Goal: Task Accomplishment & Management: Manage account settings

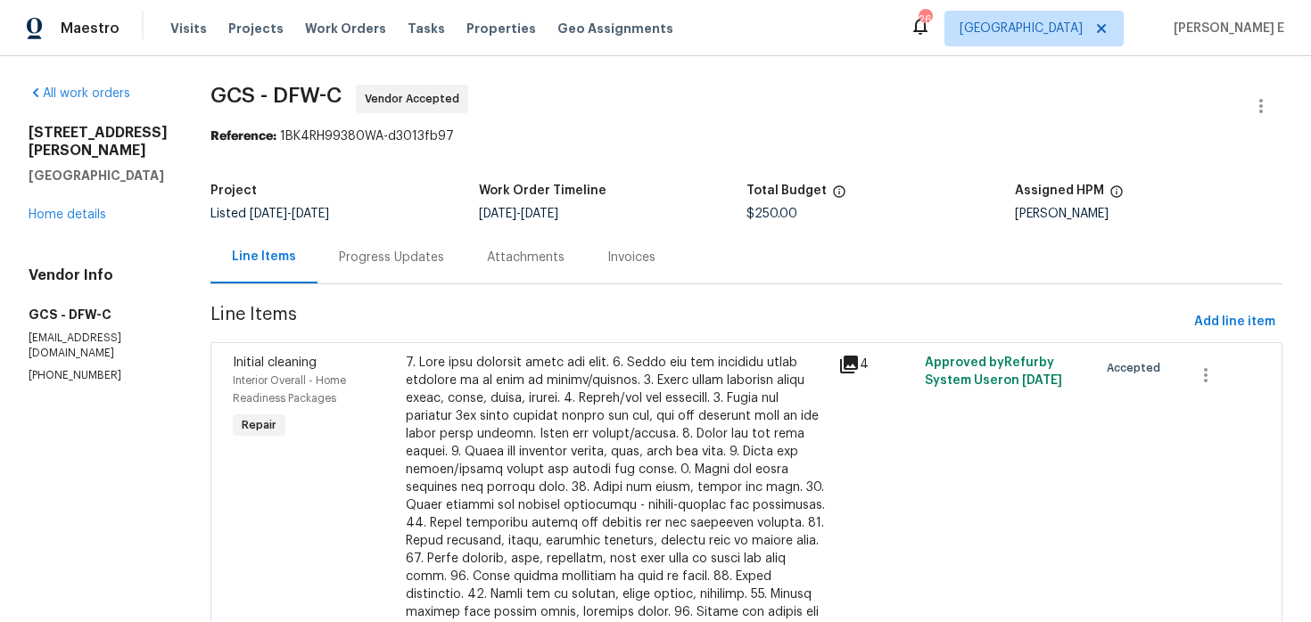
scroll to position [47, 0]
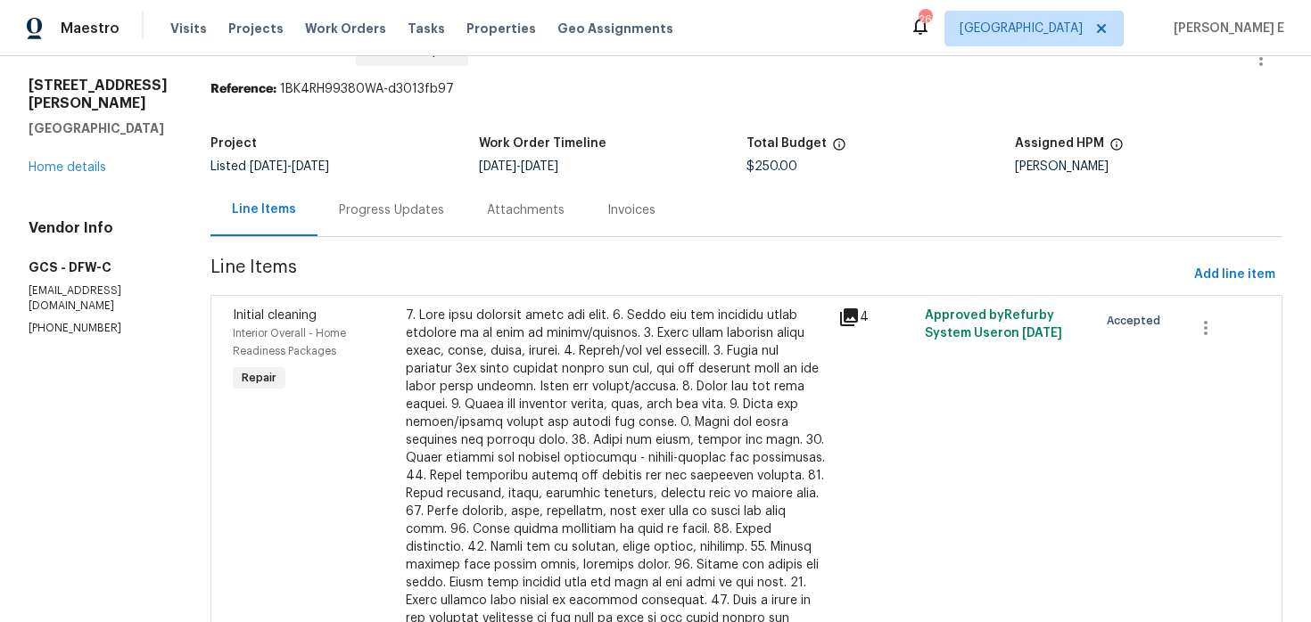
click at [341, 211] on div "Progress Updates" at bounding box center [391, 210] width 105 height 18
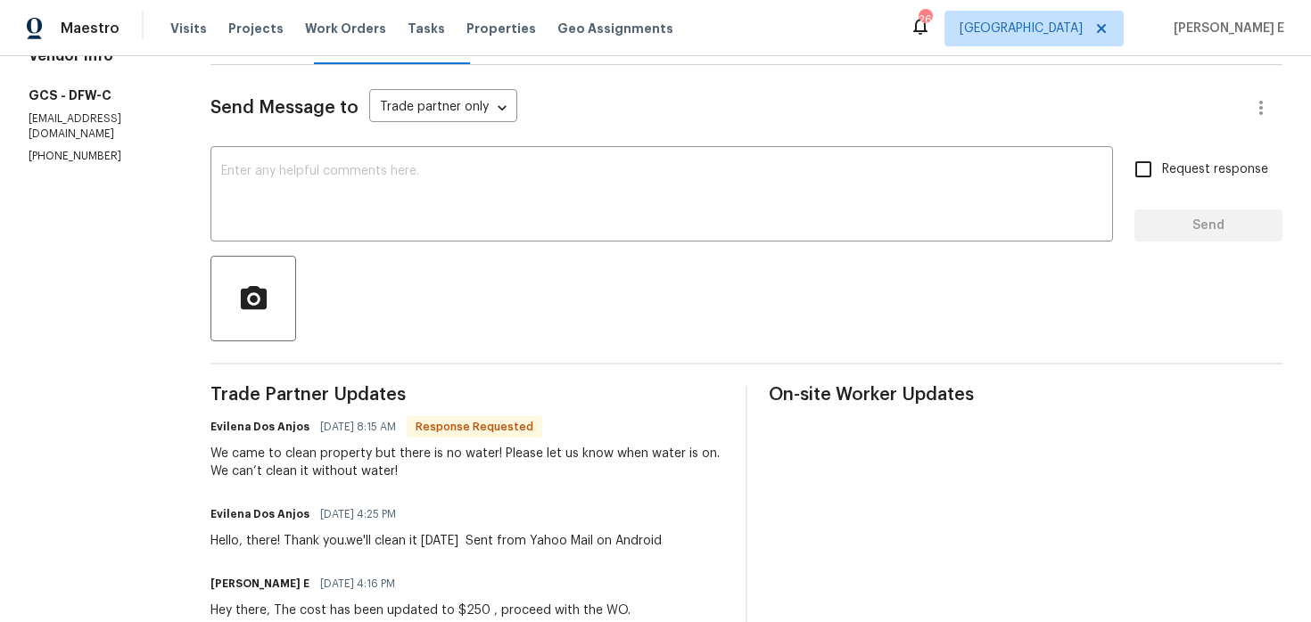
scroll to position [206, 0]
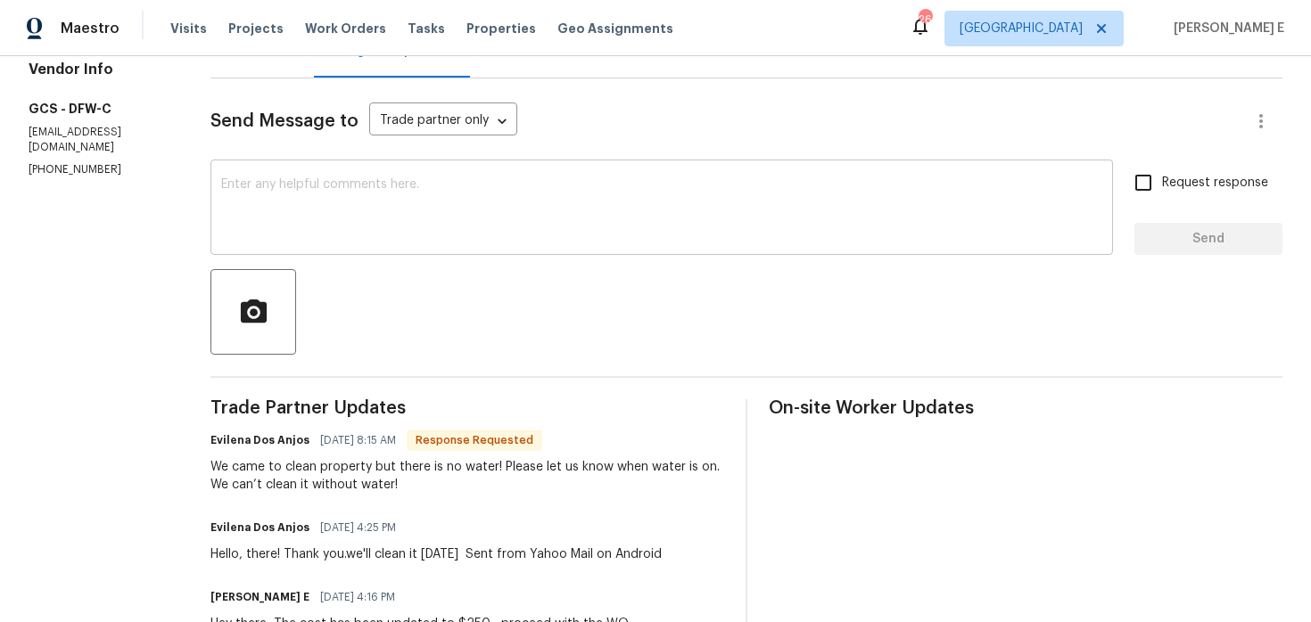
click at [499, 237] on textarea at bounding box center [661, 209] width 881 height 62
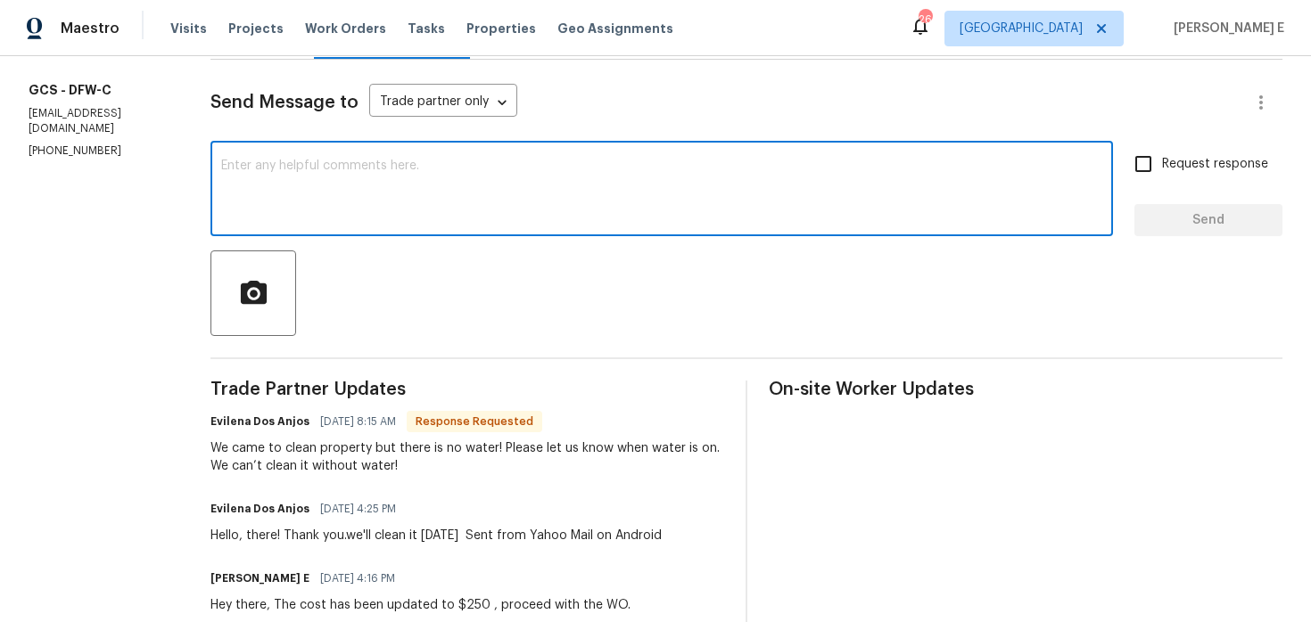
scroll to position [211, 0]
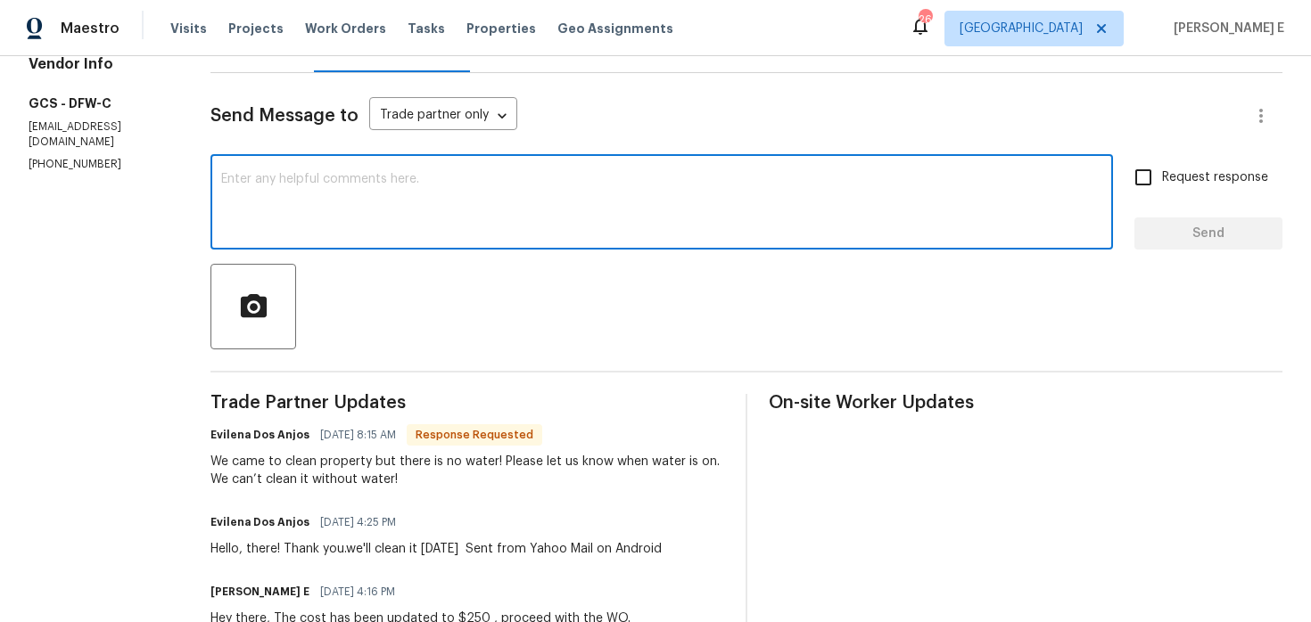
click at [647, 284] on div at bounding box center [746, 307] width 1072 height 86
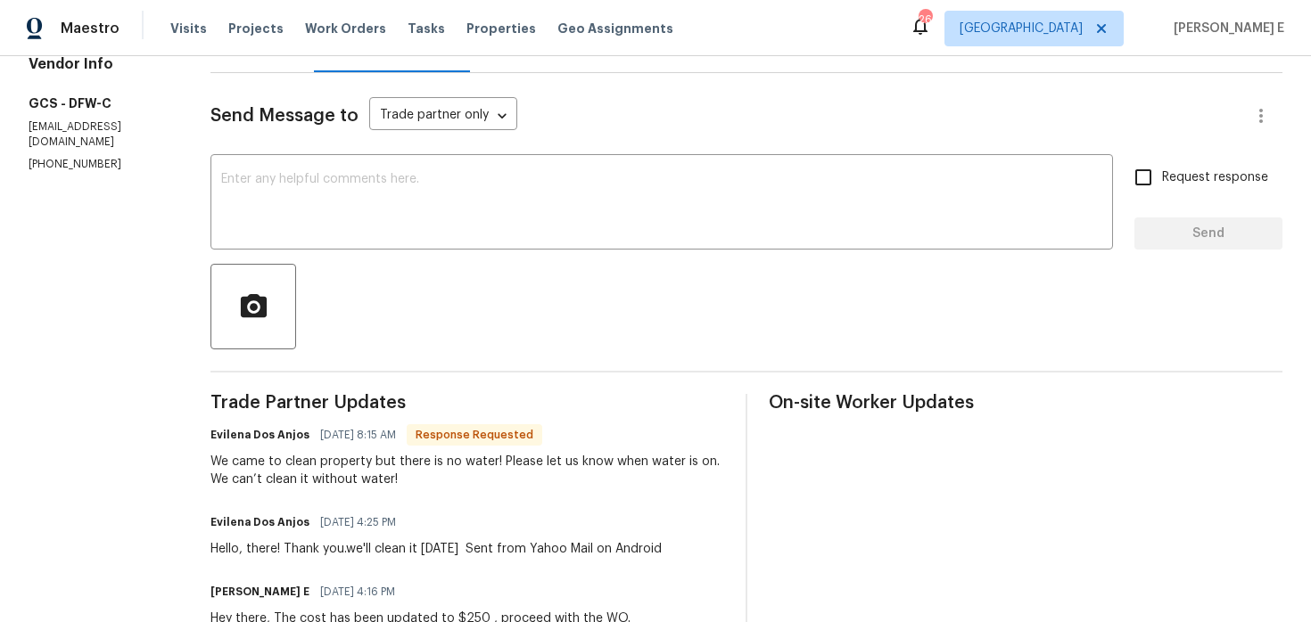
click at [685, 251] on div "Send Message to Trade partner only Trade partner only ​ x ​ Request response Se…" at bounding box center [746, 553] width 1072 height 961
click at [702, 214] on textarea at bounding box center [661, 204] width 881 height 62
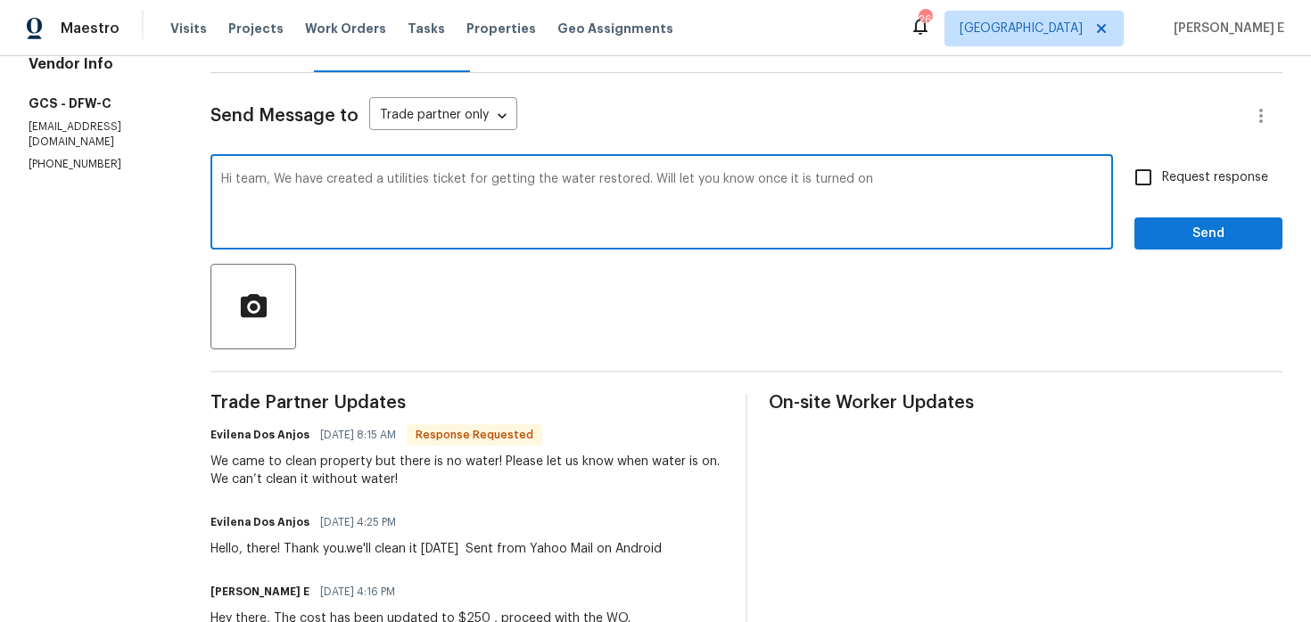
drag, startPoint x: 271, startPoint y: 181, endPoint x: 286, endPoint y: 259, distance: 79.9
click at [286, 259] on div "Send Message to Trade partner only Trade partner only ​ Hi team, We have create…" at bounding box center [746, 553] width 1072 height 961
paste textarea "to restore the water and will let you know once it is turned on."
type textarea "Hi team, We have created a utilities ticket to restore the water and will let y…"
click at [1161, 177] on input "Request response" at bounding box center [1142, 177] width 37 height 37
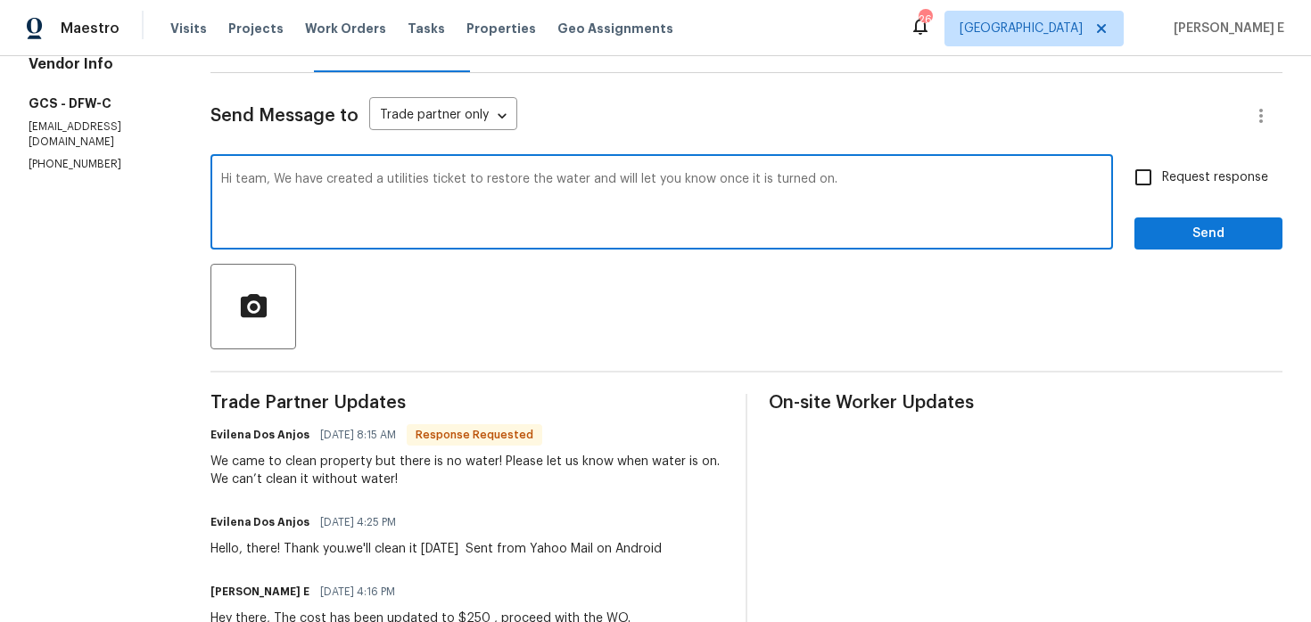
checkbox input "true"
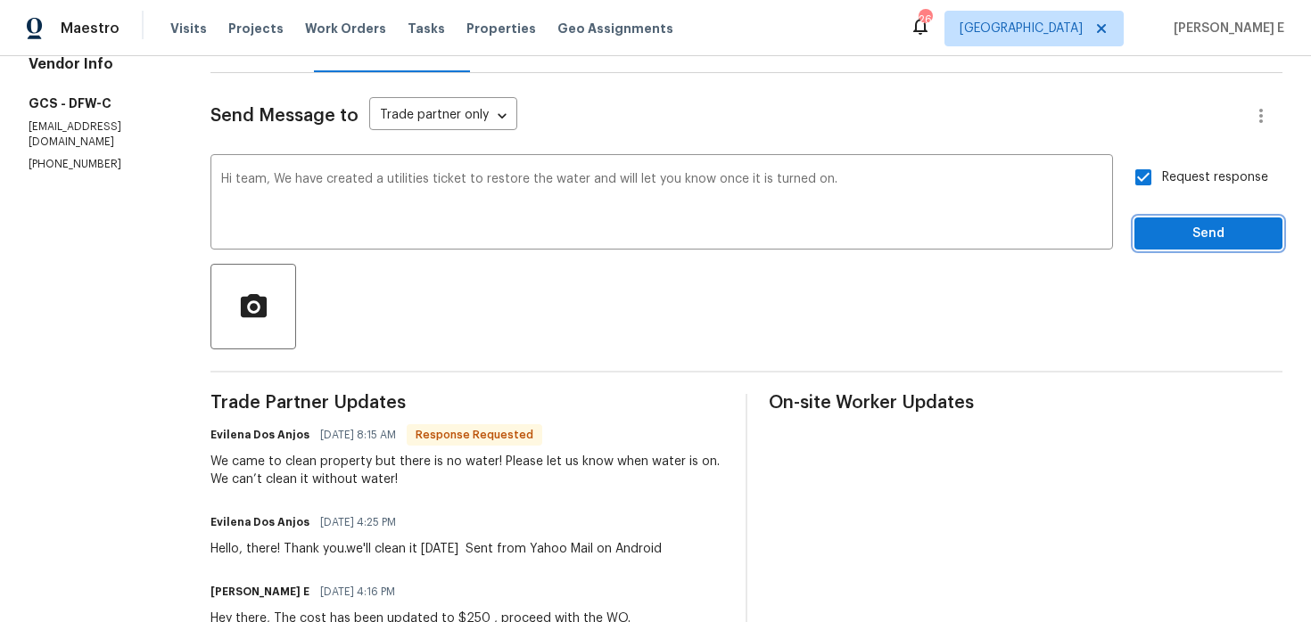
click at [1158, 231] on span "Send" at bounding box center [1207, 234] width 119 height 22
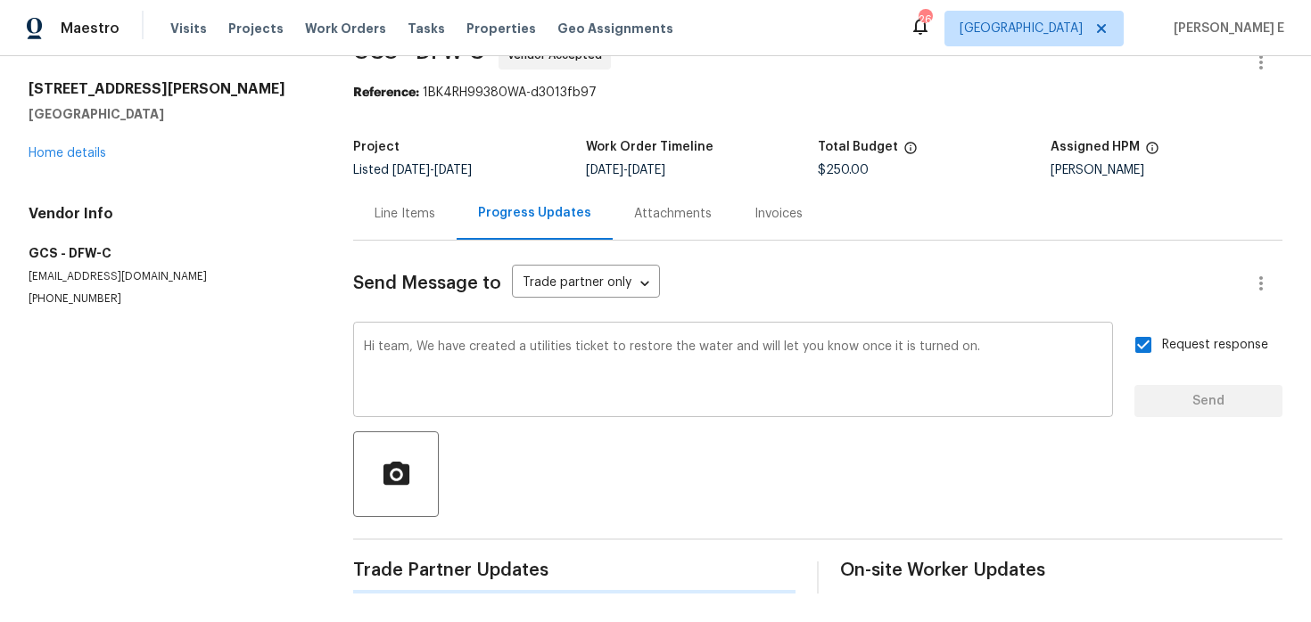
scroll to position [0, 0]
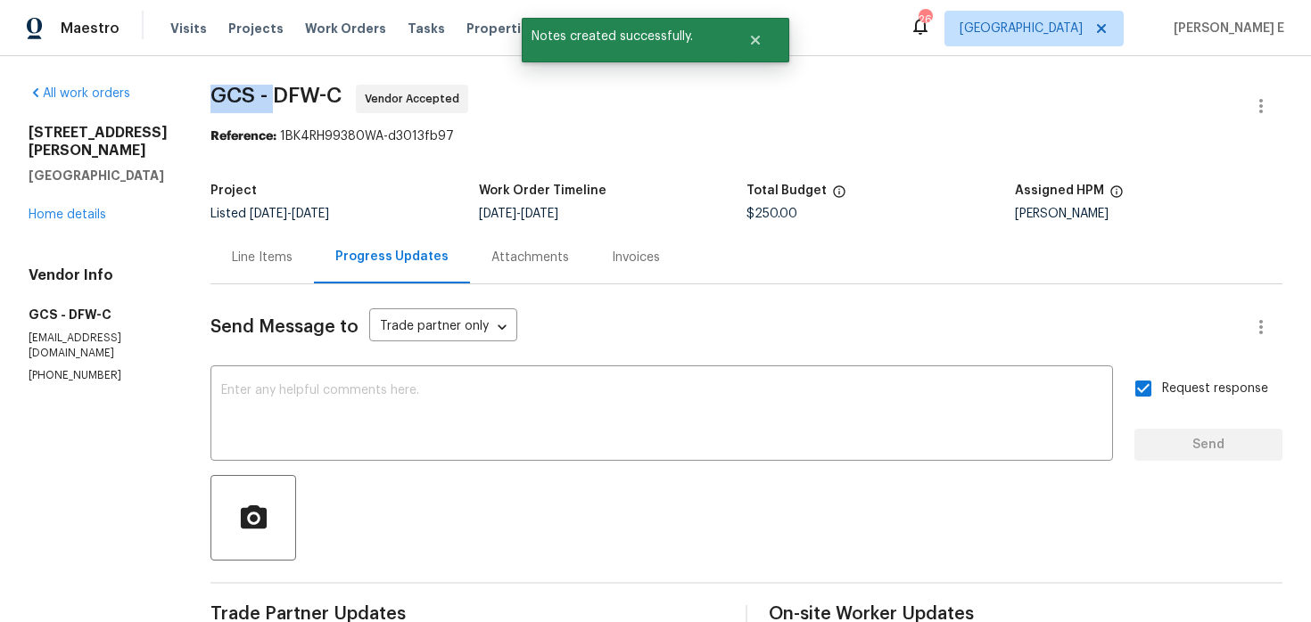
drag, startPoint x: 207, startPoint y: 88, endPoint x: 268, endPoint y: 92, distance: 61.6
click at [268, 91] on span "GCS - DFW-C" at bounding box center [275, 95] width 131 height 21
copy span "GCS -"
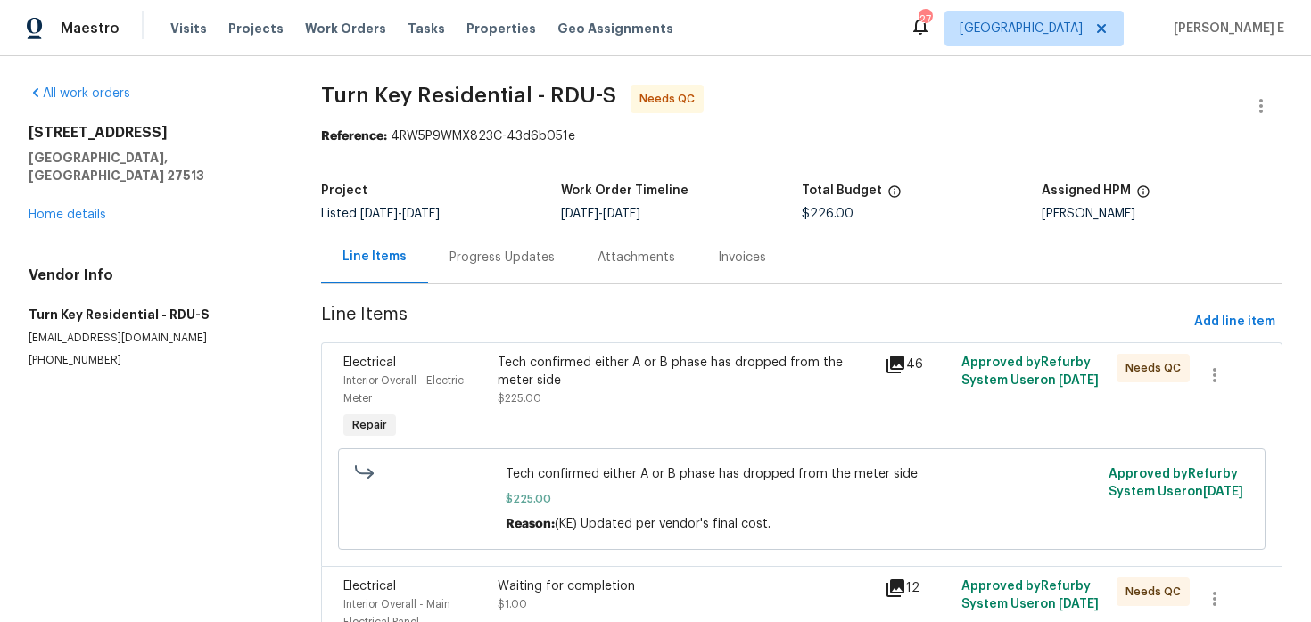
click at [451, 267] on div "Progress Updates" at bounding box center [502, 257] width 148 height 53
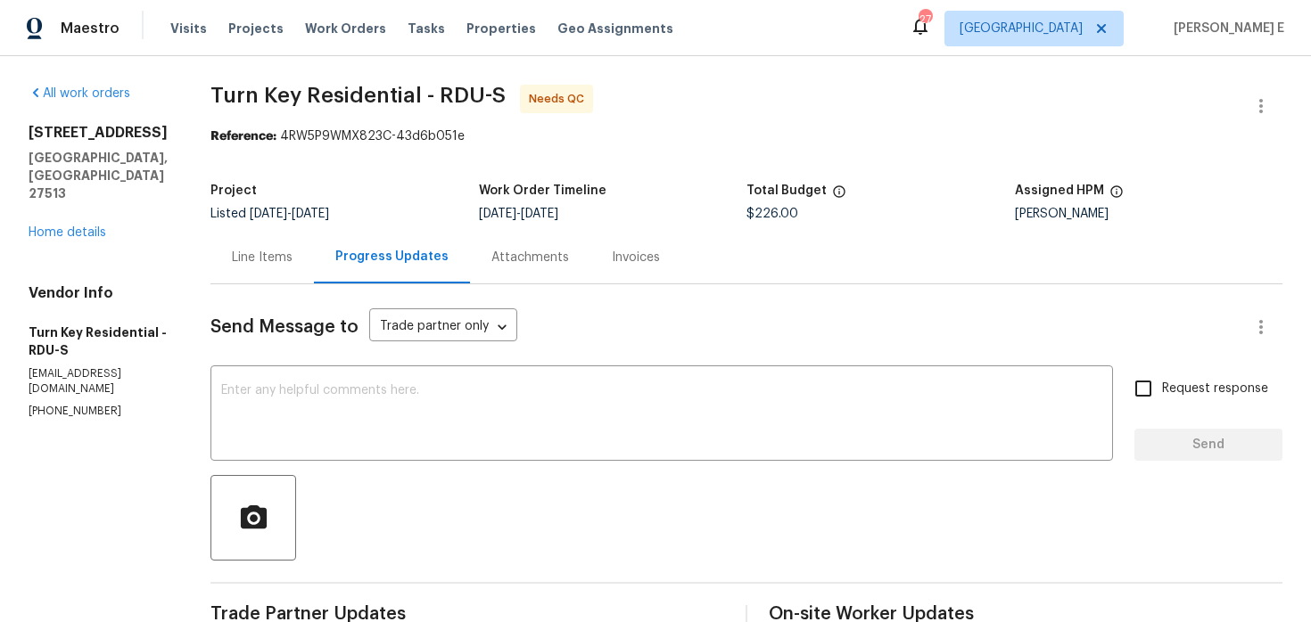
click at [307, 243] on div "Line Items" at bounding box center [261, 257] width 103 height 53
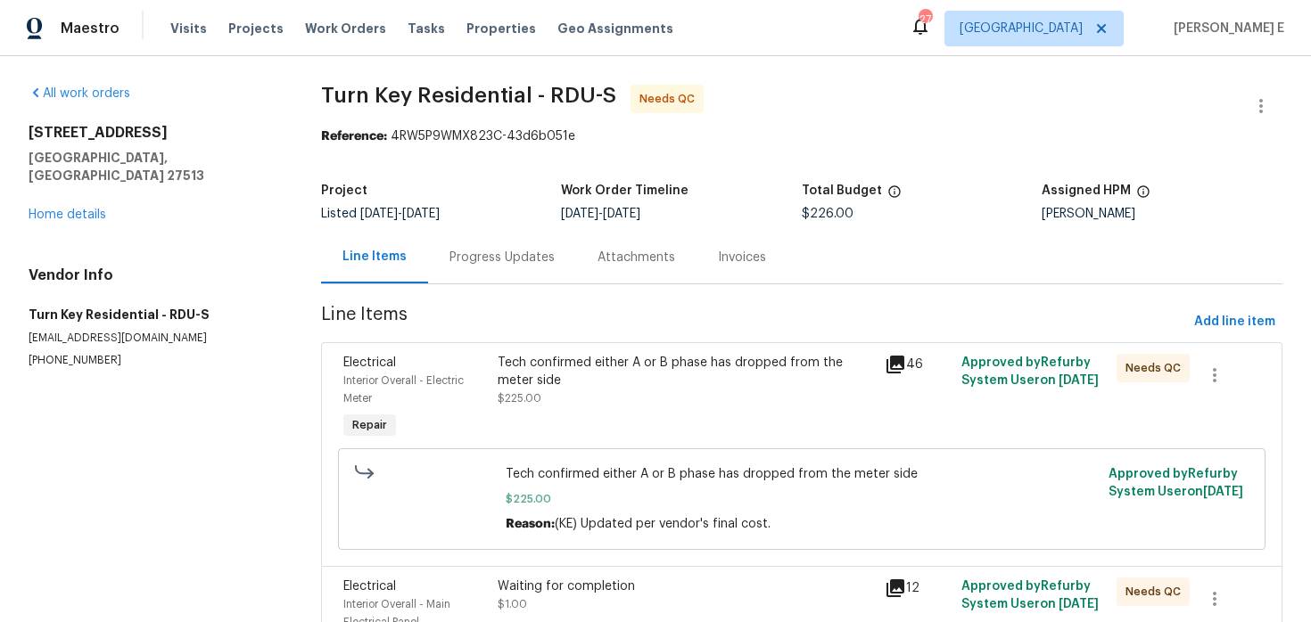
click at [620, 376] on div "Tech confirmed either A or B phase has dropped from the meter side" at bounding box center [684, 372] width 375 height 36
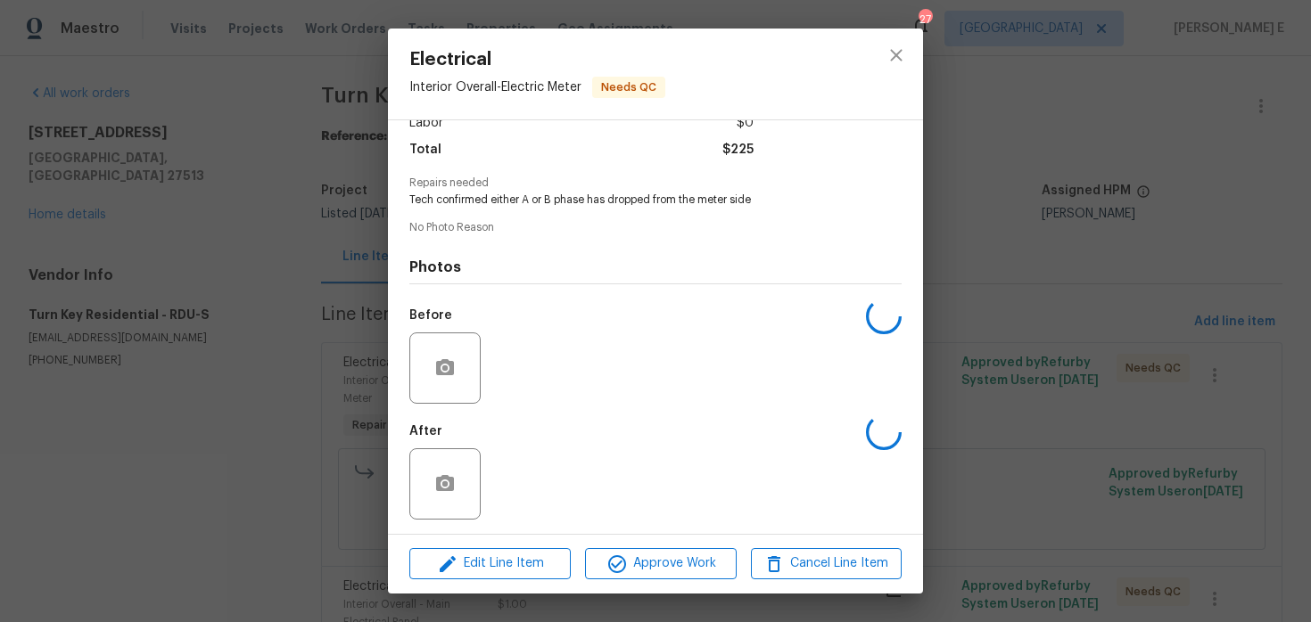
scroll to position [138, 0]
click at [557, 469] on img at bounding box center [523, 481] width 71 height 71
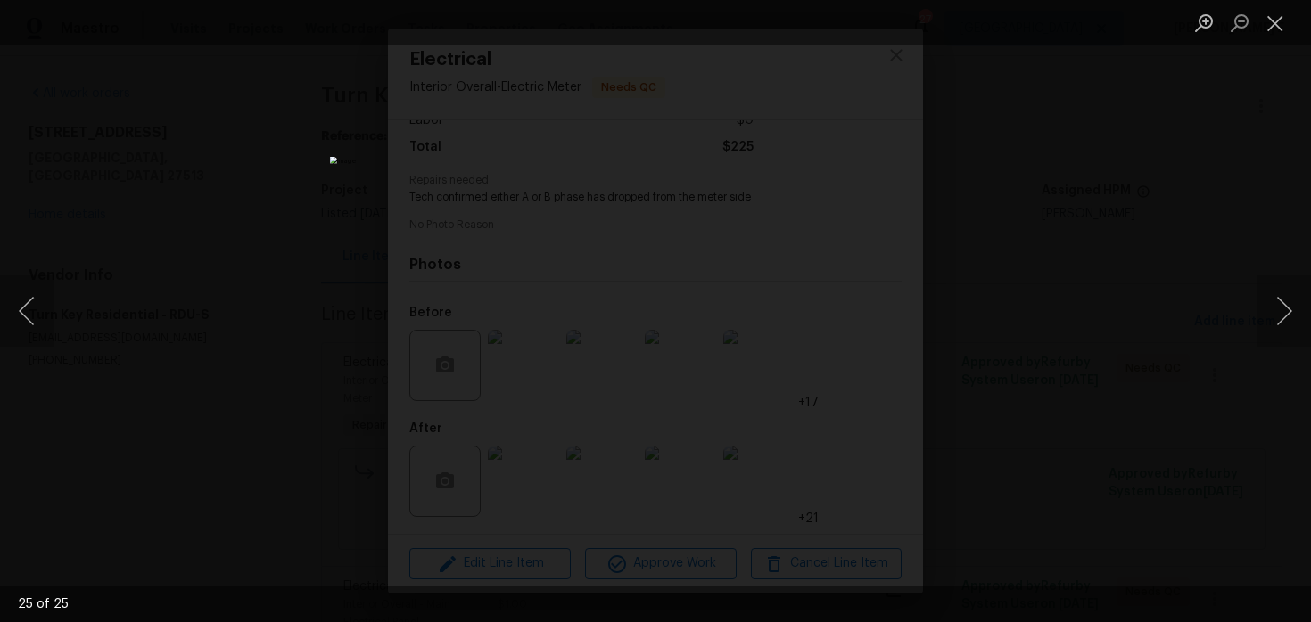
click at [1114, 309] on div "Lightbox" at bounding box center [655, 311] width 1311 height 622
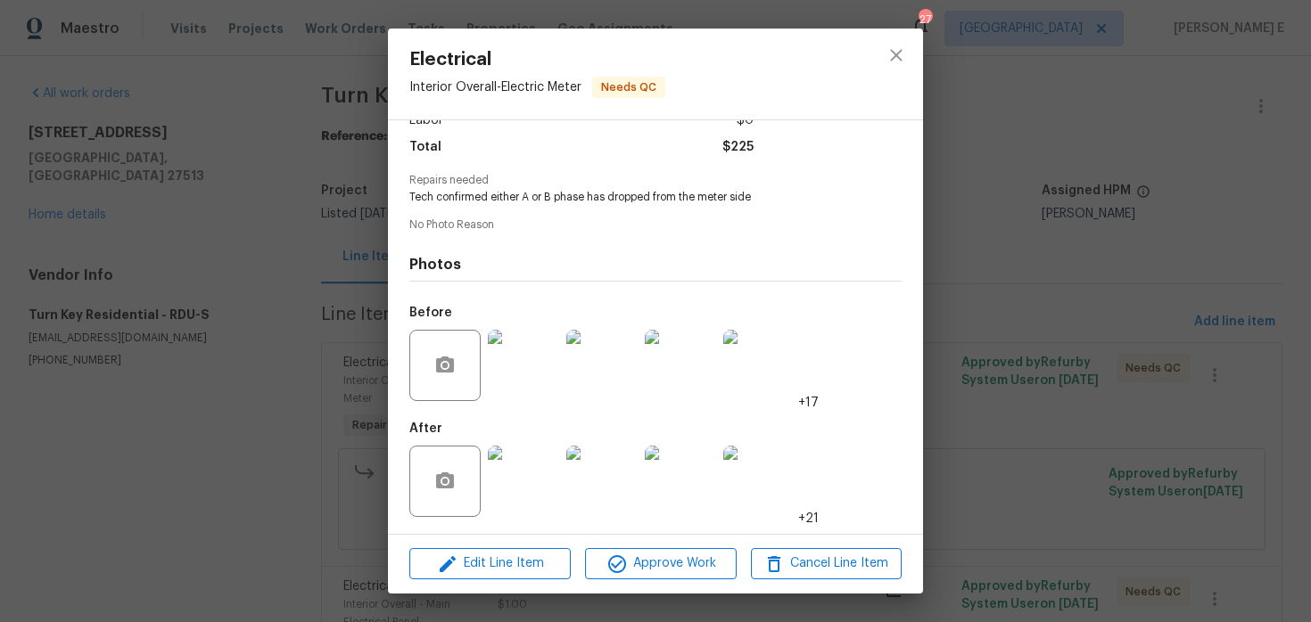
click at [1114, 309] on div "Electrical Interior Overall - Electric Meter Needs QC Vendor Turn Key Residenti…" at bounding box center [655, 311] width 1311 height 622
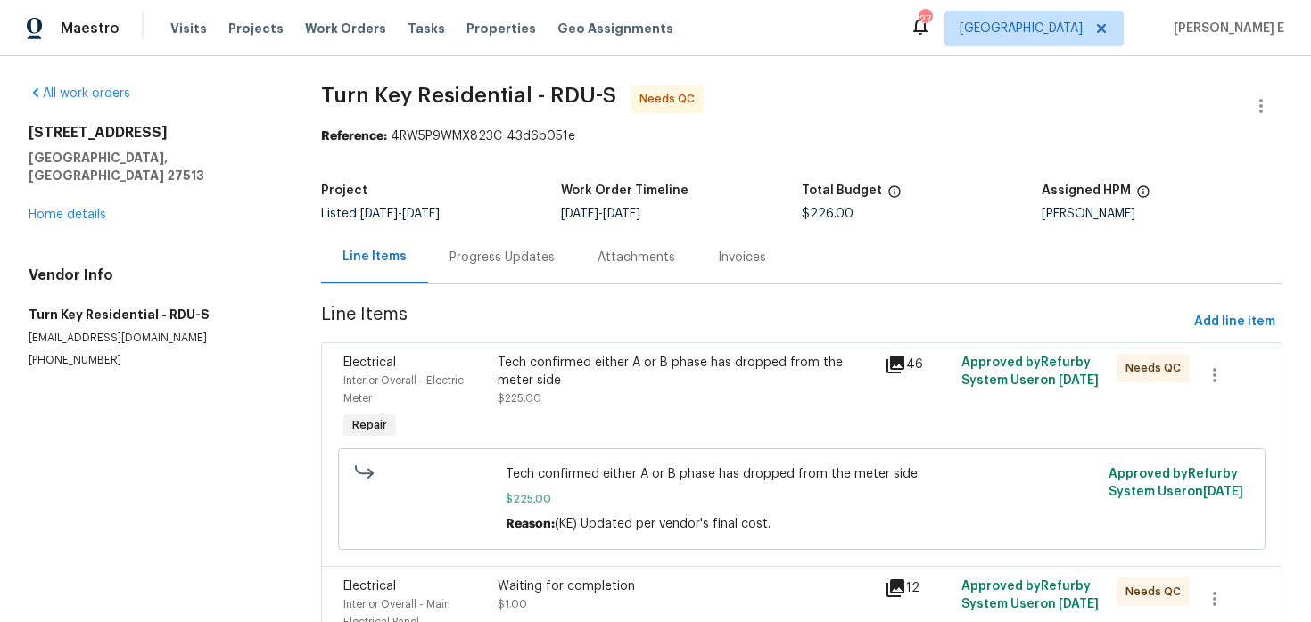
scroll to position [129, 0]
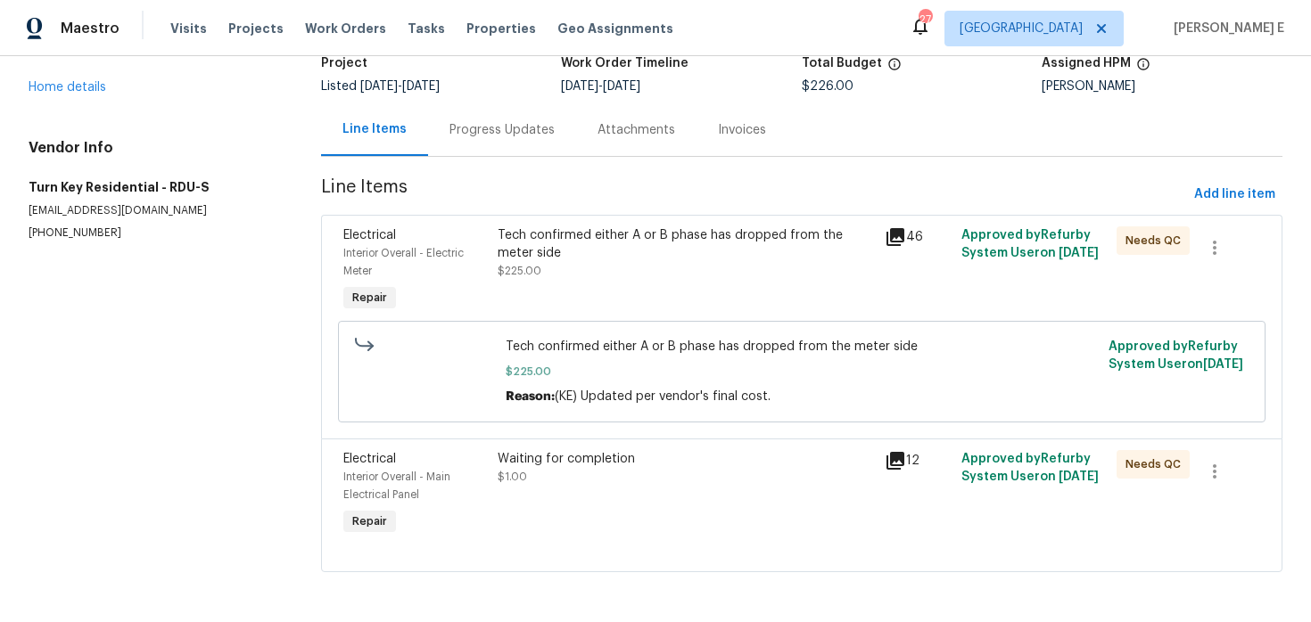
click at [609, 489] on div "Waiting for completion $1.00" at bounding box center [685, 495] width 386 height 100
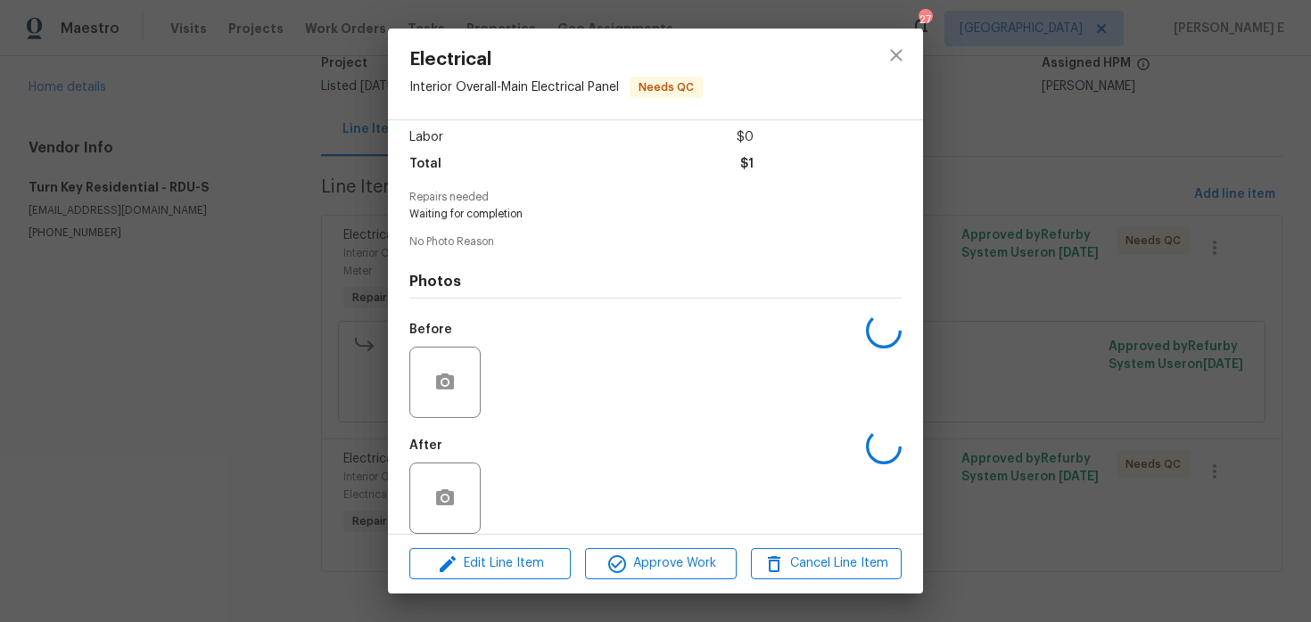
scroll to position [138, 0]
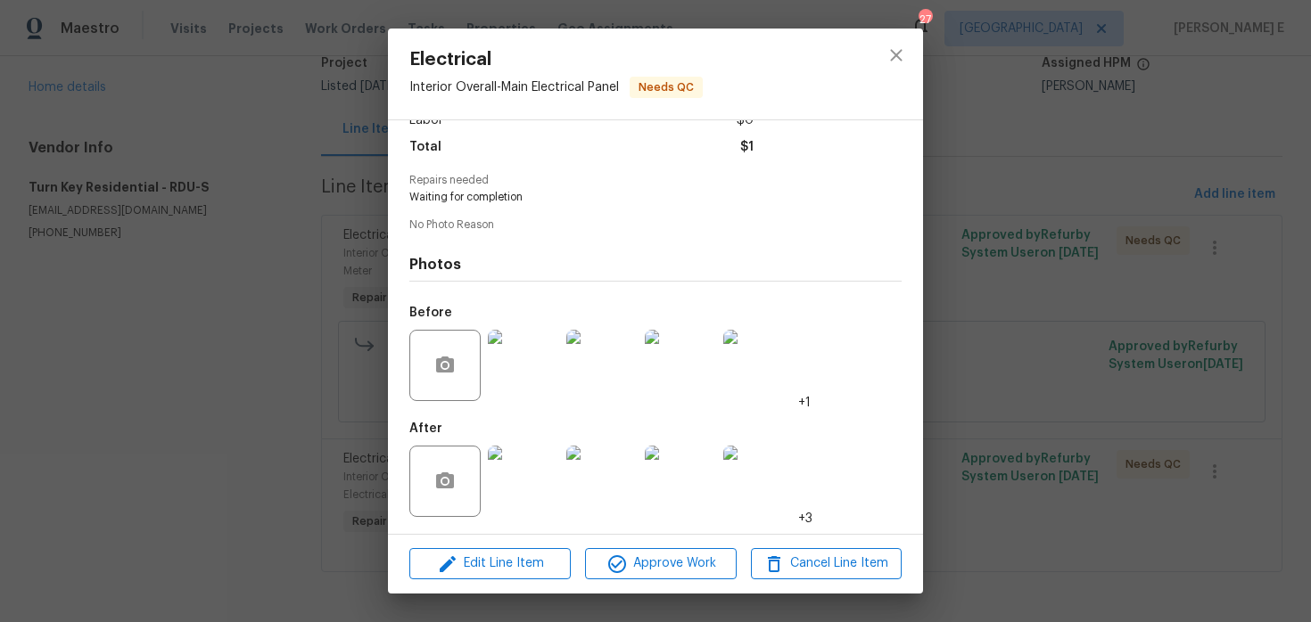
click at [534, 366] on img at bounding box center [523, 365] width 71 height 71
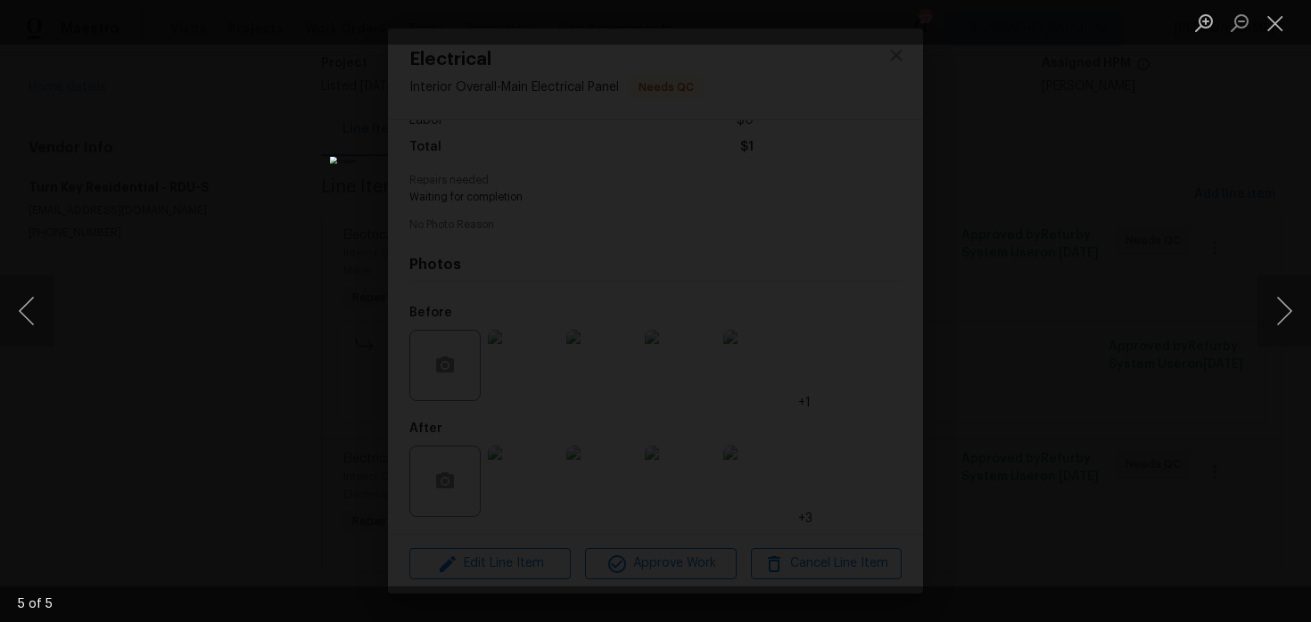
click at [1007, 230] on div "Lightbox" at bounding box center [655, 311] width 1311 height 622
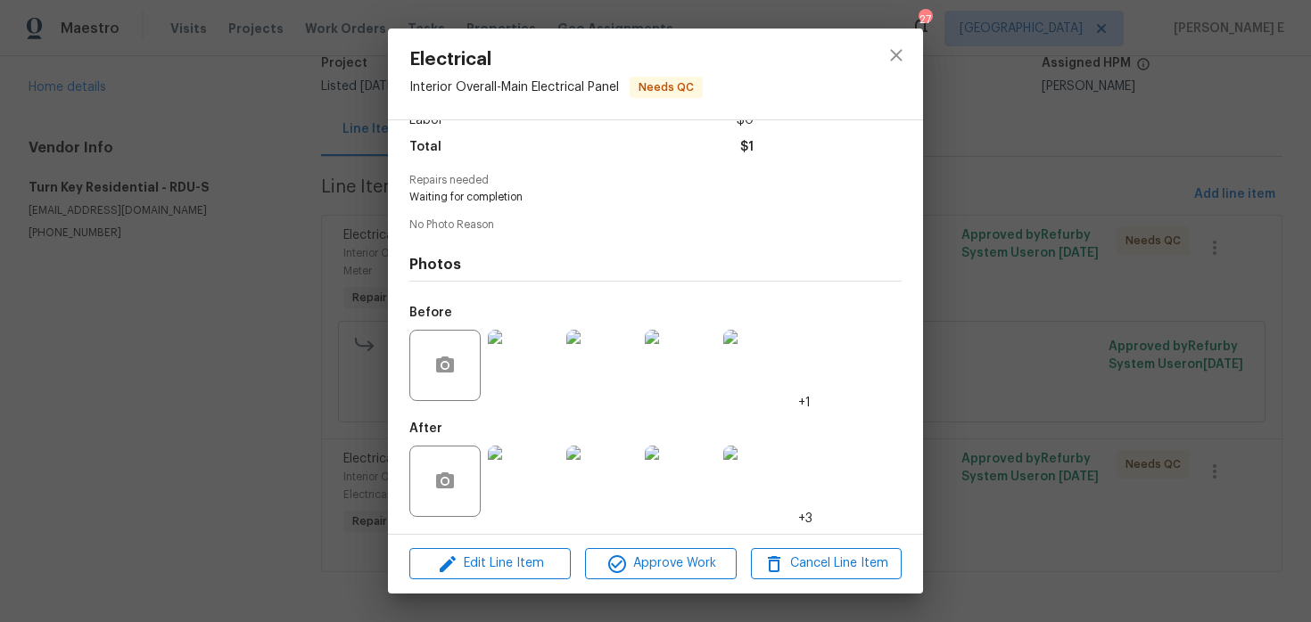
click at [531, 501] on img at bounding box center [523, 481] width 71 height 71
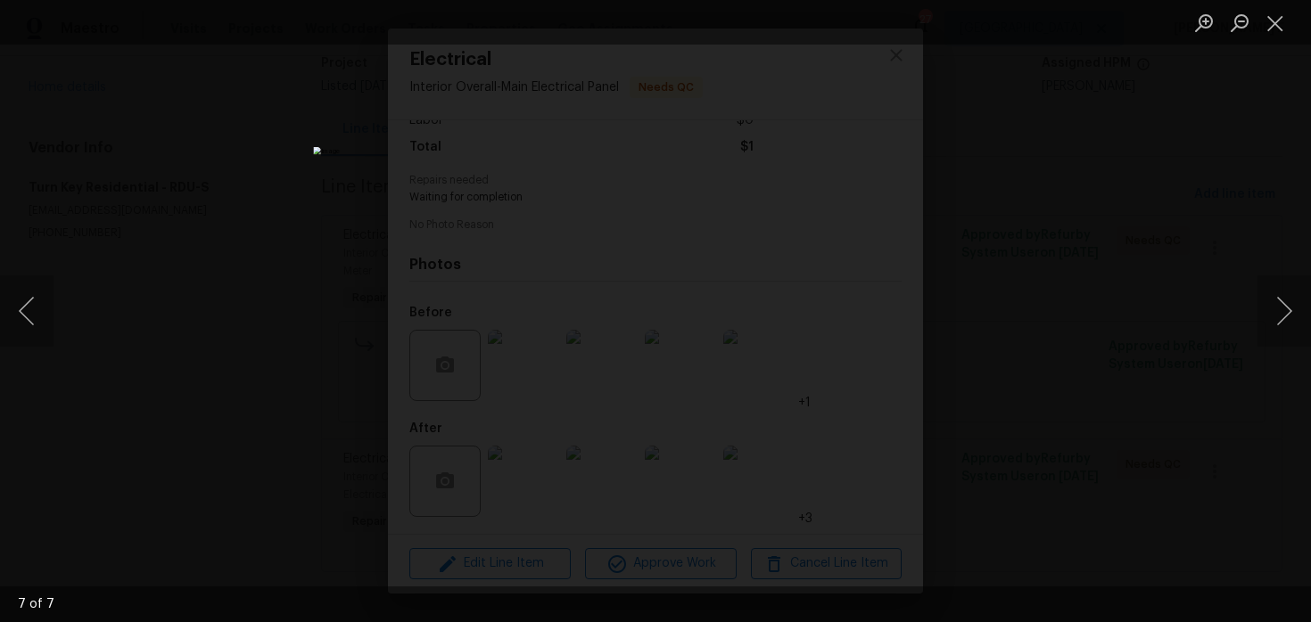
click at [1022, 278] on div "Lightbox" at bounding box center [655, 311] width 1311 height 622
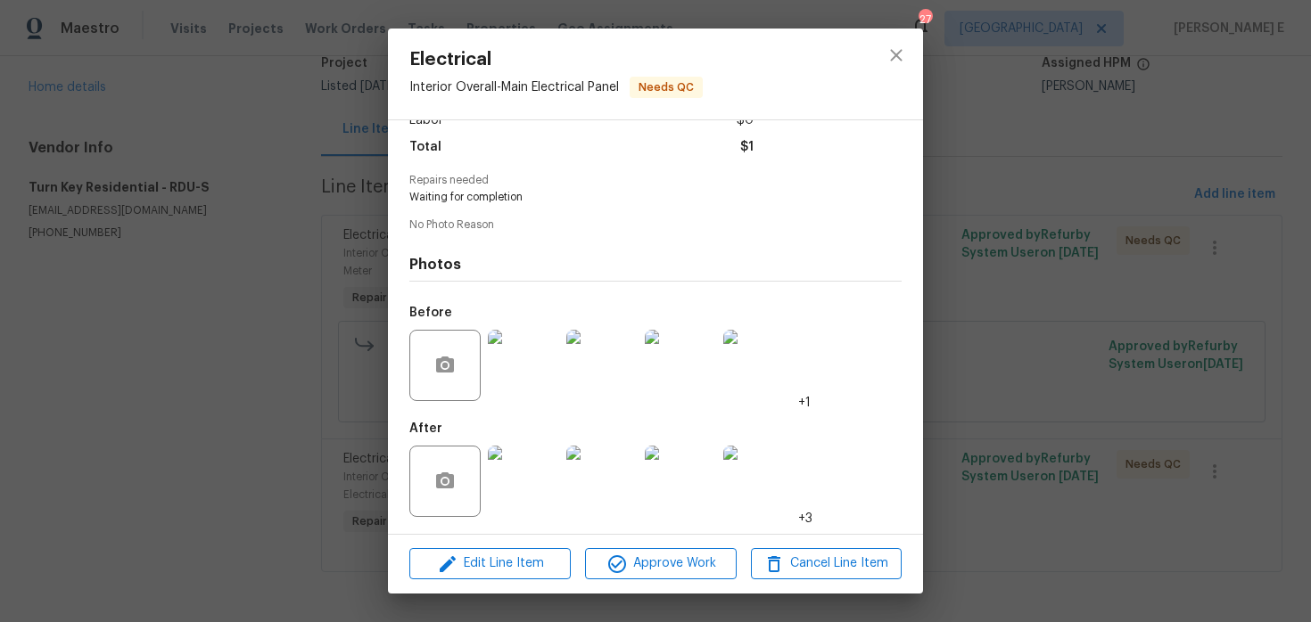
click at [1022, 278] on div "Electrical Interior Overall - Main Electrical Panel Needs QC Vendor Turn Key Re…" at bounding box center [655, 311] width 1311 height 622
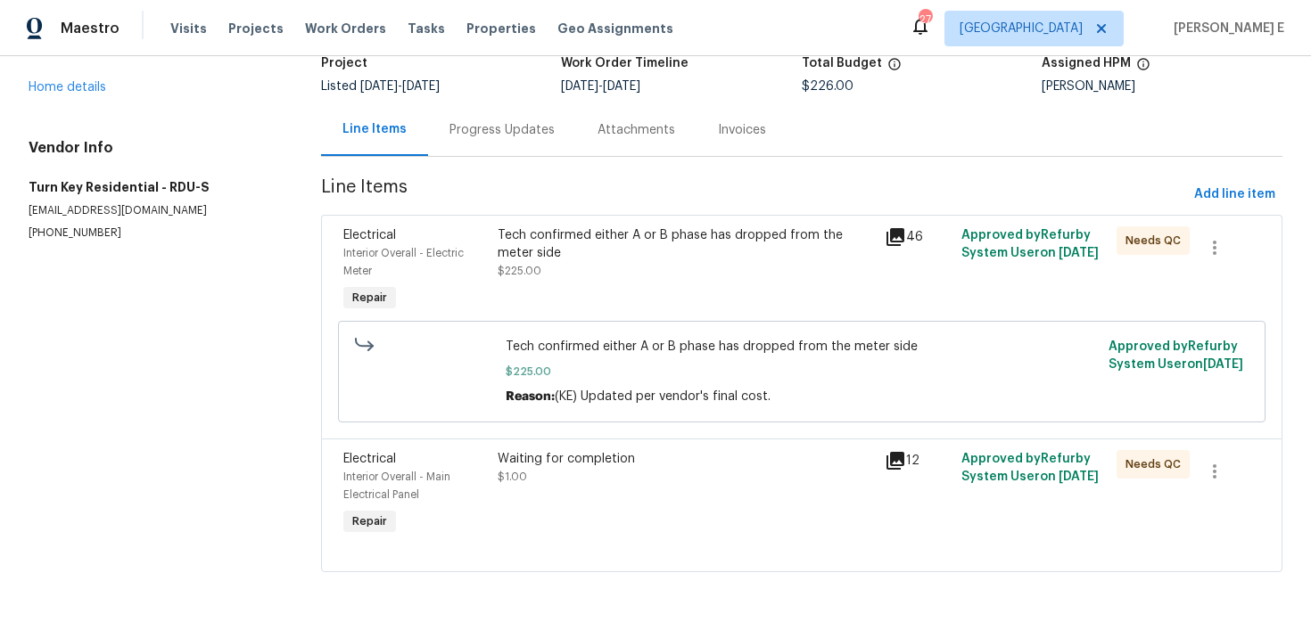
click at [435, 117] on div "Progress Updates" at bounding box center [502, 129] width 148 height 53
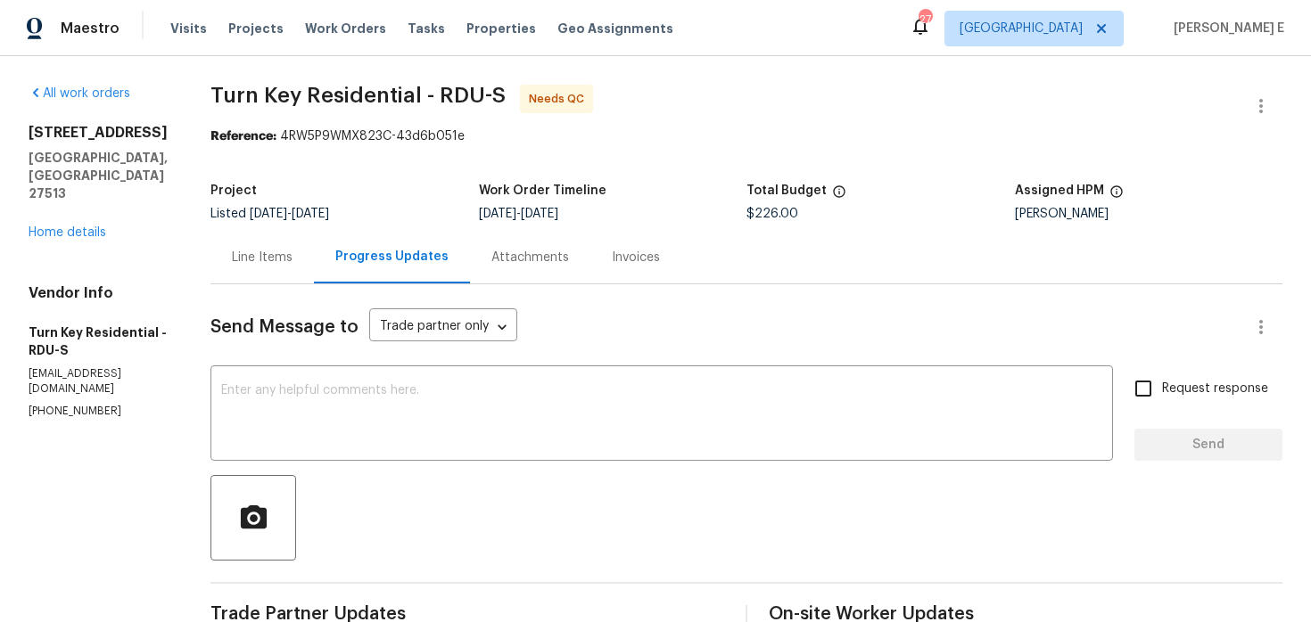
click at [314, 245] on div "Line Items" at bounding box center [261, 257] width 103 height 53
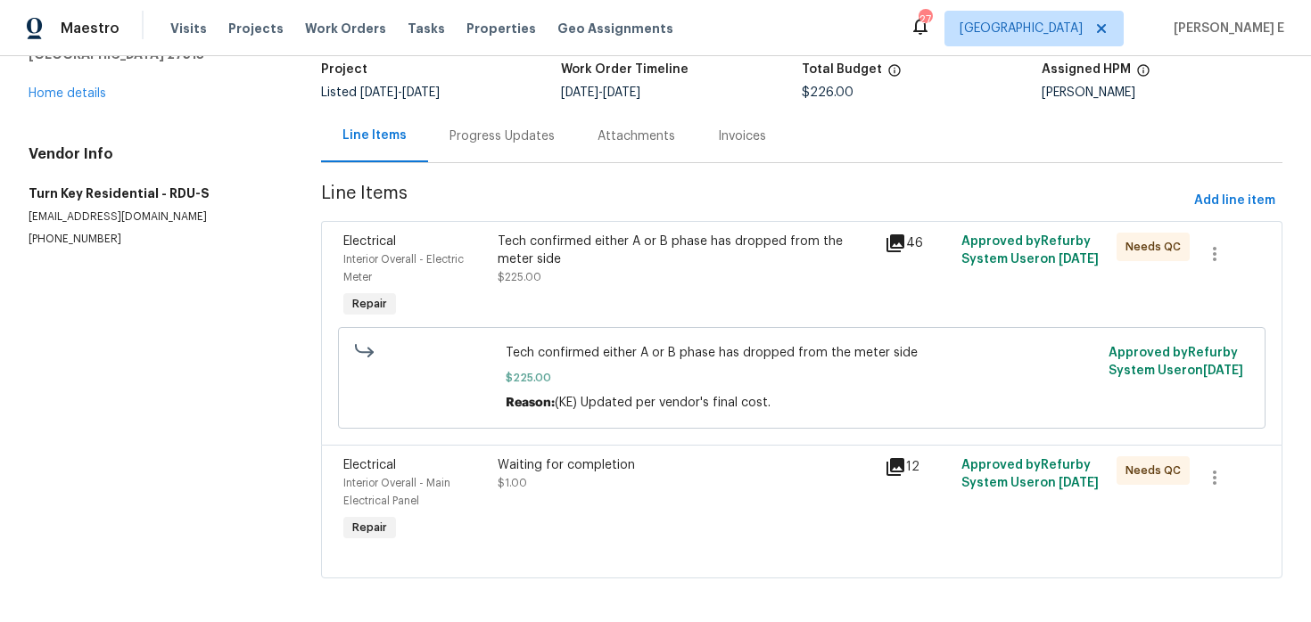
scroll to position [129, 0]
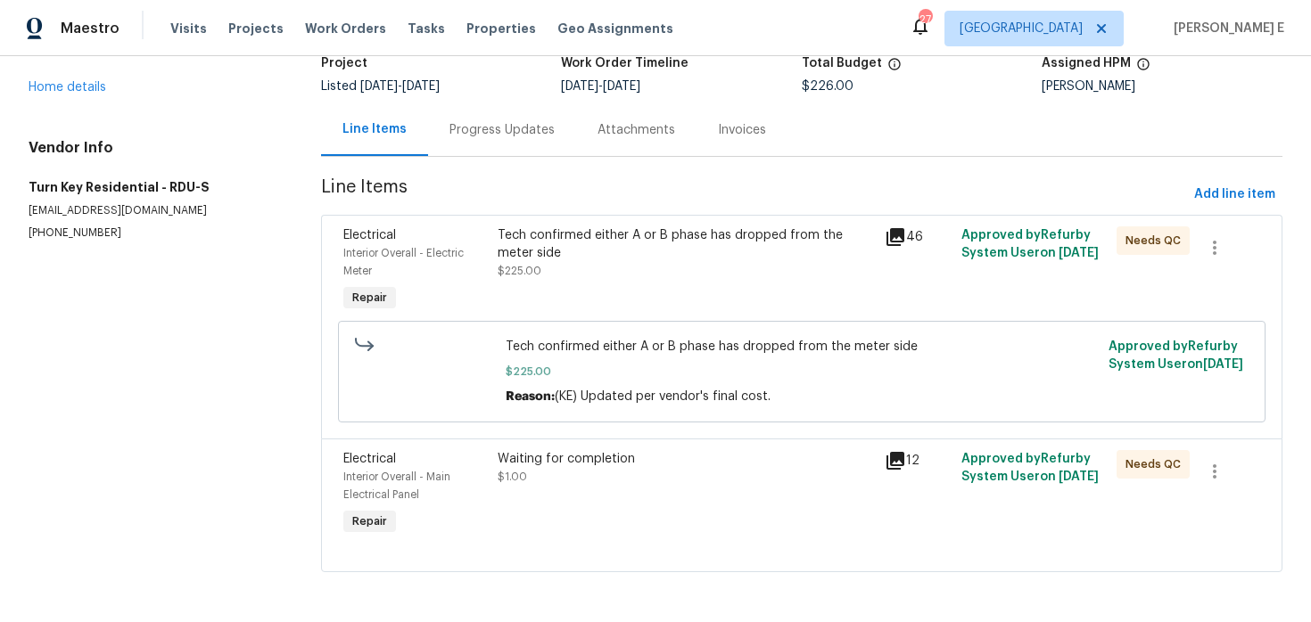
click at [628, 506] on div "Waiting for completion $1.00" at bounding box center [685, 495] width 386 height 100
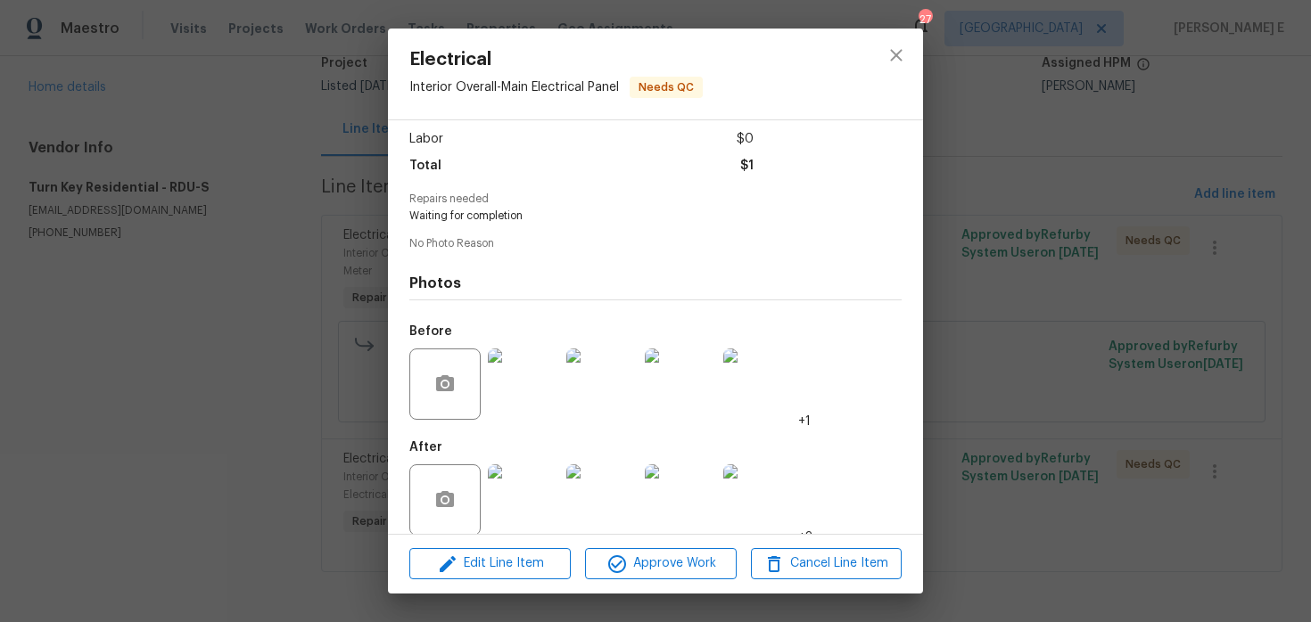
scroll to position [138, 0]
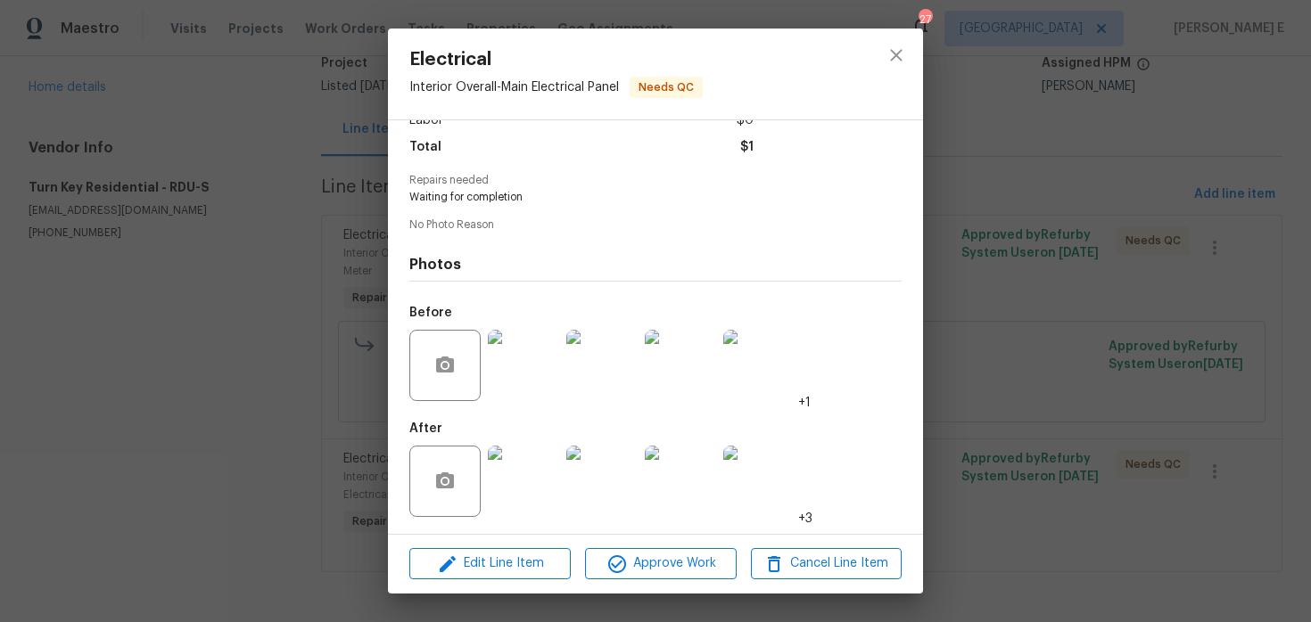
click at [771, 497] on img at bounding box center [758, 481] width 71 height 71
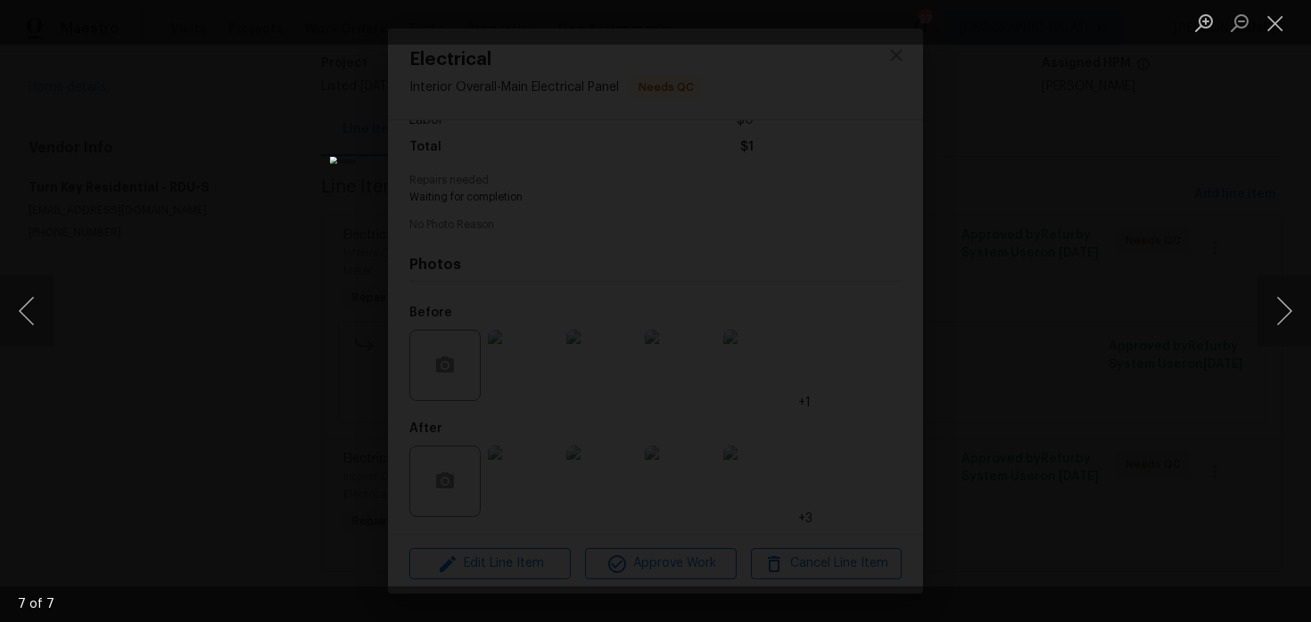
click at [1083, 287] on div "Lightbox" at bounding box center [655, 311] width 1311 height 622
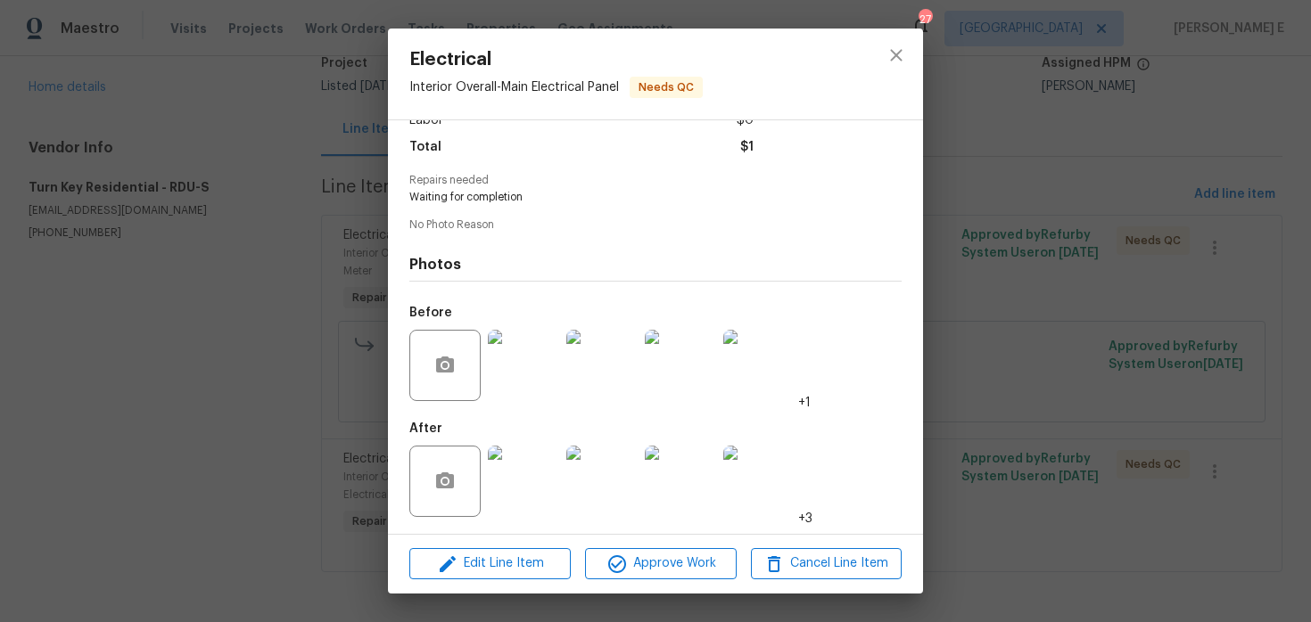
click at [1083, 287] on div "Electrical Interior Overall - Main Electrical Panel Needs QC Vendor Turn Key Re…" at bounding box center [655, 311] width 1311 height 622
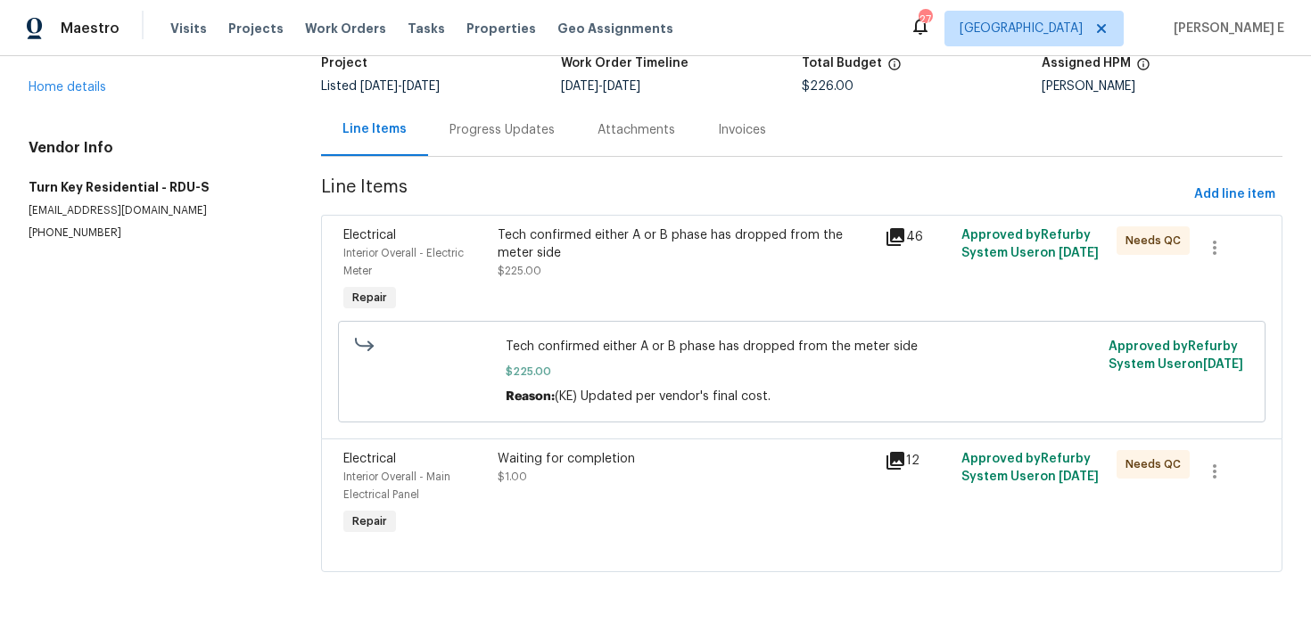
click at [750, 215] on div "Electrical Interior Overall - Electric Meter Repair Tech confirmed either A or …" at bounding box center [801, 327] width 961 height 224
click at [738, 234] on div "Tech confirmed either A or B phase has dropped from the meter side" at bounding box center [684, 244] width 375 height 36
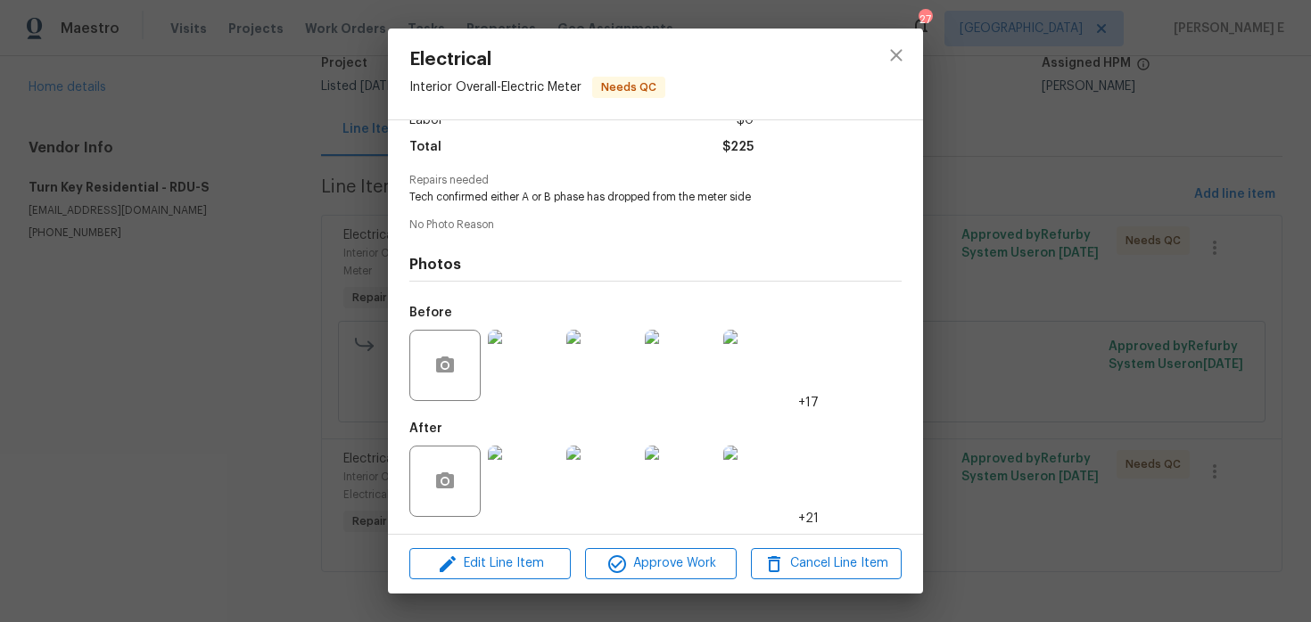
click at [502, 481] on img at bounding box center [523, 481] width 71 height 71
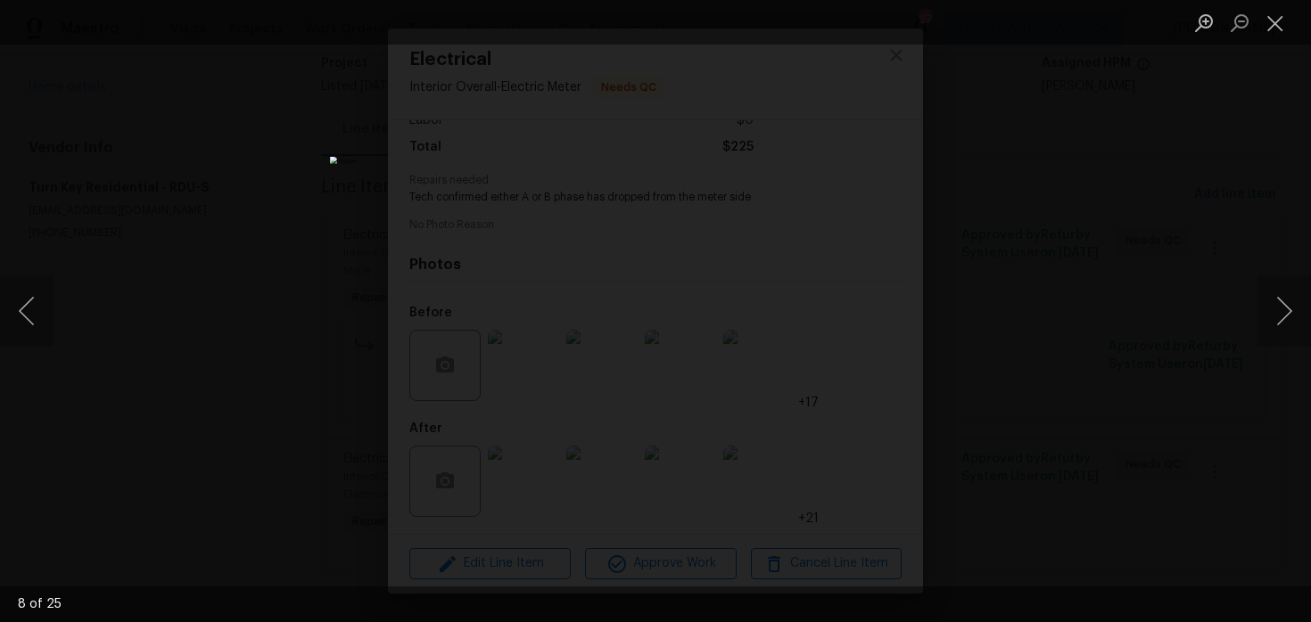
click at [991, 260] on div "Lightbox" at bounding box center [655, 311] width 1311 height 622
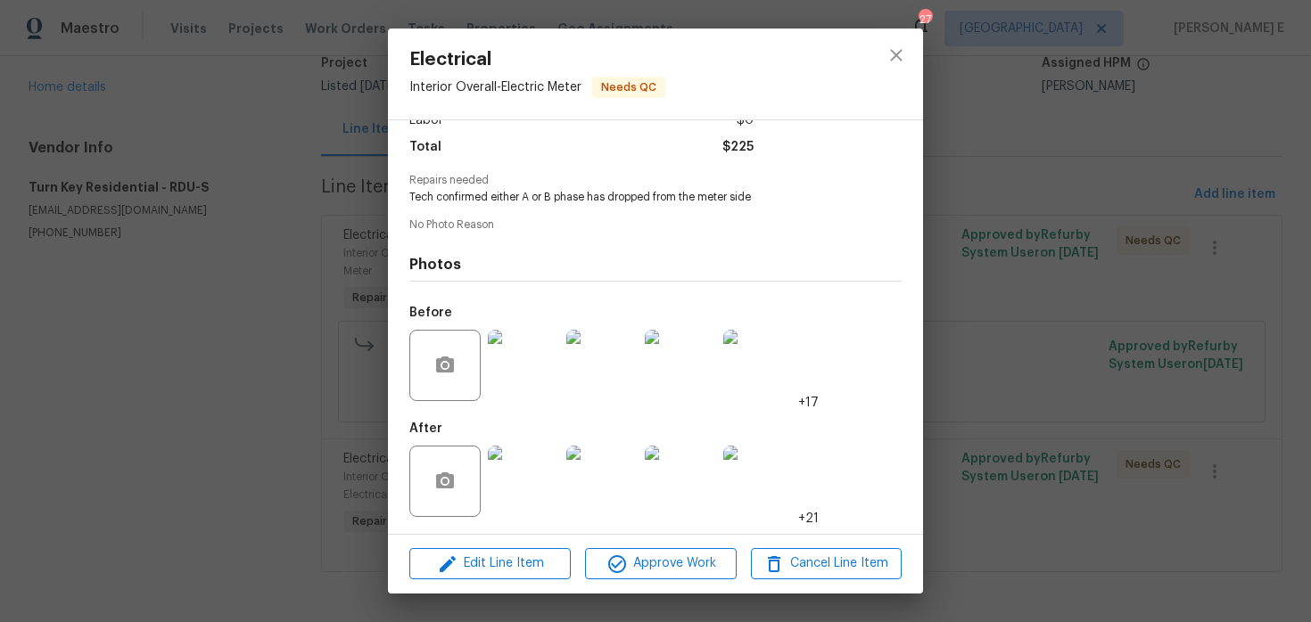
click at [991, 260] on div "Electrical Interior Overall - Electric Meter Needs QC Vendor Turn Key Residenti…" at bounding box center [655, 311] width 1311 height 622
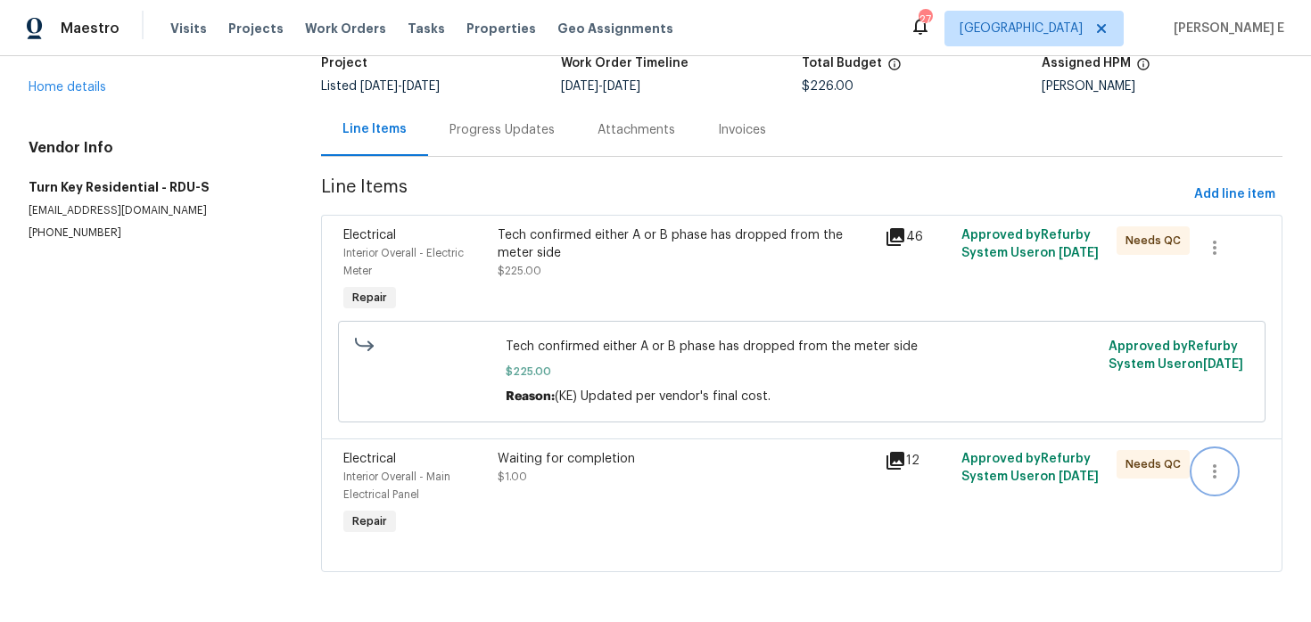
click at [1210, 481] on icon "button" at bounding box center [1214, 471] width 21 height 21
click at [1220, 460] on li "Cancel" at bounding box center [1227, 470] width 69 height 29
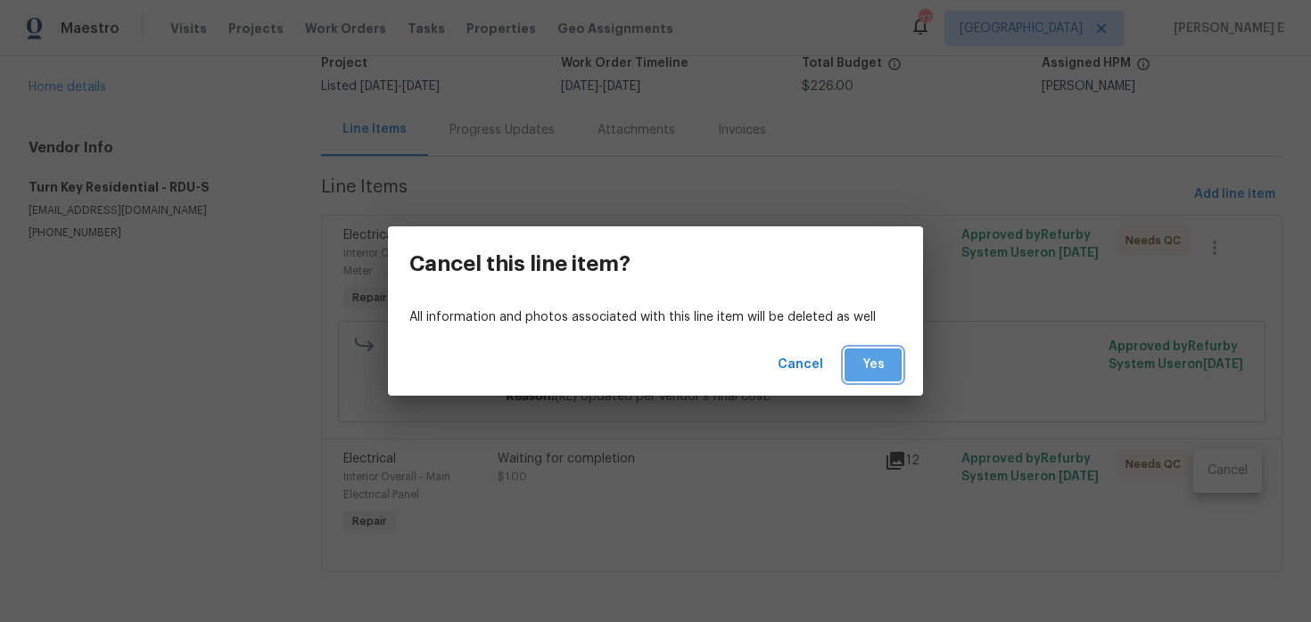
click at [859, 374] on span "Yes" at bounding box center [873, 365] width 29 height 22
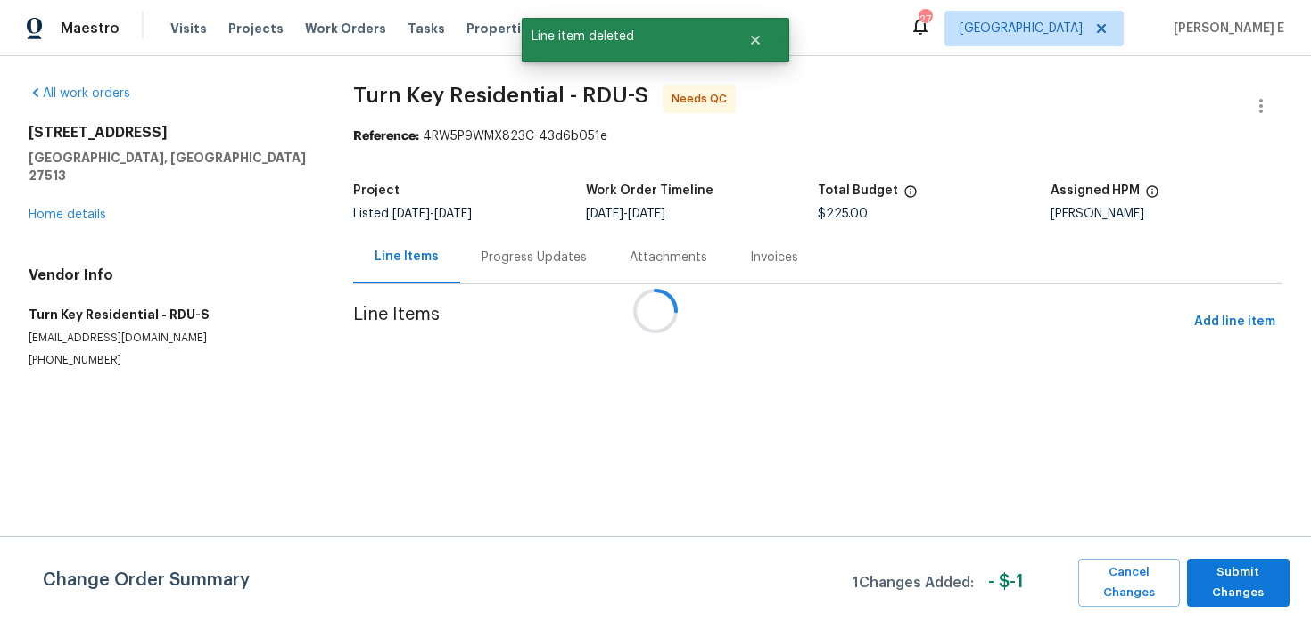
scroll to position [0, 0]
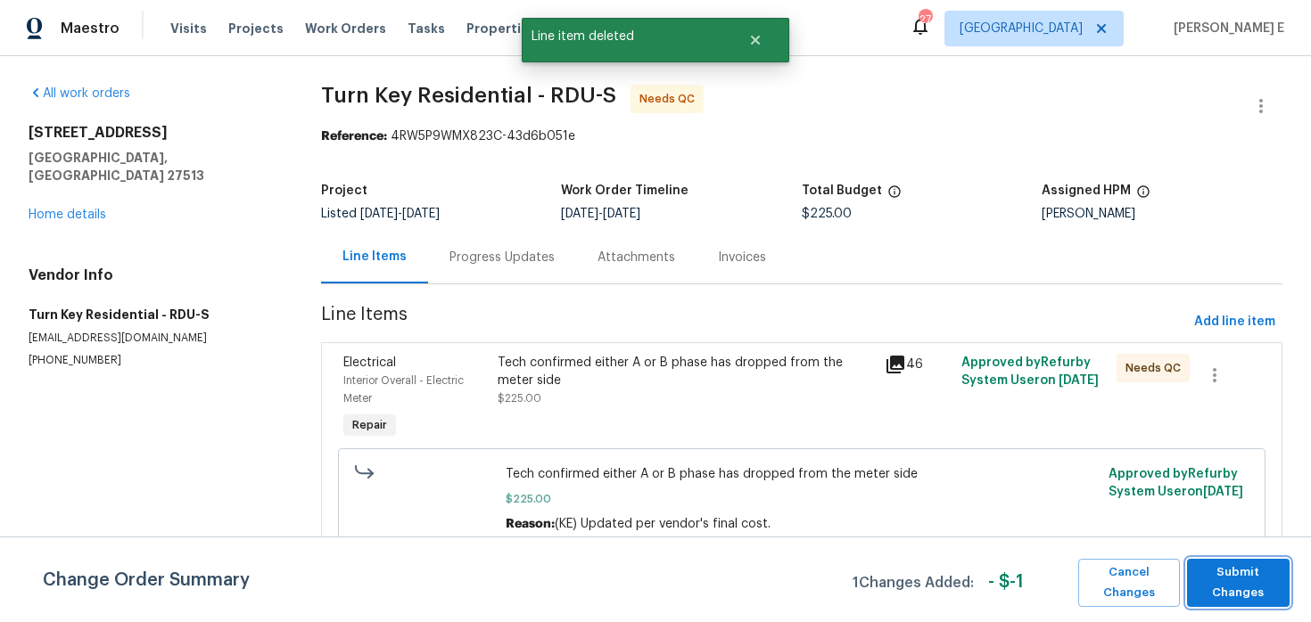
click at [1277, 582] on span "Submit Changes" at bounding box center [1238, 583] width 85 height 41
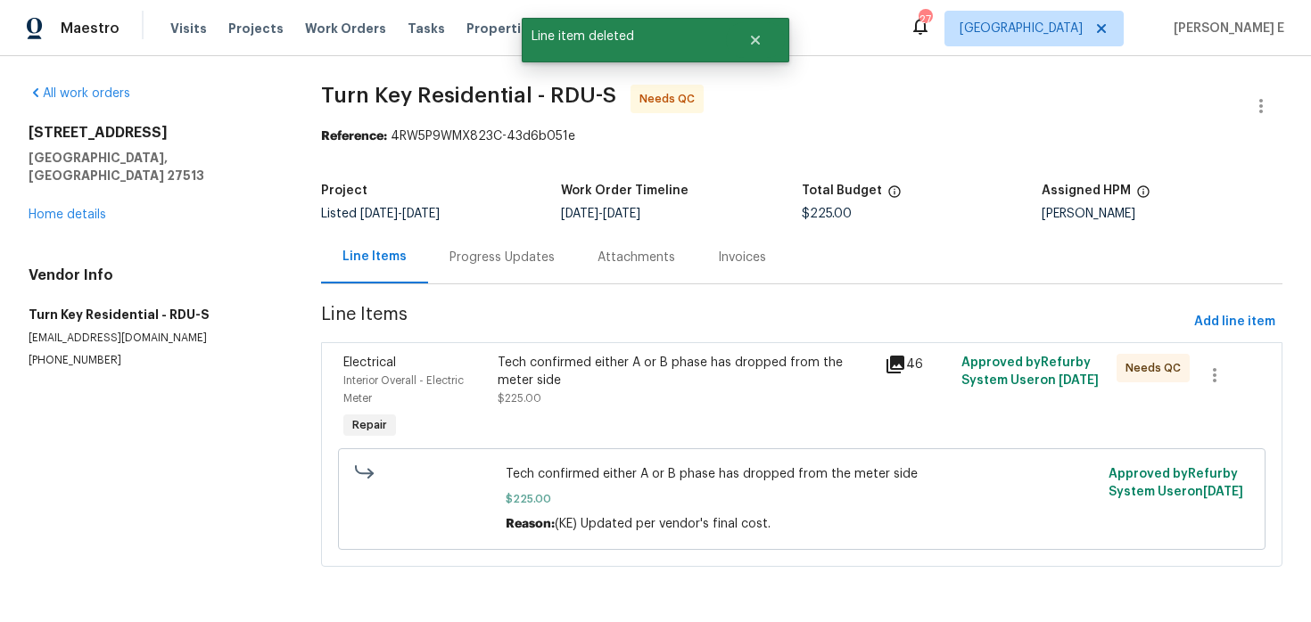
click at [461, 272] on div "Progress Updates" at bounding box center [502, 257] width 148 height 53
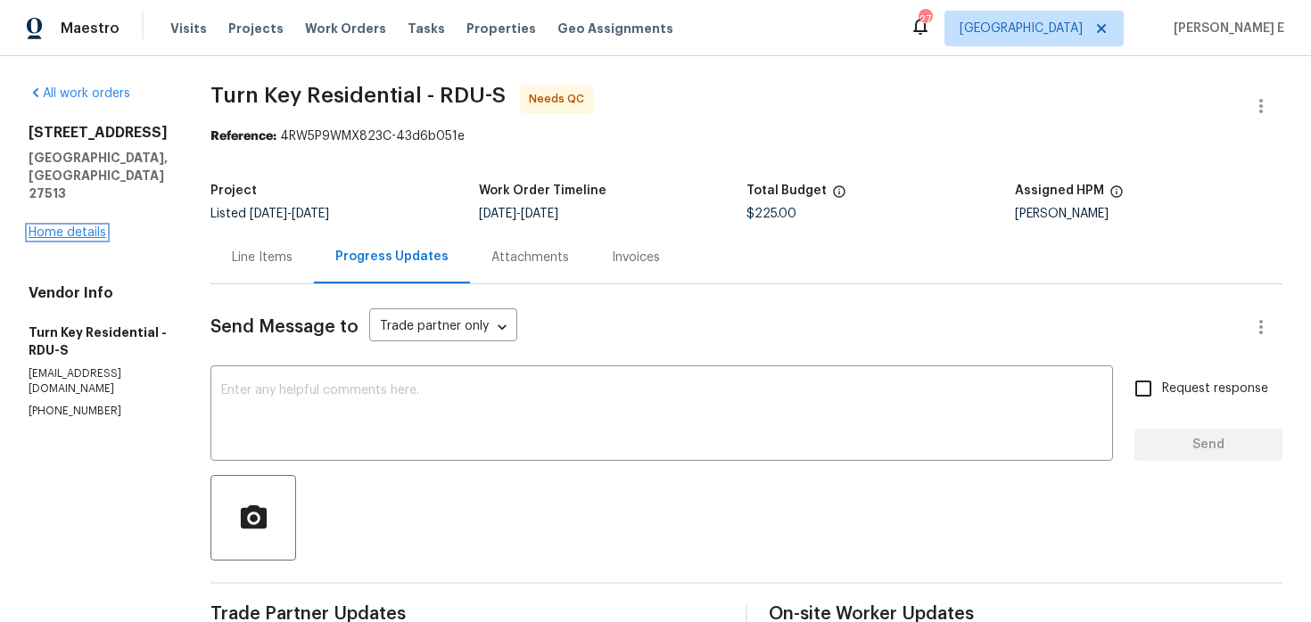
click at [65, 226] on link "Home details" at bounding box center [68, 232] width 78 height 12
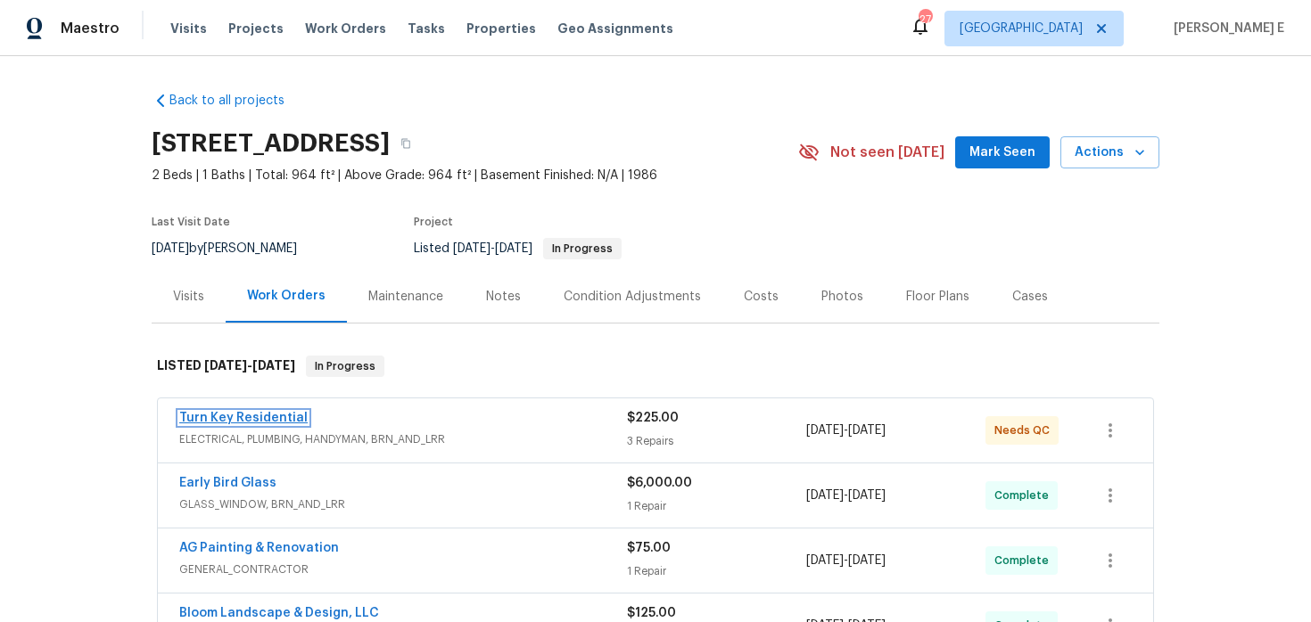
click at [277, 418] on link "Turn Key Residential" at bounding box center [243, 418] width 128 height 12
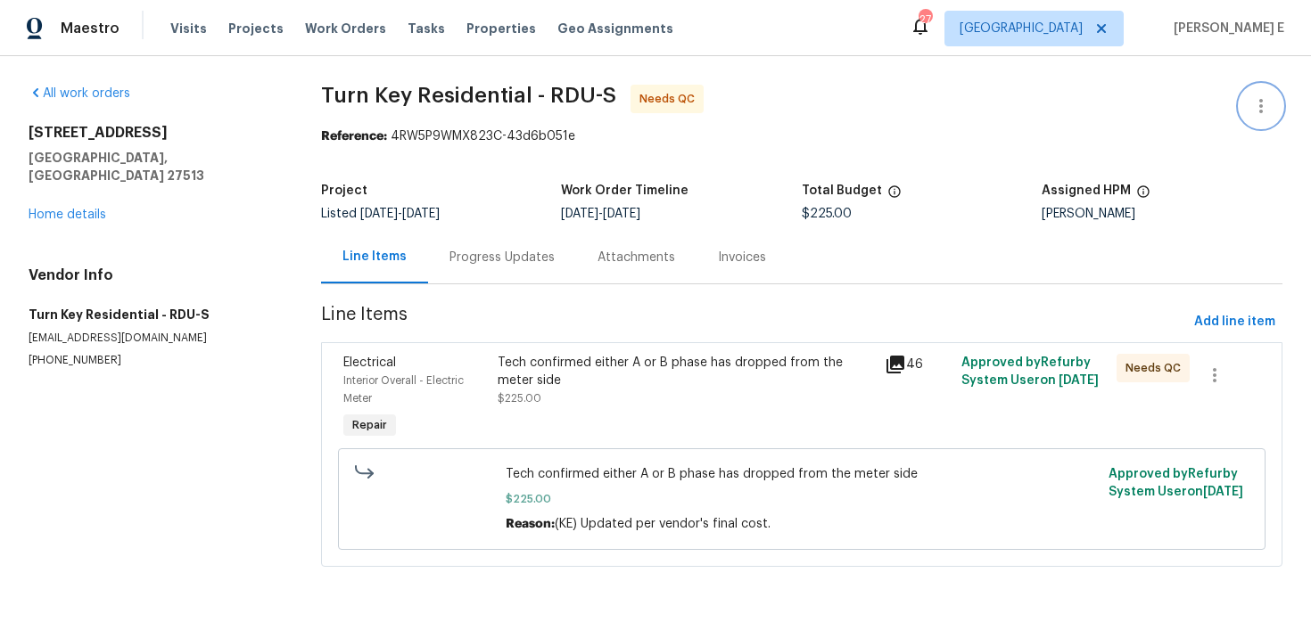
click at [1246, 103] on button "button" at bounding box center [1260, 106] width 43 height 43
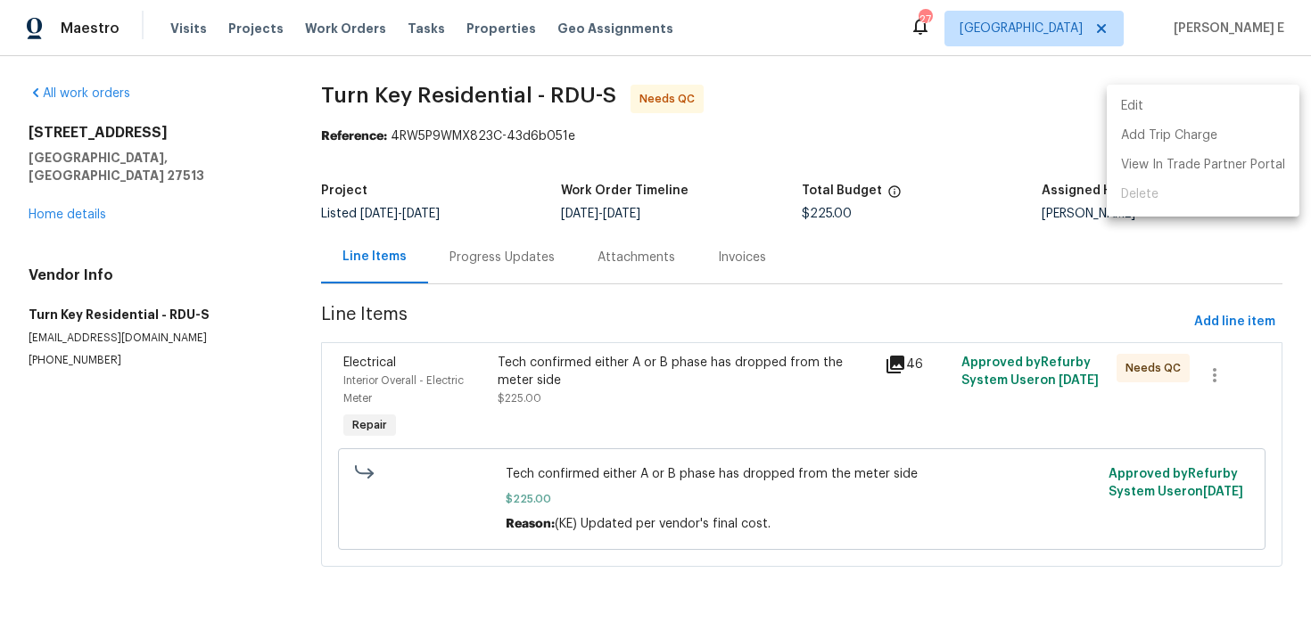
click at [1192, 105] on li "Edit" at bounding box center [1202, 106] width 193 height 29
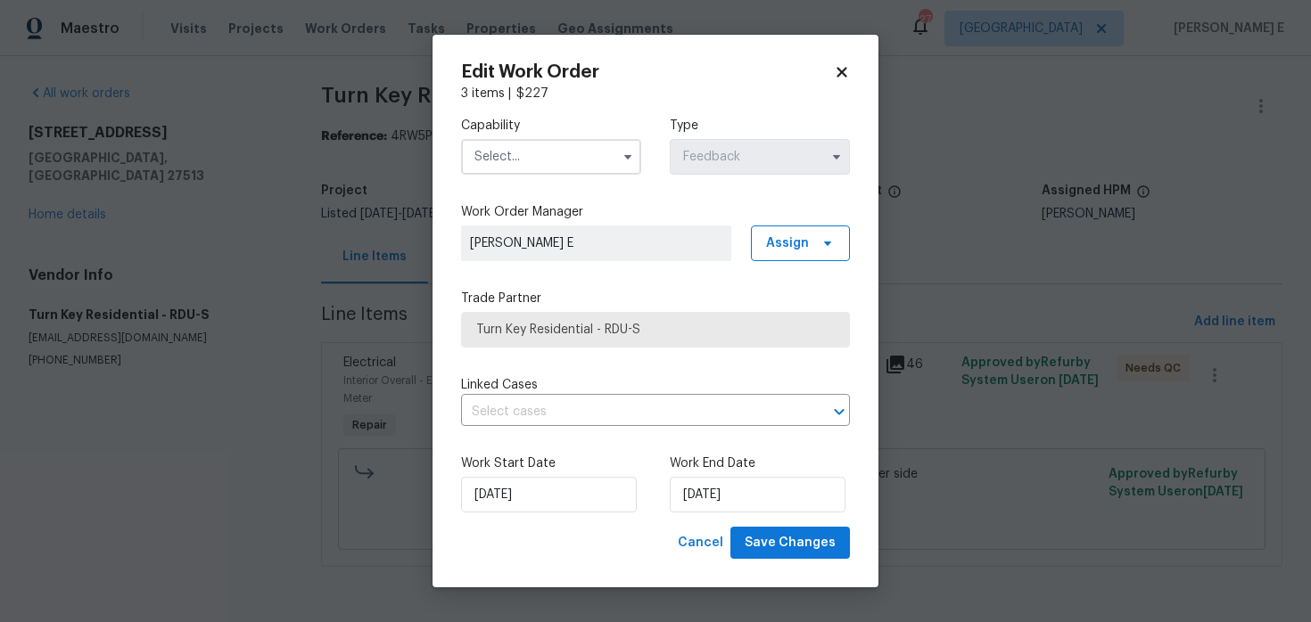
click at [589, 167] on input "text" at bounding box center [551, 157] width 180 height 36
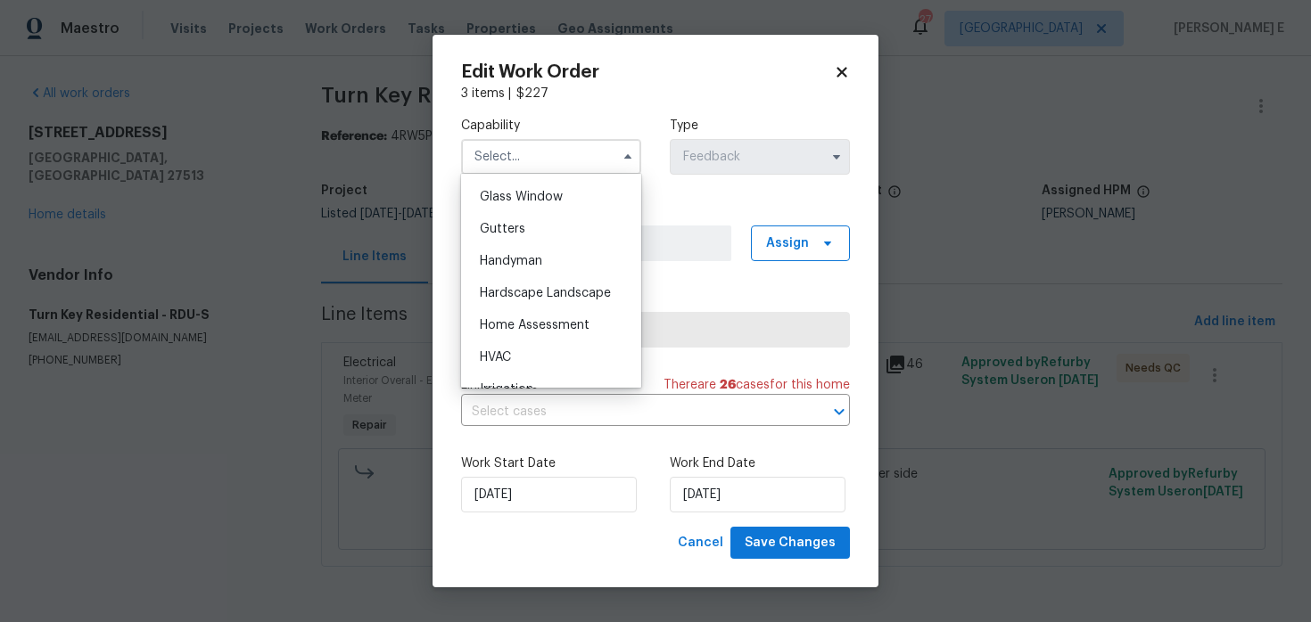
scroll to position [913, 0]
click at [576, 276] on div "Handyman" at bounding box center [550, 262] width 171 height 32
type input "Handyman"
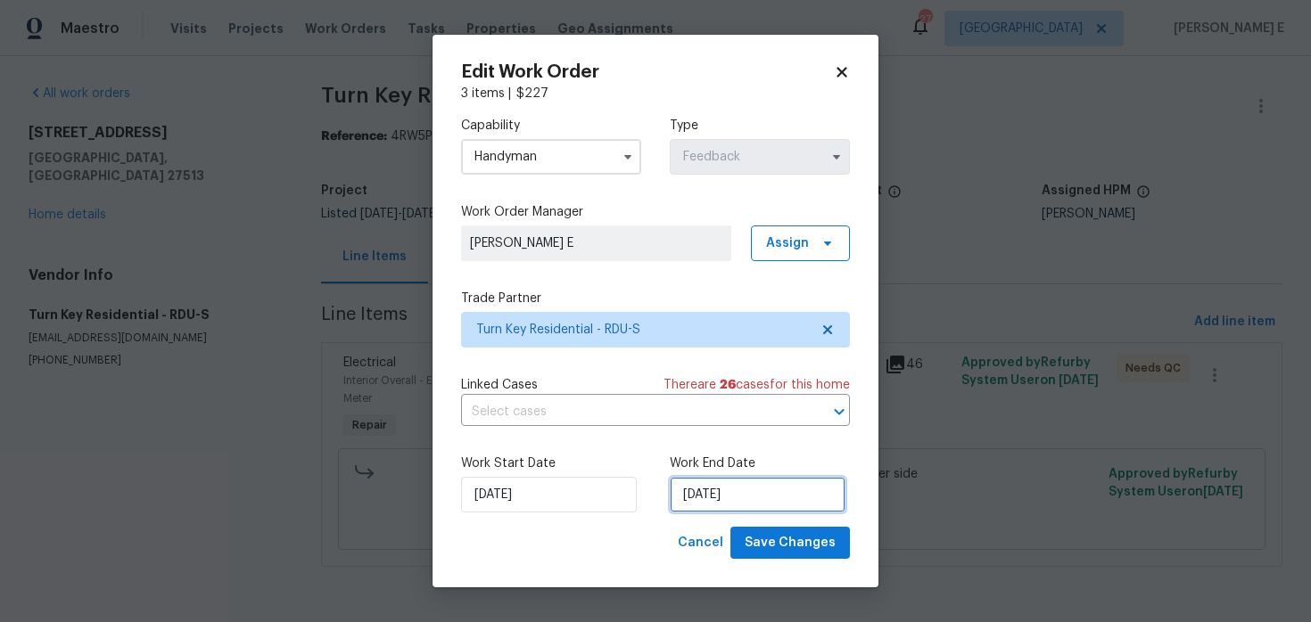
click at [674, 504] on input "08/08/2025" at bounding box center [758, 495] width 176 height 36
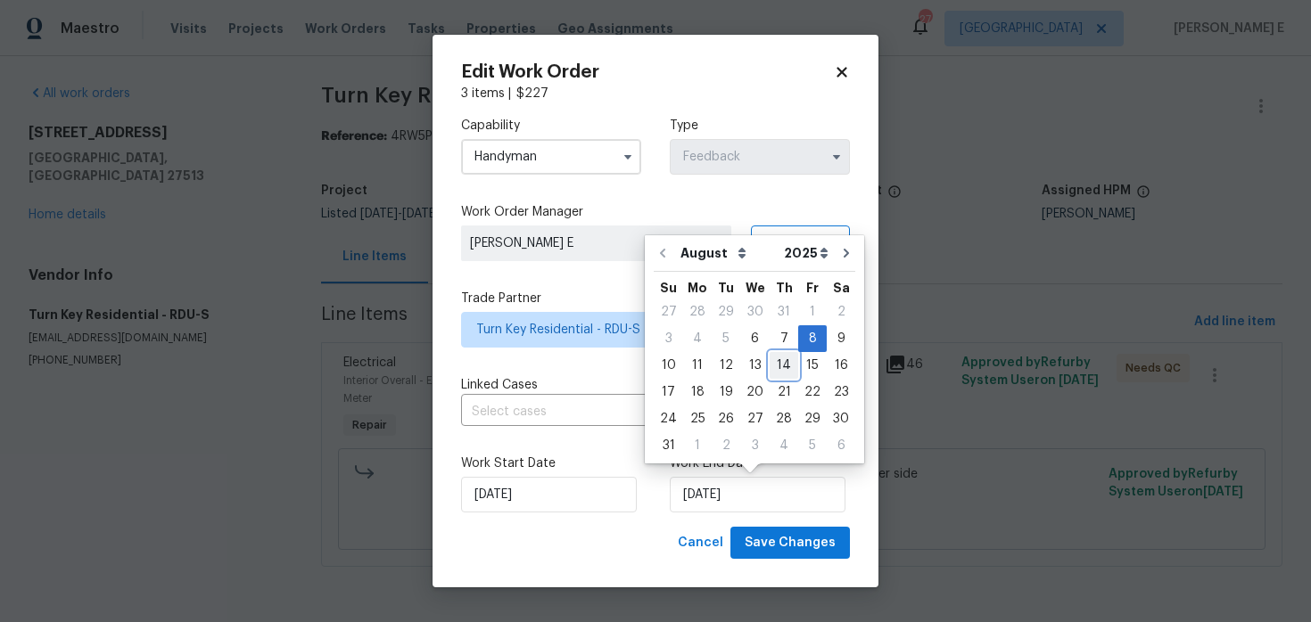
click at [781, 371] on div "14" at bounding box center [783, 365] width 29 height 25
type input "14/08/2025"
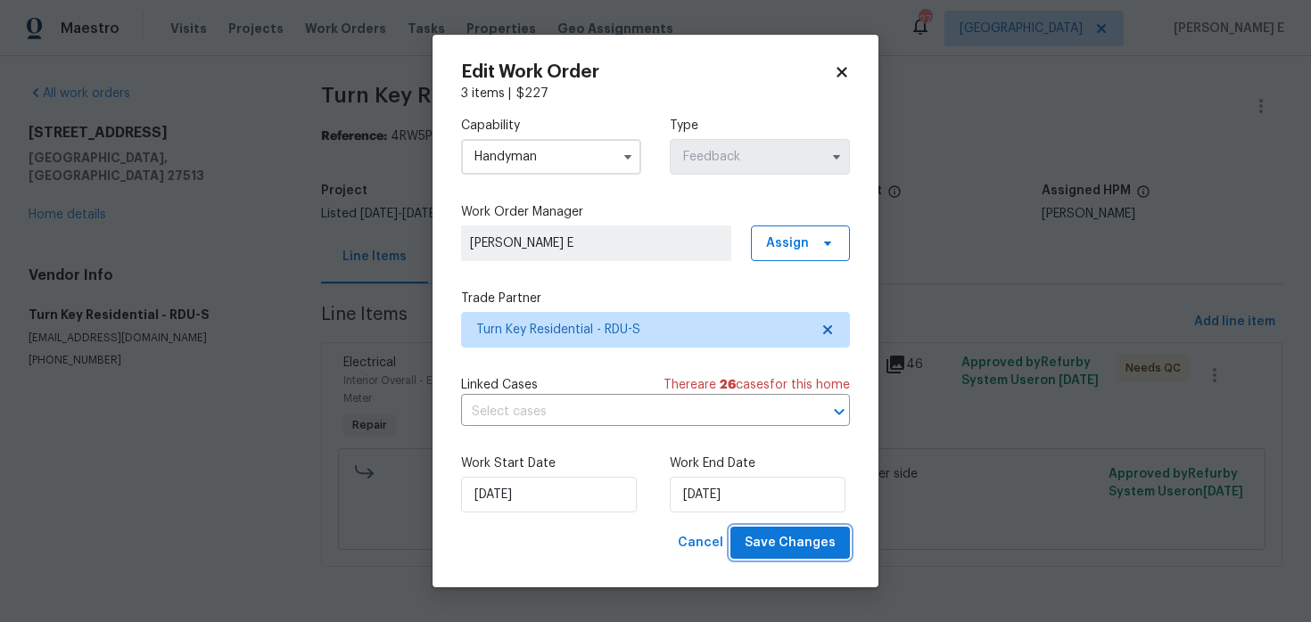
click at [777, 547] on span "Save Changes" at bounding box center [789, 543] width 91 height 22
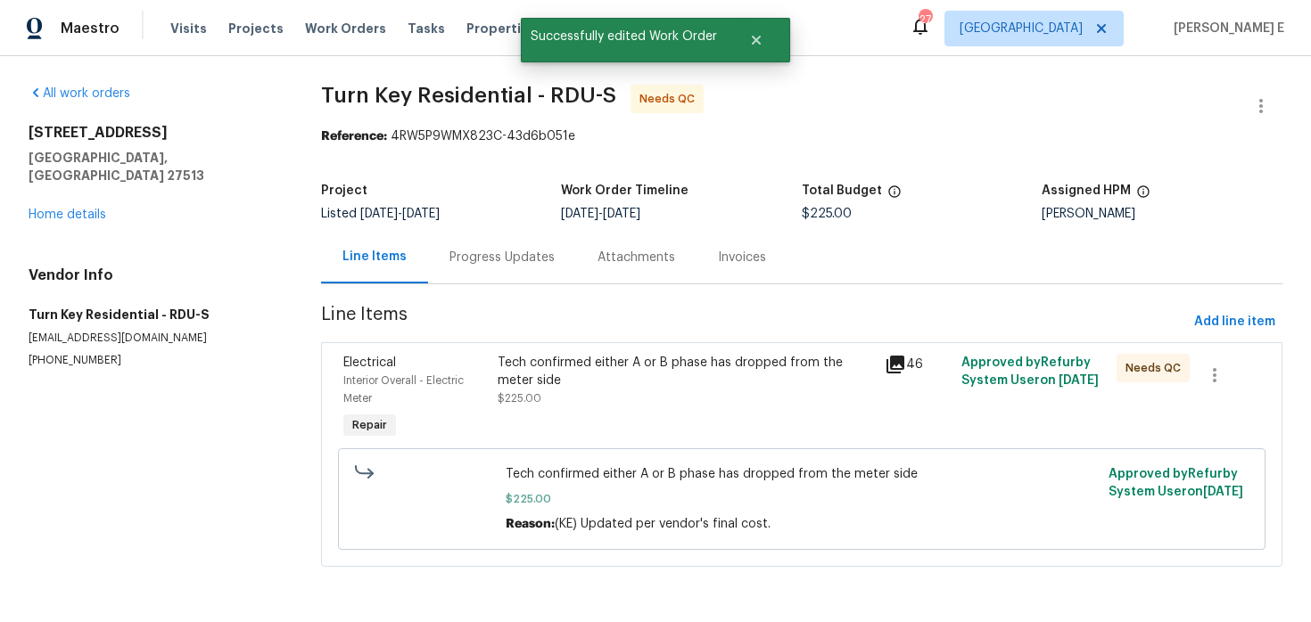
click at [459, 270] on div "Progress Updates" at bounding box center [502, 257] width 148 height 53
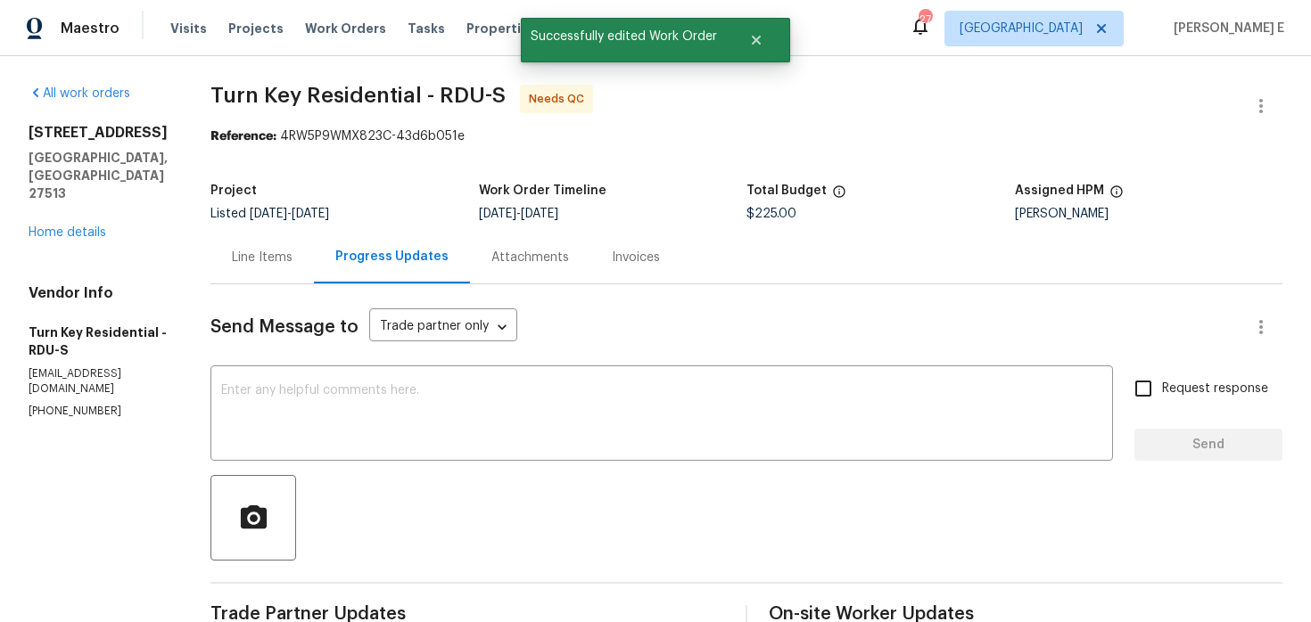
click at [308, 272] on div "Line Items" at bounding box center [261, 257] width 103 height 53
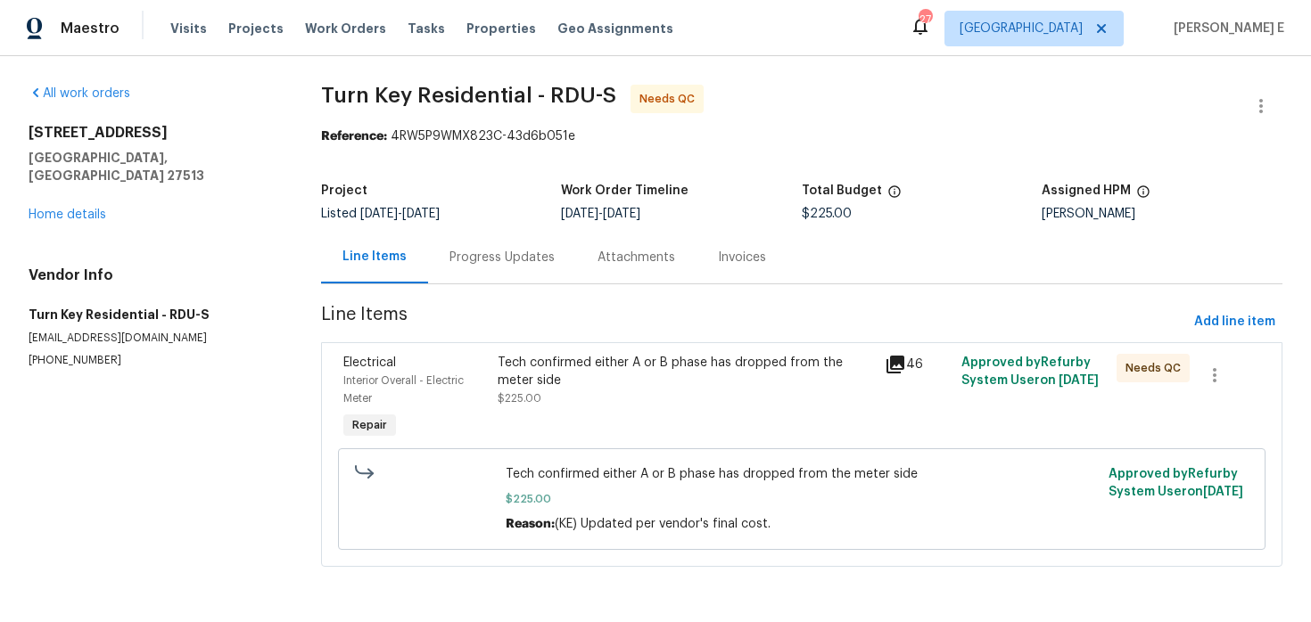
click at [585, 418] on div "Tech confirmed either A or B phase has dropped from the meter side $225.00" at bounding box center [685, 399] width 386 height 100
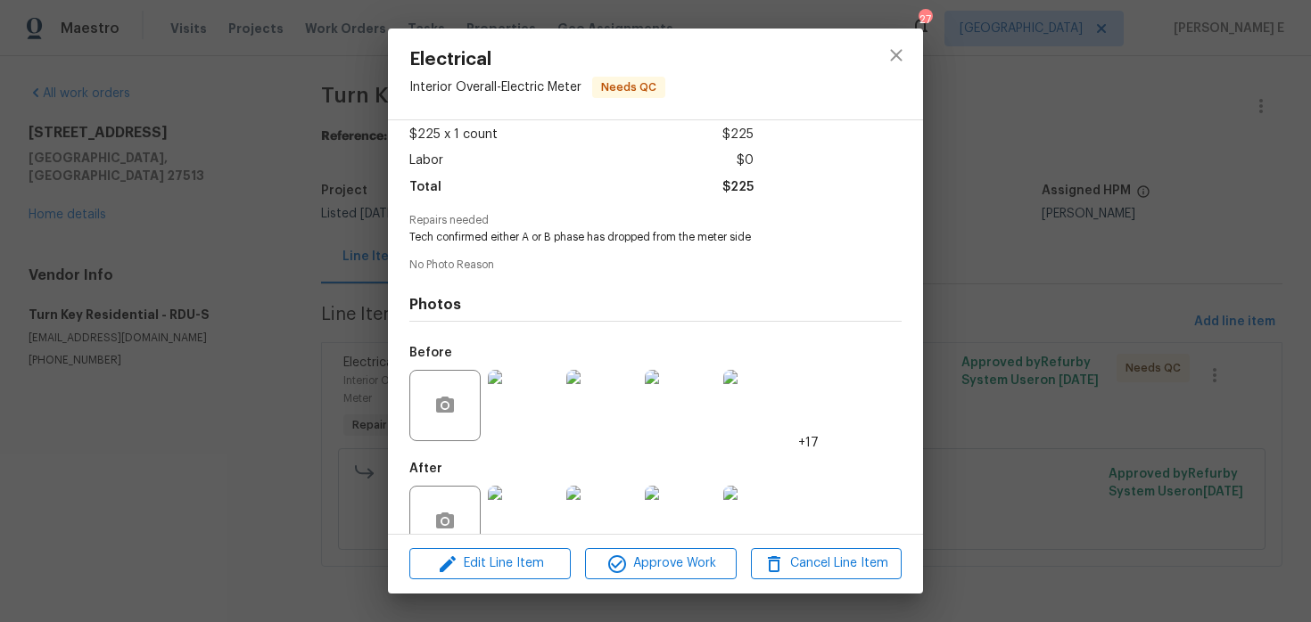
scroll to position [138, 0]
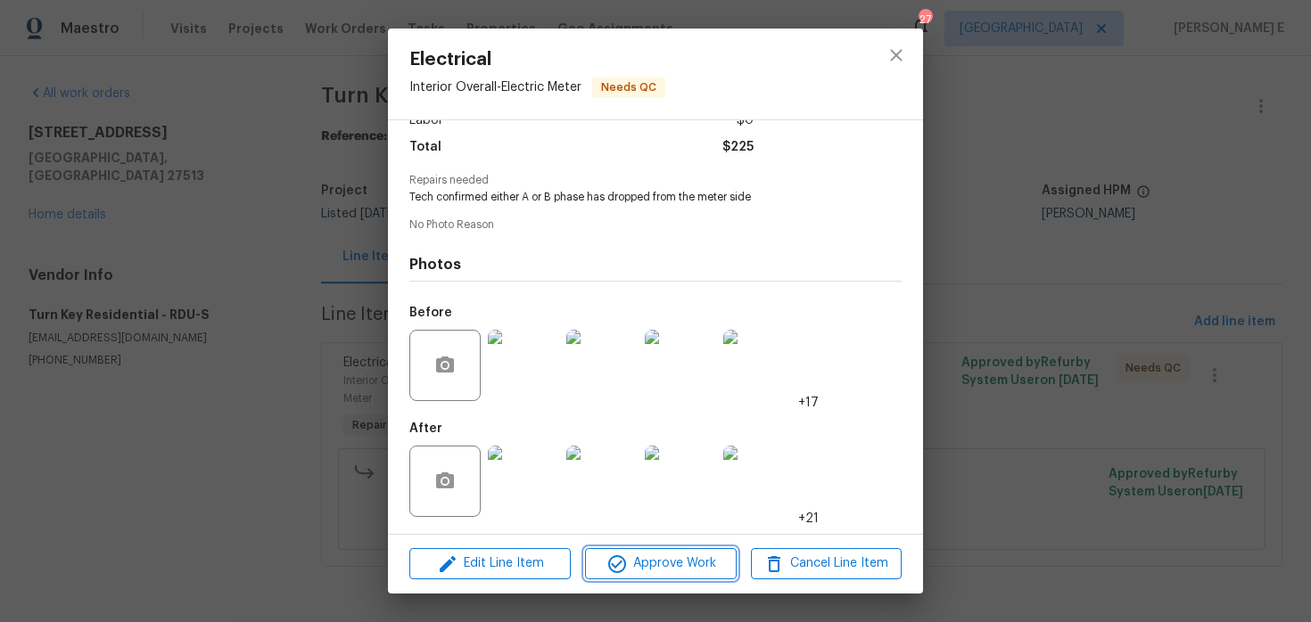
click at [619, 566] on icon "button" at bounding box center [616, 564] width 21 height 21
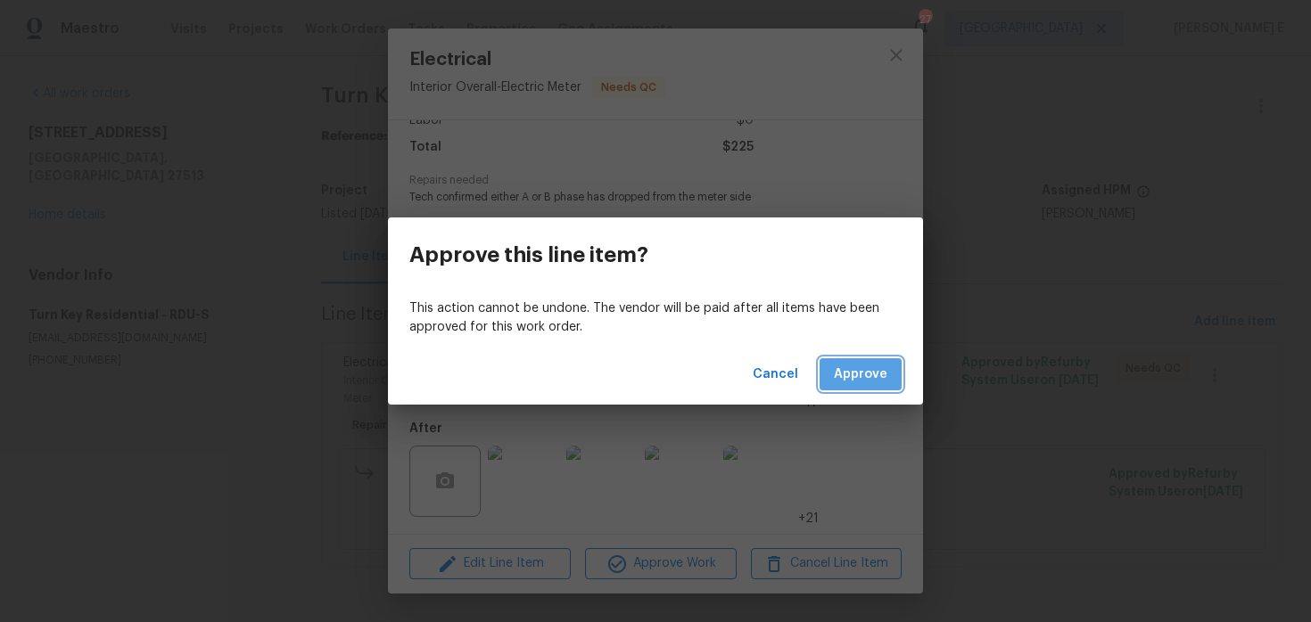
click at [852, 362] on button "Approve" at bounding box center [860, 374] width 82 height 33
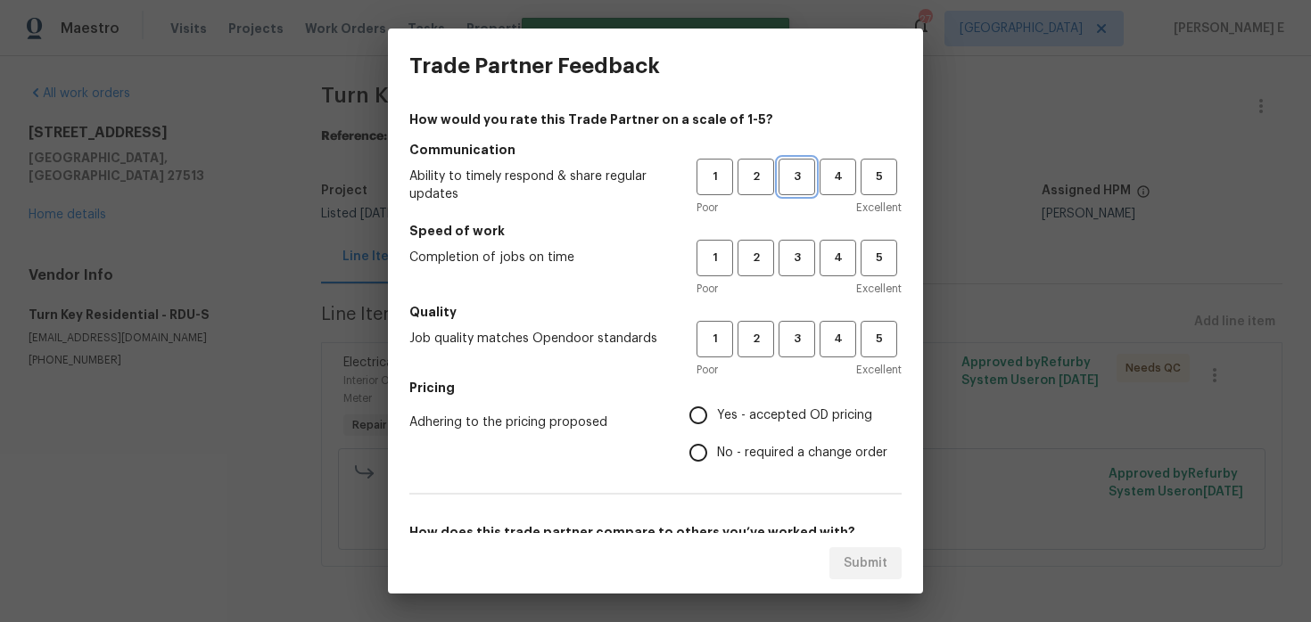
click at [810, 164] on button "3" at bounding box center [796, 177] width 37 height 37
click at [797, 253] on span "3" at bounding box center [796, 258] width 33 height 21
click at [806, 327] on button "3" at bounding box center [796, 339] width 37 height 37
click at [719, 438] on label "No - required a change order" at bounding box center [783, 452] width 208 height 37
click at [717, 438] on input "No - required a change order" at bounding box center [697, 452] width 37 height 37
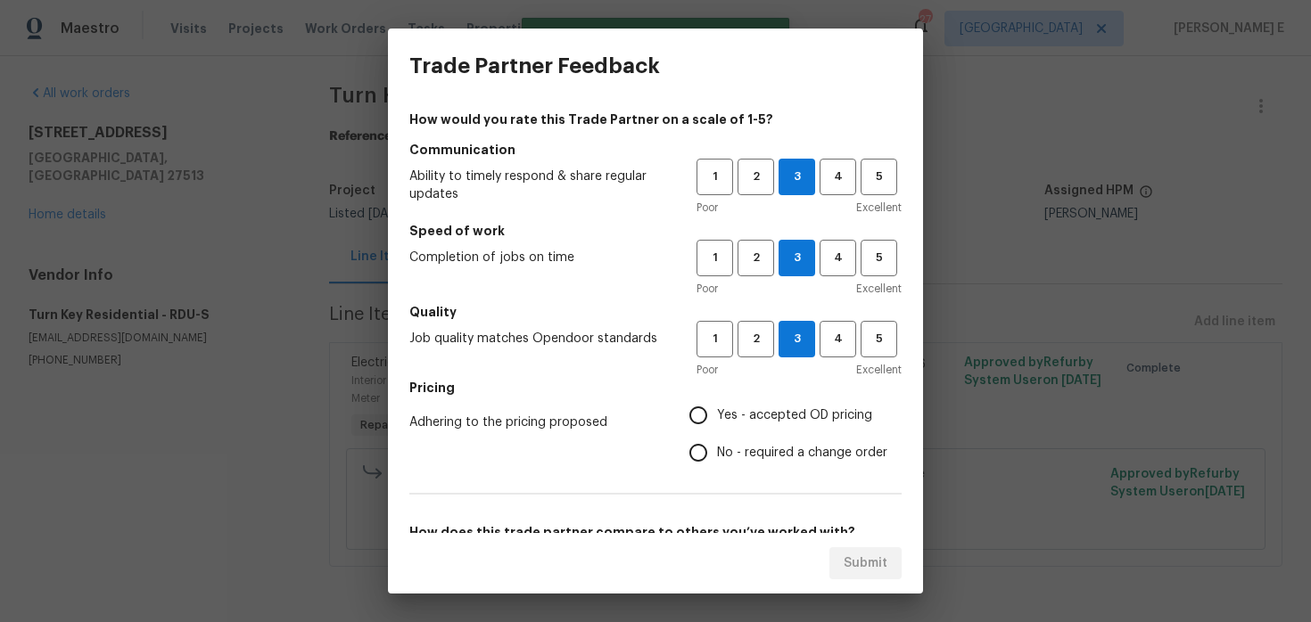
radio input "true"
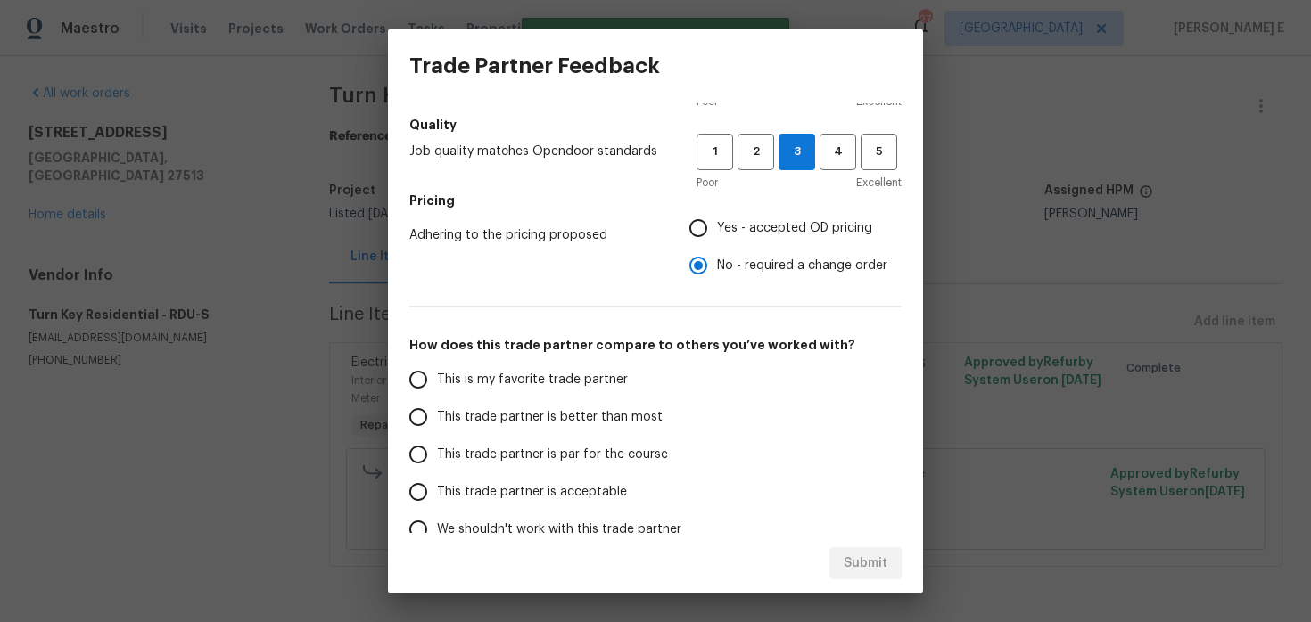
click at [556, 447] on span "This trade partner is par for the course" at bounding box center [552, 455] width 231 height 19
click at [437, 447] on input "This trade partner is par for the course" at bounding box center [417, 454] width 37 height 37
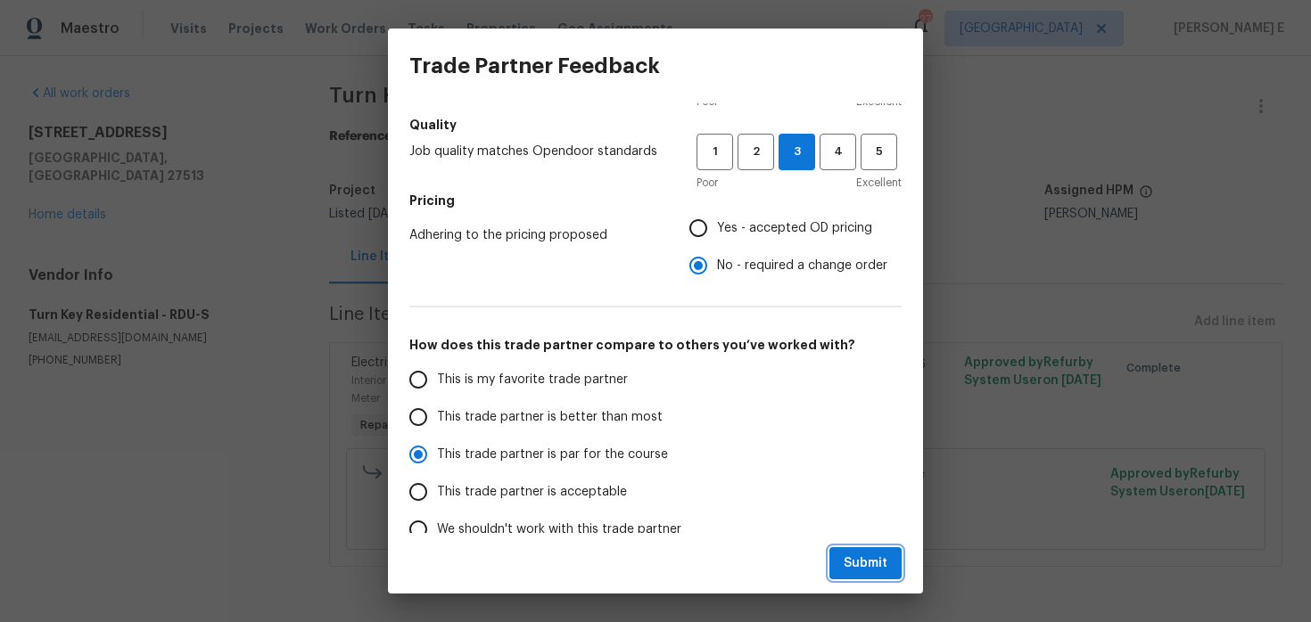
click at [848, 576] on button "Submit" at bounding box center [865, 563] width 72 height 33
radio input "true"
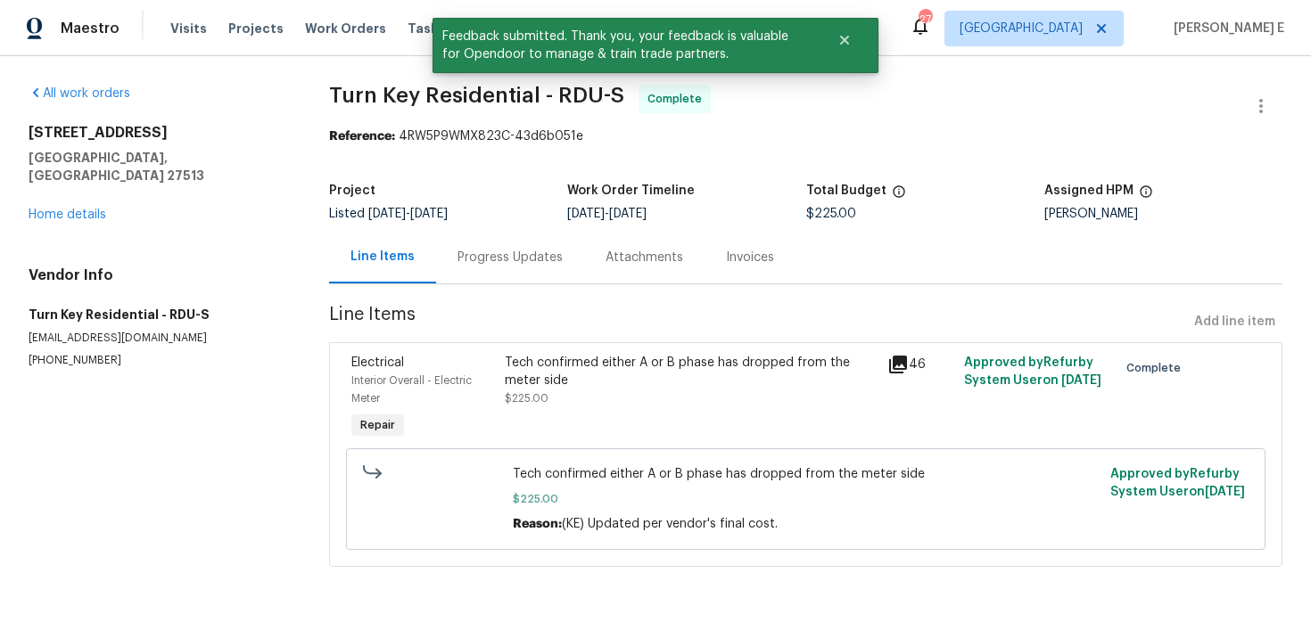
click at [521, 256] on div "Progress Updates" at bounding box center [509, 258] width 105 height 18
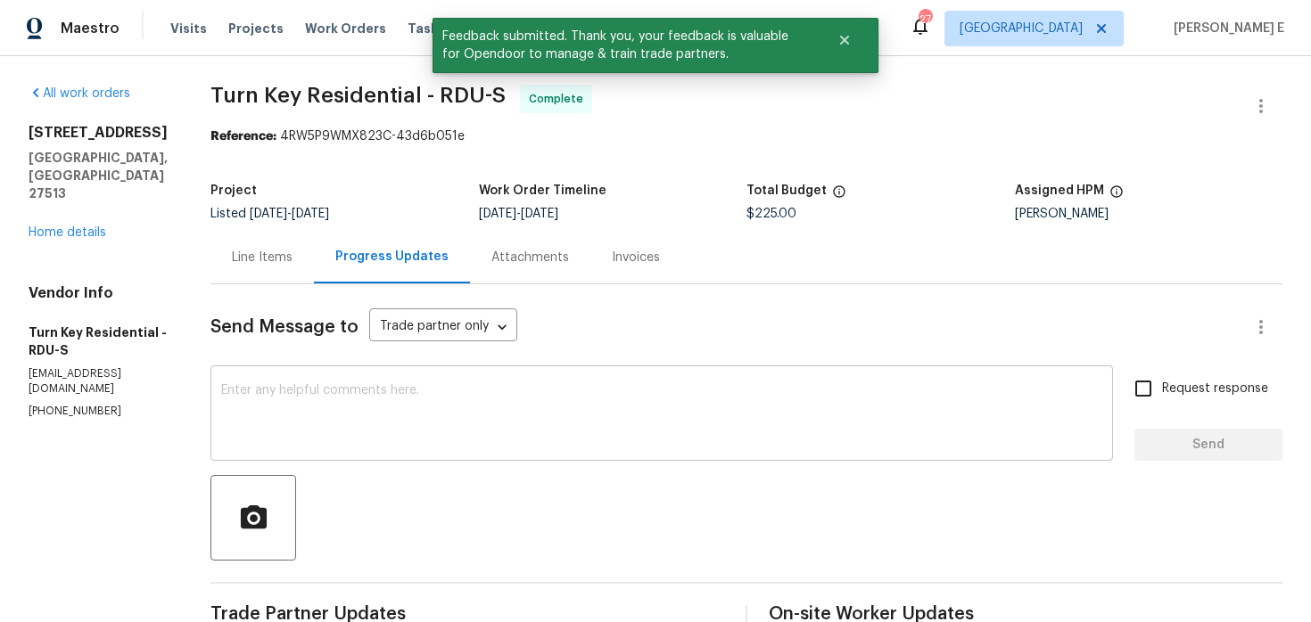
click at [497, 447] on textarea at bounding box center [661, 415] width 881 height 62
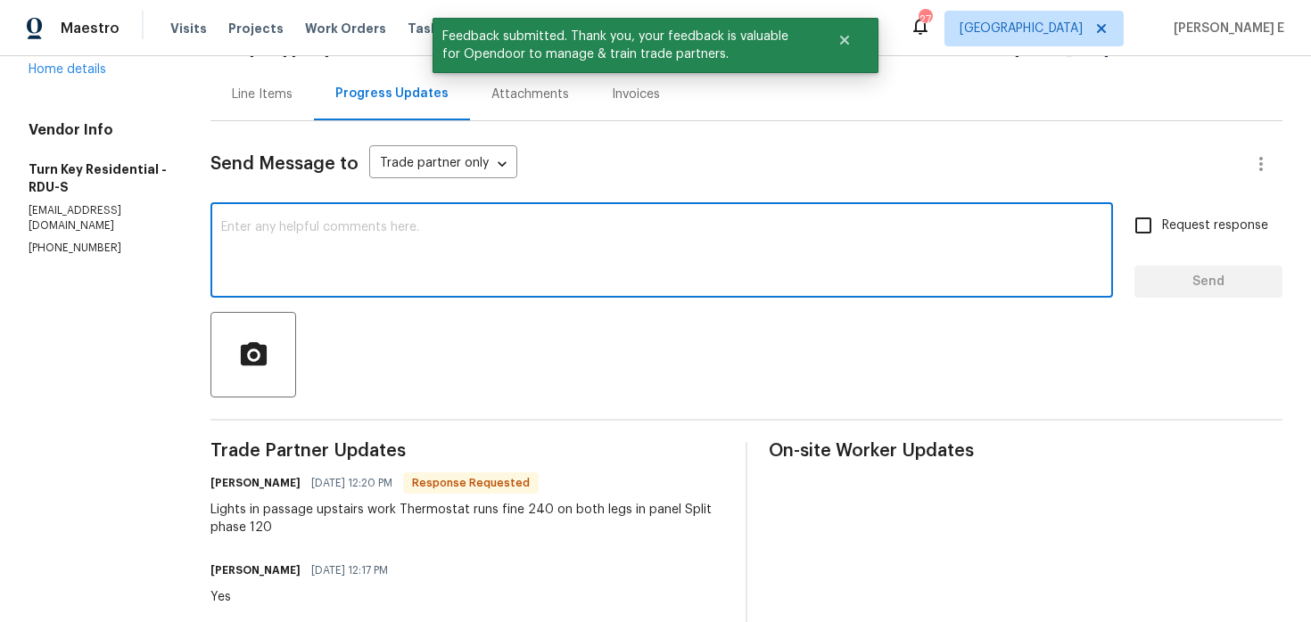
scroll to position [233, 0]
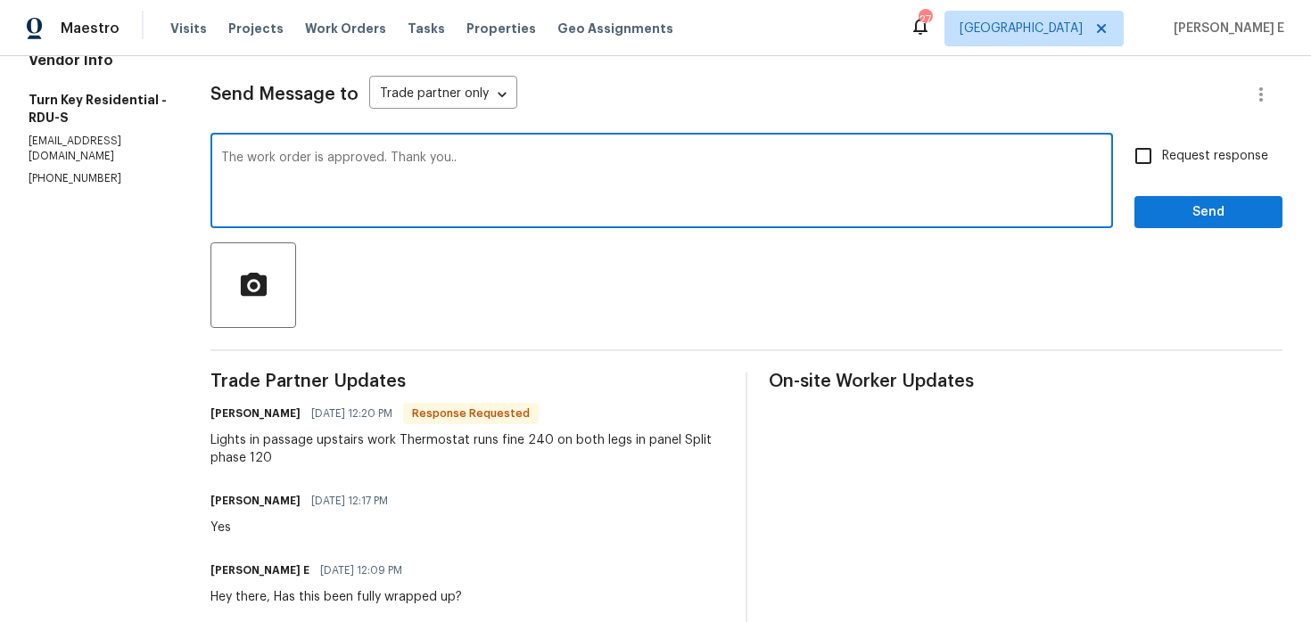
type textarea "The work order is approved. Thank you.."
click at [1181, 153] on span "Request response" at bounding box center [1215, 156] width 106 height 19
click at [1162, 153] on input "Request response" at bounding box center [1142, 155] width 37 height 37
checkbox input "true"
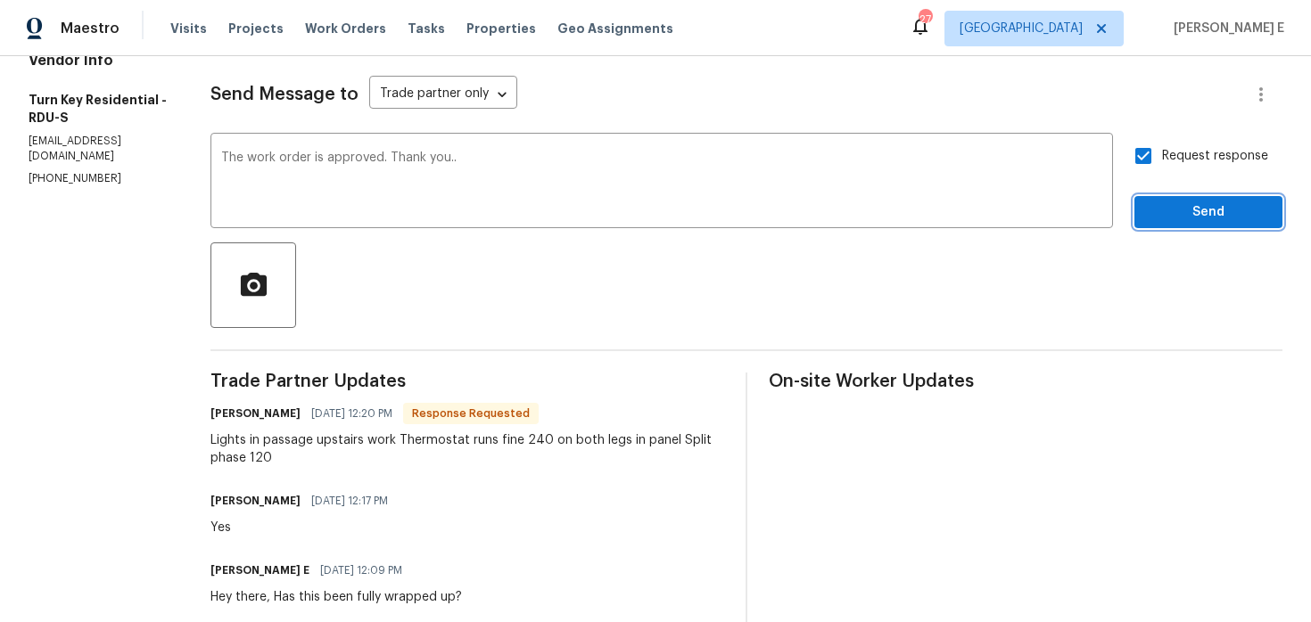
click at [1168, 218] on span "Send" at bounding box center [1207, 212] width 119 height 22
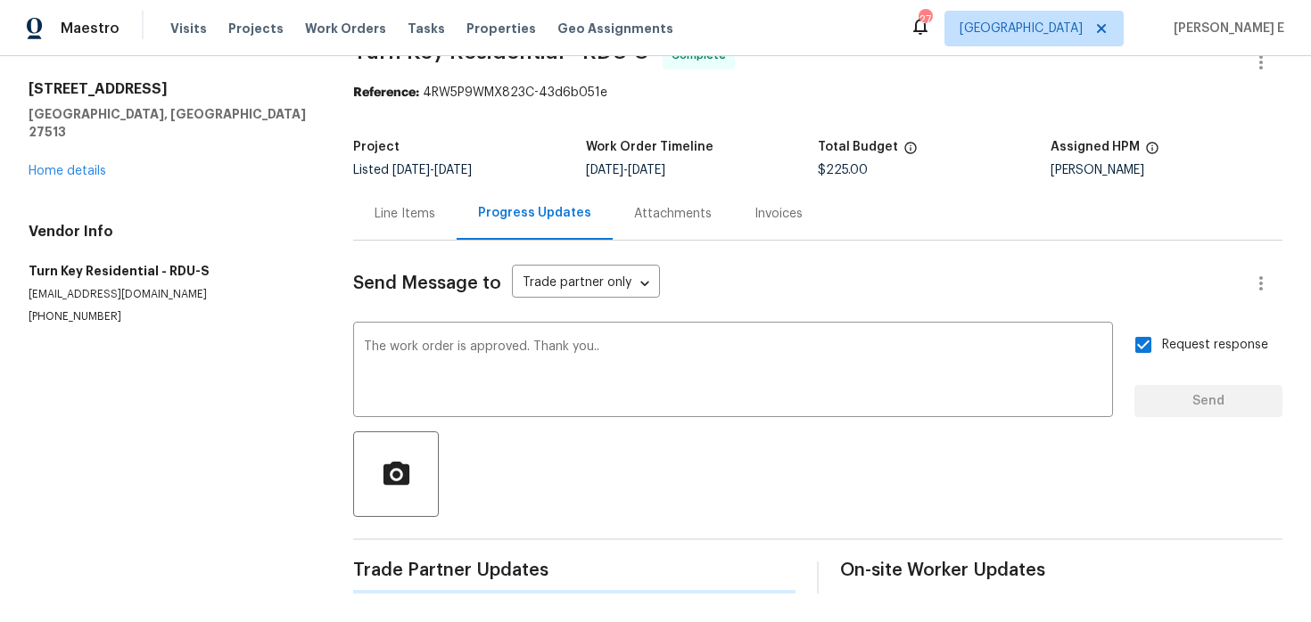
scroll to position [0, 0]
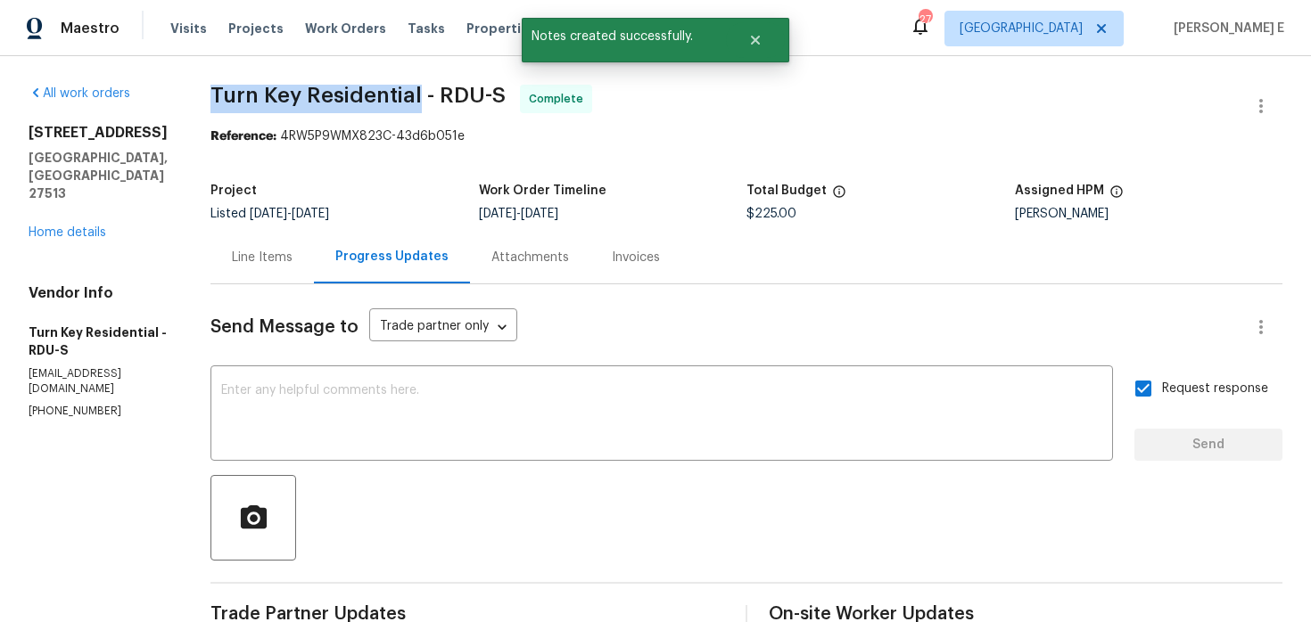
drag, startPoint x: 259, startPoint y: 101, endPoint x: 459, endPoint y: 102, distance: 200.6
click at [459, 102] on span "Turn Key Residential - RDU-S" at bounding box center [357, 95] width 295 height 21
copy span "Turn Key Residential"
click at [36, 226] on link "Home details" at bounding box center [68, 232] width 78 height 12
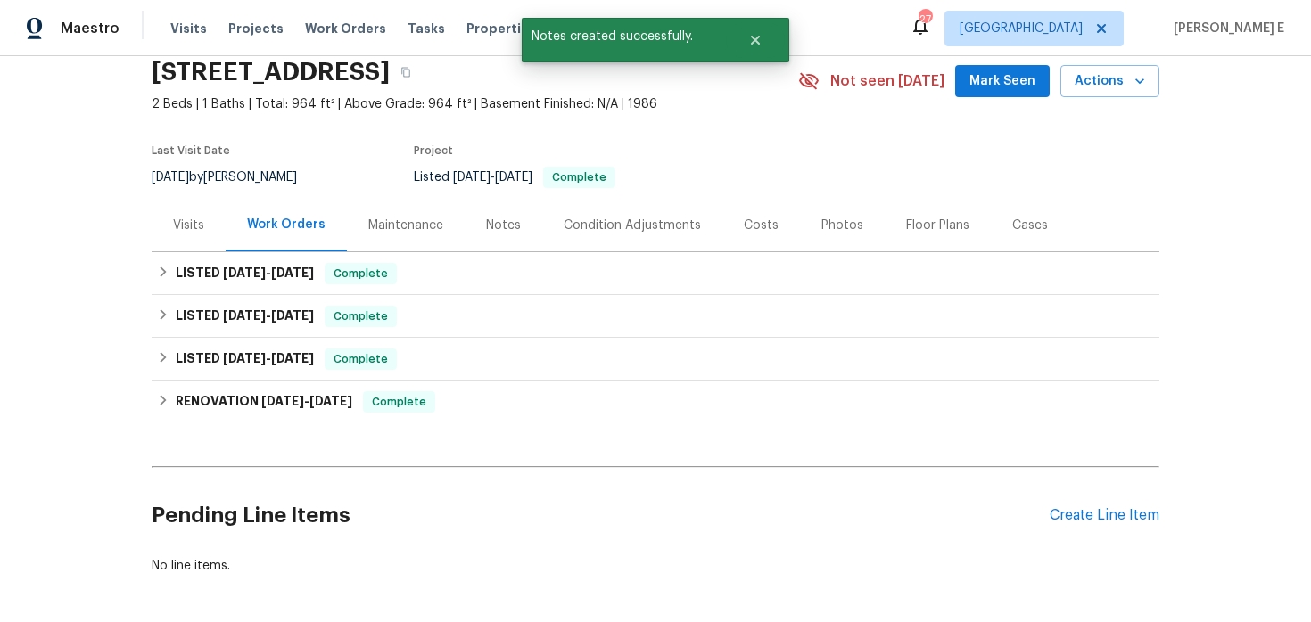
scroll to position [79, 0]
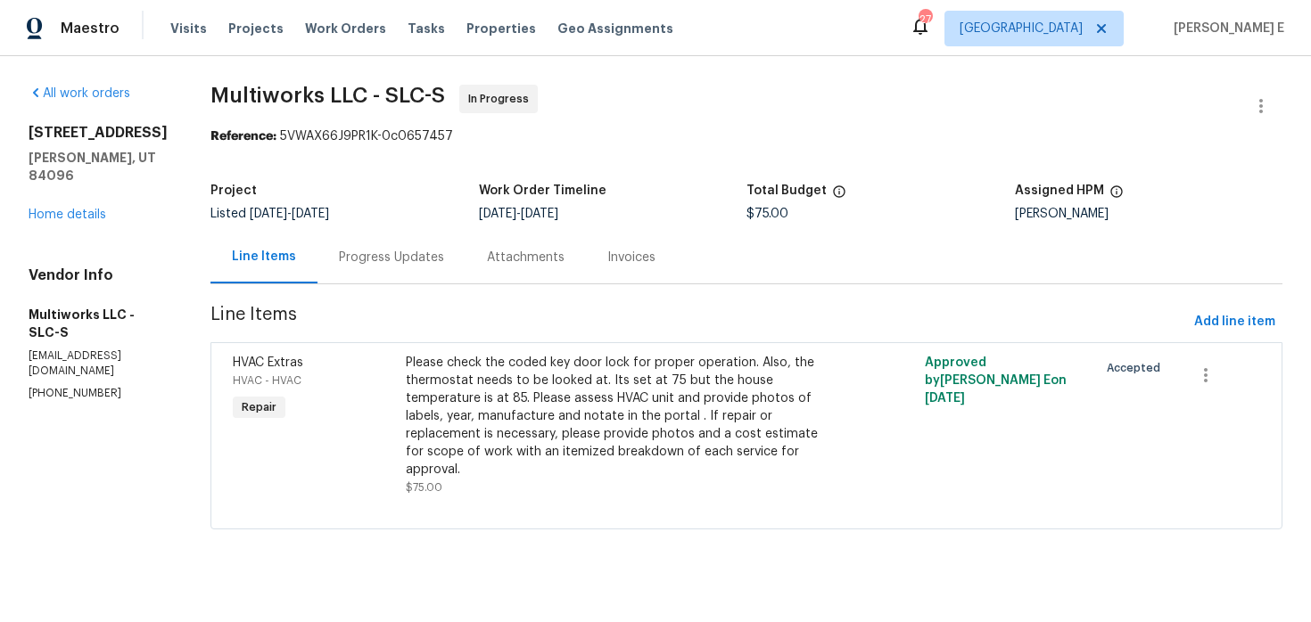
click at [387, 253] on div "Progress Updates" at bounding box center [391, 258] width 105 height 18
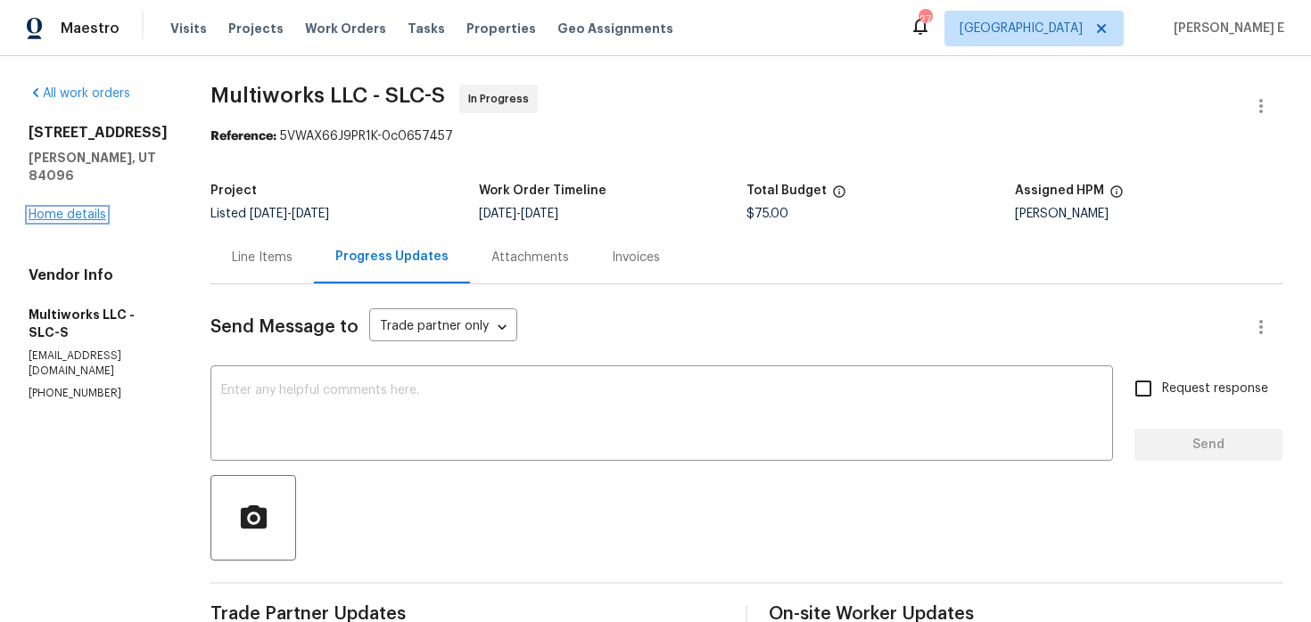
click at [86, 216] on link "Home details" at bounding box center [68, 215] width 78 height 12
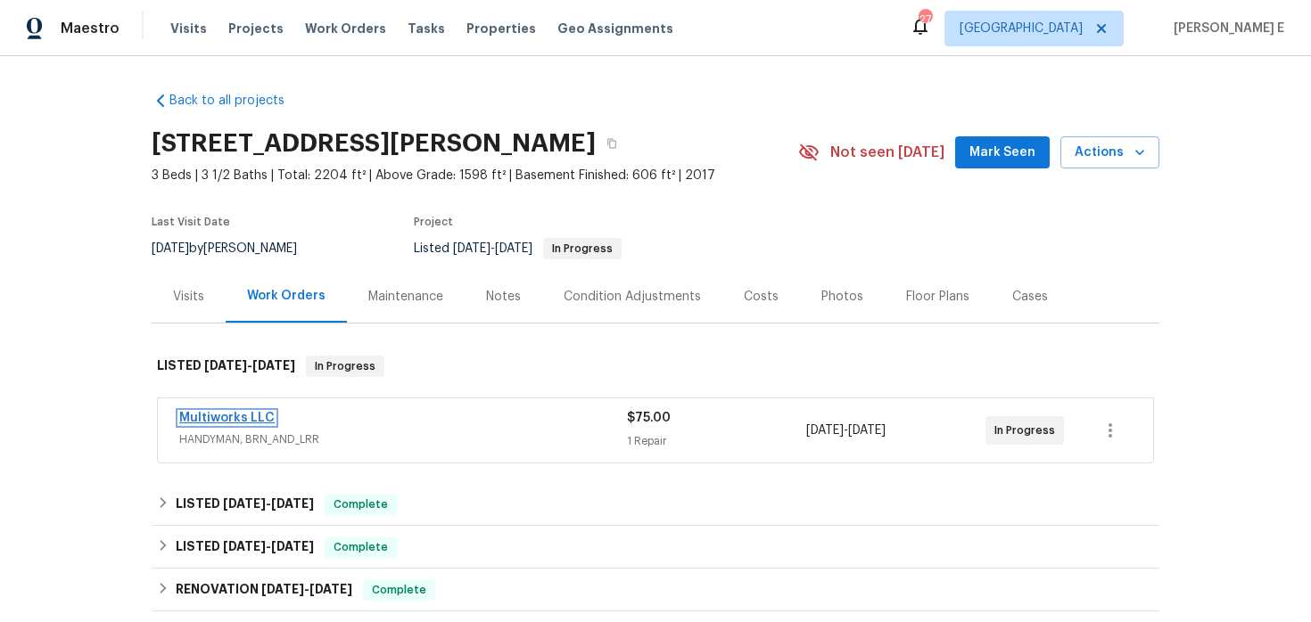
click at [235, 413] on link "Multiworks LLC" at bounding box center [226, 418] width 95 height 12
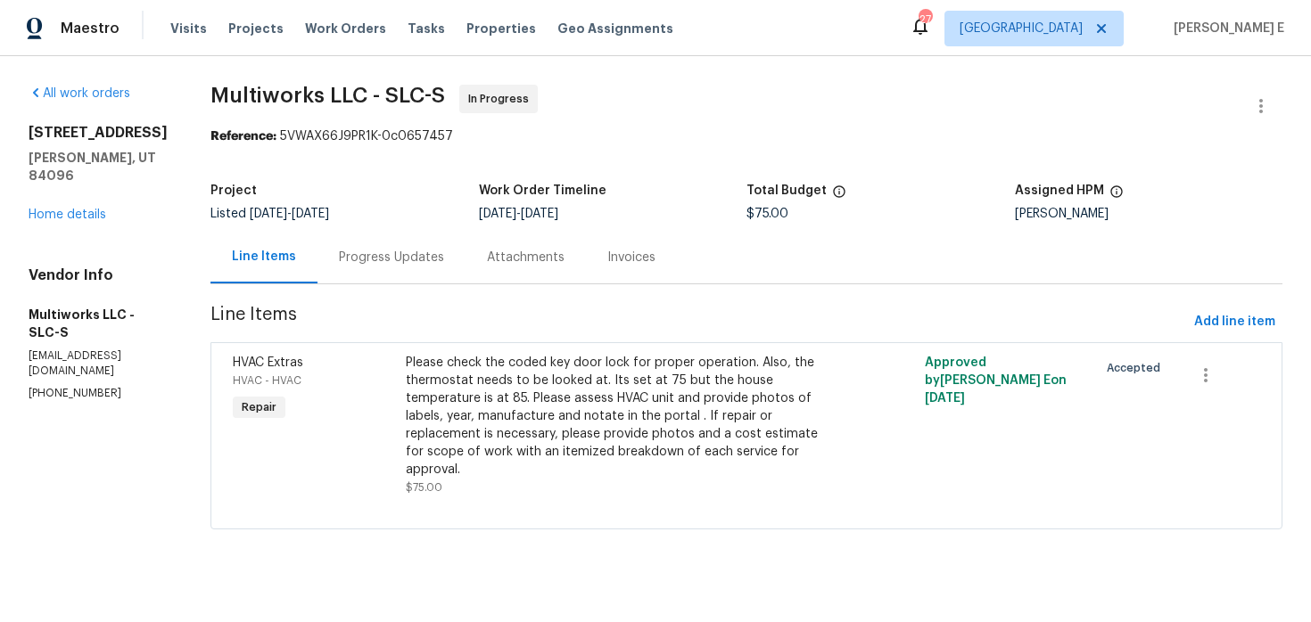
click at [390, 267] on div "Progress Updates" at bounding box center [391, 257] width 148 height 53
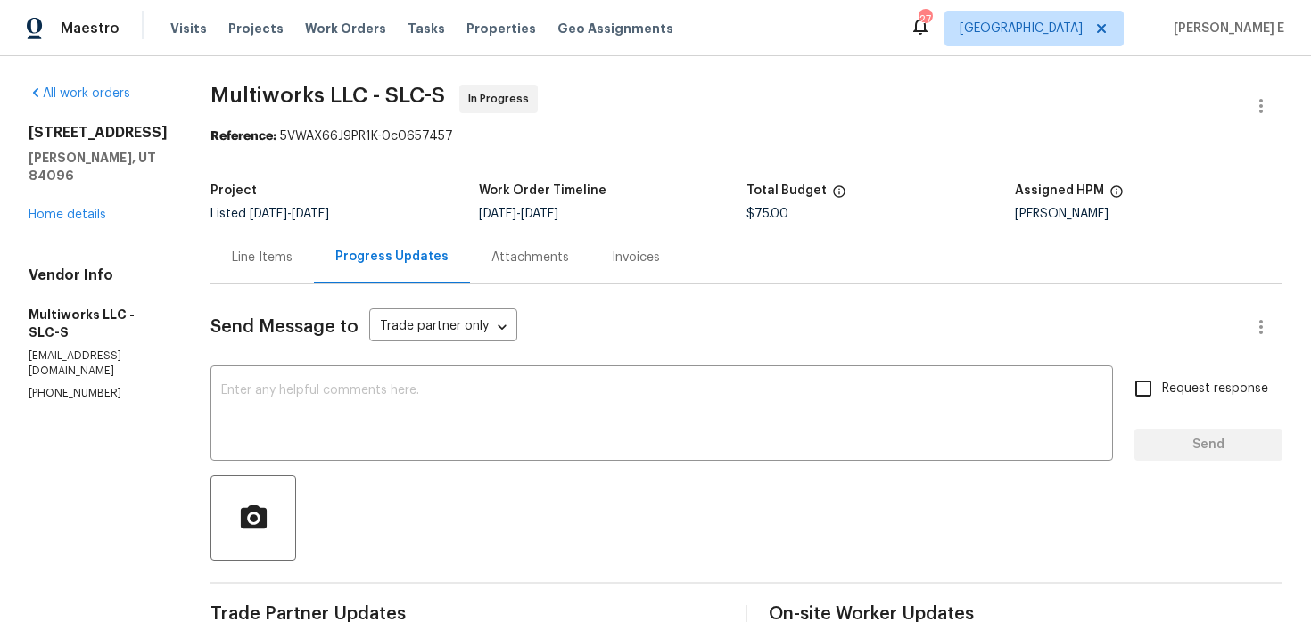
click at [274, 267] on div "Line Items" at bounding box center [261, 257] width 103 height 53
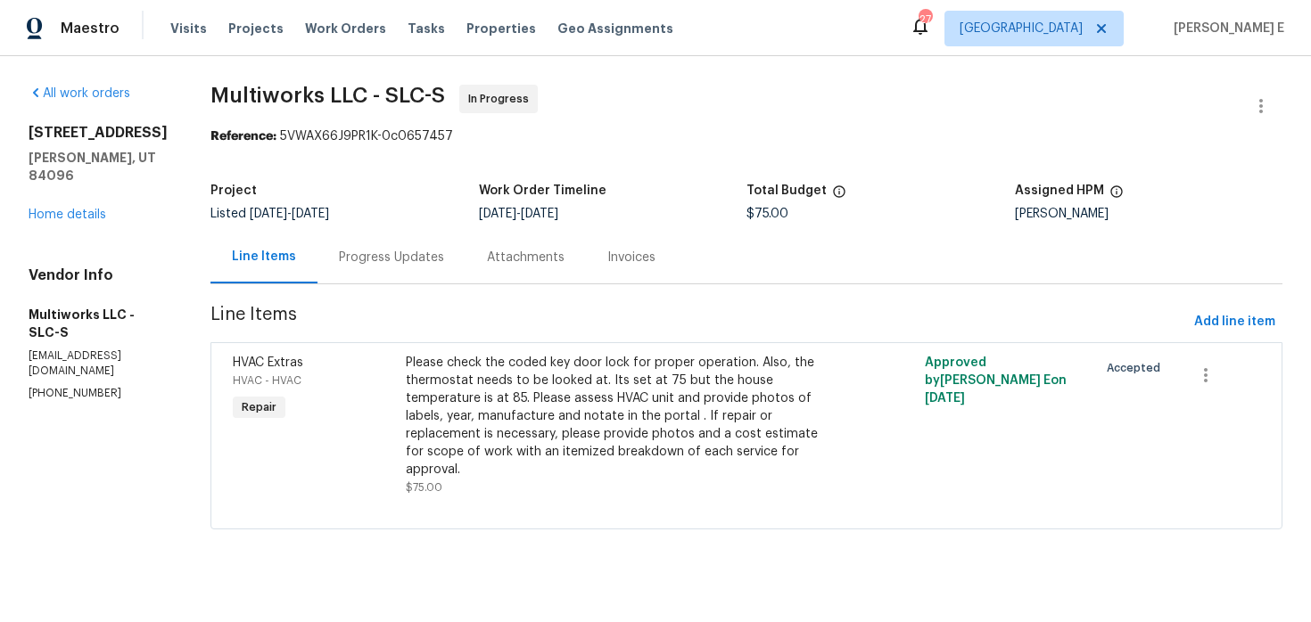
click at [565, 423] on div "Please check the coded key door lock for proper operation. Also, the thermostat…" at bounding box center [617, 416] width 422 height 125
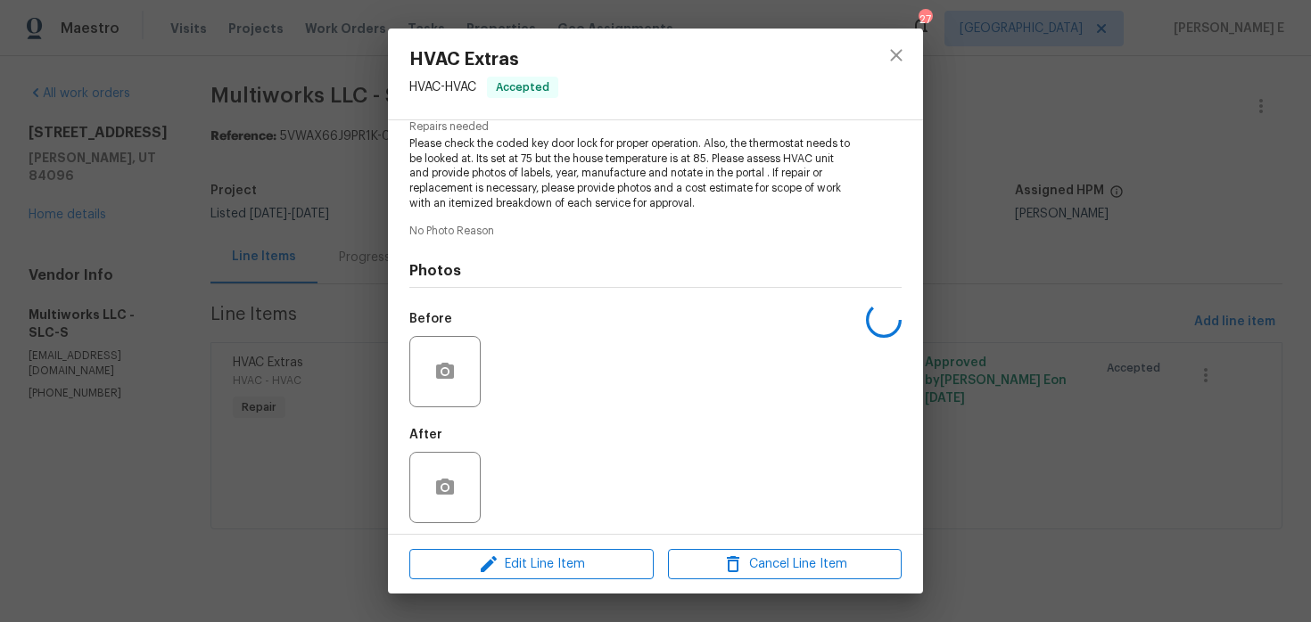
scroll to position [199, 0]
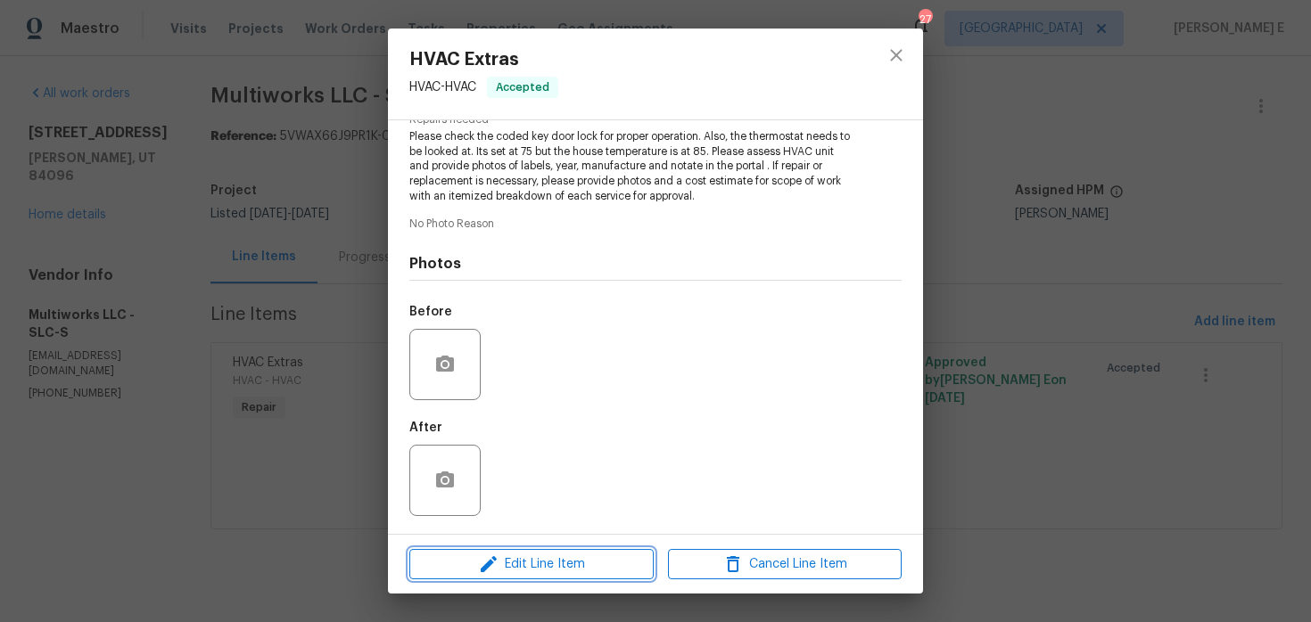
click at [489, 556] on icon "button" at bounding box center [488, 564] width 21 height 21
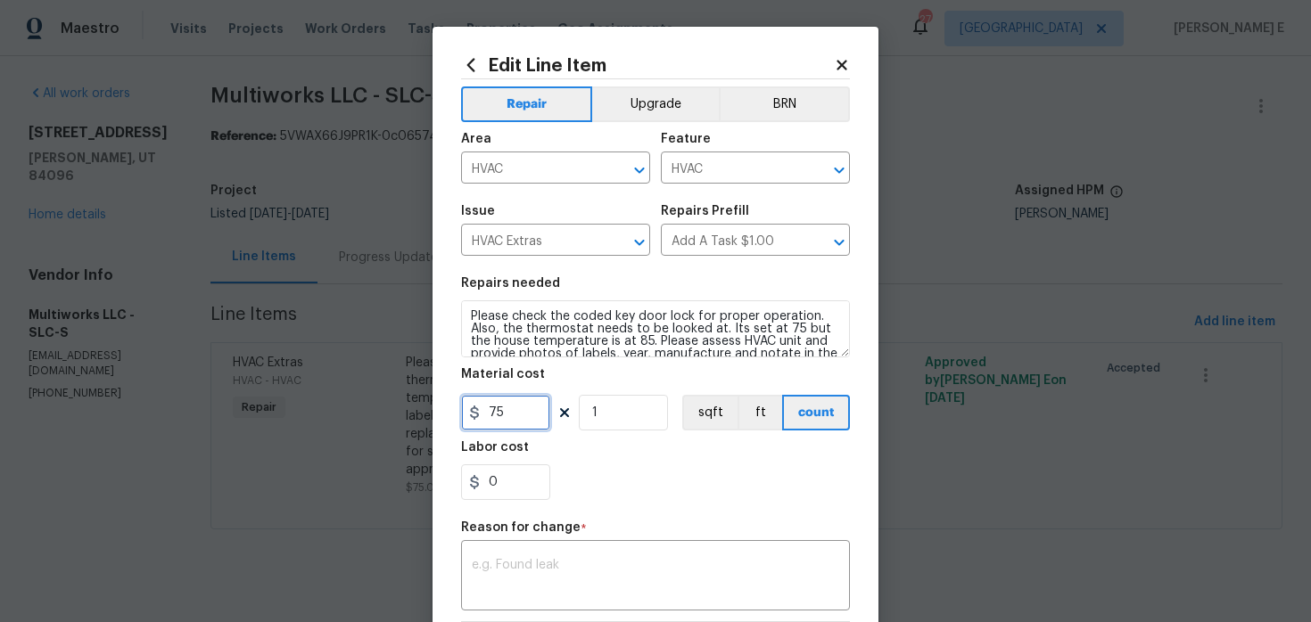
click at [499, 401] on input "75" at bounding box center [505, 413] width 89 height 36
type input "455"
click at [527, 573] on textarea at bounding box center [655, 577] width 367 height 37
paste textarea "(KE) Updated per vendor's final cost."
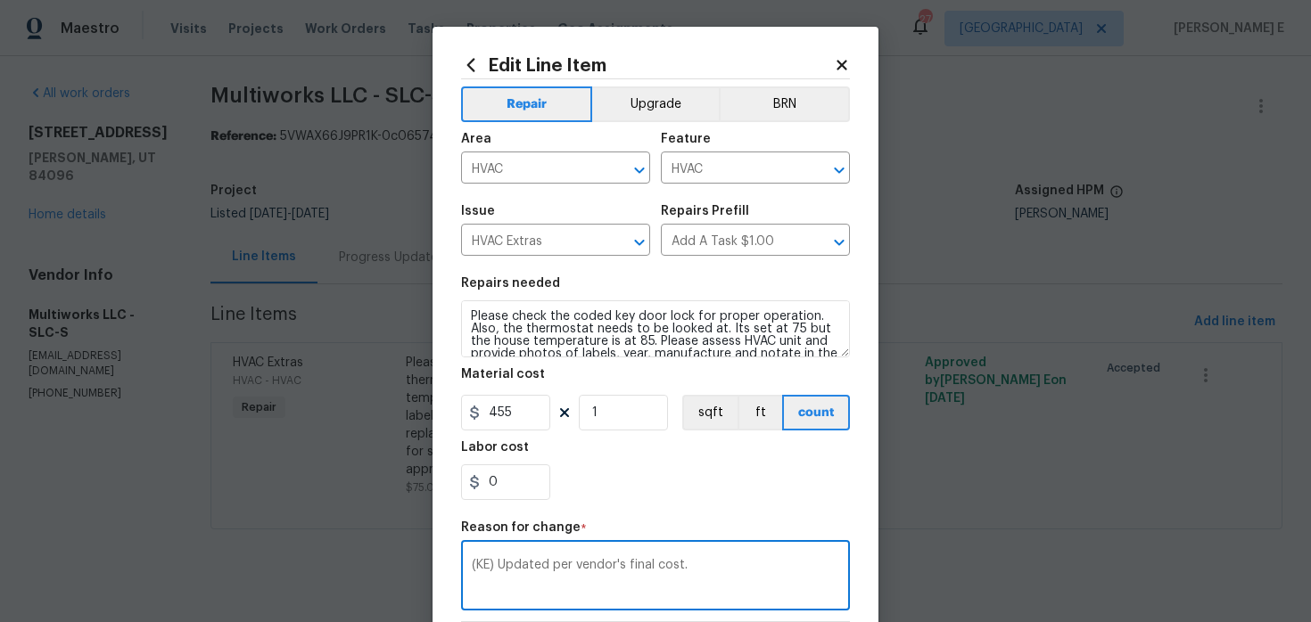
scroll to position [257, 0]
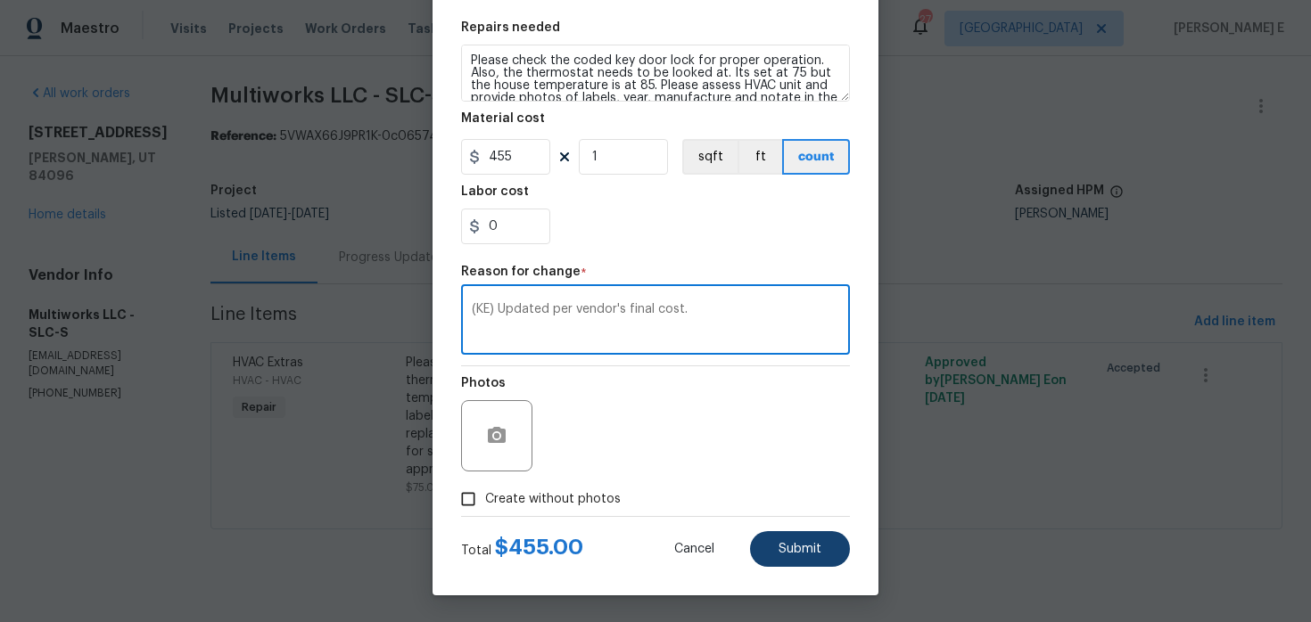
type textarea "(KE) Updated per vendor's final cost."
click at [796, 531] on button "Submit" at bounding box center [800, 549] width 100 height 36
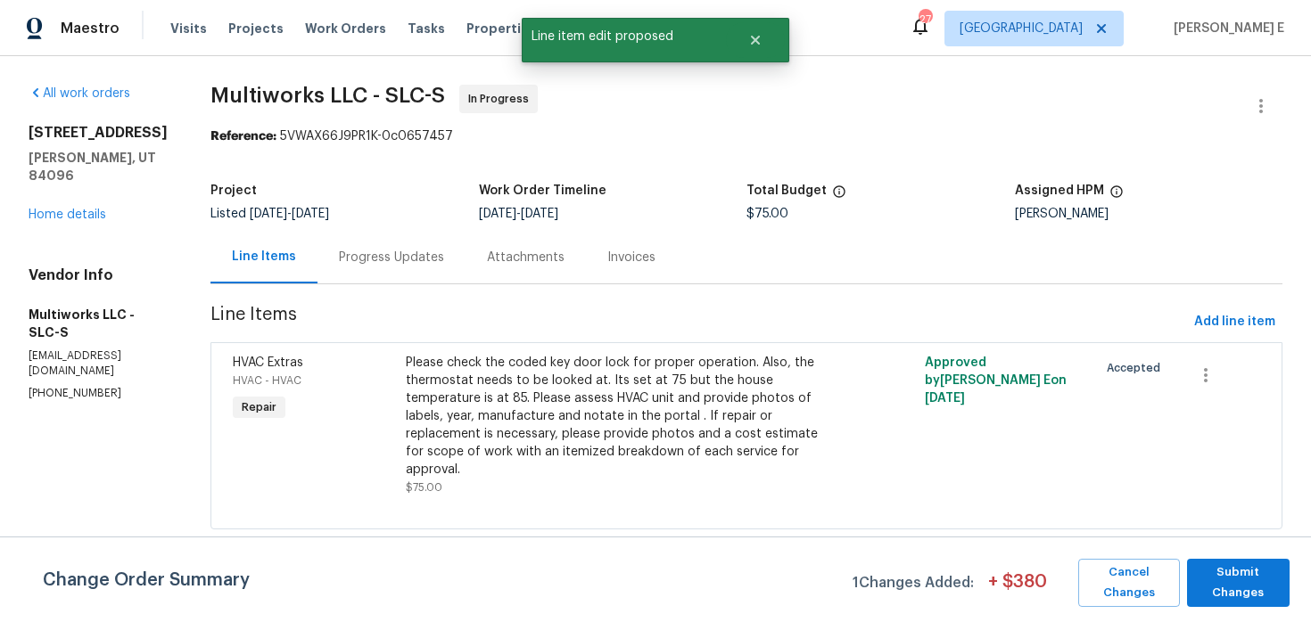
scroll to position [0, 0]
click at [1248, 577] on span "Submit Changes" at bounding box center [1238, 583] width 85 height 41
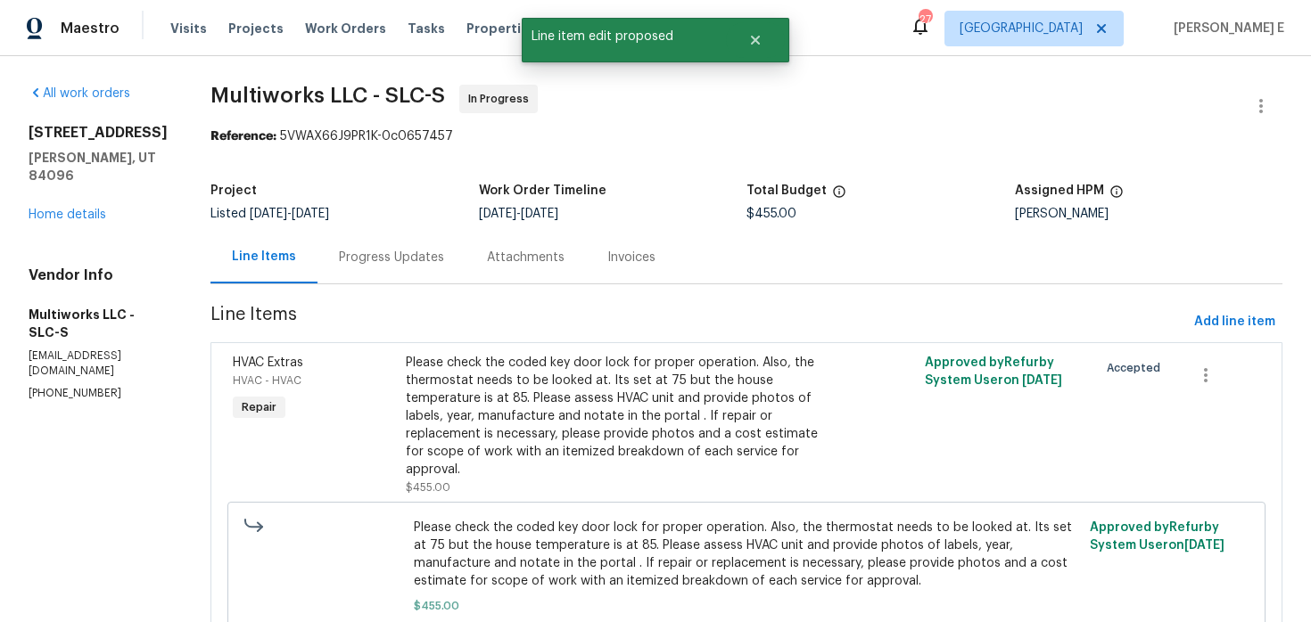
click at [390, 251] on div "Progress Updates" at bounding box center [391, 258] width 105 height 18
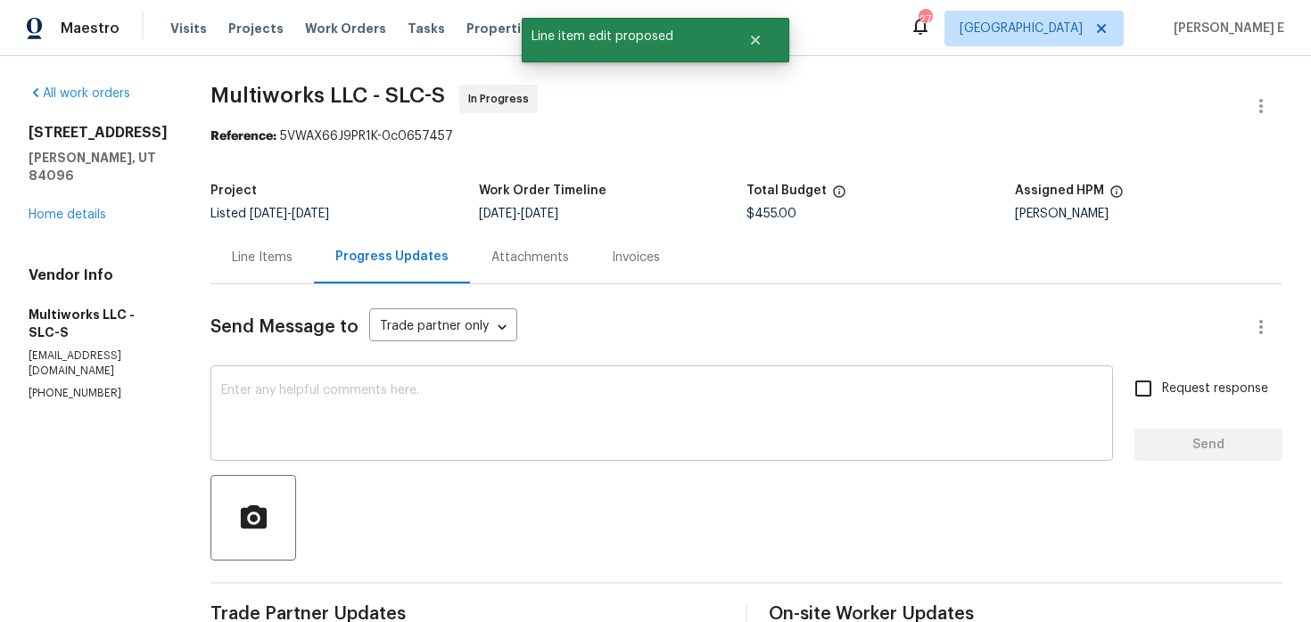
click at [451, 440] on textarea at bounding box center [661, 415] width 881 height 62
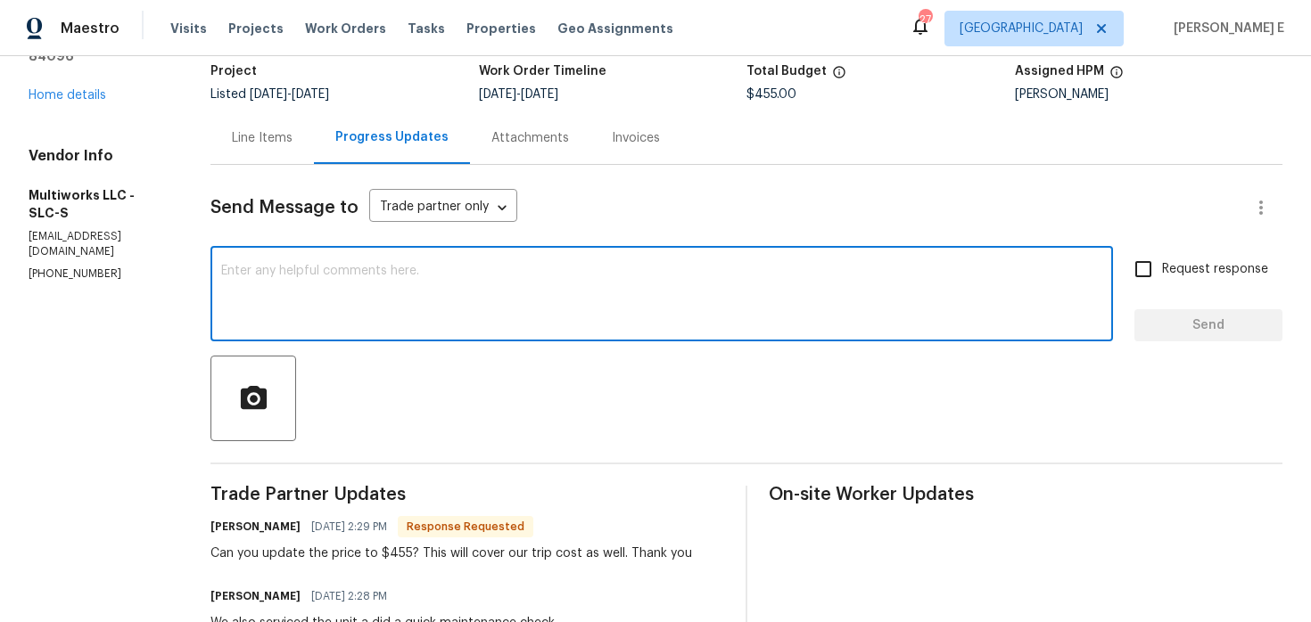
scroll to position [134, 0]
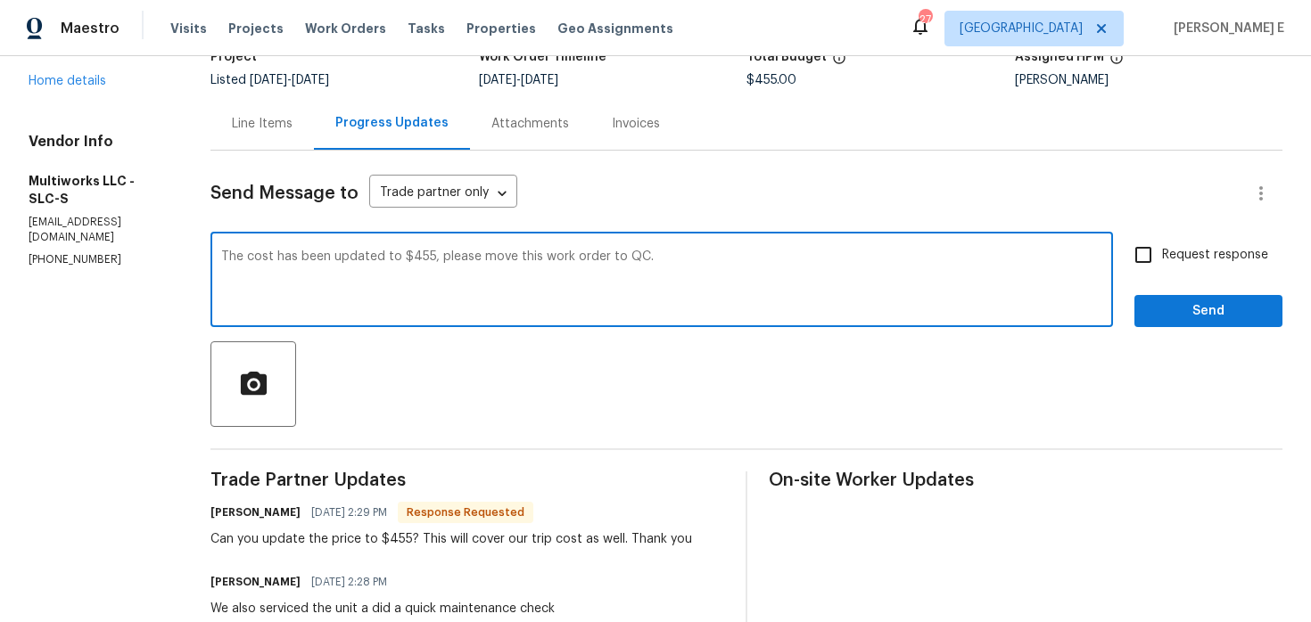
type textarea "The cost has been updated to $455, please move this work order to QC."
click at [1173, 258] on span "Request response" at bounding box center [1215, 255] width 106 height 19
click at [1162, 258] on input "Request response" at bounding box center [1142, 254] width 37 height 37
checkbox input "true"
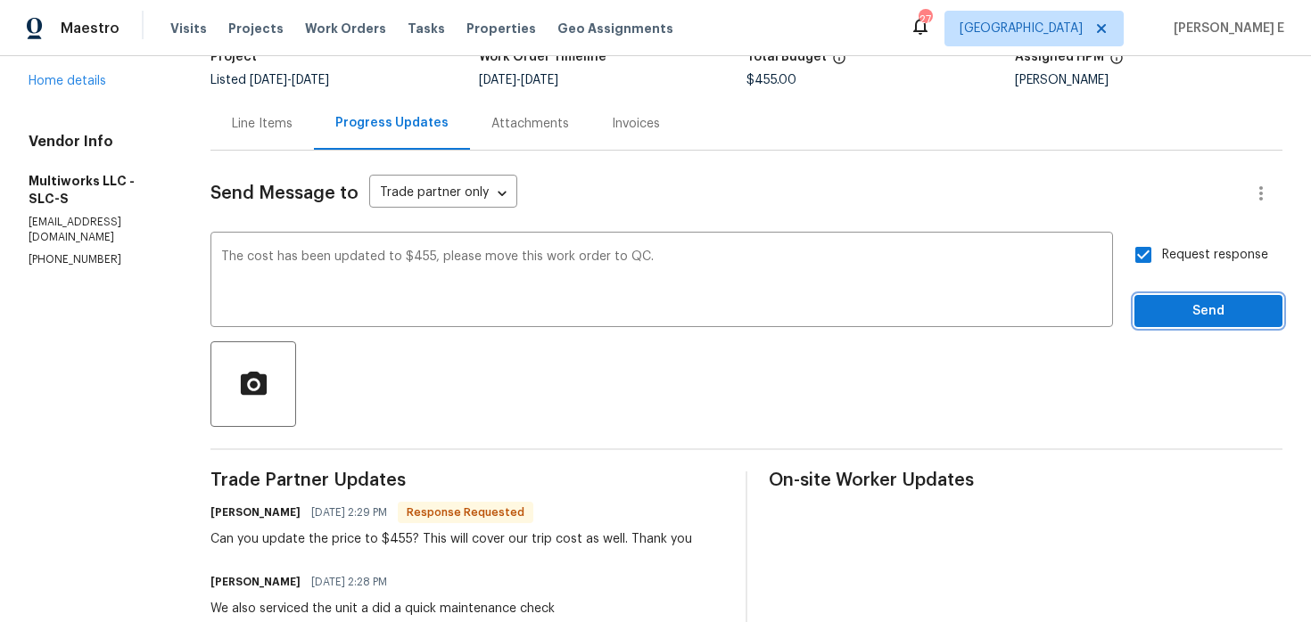
click at [1170, 305] on span "Send" at bounding box center [1207, 311] width 119 height 22
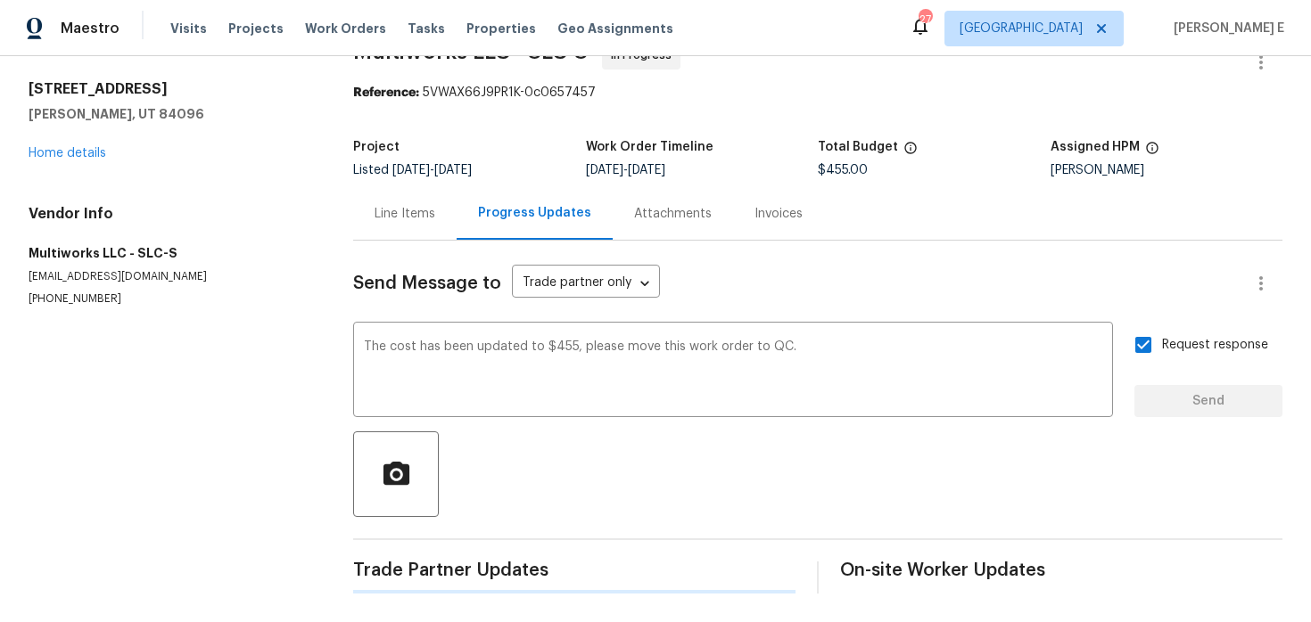
scroll to position [0, 0]
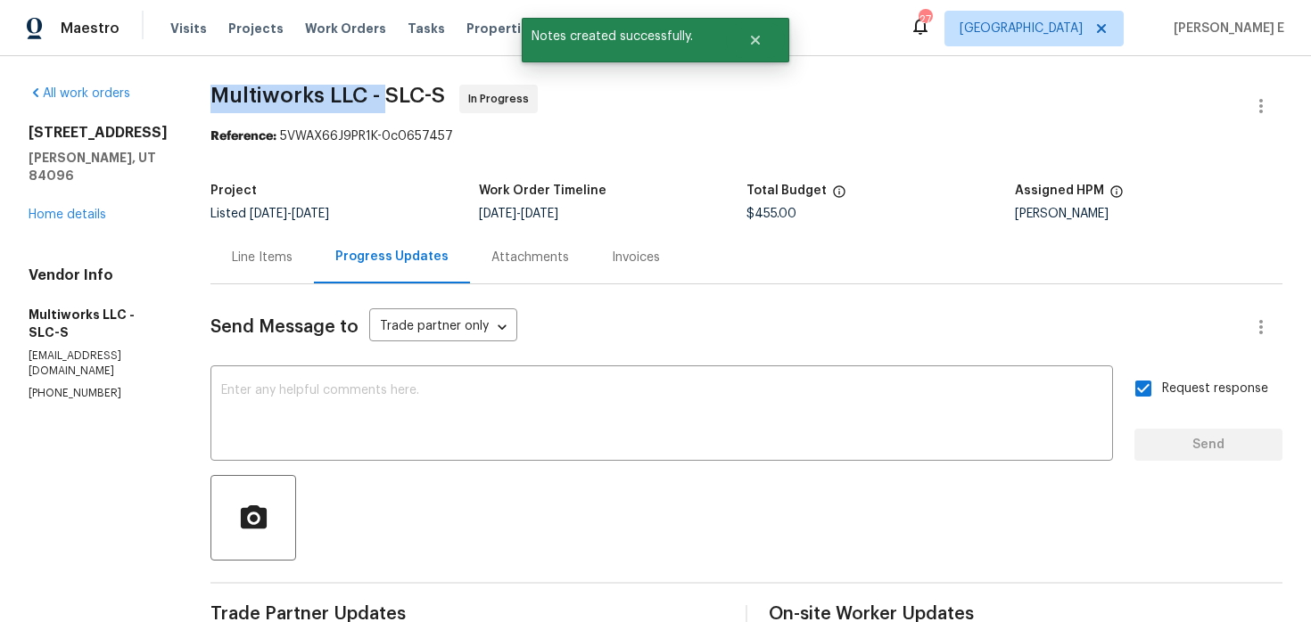
drag, startPoint x: 200, startPoint y: 102, endPoint x: 381, endPoint y: 96, distance: 181.1
copy span "Multiworks LLC -"
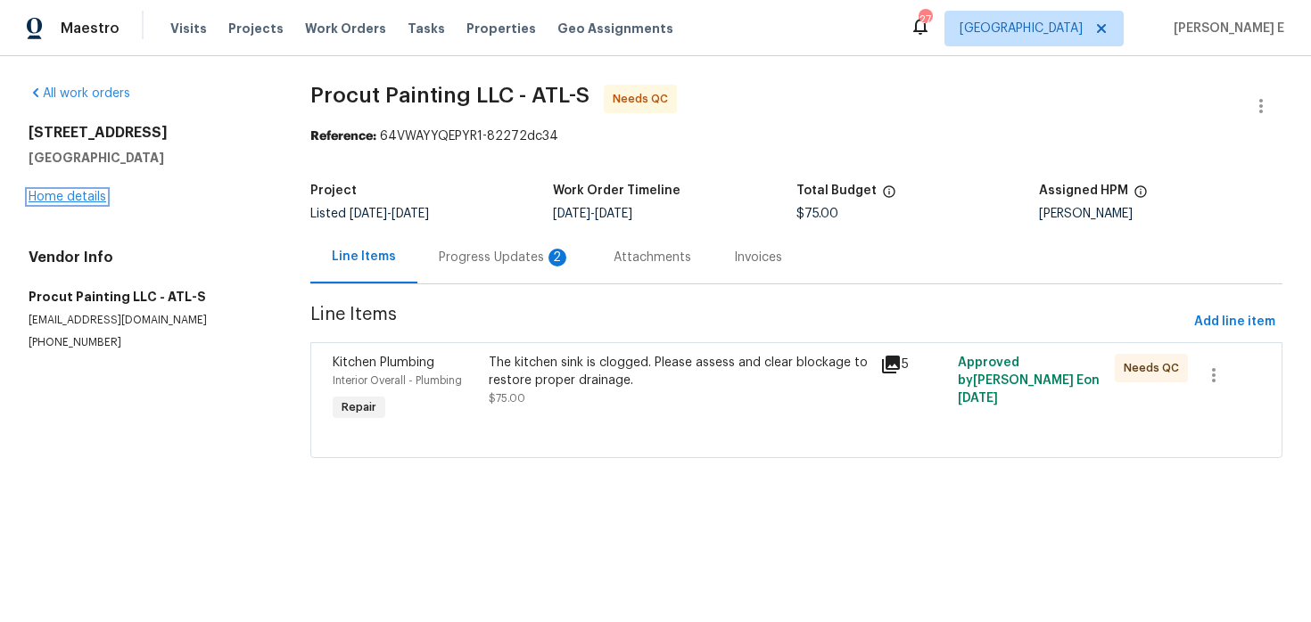
click at [86, 201] on link "Home details" at bounding box center [68, 197] width 78 height 12
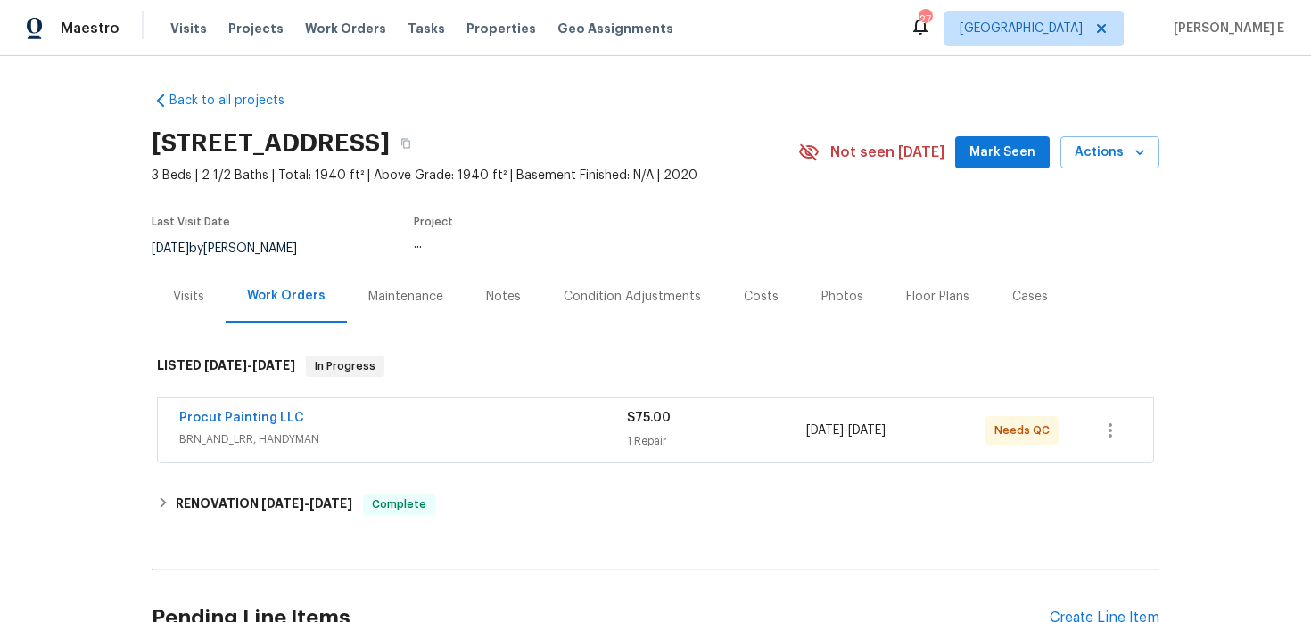
scroll to position [29, 0]
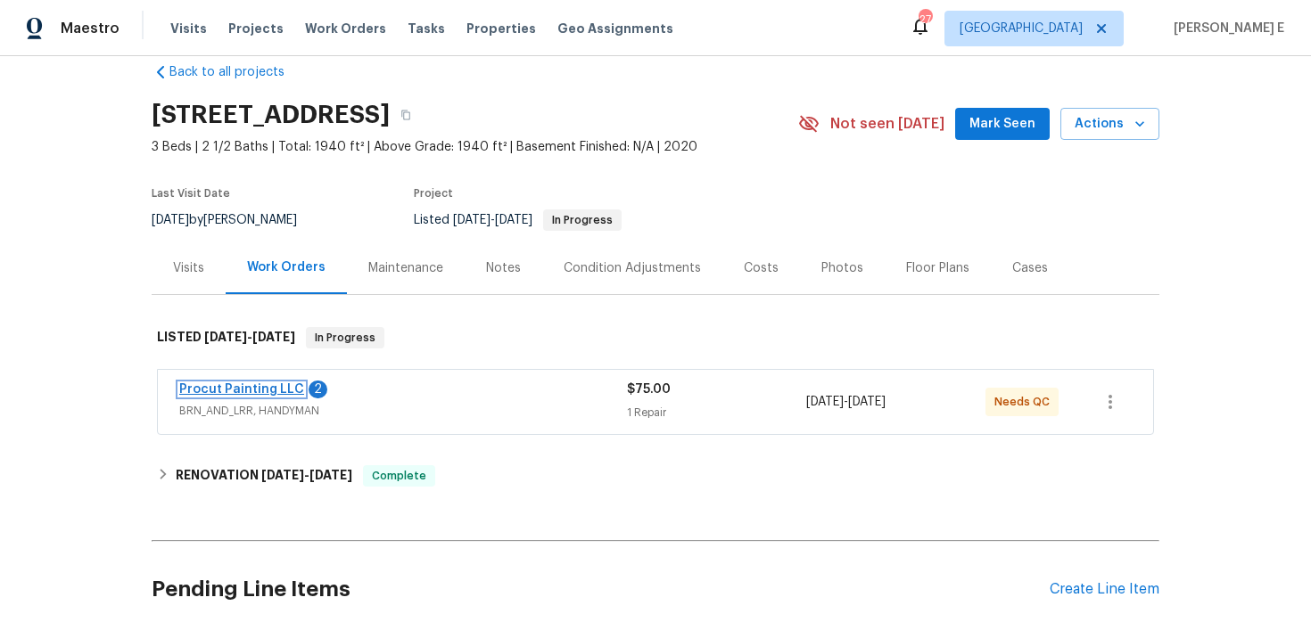
click at [262, 386] on link "Procut Painting LLC" at bounding box center [241, 389] width 125 height 12
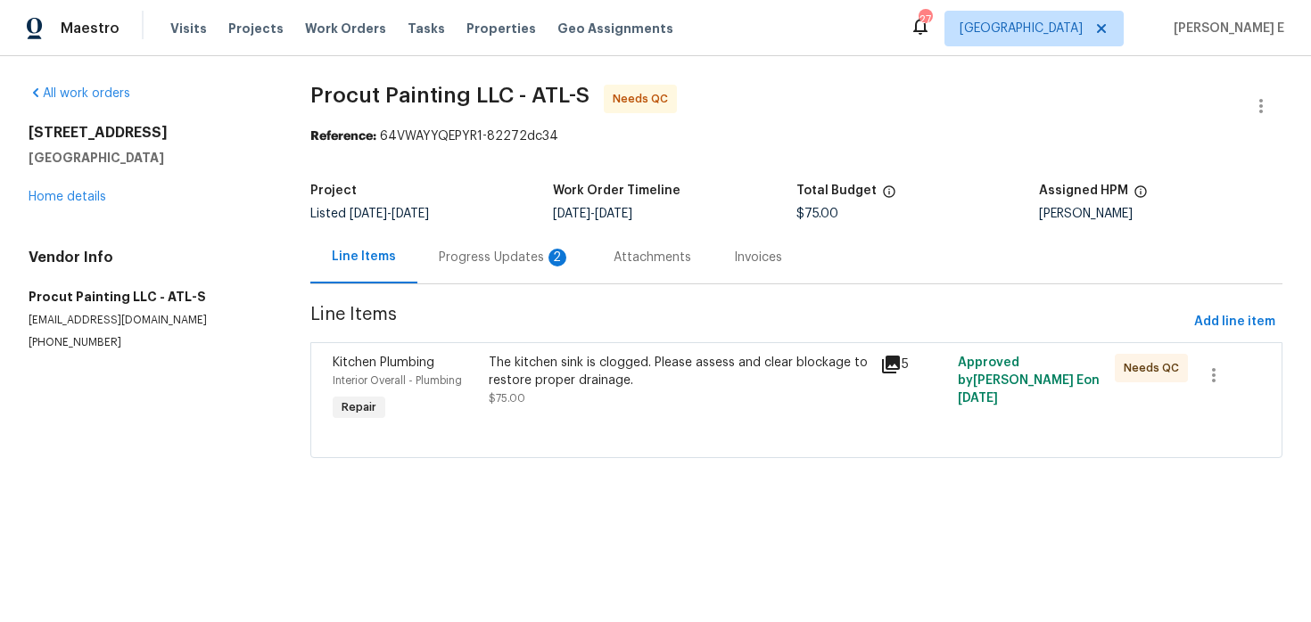
click at [511, 247] on div "Progress Updates 2" at bounding box center [504, 257] width 175 height 53
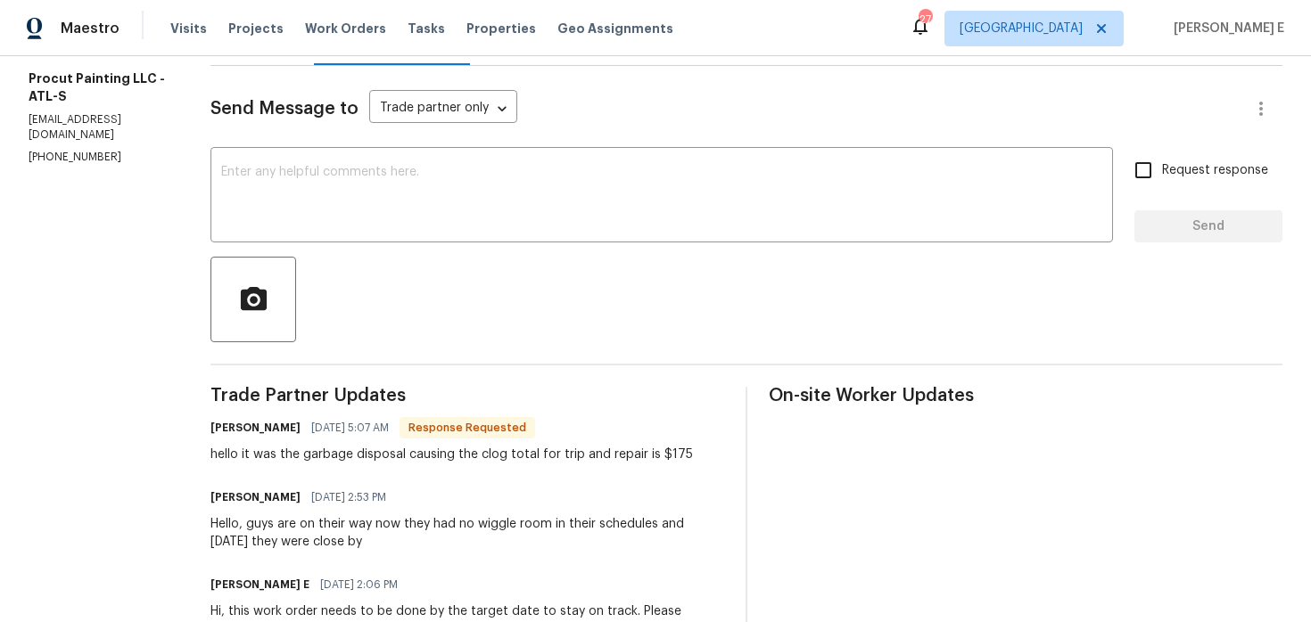
scroll to position [35, 0]
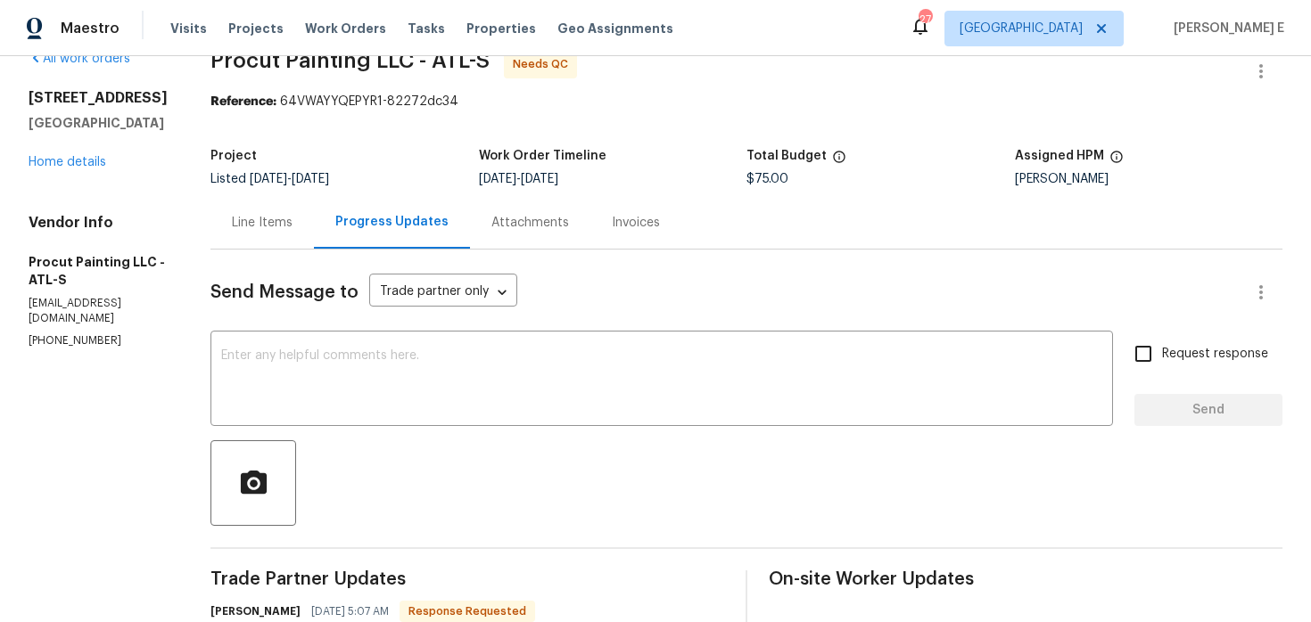
click at [260, 227] on div "Line Items" at bounding box center [262, 223] width 61 height 18
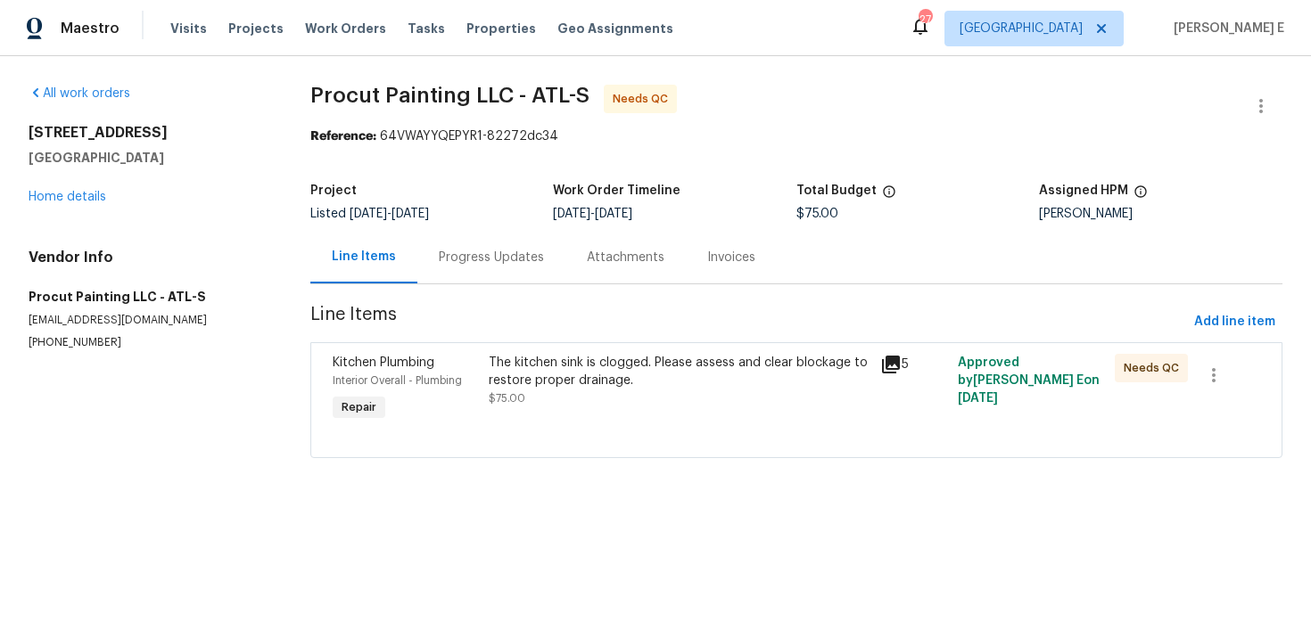
click at [592, 387] on div "The kitchen sink is clogged. Please assess and clear blockage to restore proper…" at bounding box center [679, 372] width 380 height 36
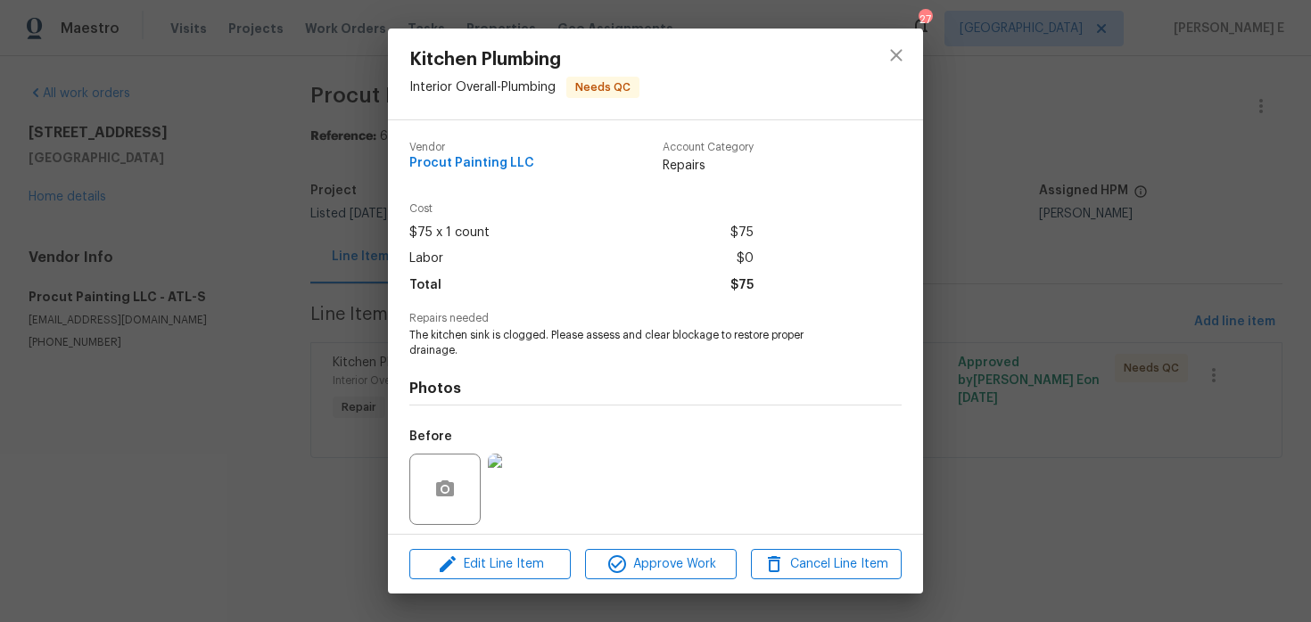
scroll to position [125, 0]
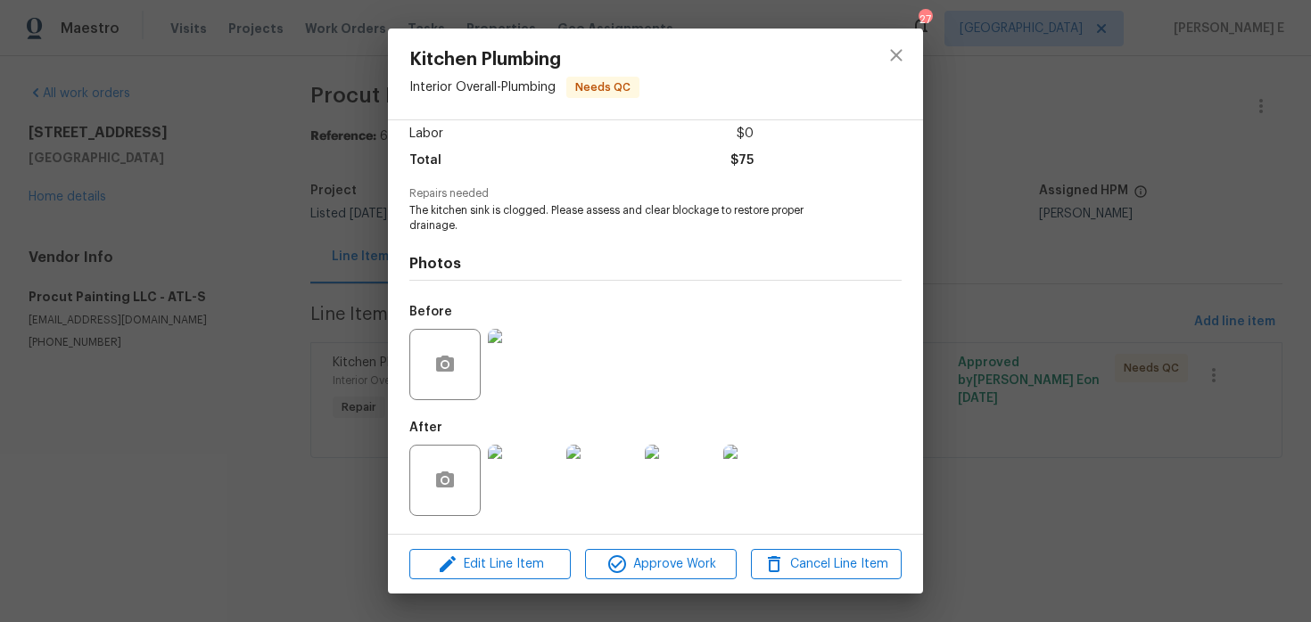
click at [546, 487] on img at bounding box center [523, 480] width 71 height 71
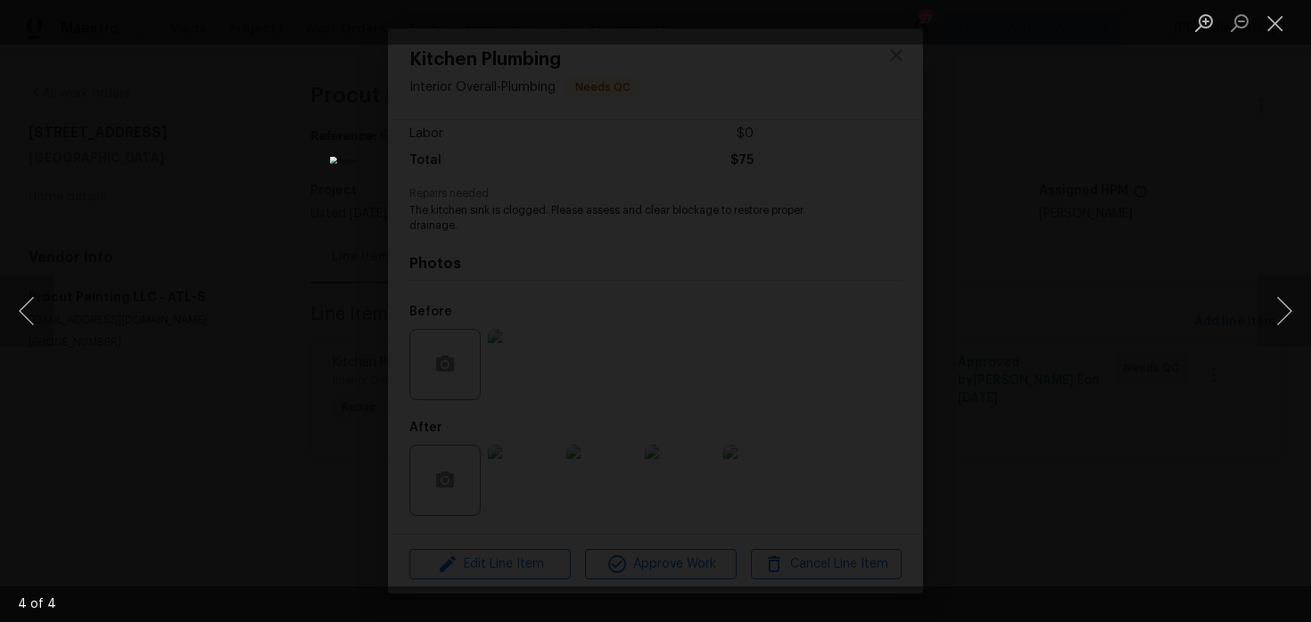
click at [1025, 368] on div "Lightbox" at bounding box center [655, 311] width 1311 height 622
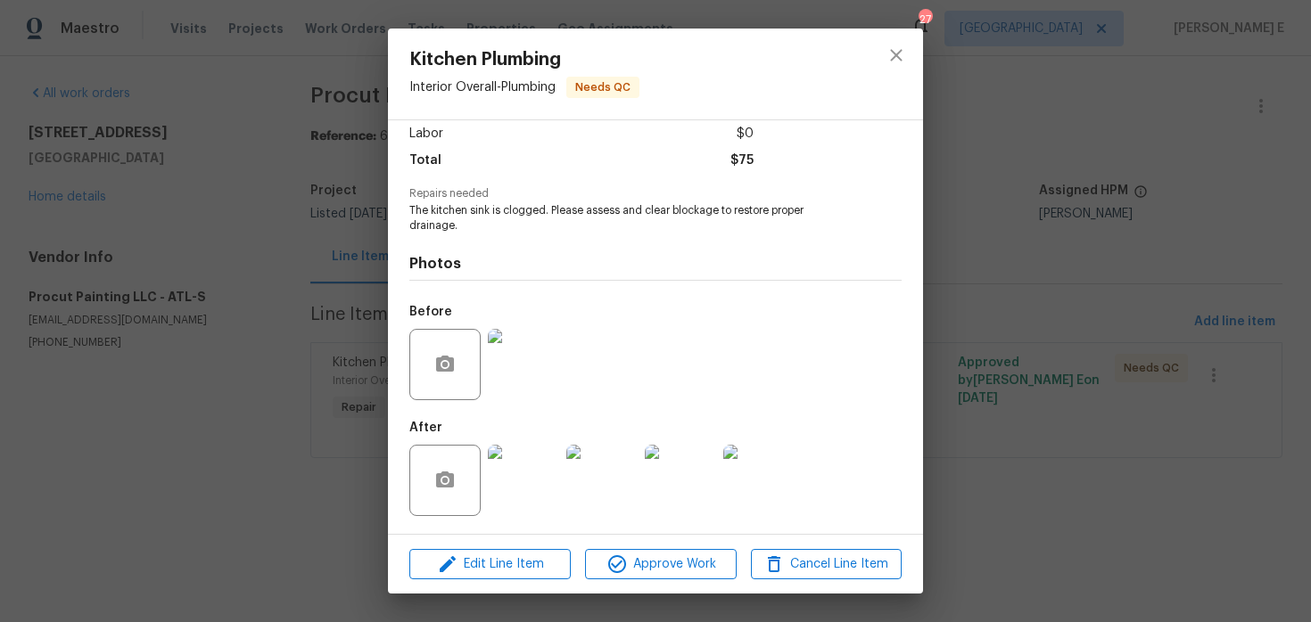
click at [1025, 368] on div "Kitchen Plumbing Interior Overall - Plumbing Needs QC Vendor Procut Painting LL…" at bounding box center [655, 311] width 1311 height 622
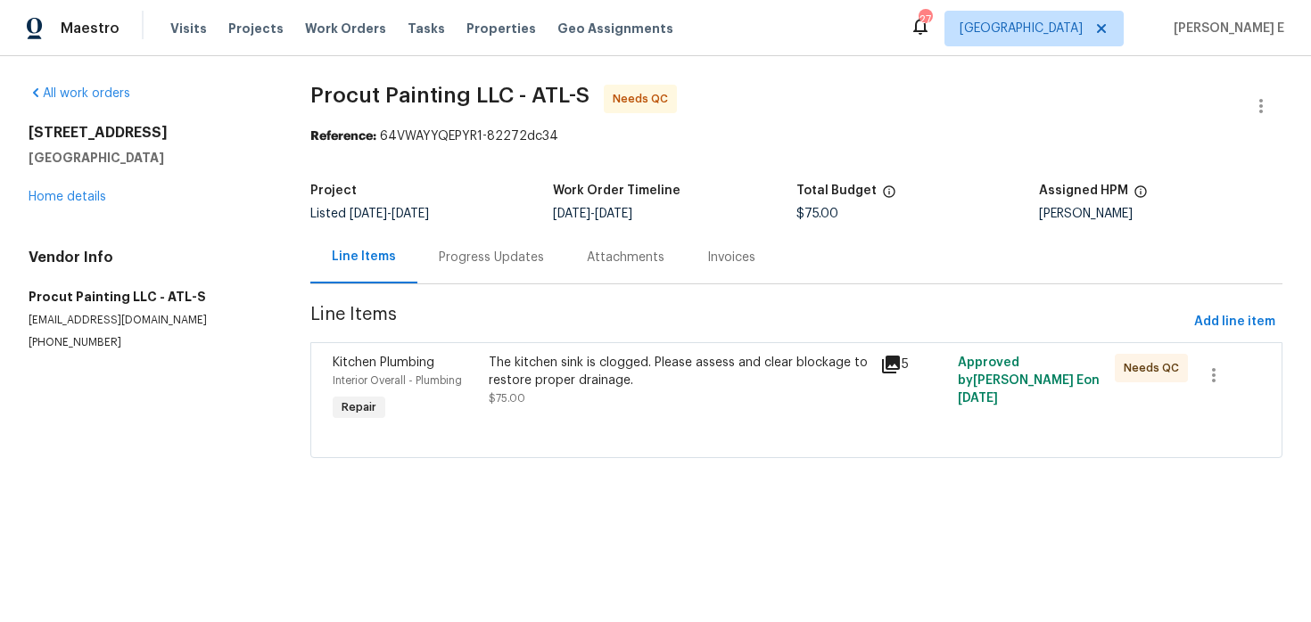
click at [490, 264] on div "Progress Updates" at bounding box center [491, 258] width 105 height 18
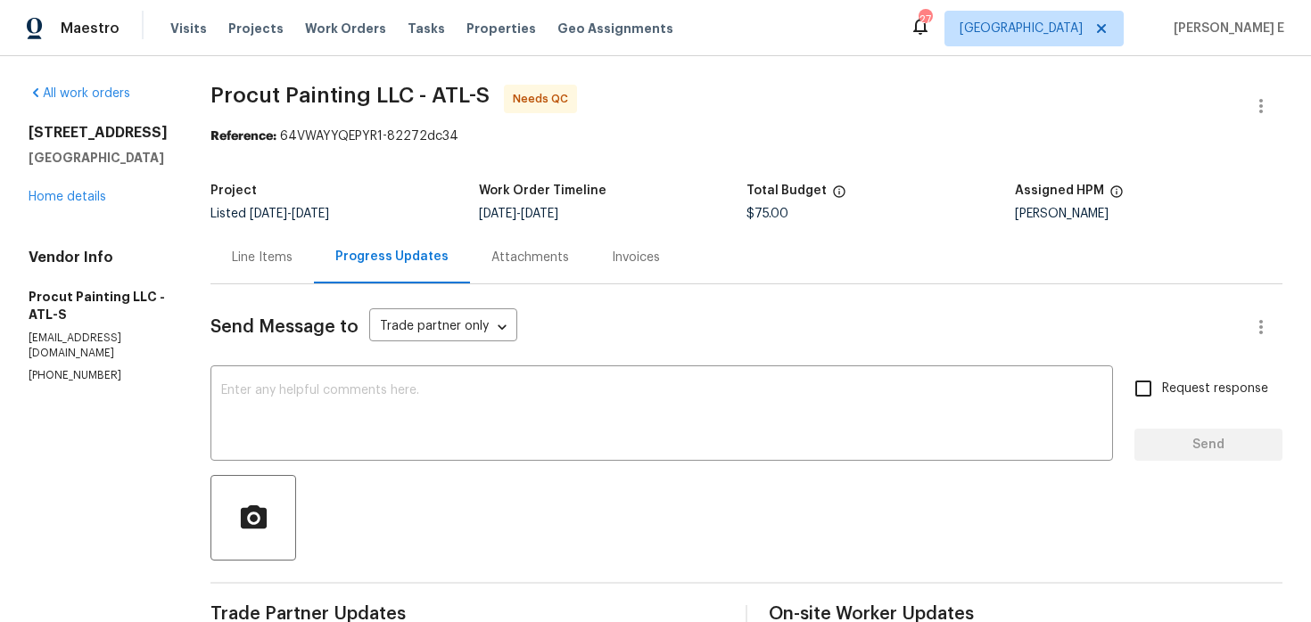
click at [295, 247] on div "Line Items" at bounding box center [261, 257] width 103 height 53
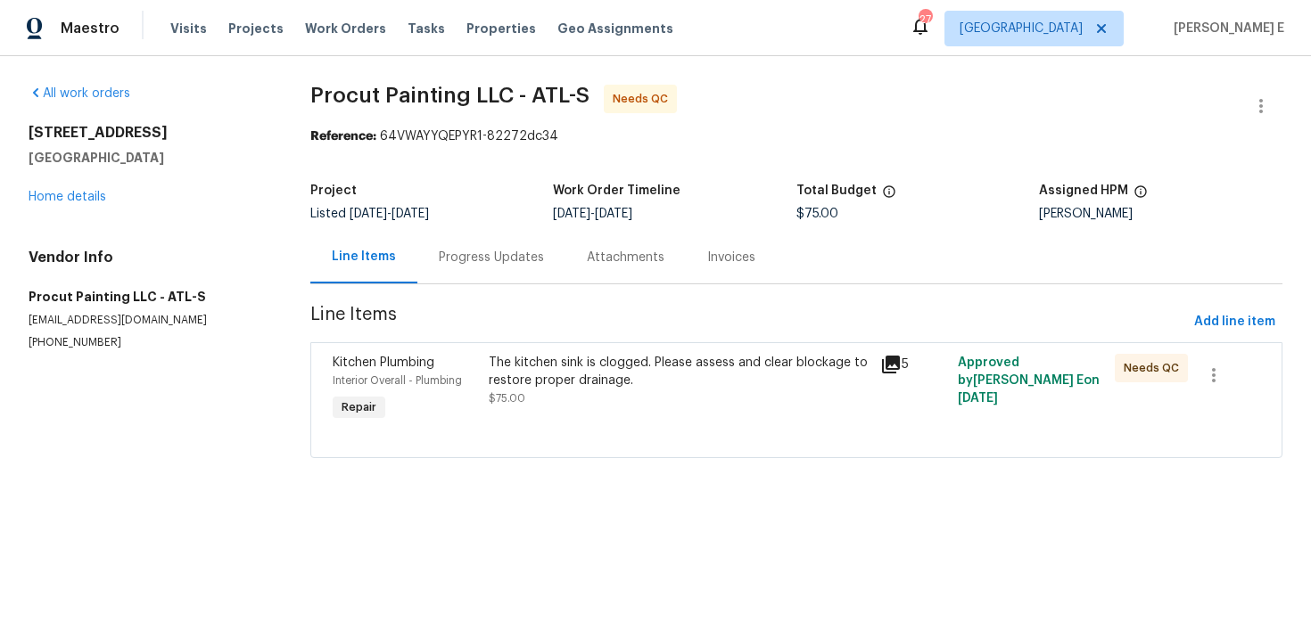
click at [510, 384] on div "The kitchen sink is clogged. Please assess and clear blockage to restore proper…" at bounding box center [679, 372] width 380 height 36
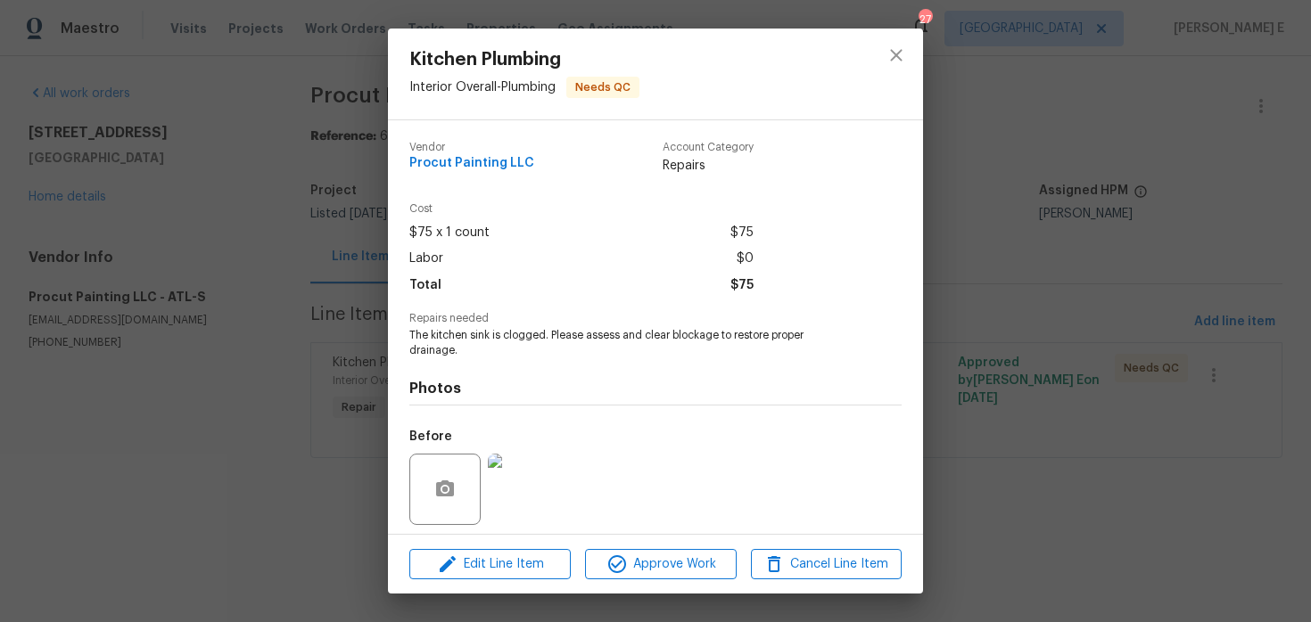
scroll to position [125, 0]
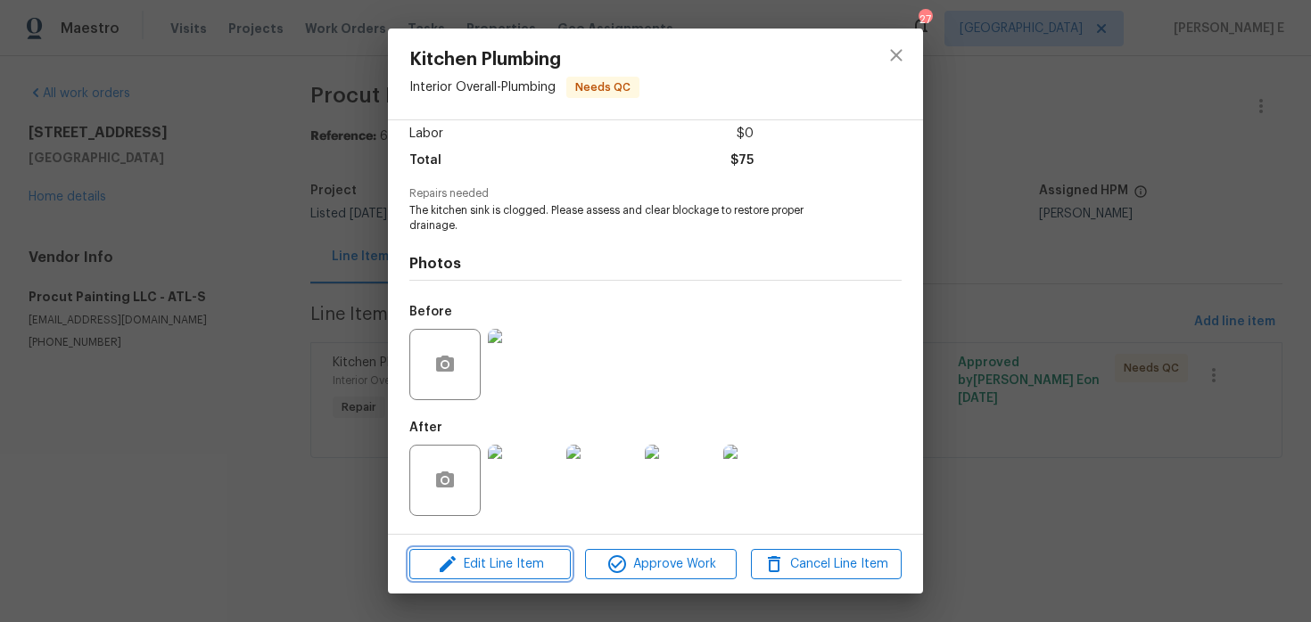
click at [500, 556] on span "Edit Line Item" at bounding box center [490, 565] width 151 height 22
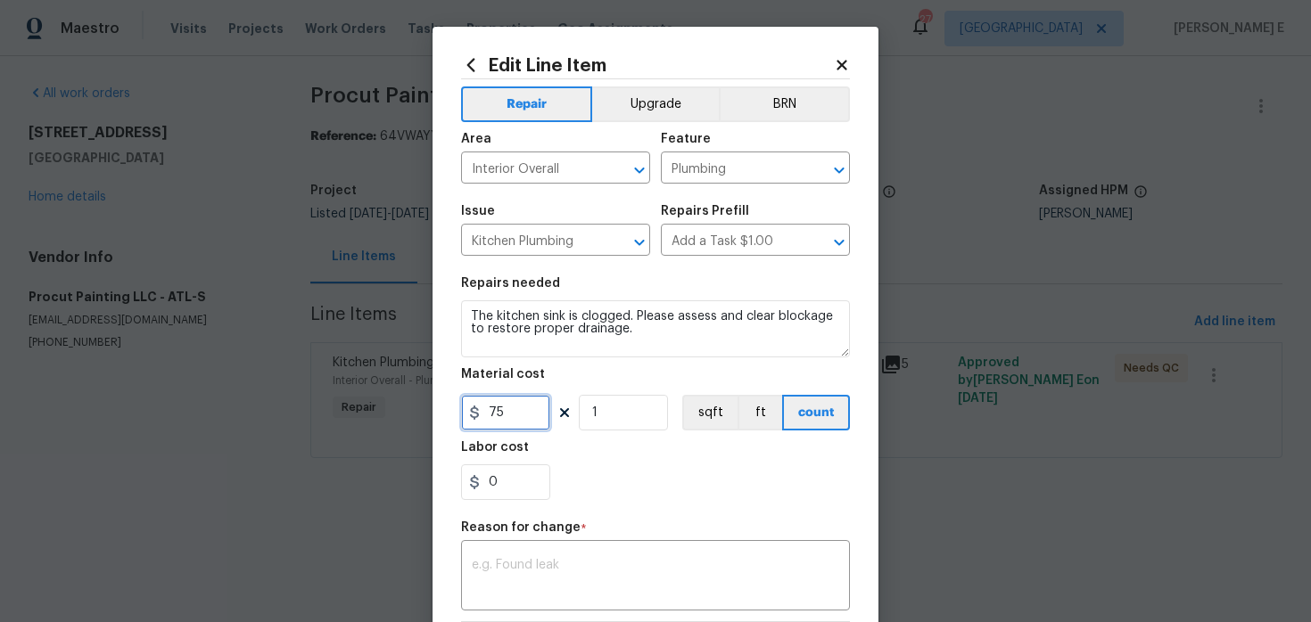
click at [490, 409] on input "75" at bounding box center [505, 413] width 89 height 36
type input "175"
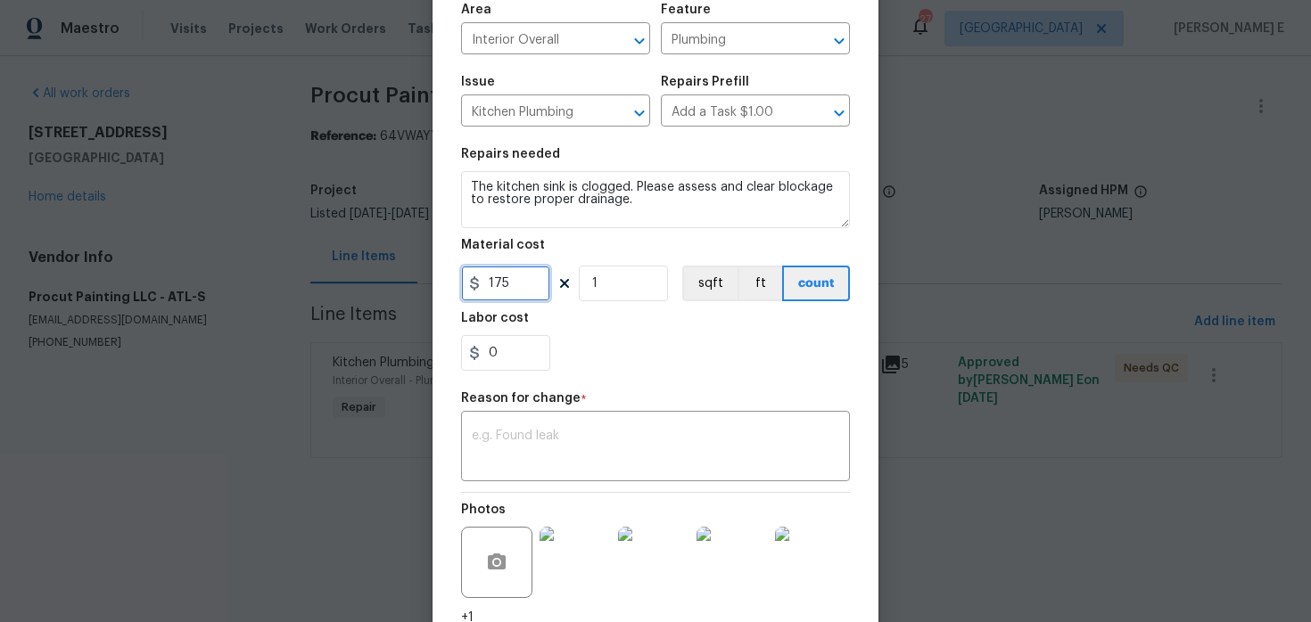
scroll to position [150, 0]
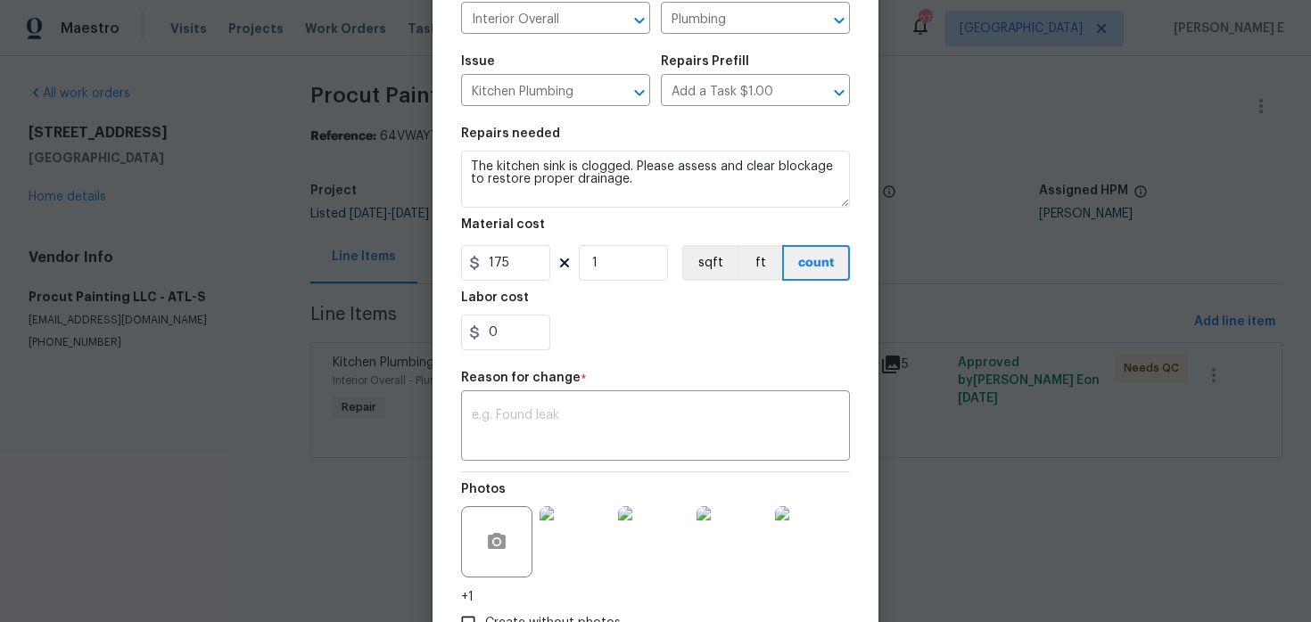
click at [613, 385] on div "Reason for change *" at bounding box center [655, 383] width 389 height 23
click at [580, 416] on textarea at bounding box center [655, 427] width 367 height 37
paste textarea "(KE) Updated per vendor's final cost."
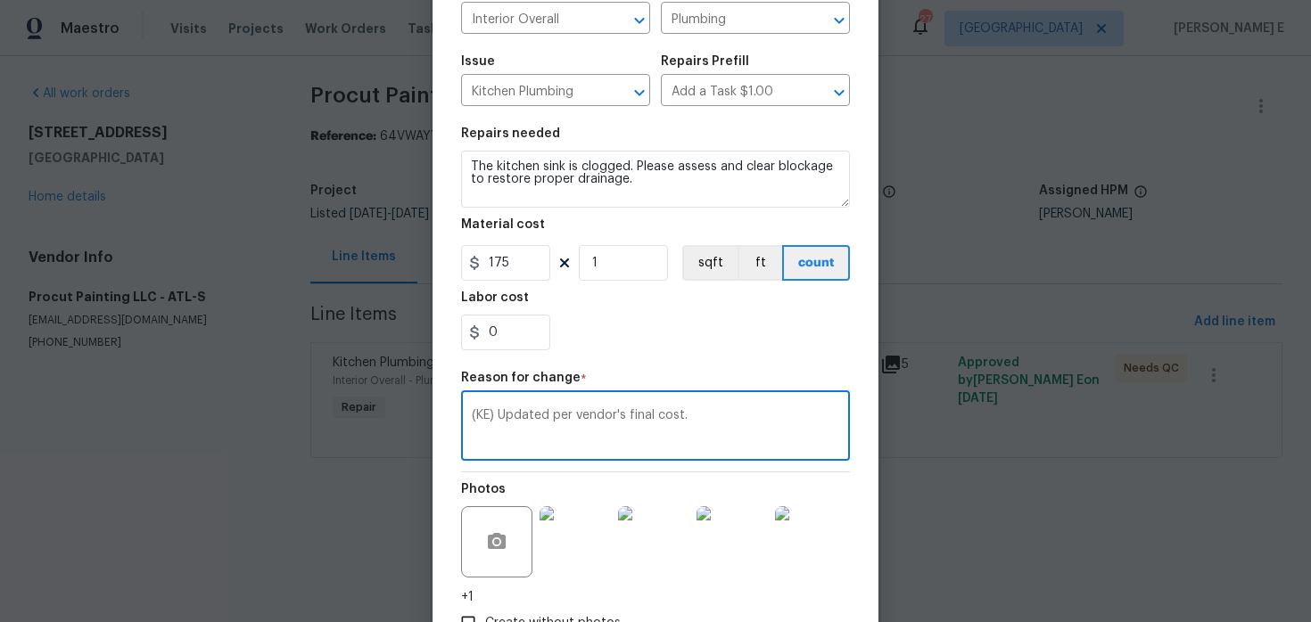
scroll to position [275, 0]
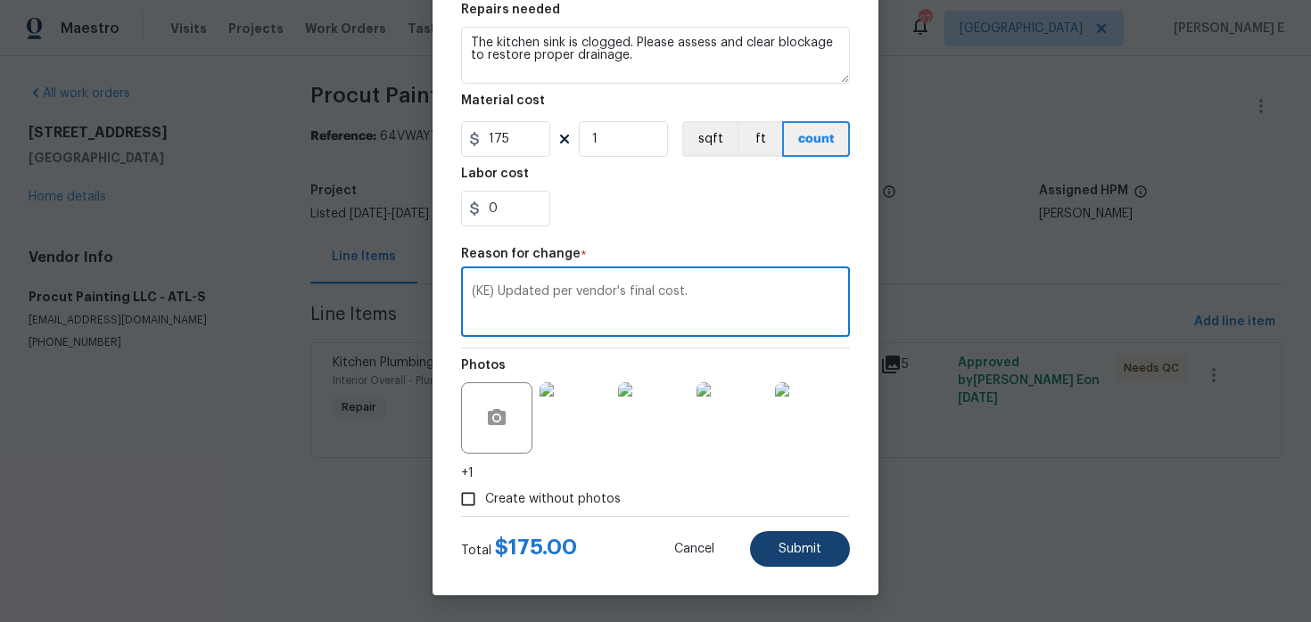
type textarea "(KE) Updated per vendor's final cost."
click at [800, 544] on span "Submit" at bounding box center [799, 549] width 43 height 13
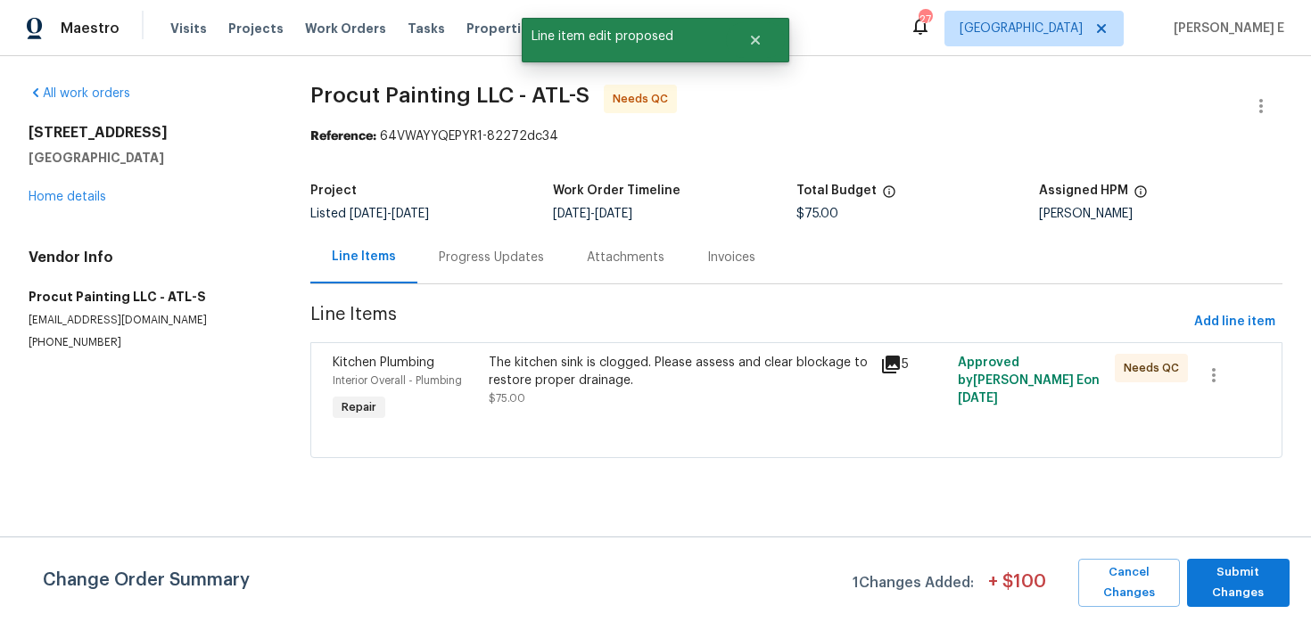
scroll to position [0, 0]
click at [1267, 587] on span "Submit Changes" at bounding box center [1238, 583] width 85 height 41
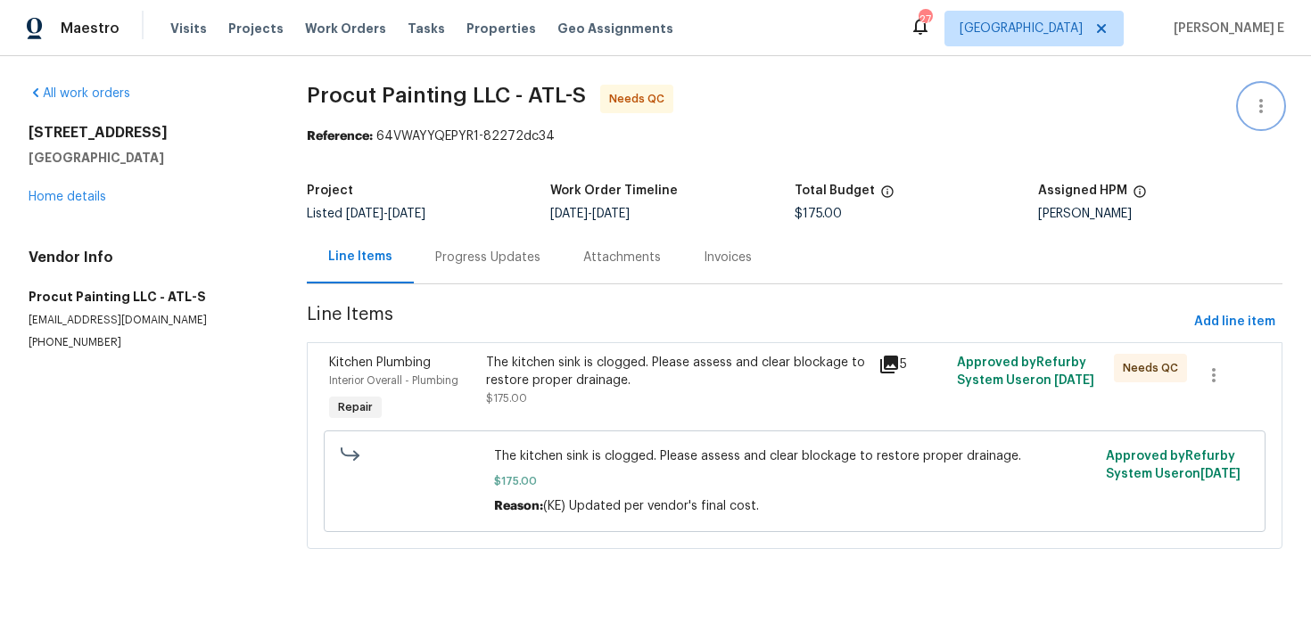
click at [1248, 88] on button "button" at bounding box center [1260, 106] width 43 height 43
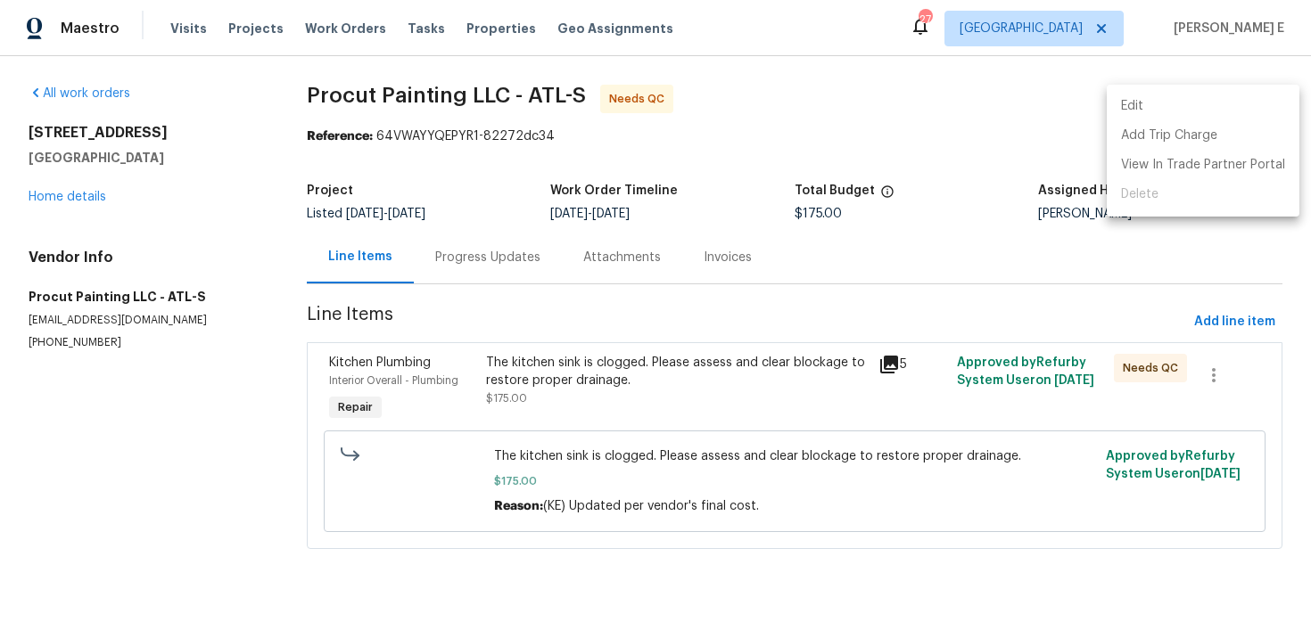
click at [1148, 106] on li "Edit" at bounding box center [1202, 106] width 193 height 29
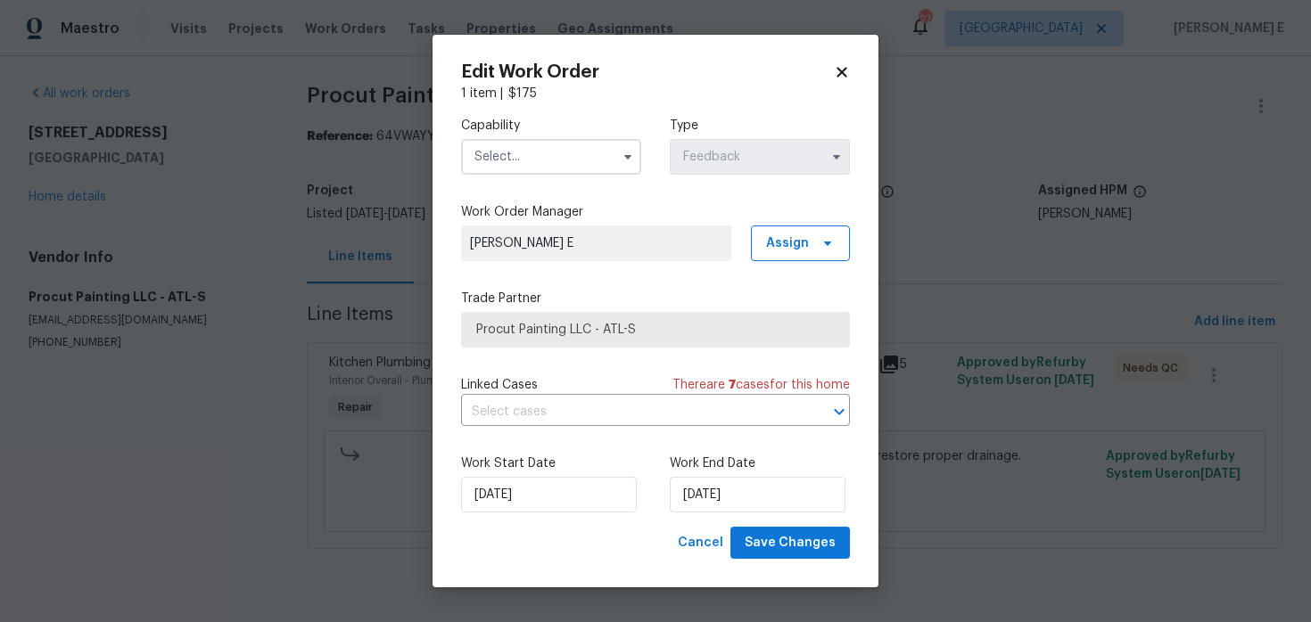
click at [610, 155] on input "text" at bounding box center [551, 157] width 180 height 36
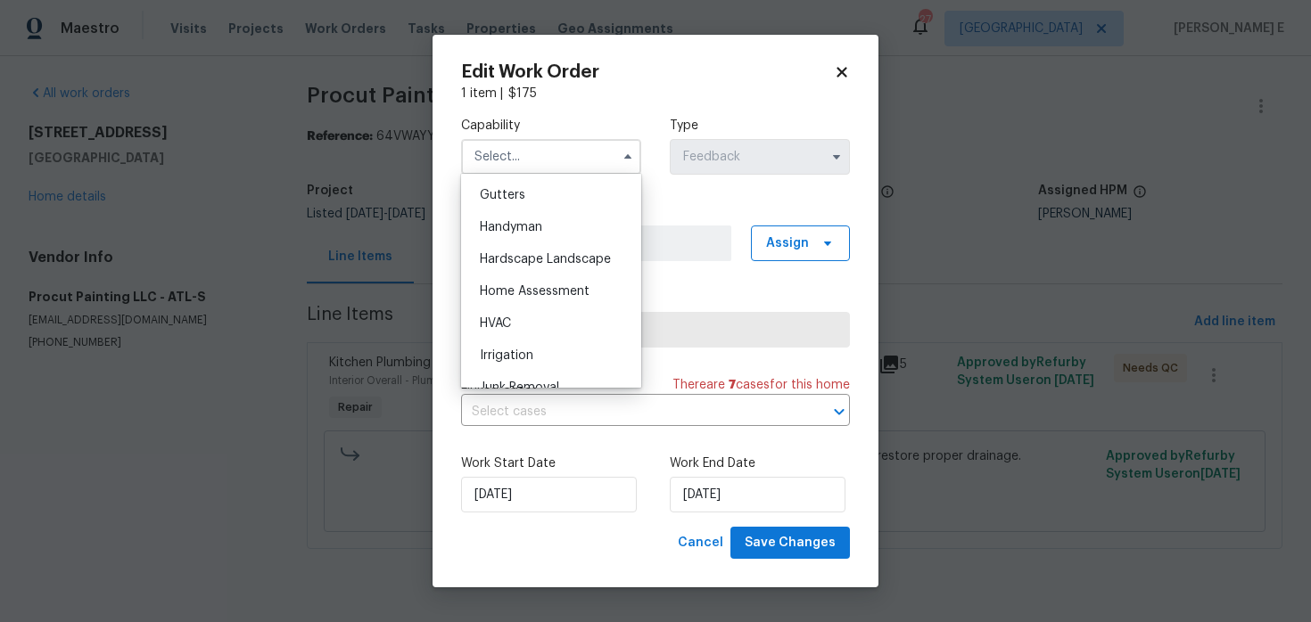
scroll to position [947, 0]
click at [597, 223] on div "Handyman" at bounding box center [550, 228] width 171 height 32
type input "Handyman"
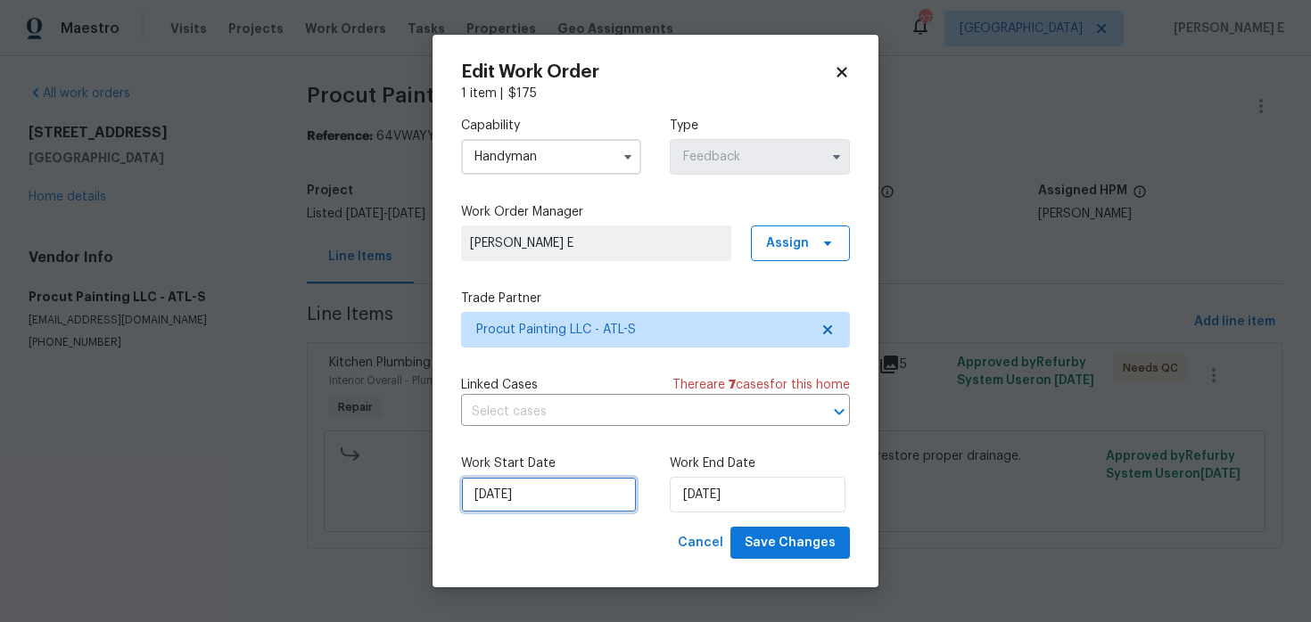
click at [525, 497] on input "08/08/2025" at bounding box center [549, 495] width 176 height 36
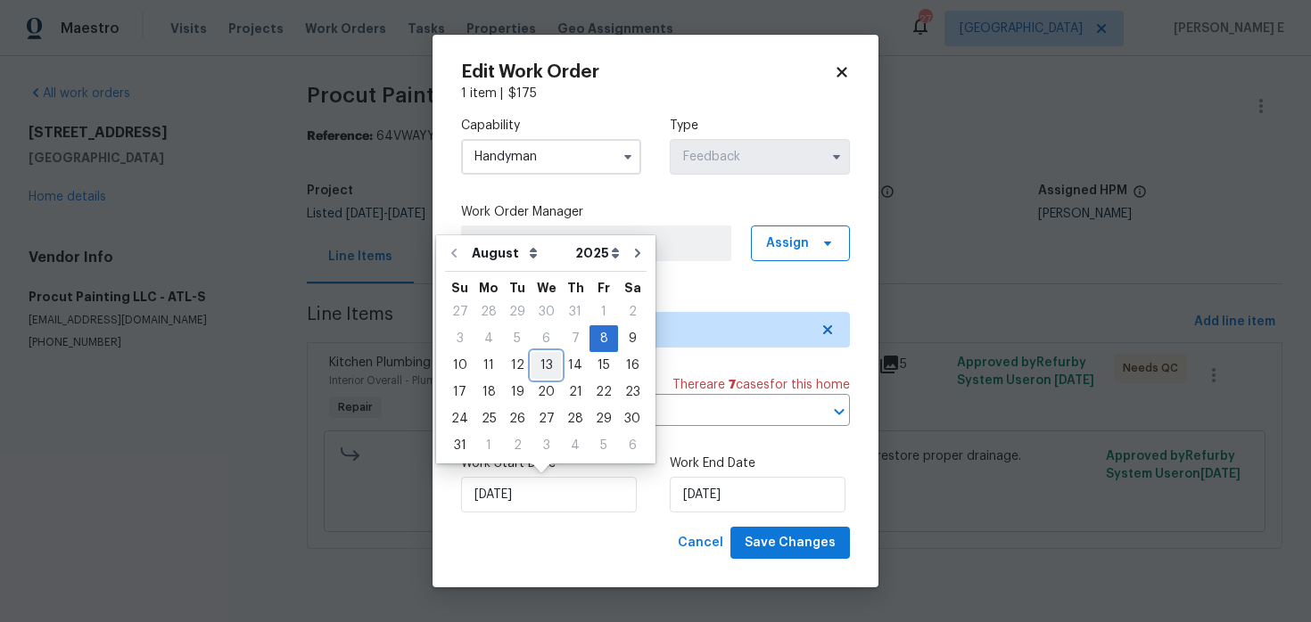
click at [542, 367] on div "13" at bounding box center [545, 365] width 29 height 25
type input "13/08/2025"
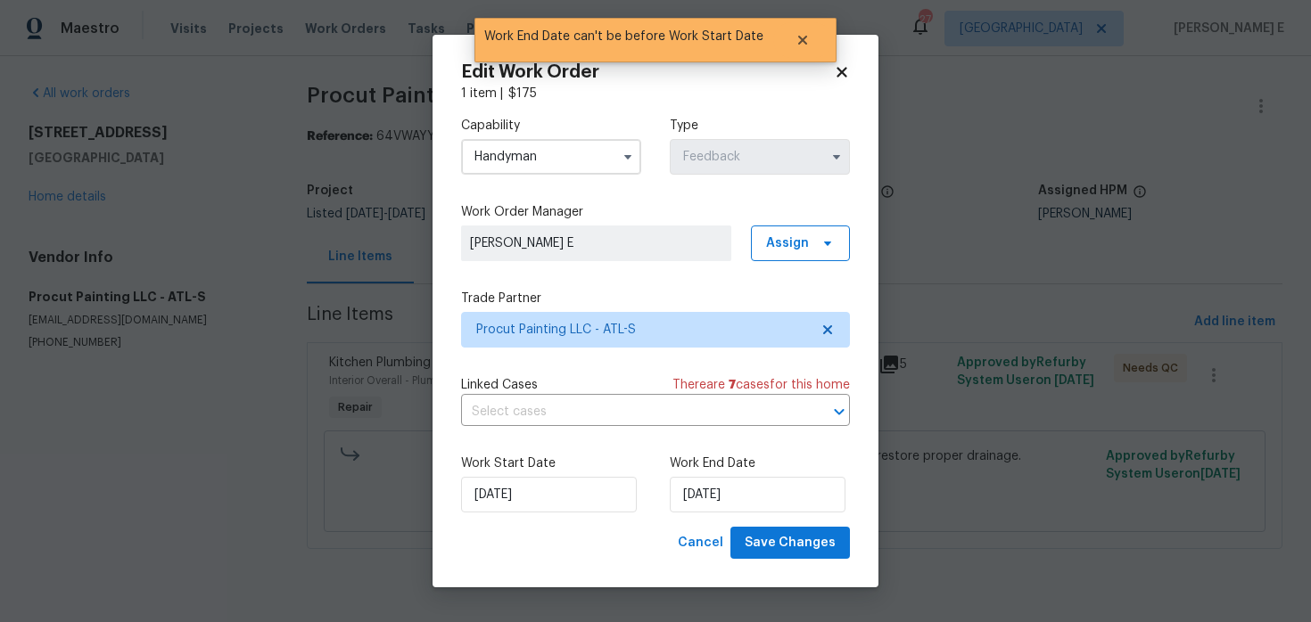
click at [697, 513] on div "Work Start Date 13/08/2025 Work End Date 13/08/2025" at bounding box center [655, 483] width 389 height 86
click at [719, 496] on input "13/08/2025" at bounding box center [758, 495] width 176 height 36
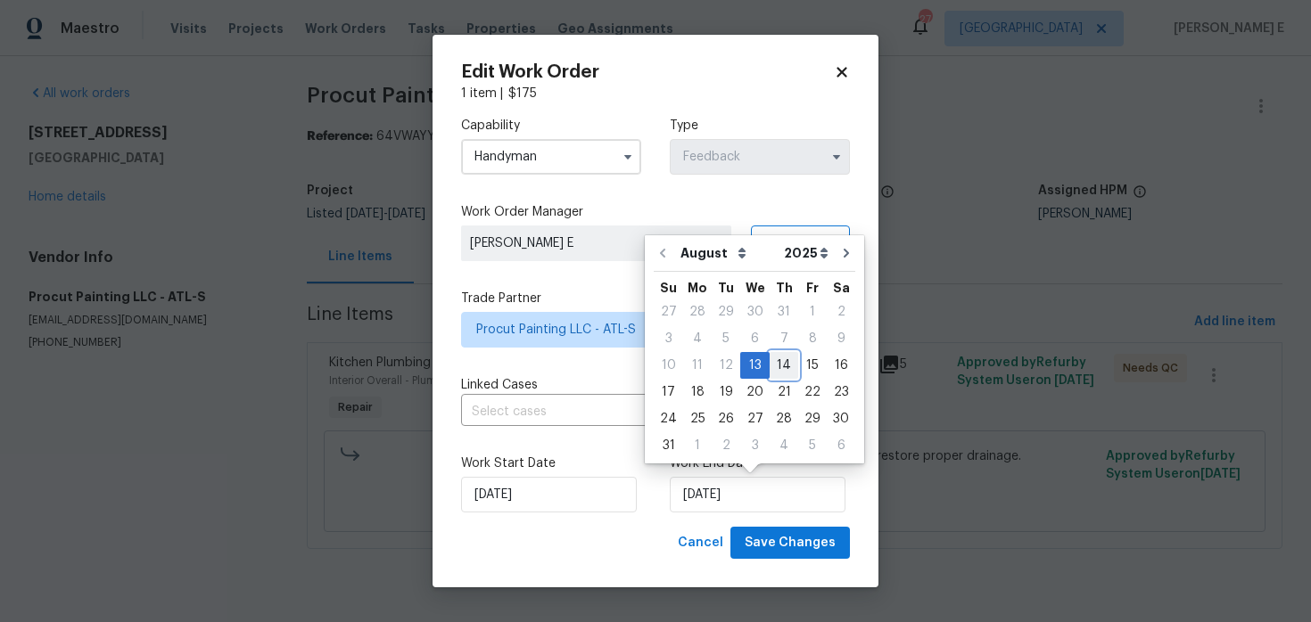
click at [785, 364] on div "14" at bounding box center [783, 365] width 29 height 25
type input "14/08/2025"
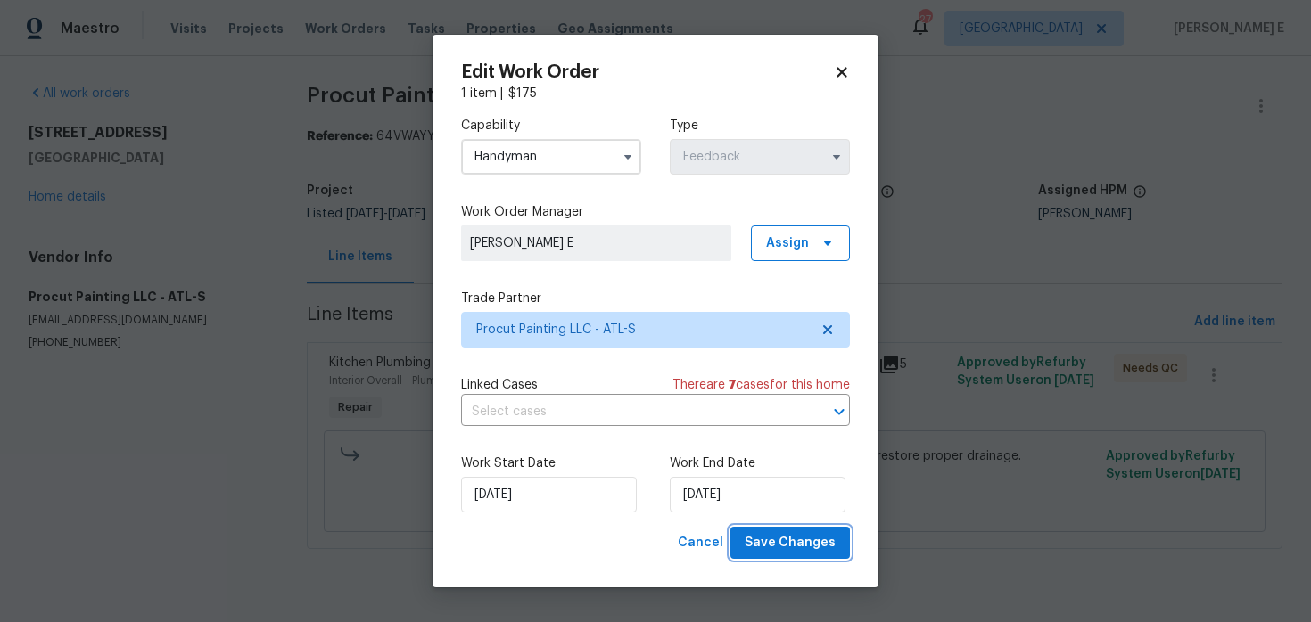
click at [809, 546] on span "Save Changes" at bounding box center [789, 543] width 91 height 22
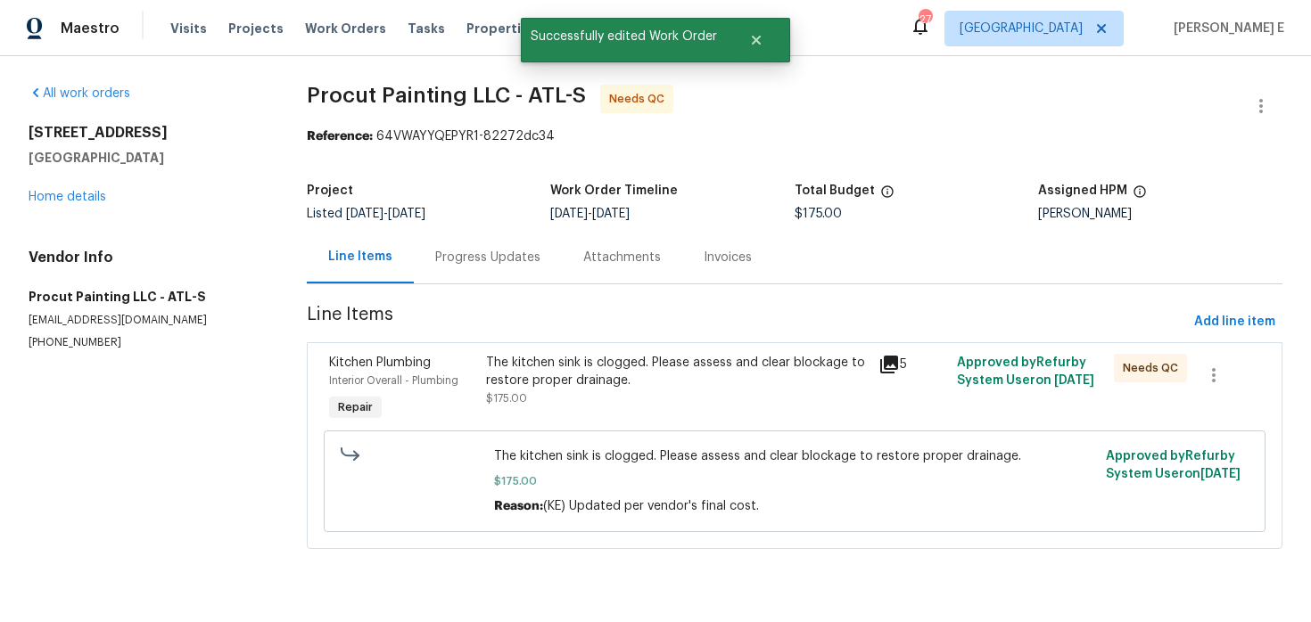
click at [507, 396] on span "$175.00" at bounding box center [506, 398] width 41 height 11
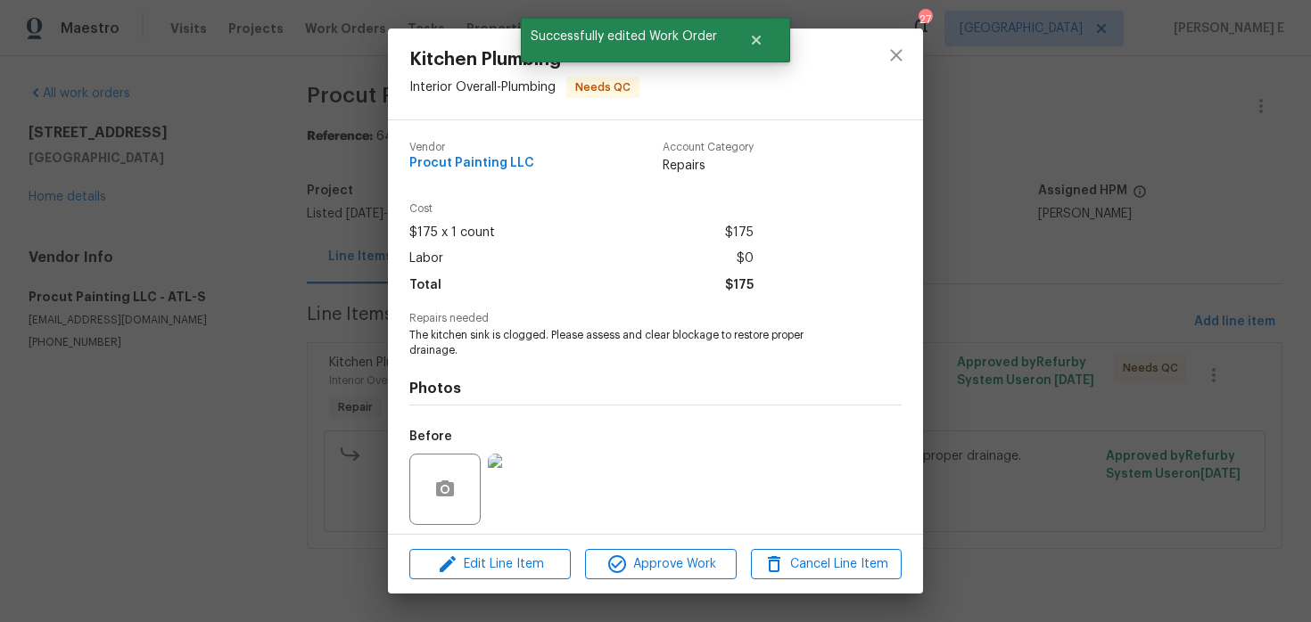
scroll to position [125, 0]
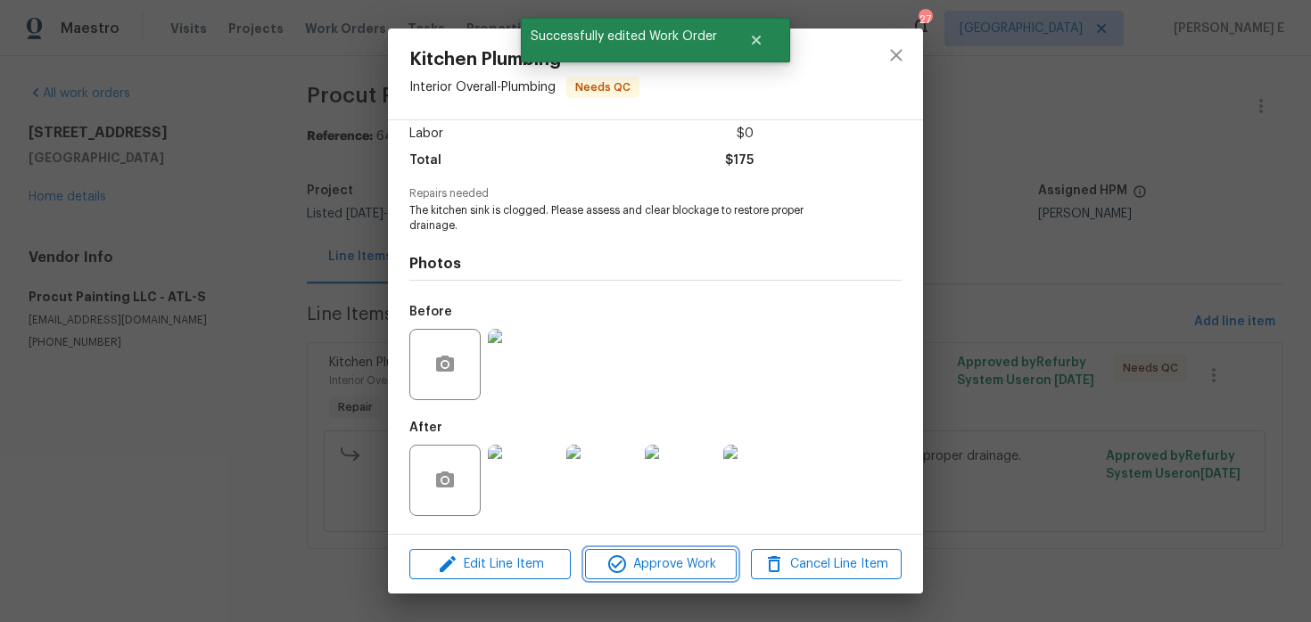
click at [629, 569] on span "Approve Work" at bounding box center [660, 565] width 140 height 22
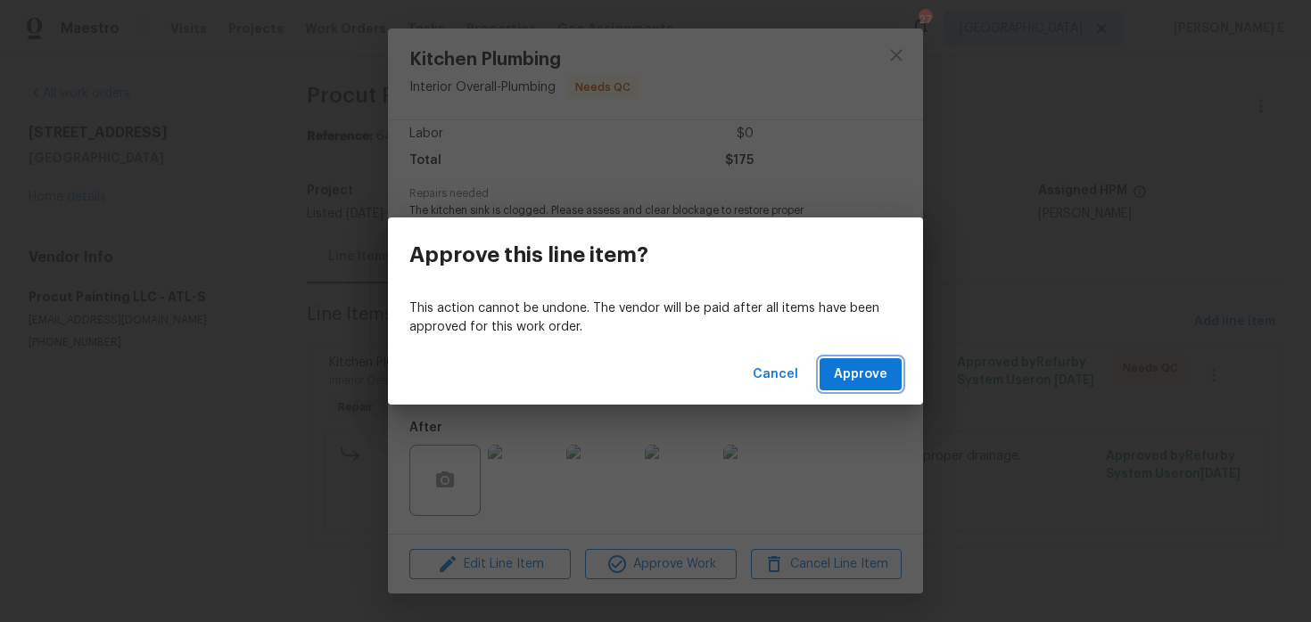
click at [851, 388] on button "Approve" at bounding box center [860, 374] width 82 height 33
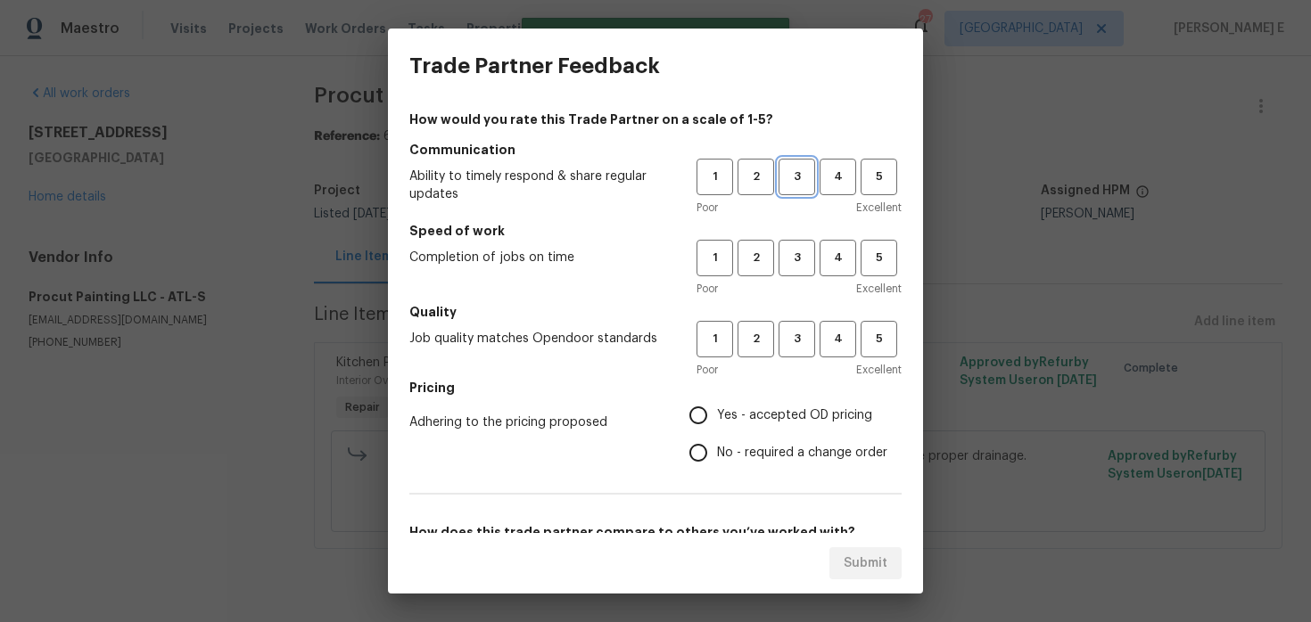
click at [806, 178] on span "3" at bounding box center [796, 177] width 33 height 21
click at [798, 276] on div "1 2 3 4 5 Poor Excellent" at bounding box center [798, 269] width 205 height 58
click at [800, 246] on button "3" at bounding box center [796, 258] width 37 height 37
click at [786, 345] on span "3" at bounding box center [796, 339] width 33 height 21
click at [695, 439] on input "No - required a change order" at bounding box center [697, 452] width 37 height 37
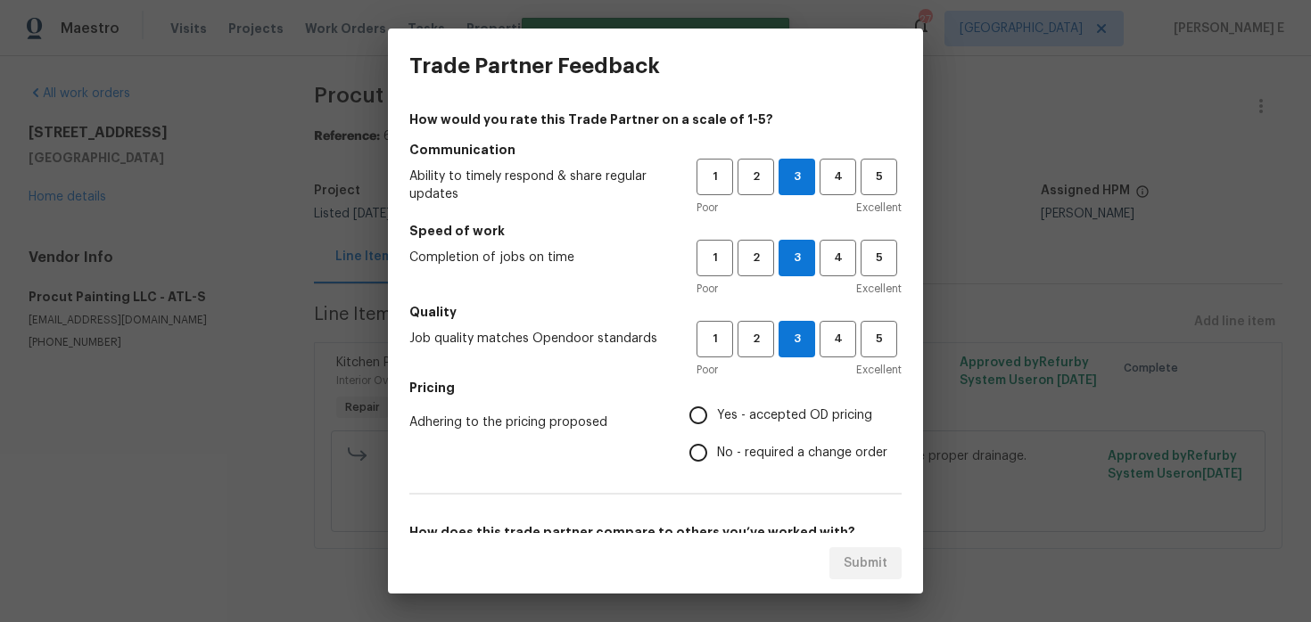
radio input "true"
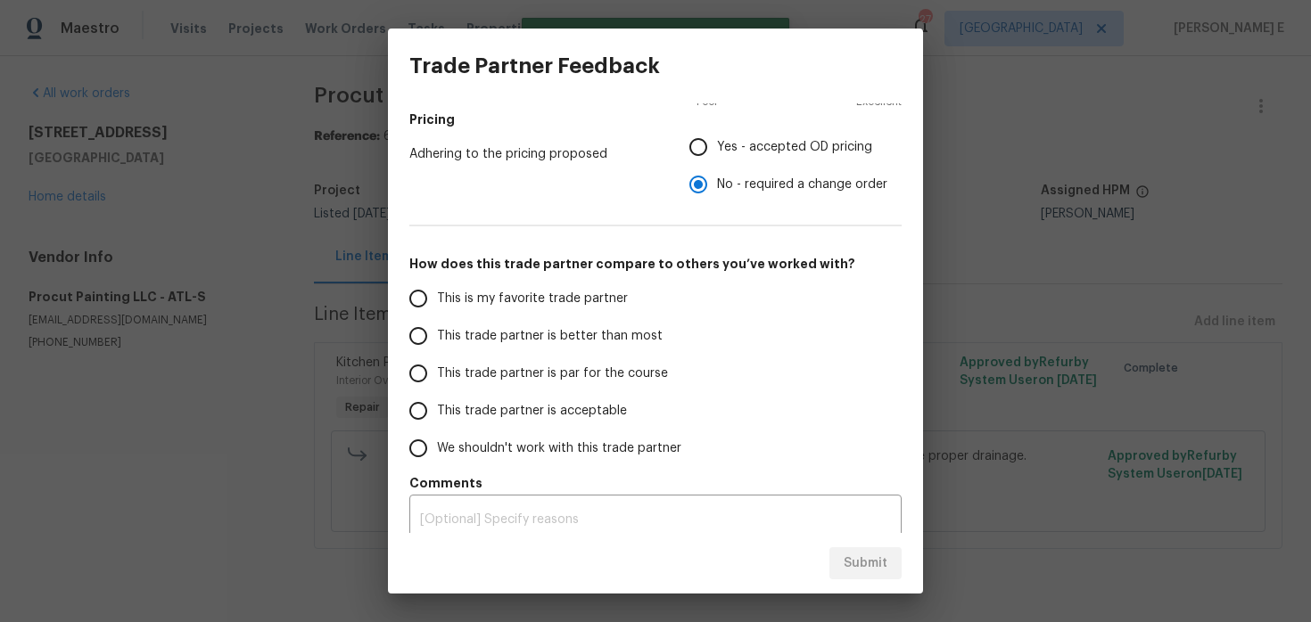
scroll to position [283, 0]
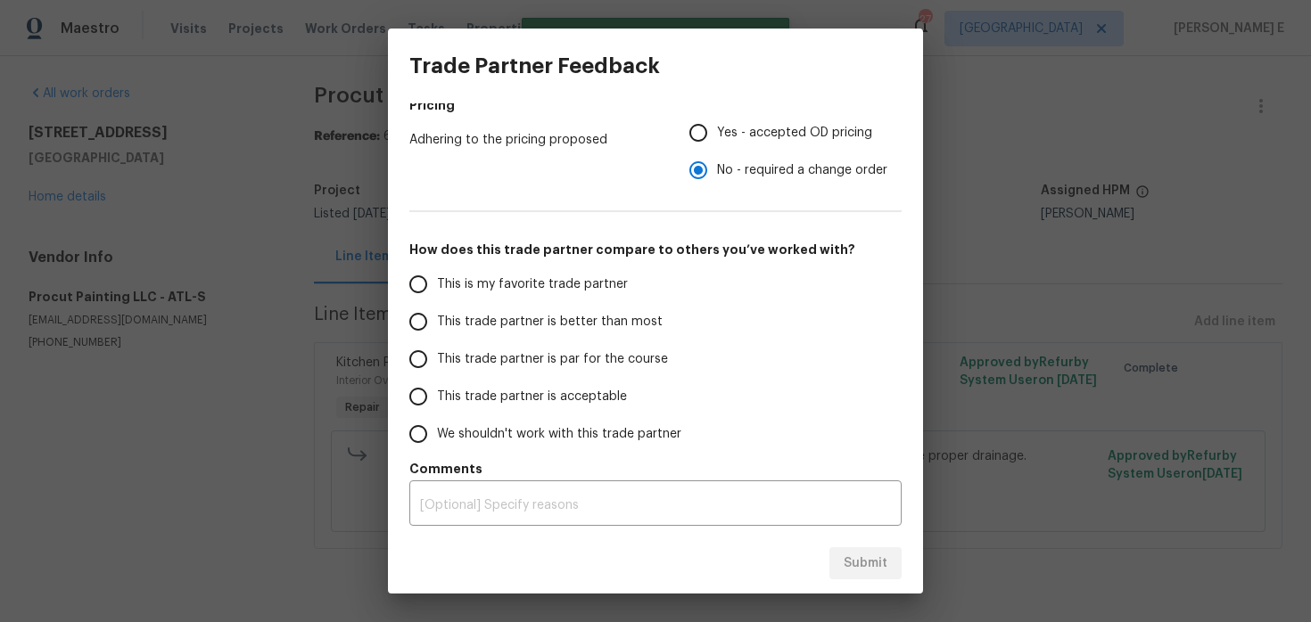
click at [548, 365] on span "This trade partner is par for the course" at bounding box center [552, 359] width 231 height 19
click at [437, 365] on input "This trade partner is par for the course" at bounding box center [417, 359] width 37 height 37
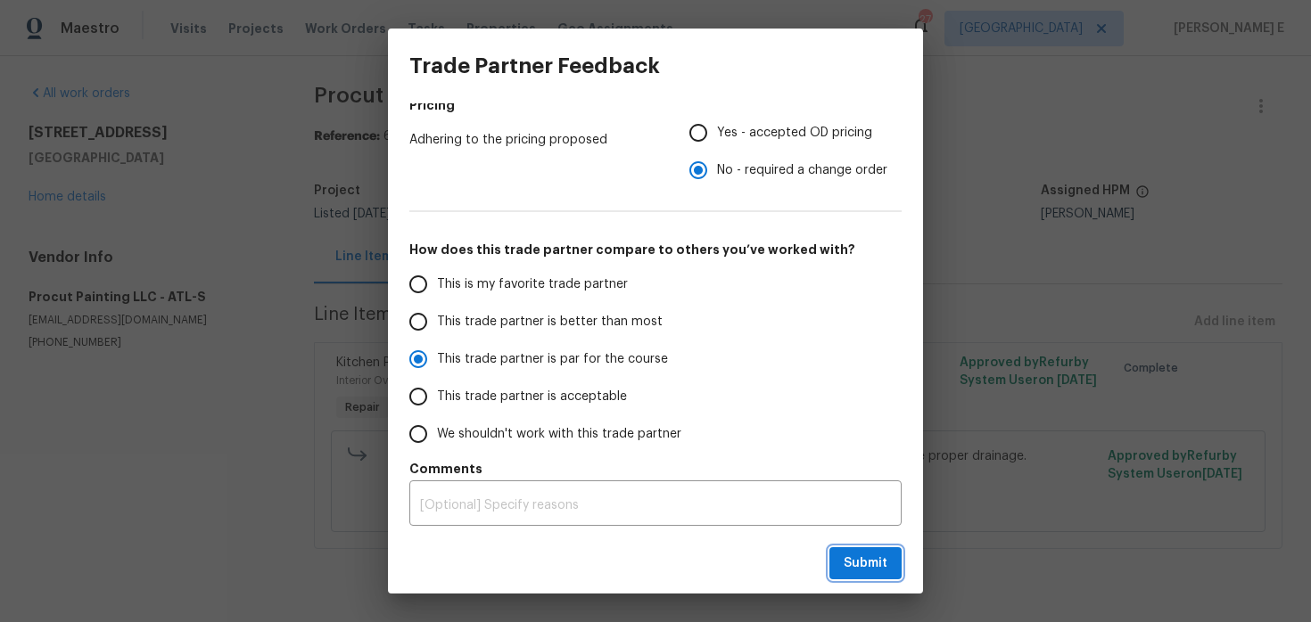
click at [867, 554] on span "Submit" at bounding box center [865, 564] width 44 height 22
radio input "true"
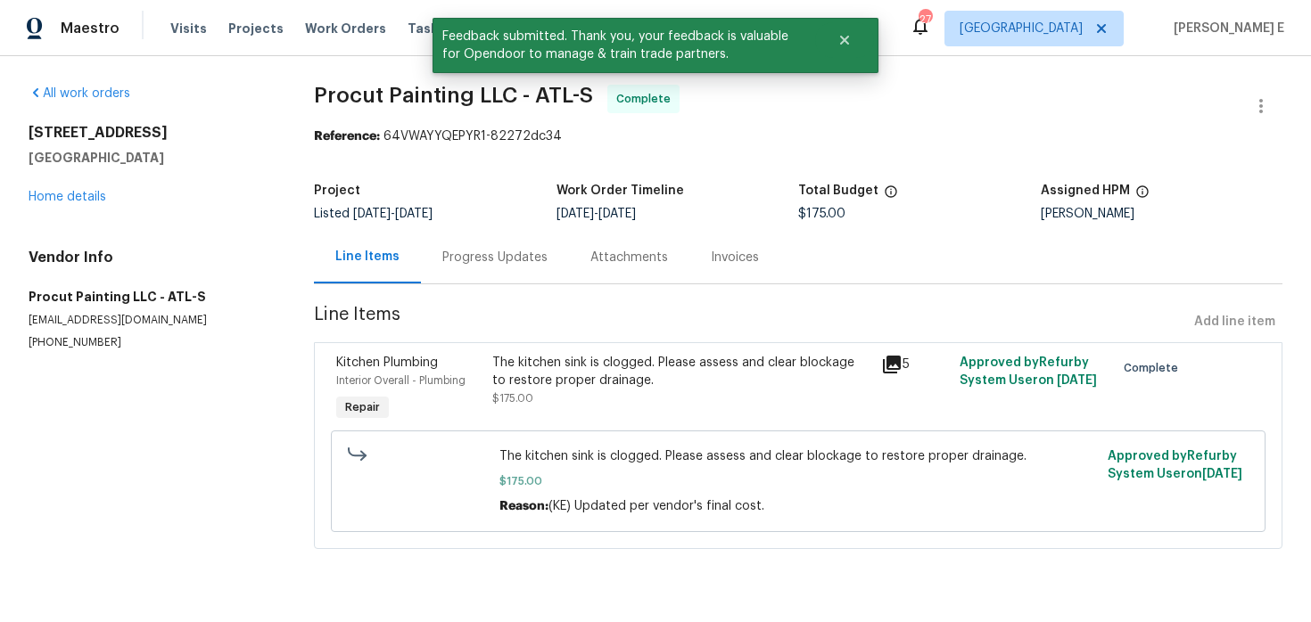
click at [480, 281] on div "Progress Updates" at bounding box center [495, 257] width 148 height 53
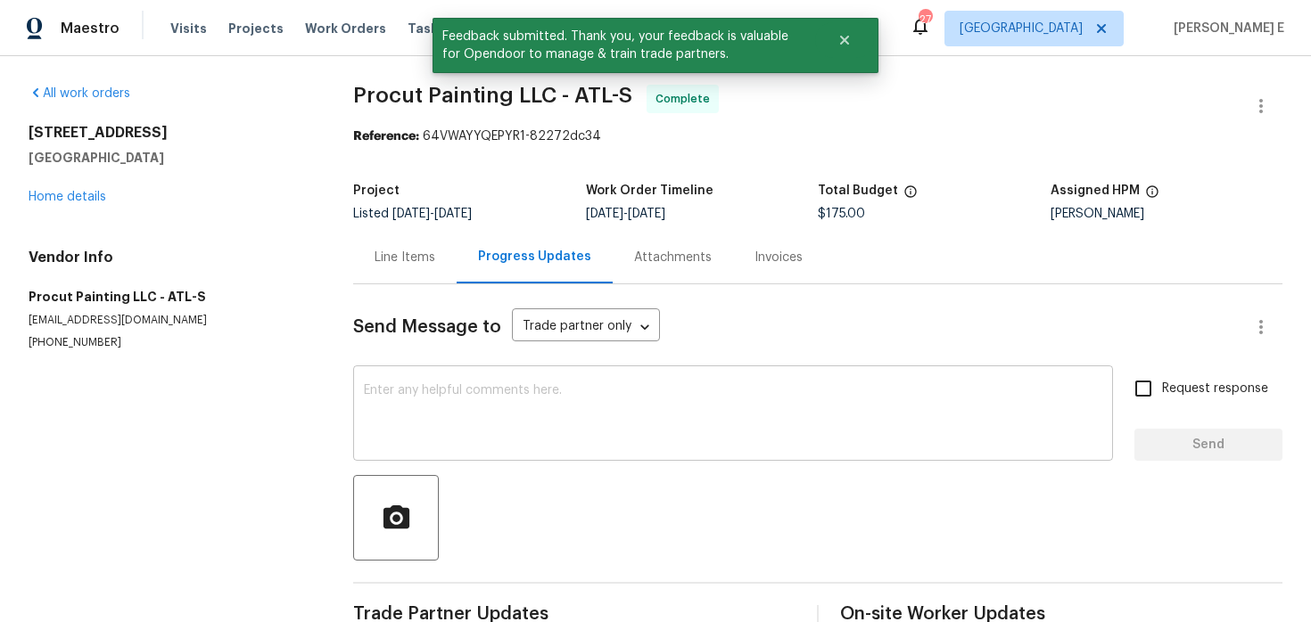
click at [476, 409] on textarea at bounding box center [733, 415] width 738 height 62
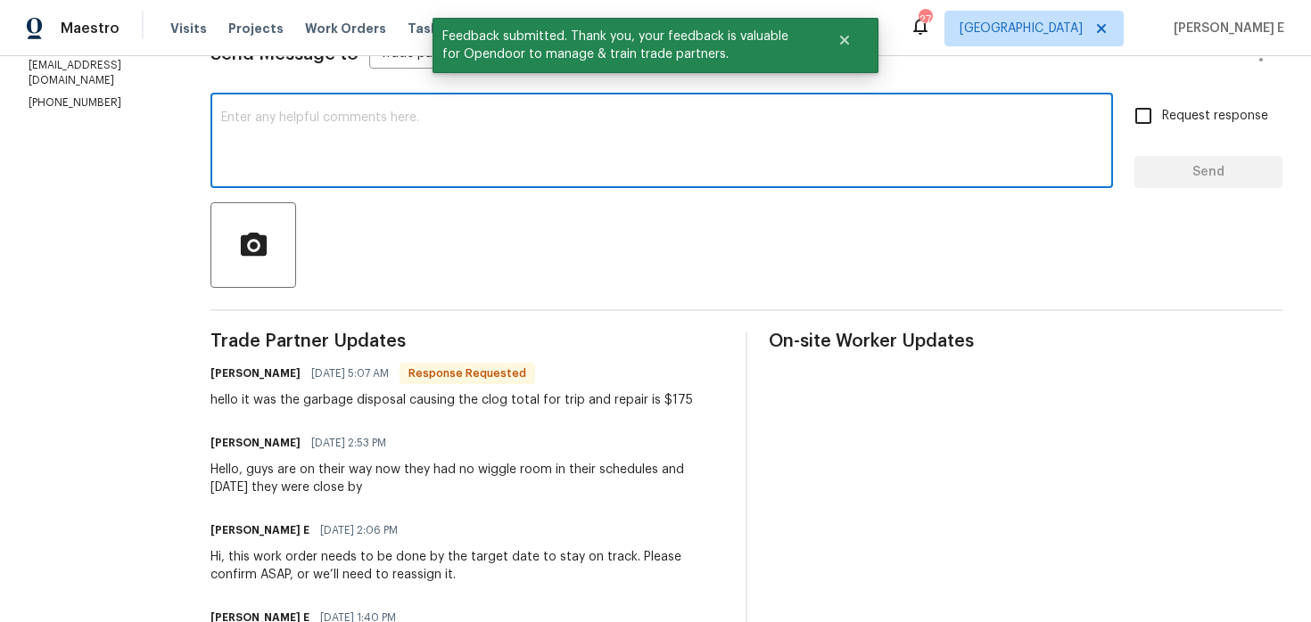
scroll to position [275, 0]
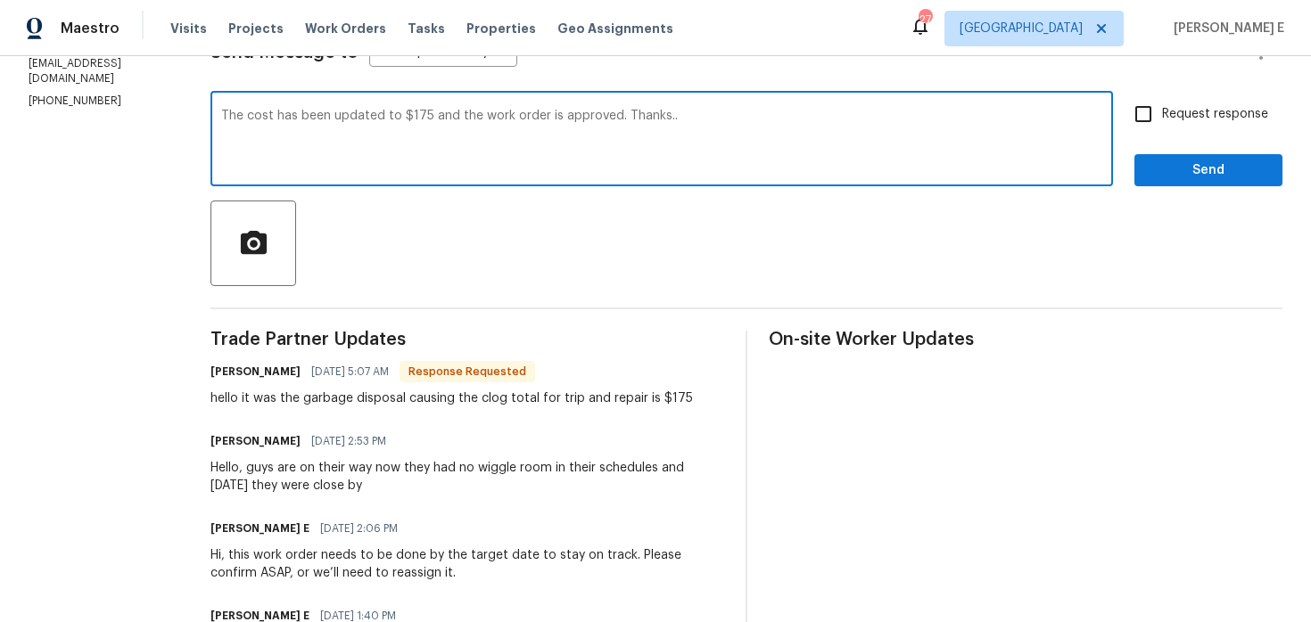
type textarea "The cost has been updated to $175 and the work order is approved. Thanks.."
click at [1213, 111] on span "Request response" at bounding box center [1215, 114] width 106 height 19
click at [1162, 111] on input "Request response" at bounding box center [1142, 113] width 37 height 37
checkbox input "true"
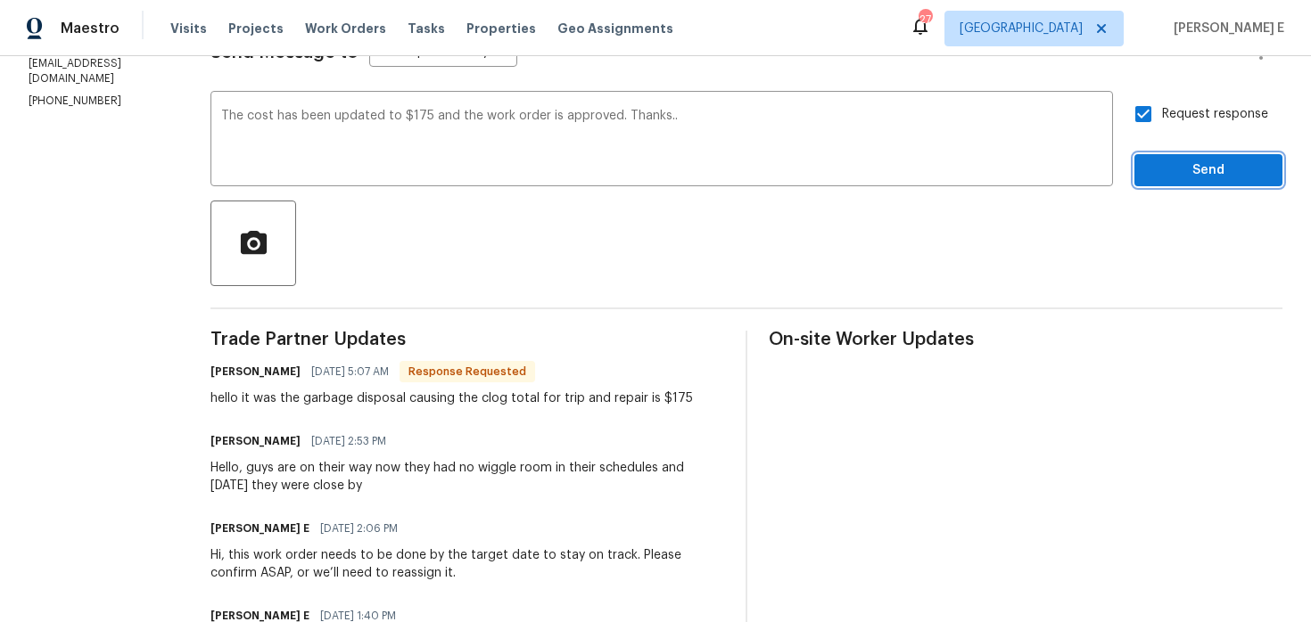
click at [1207, 175] on span "Send" at bounding box center [1207, 171] width 119 height 22
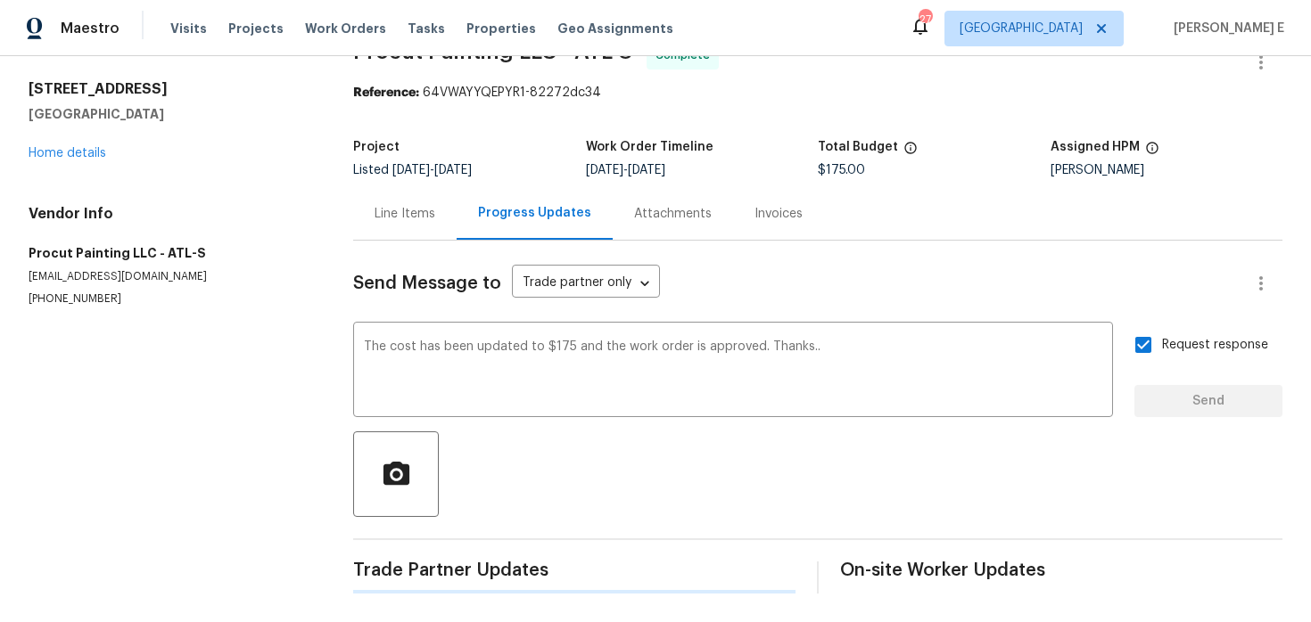
scroll to position [0, 0]
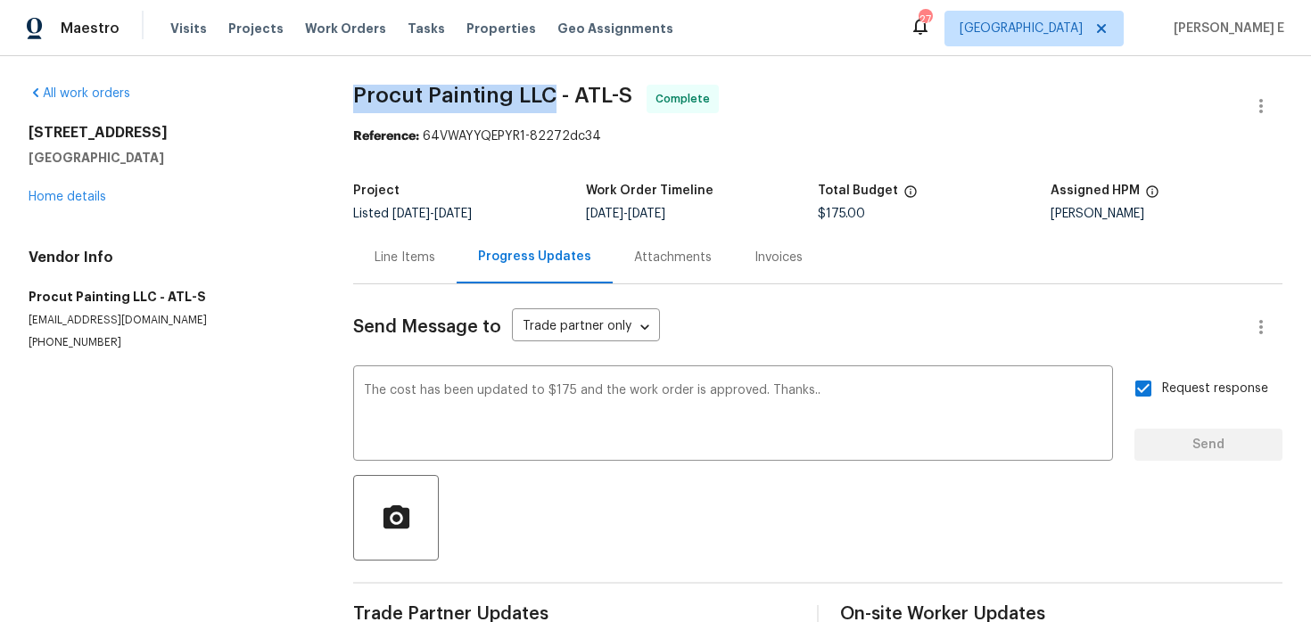
drag, startPoint x: 352, startPoint y: 95, endPoint x: 547, endPoint y: 93, distance: 195.3
click at [547, 93] on span "Procut Painting LLC - ATL-S" at bounding box center [492, 95] width 279 height 21
copy span "Procut Painting LLC"
click at [622, 385] on textarea "The cost has been updated to $175 and the work order is approved. Thanks.." at bounding box center [733, 415] width 738 height 62
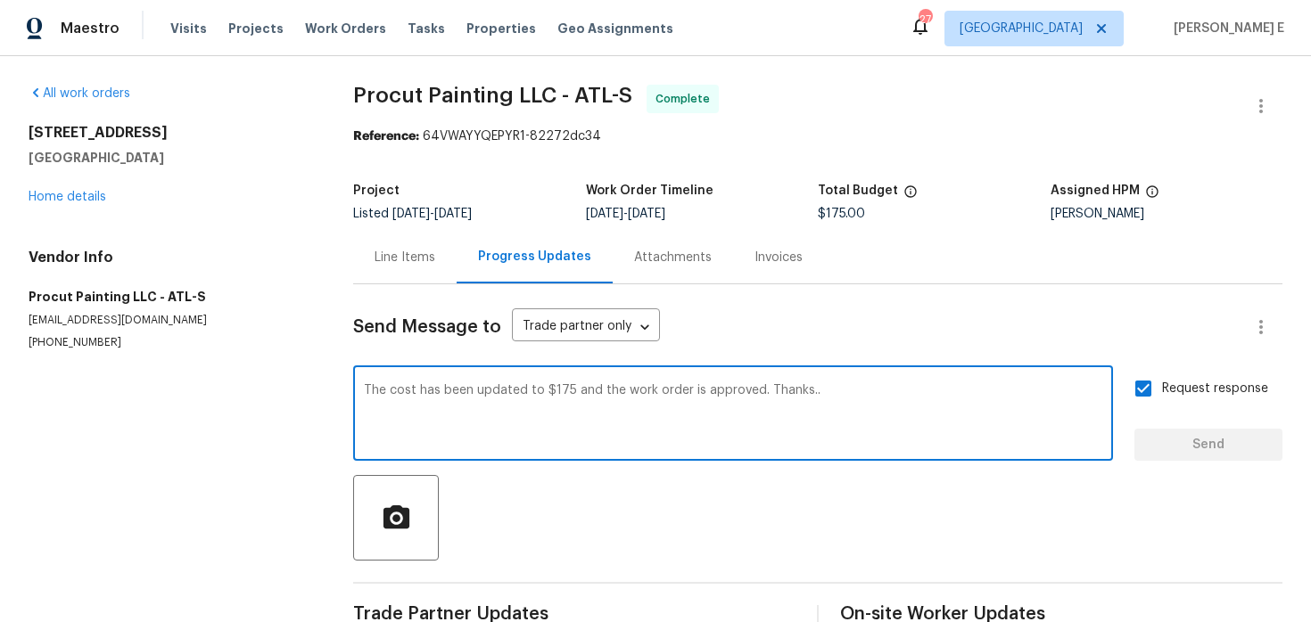
click at [622, 385] on textarea "The cost has been updated to $175 and the work order is approved. Thanks.." at bounding box center [733, 415] width 738 height 62
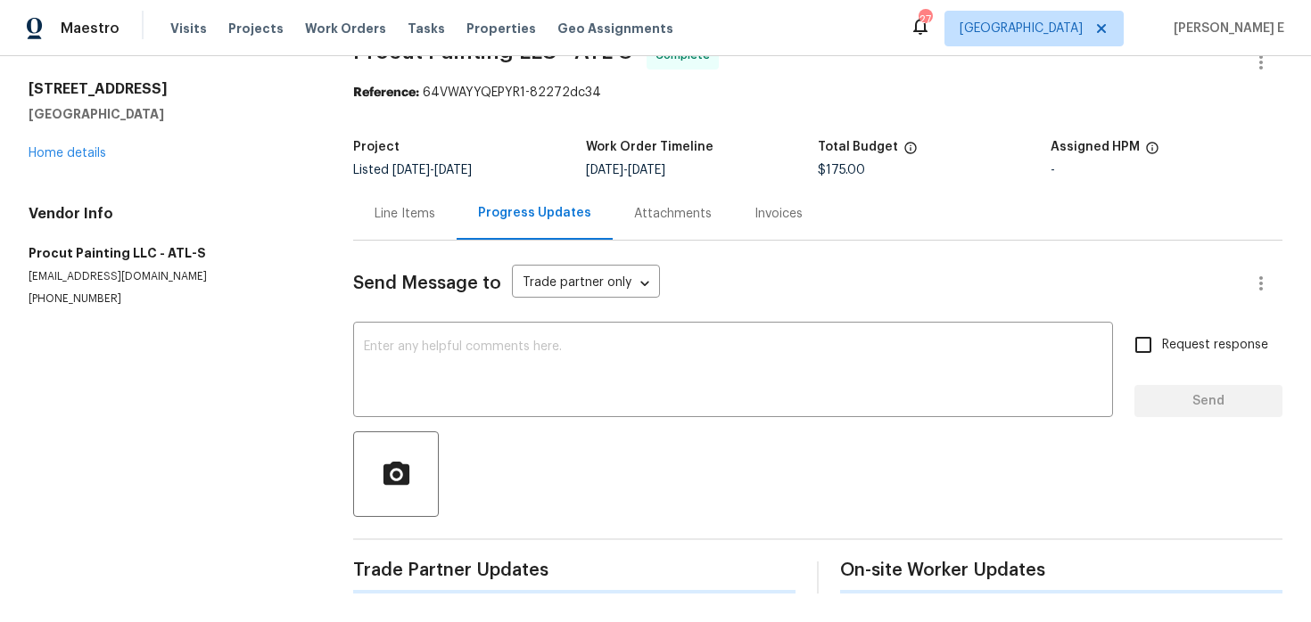
scroll to position [44, 0]
click at [709, 402] on textarea at bounding box center [733, 372] width 738 height 62
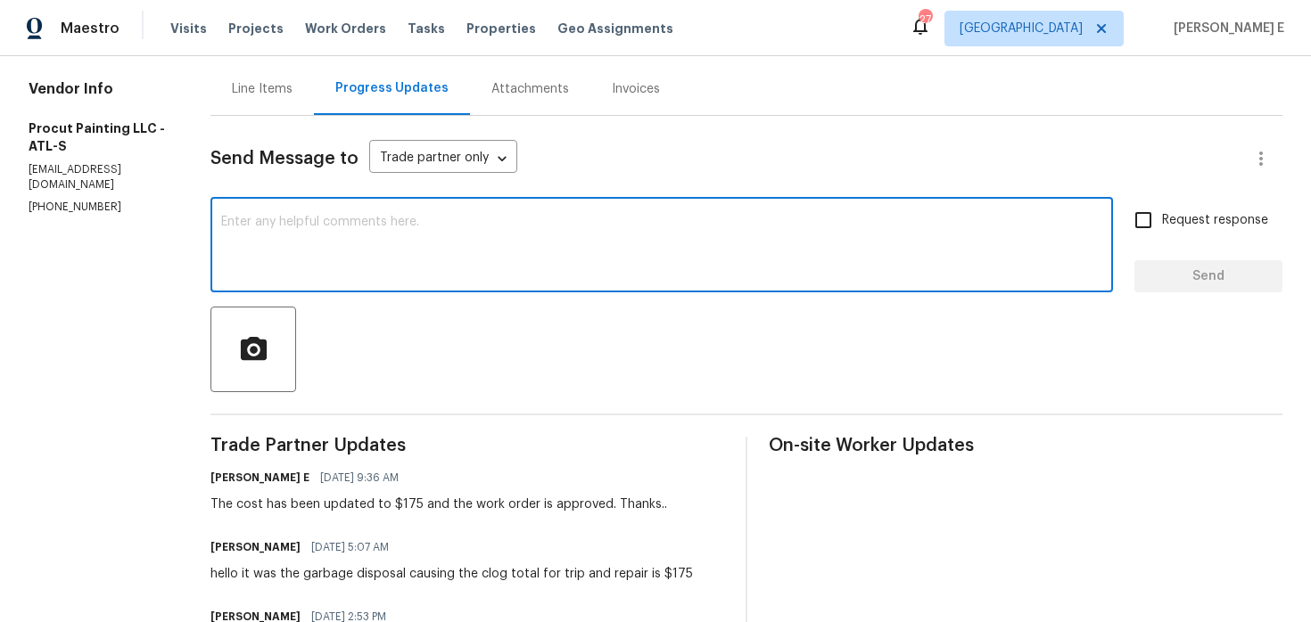
scroll to position [173, 0]
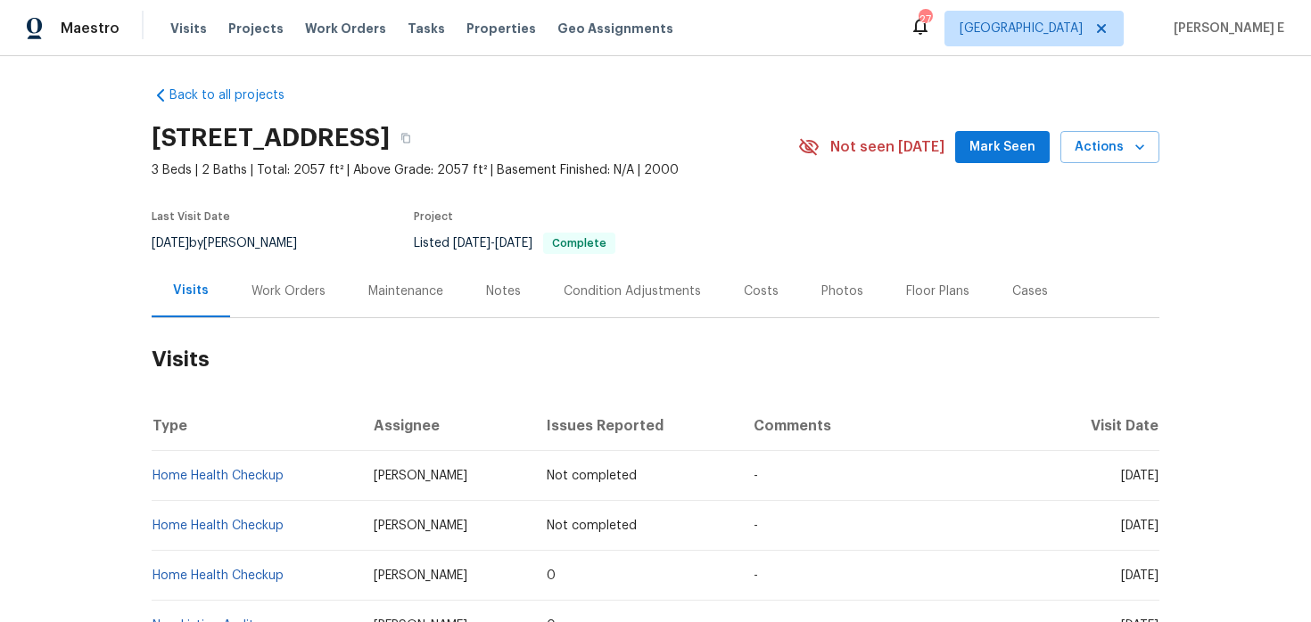
click at [325, 314] on div "Work Orders" at bounding box center [288, 291] width 117 height 53
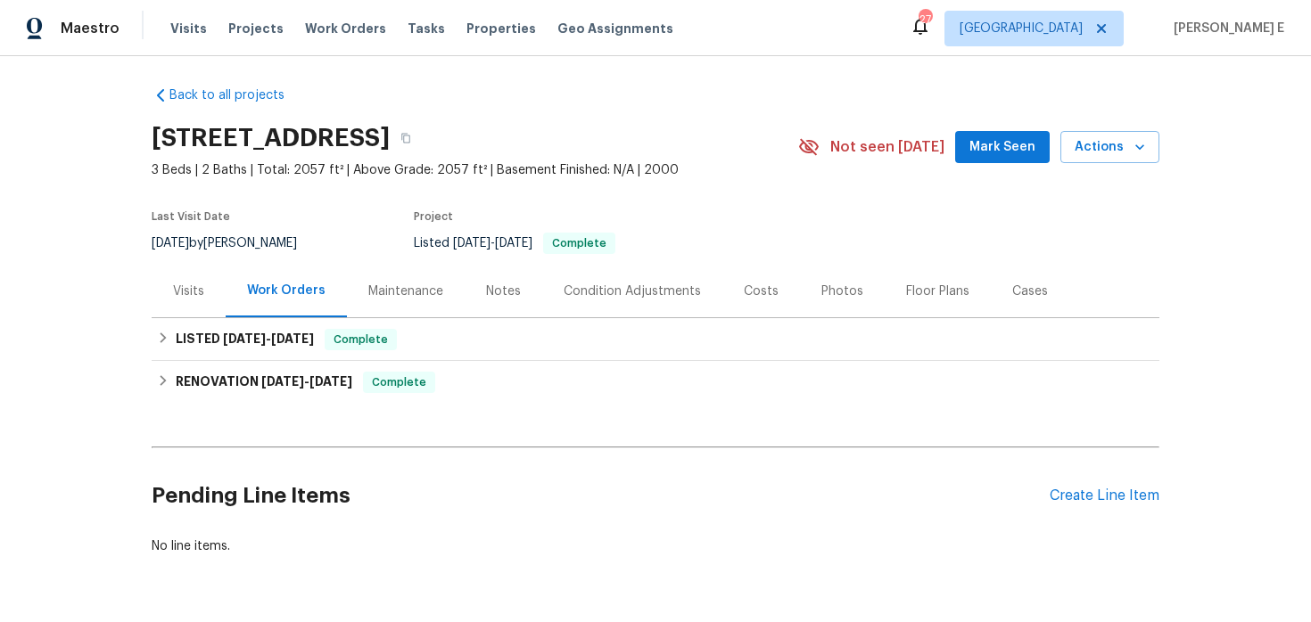
scroll to position [60, 0]
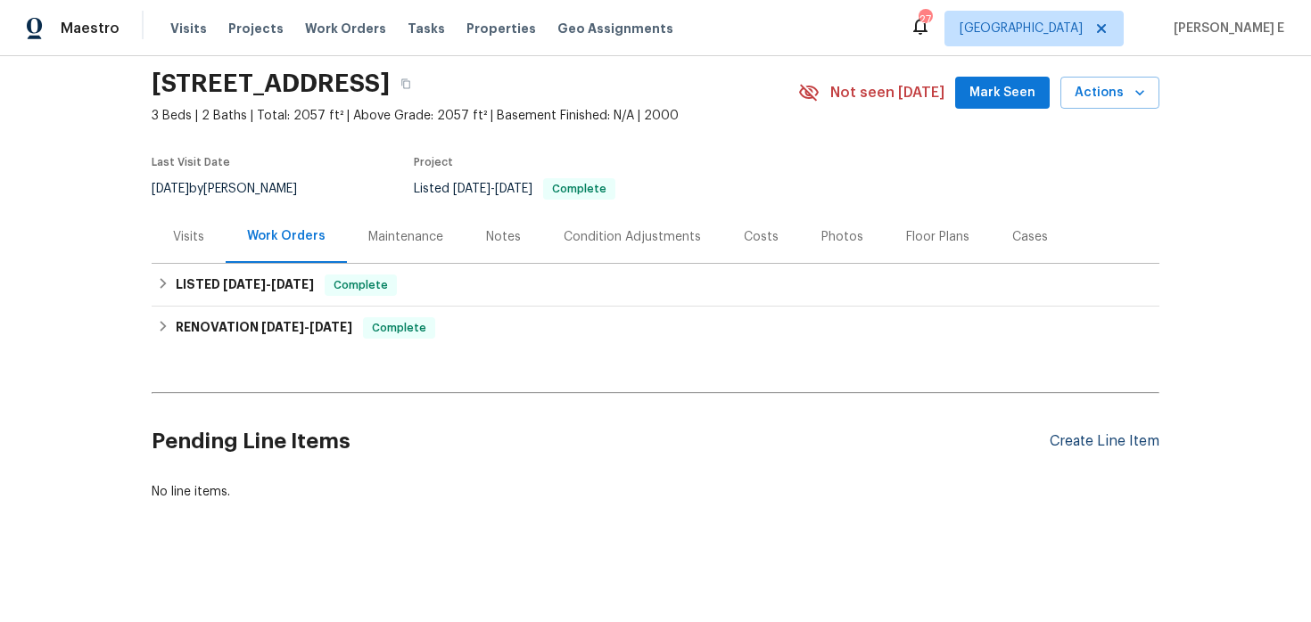
click at [1084, 438] on div "Create Line Item" at bounding box center [1104, 441] width 110 height 17
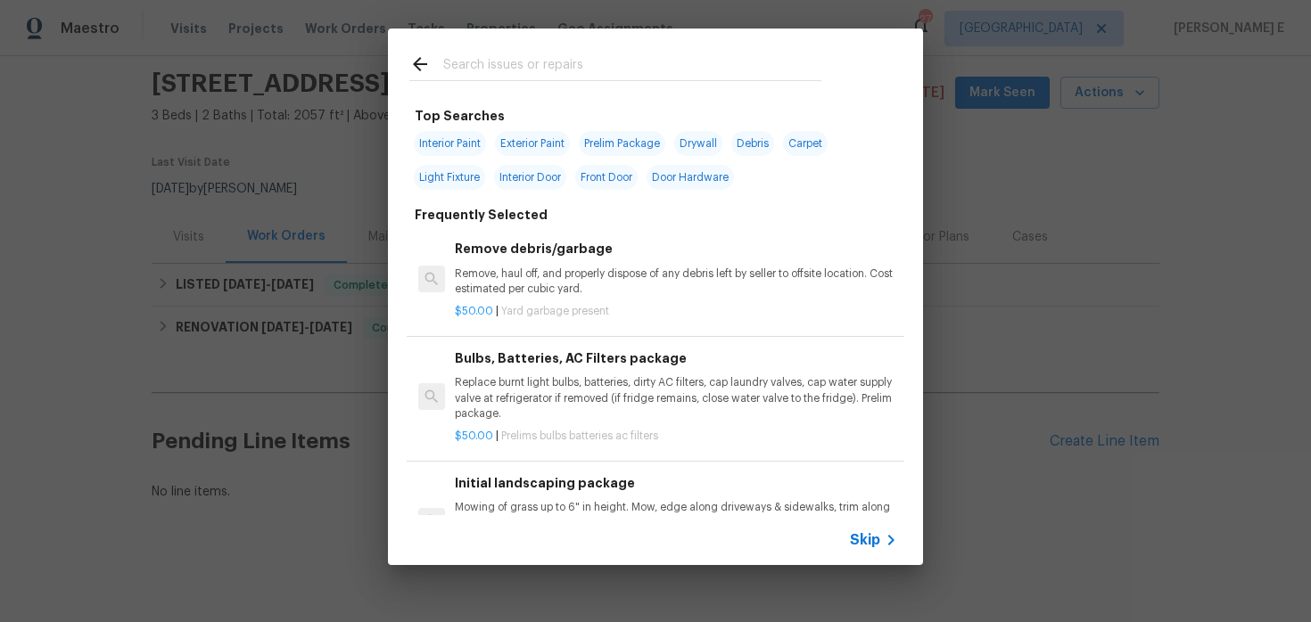
click at [860, 535] on span "Skip" at bounding box center [865, 540] width 30 height 18
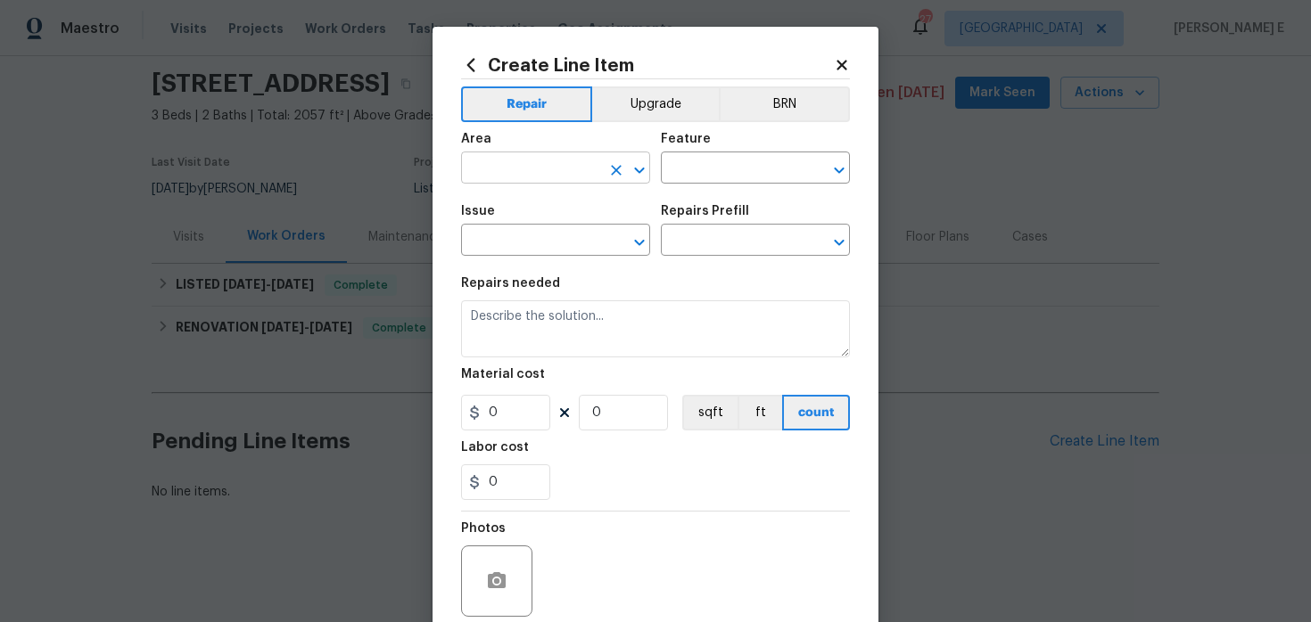
click at [503, 180] on input "text" at bounding box center [530, 170] width 139 height 28
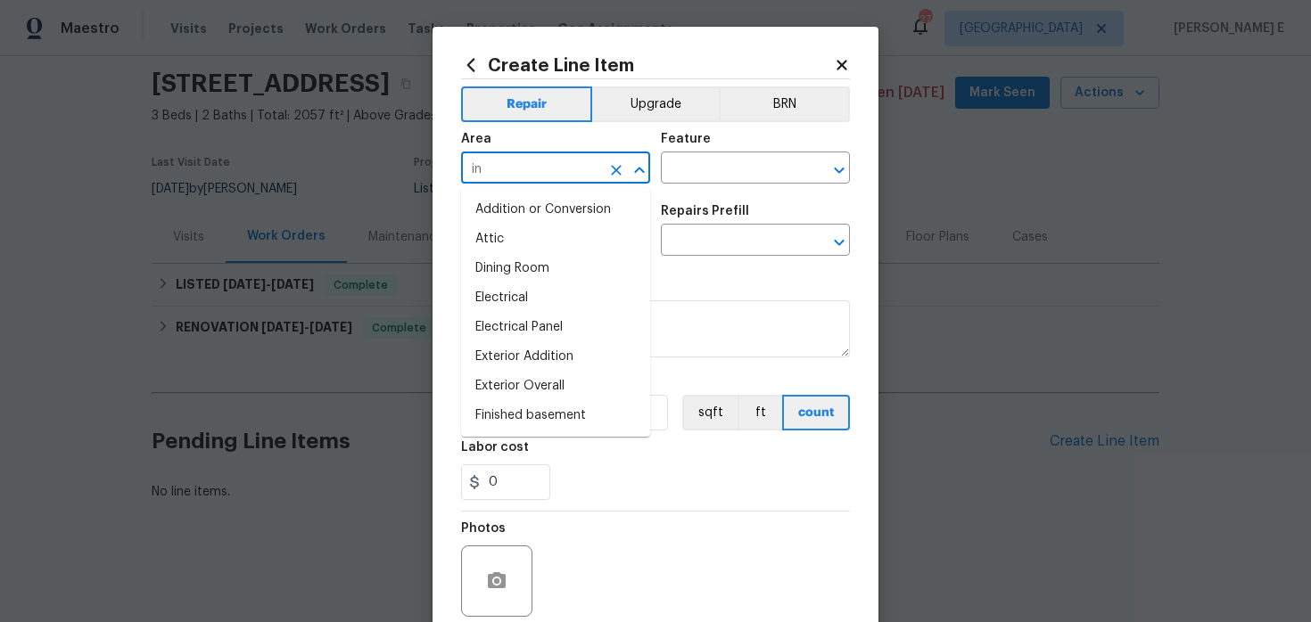
type input "int"
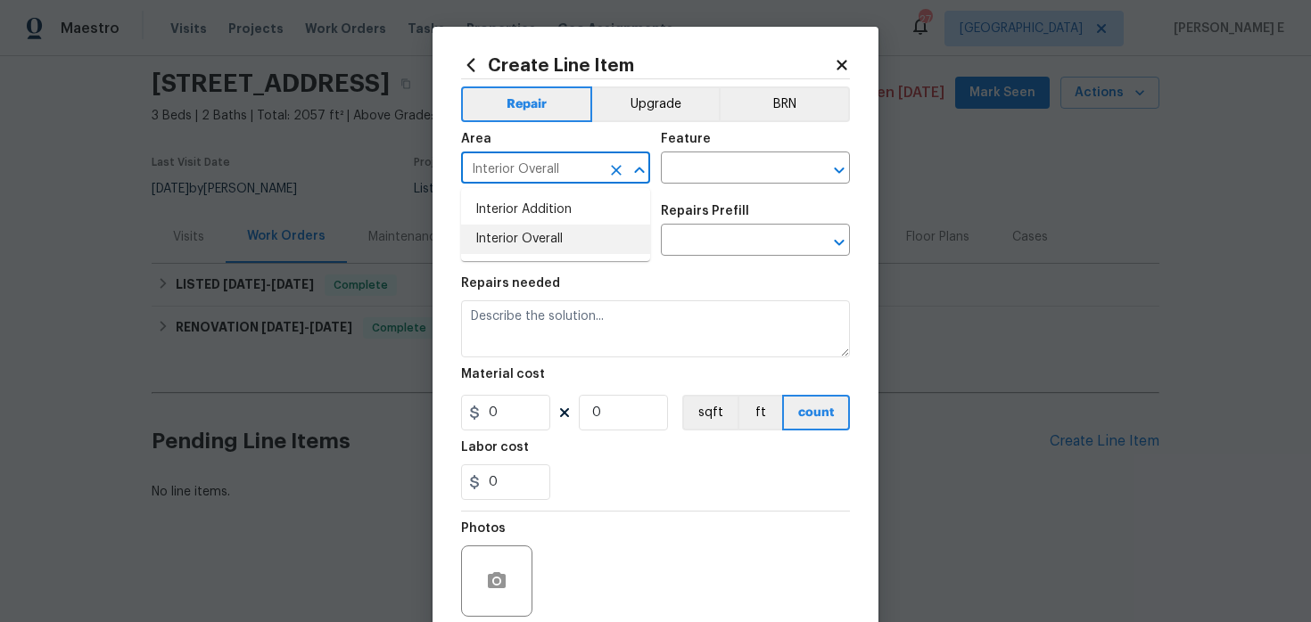
type input "Interior Overall"
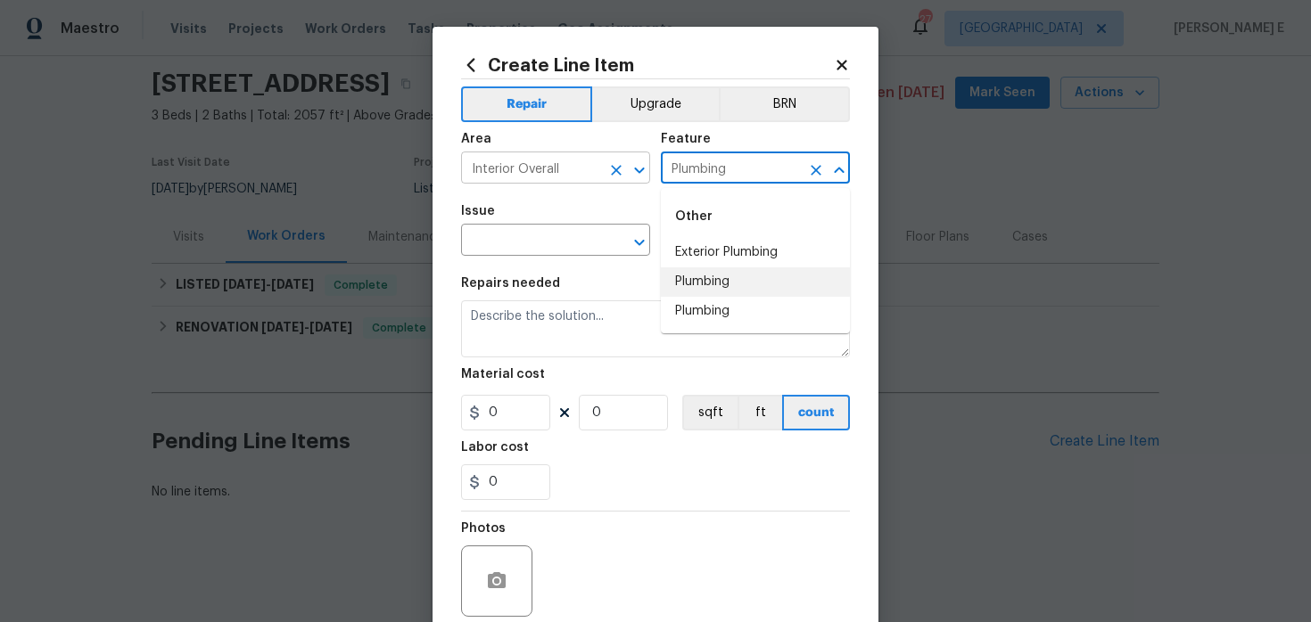
type input "Plumbing"
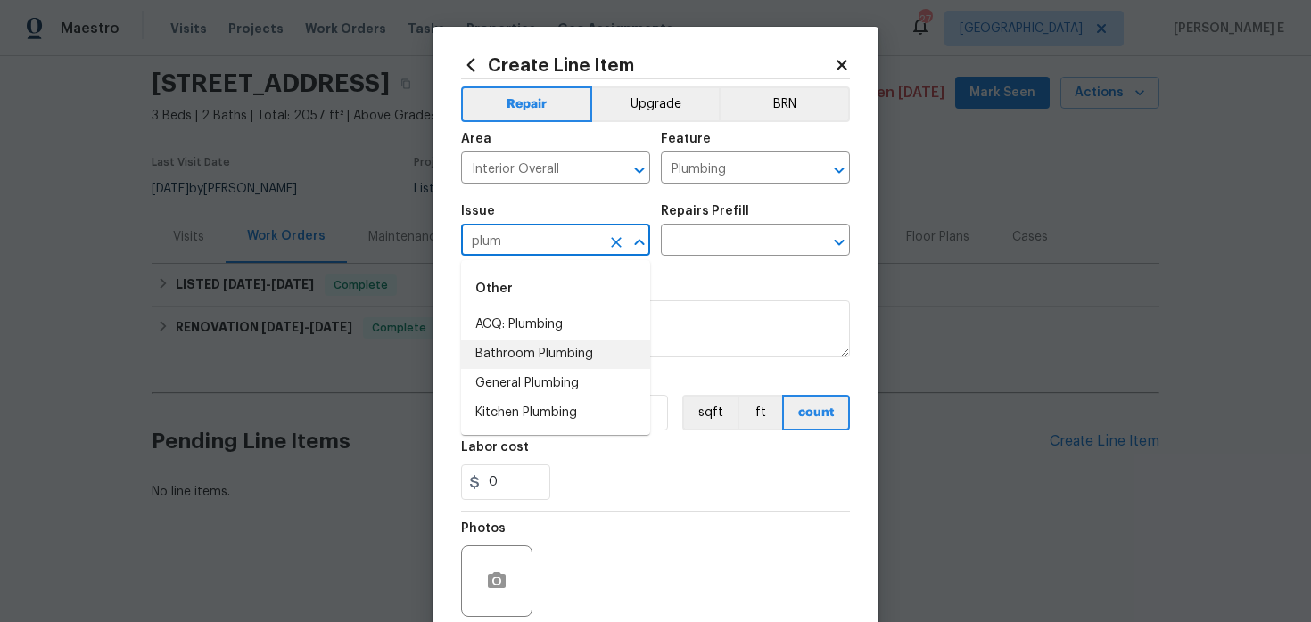
click at [531, 358] on li "Bathroom Plumbing" at bounding box center [555, 354] width 189 height 29
type input "Bathroom Plumbing"
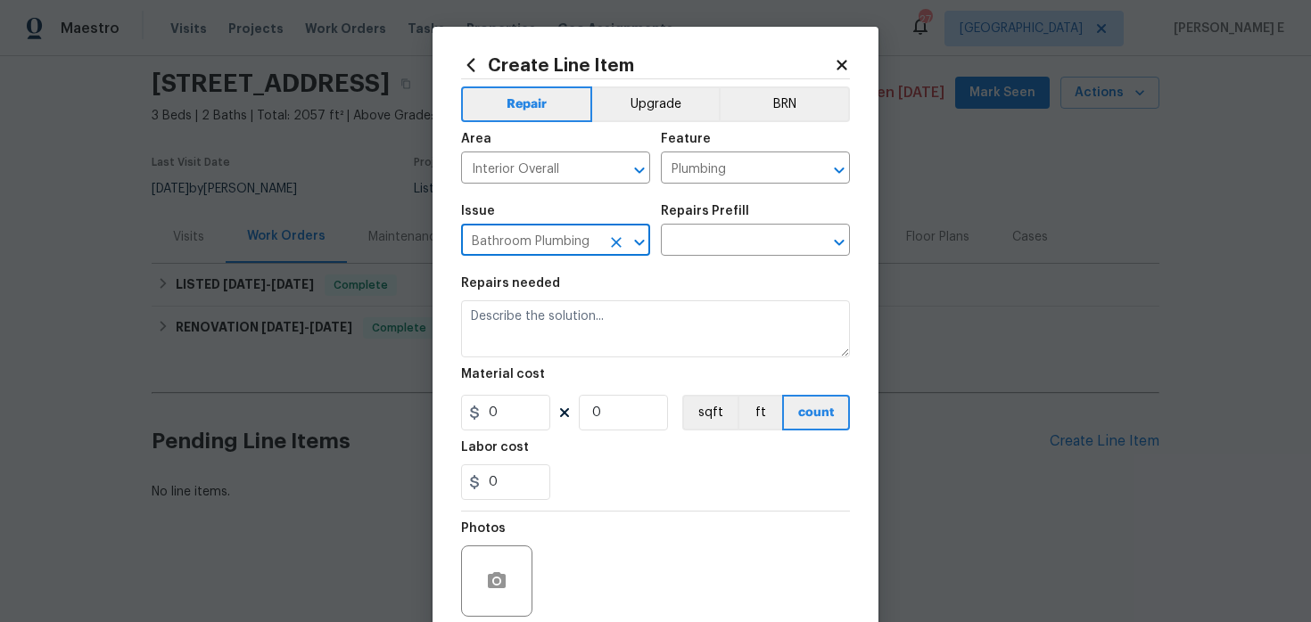
click at [622, 246] on icon "Clear" at bounding box center [616, 243] width 18 height 18
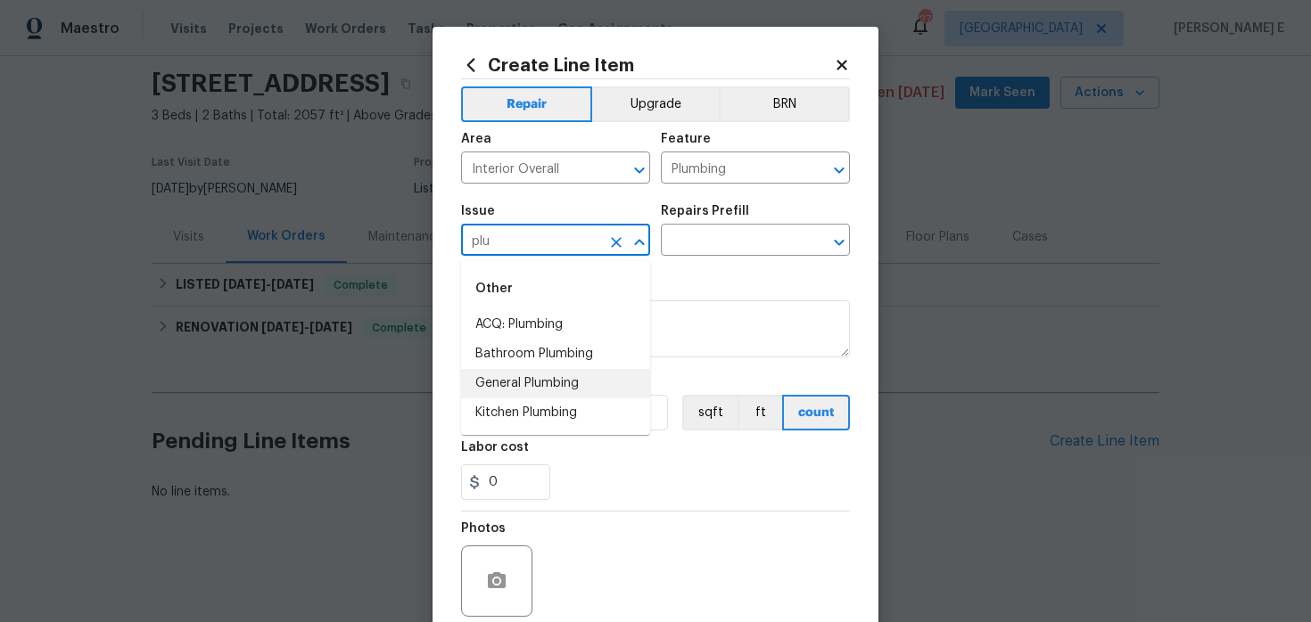
click at [553, 381] on li "General Plumbing" at bounding box center [555, 383] width 189 height 29
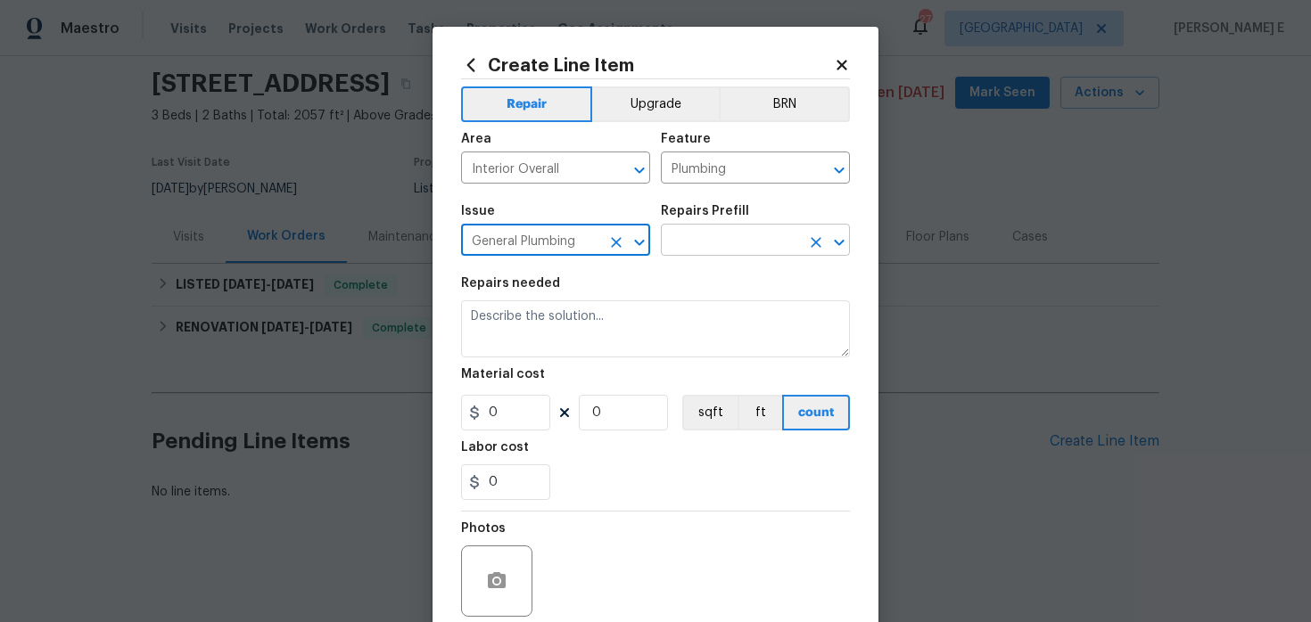
type input "General Plumbing"
click at [718, 252] on input "text" at bounding box center [730, 242] width 139 height 28
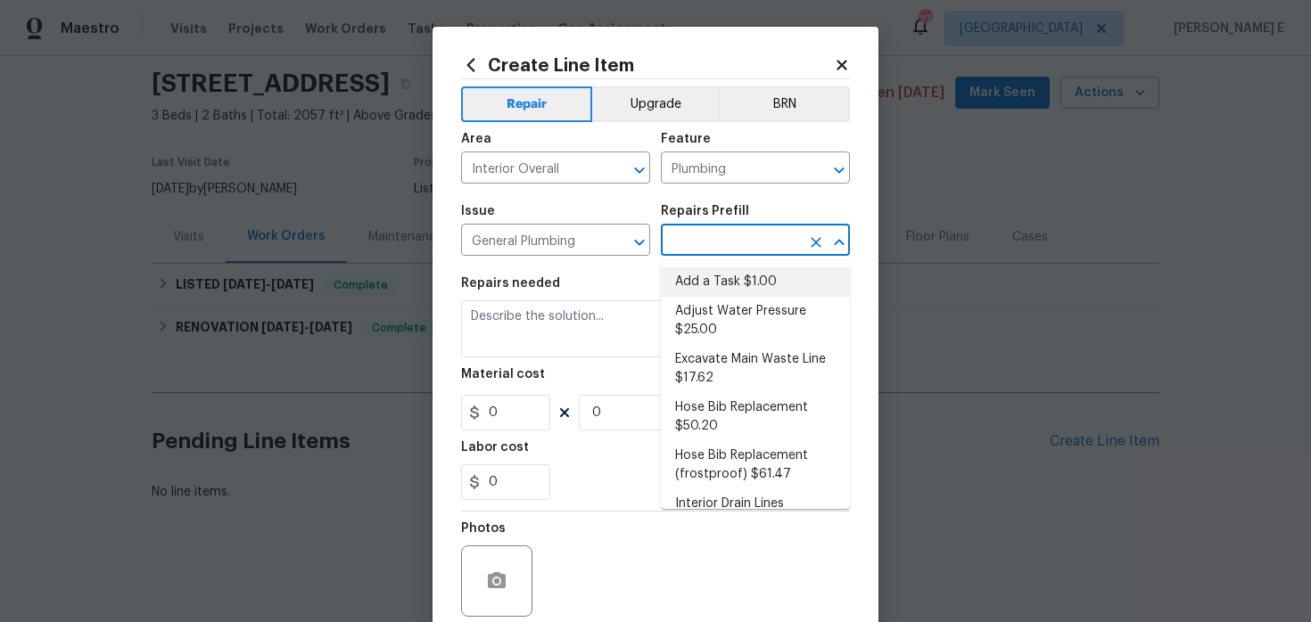
click at [705, 281] on li "Add a Task $1.00" at bounding box center [755, 281] width 189 height 29
type input "Add a Task $1.00"
type textarea "HPM to detail"
type input "1"
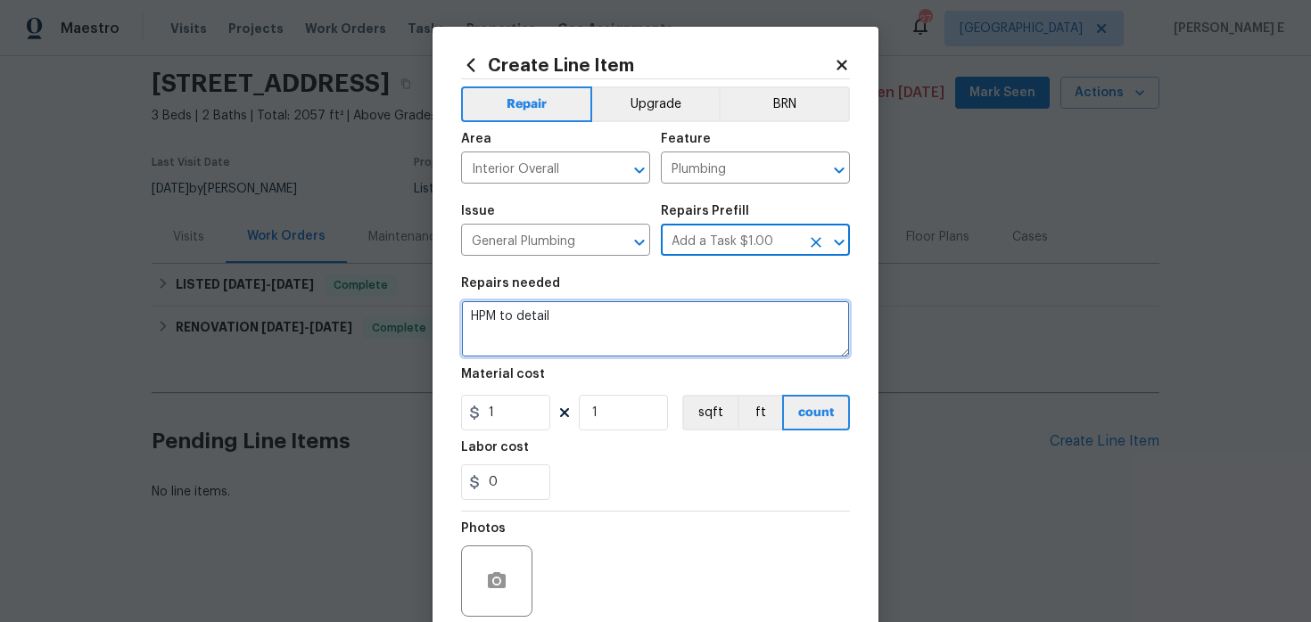
click at [594, 333] on textarea "HPM to detail" at bounding box center [655, 328] width 389 height 57
paste textarea "Noticeable water leak on front wall in living room. Please prioritize this WO d…"
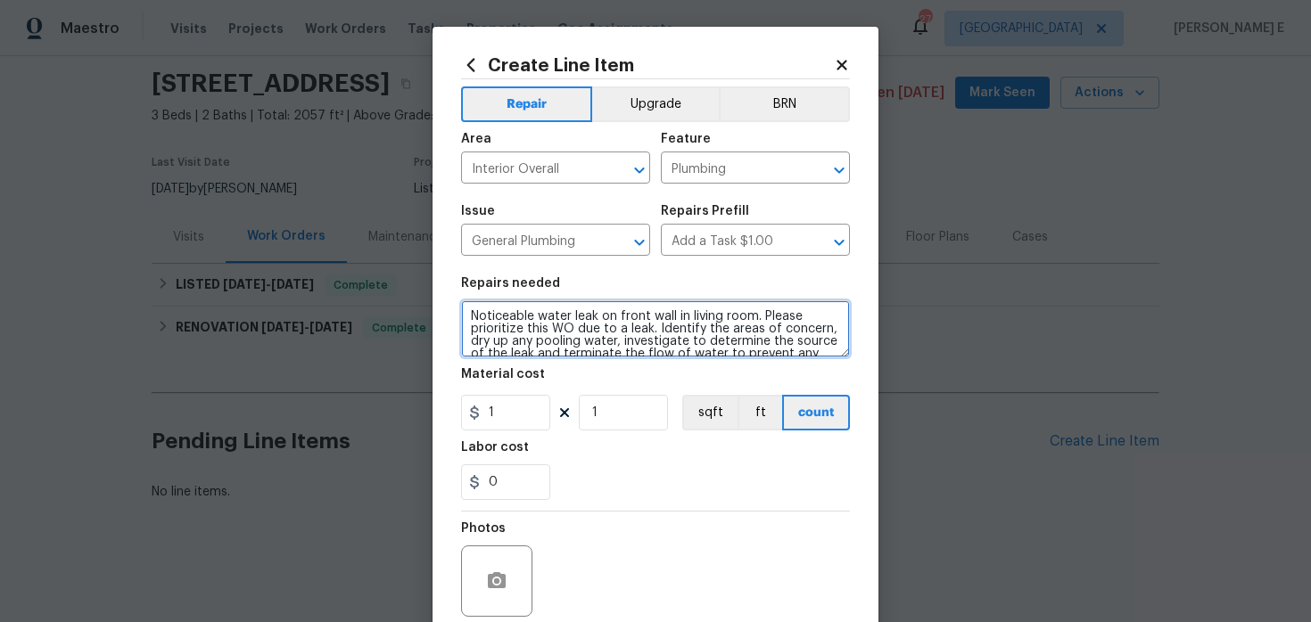
scroll to position [112, 0]
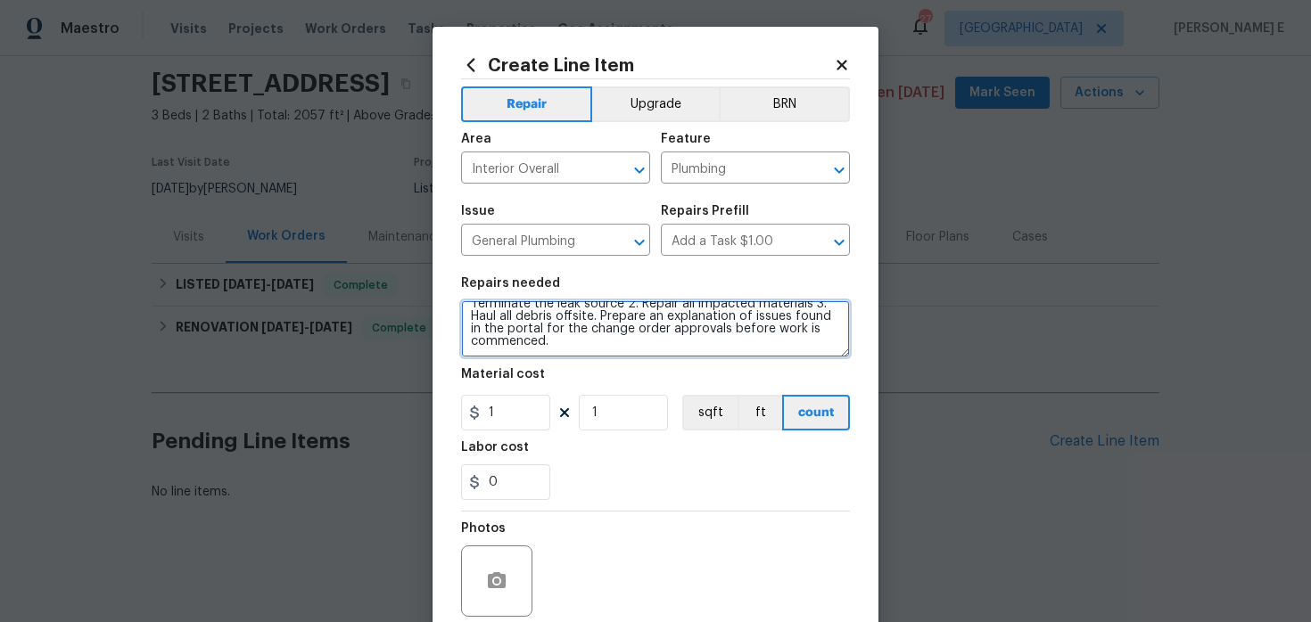
type textarea "Noticeable water leak on front wall in living room. Please prioritize this WO d…"
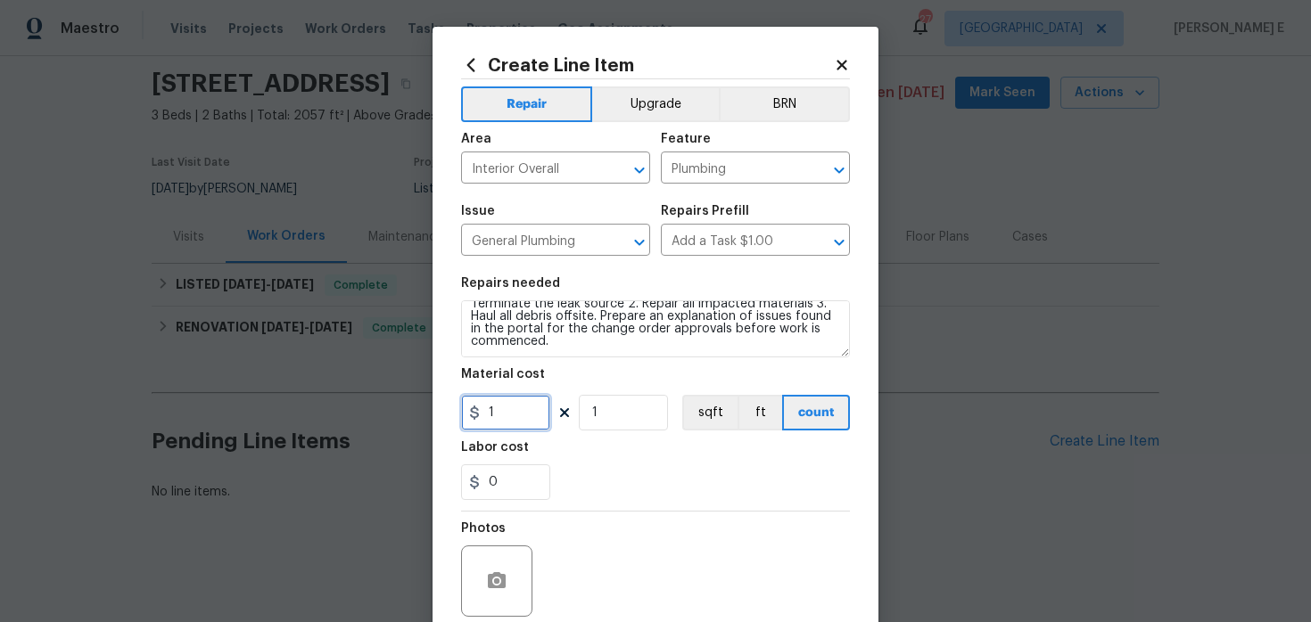
drag, startPoint x: 504, startPoint y: 419, endPoint x: 460, endPoint y: 419, distance: 43.7
click at [462, 419] on input "1" at bounding box center [505, 413] width 89 height 36
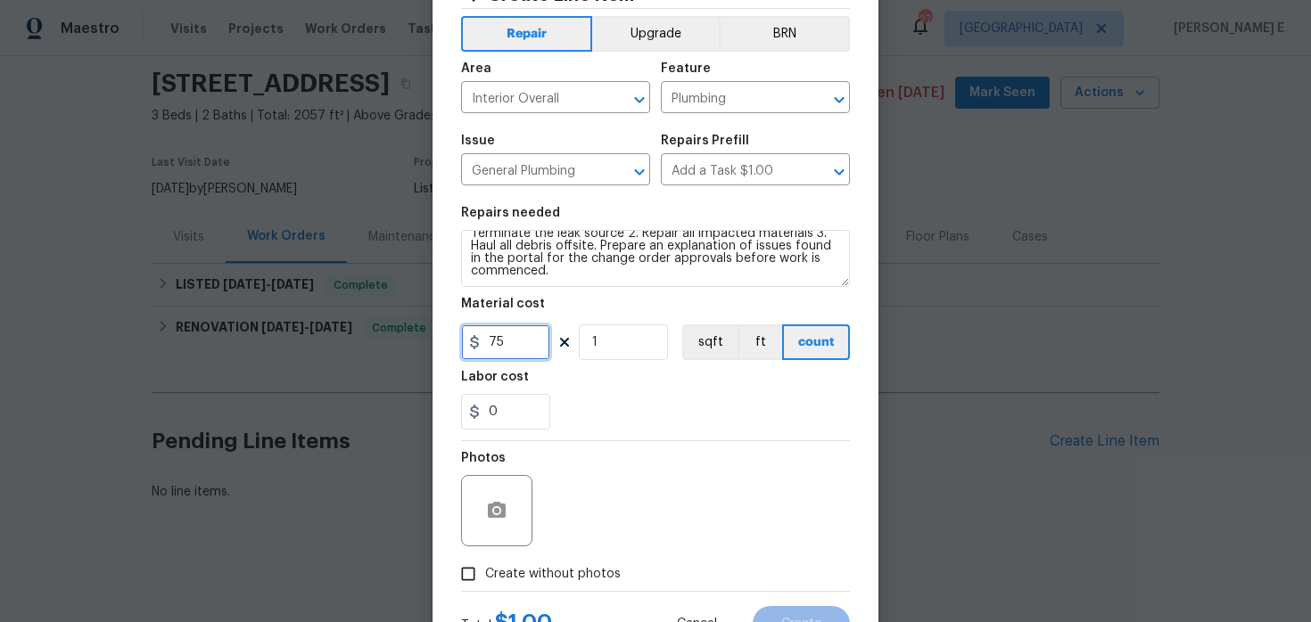
scroll to position [146, 0]
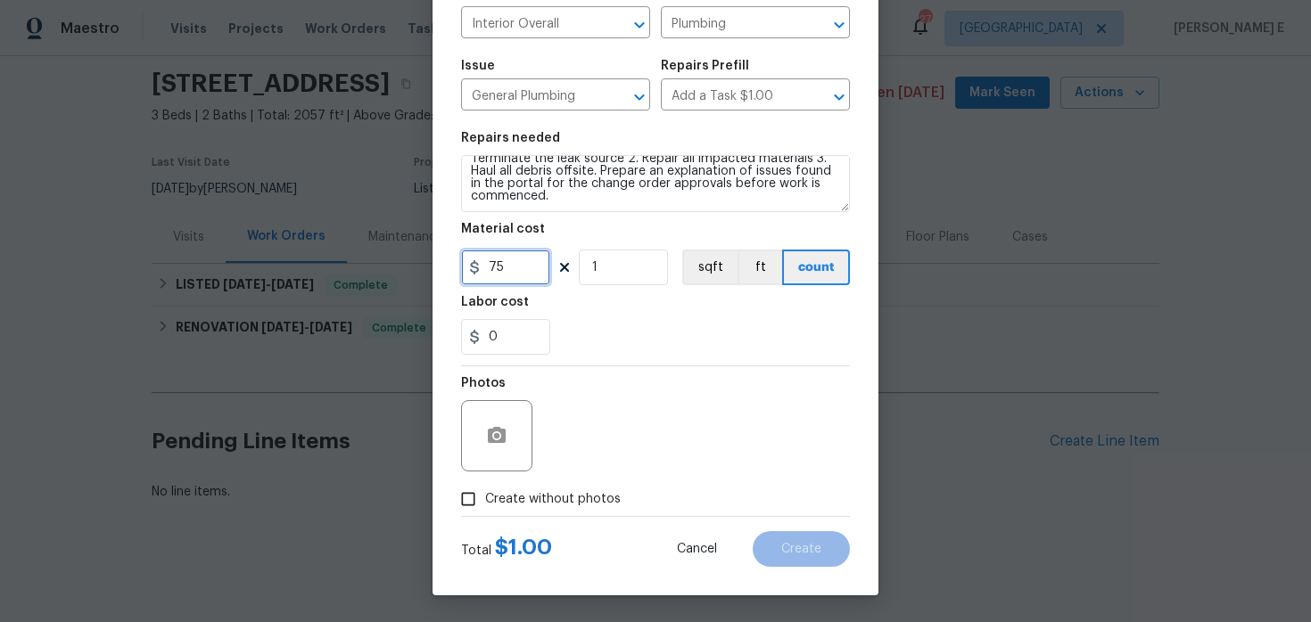
type input "75"
click at [497, 507] on span "Create without photos" at bounding box center [553, 499] width 136 height 19
click at [485, 507] on input "Create without photos" at bounding box center [468, 499] width 34 height 34
checkbox input "true"
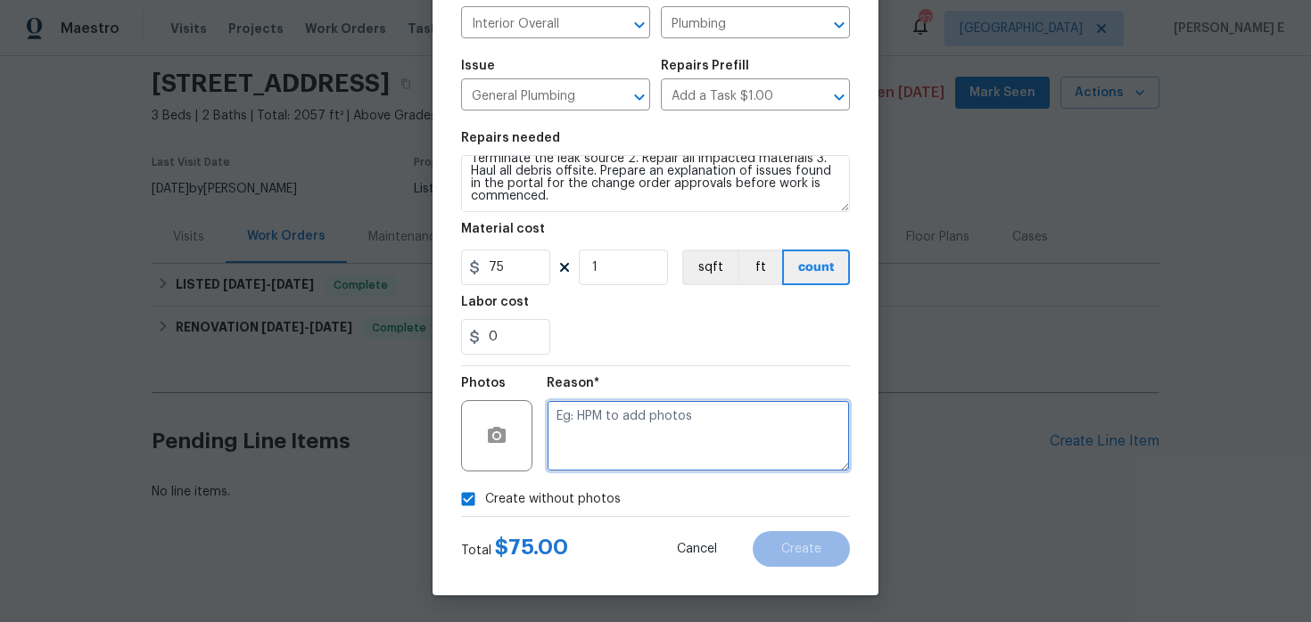
click at [597, 440] on textarea at bounding box center [698, 435] width 303 height 71
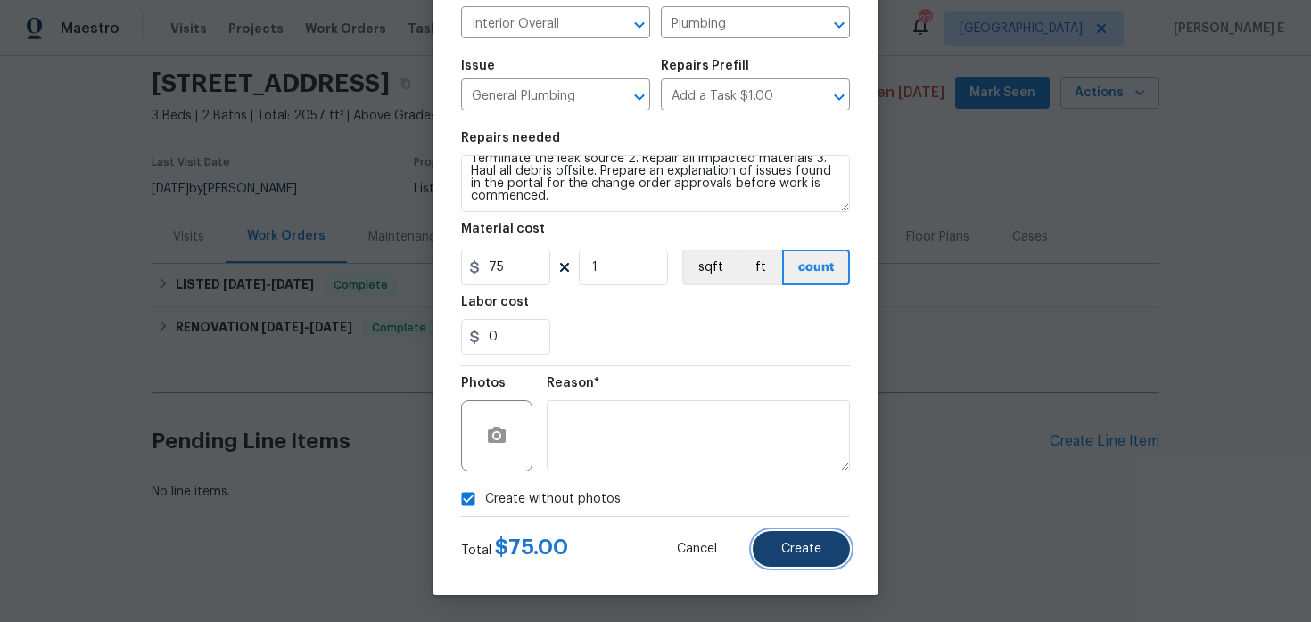
click at [765, 545] on button "Create" at bounding box center [800, 549] width 97 height 36
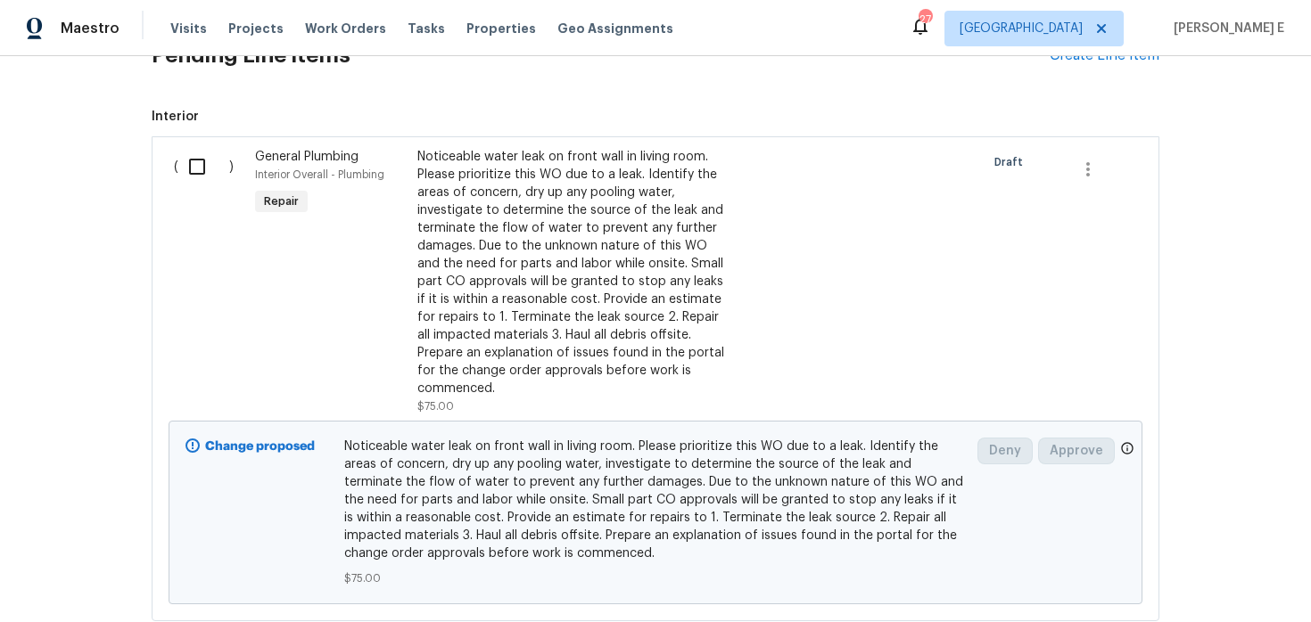
scroll to position [548, 0]
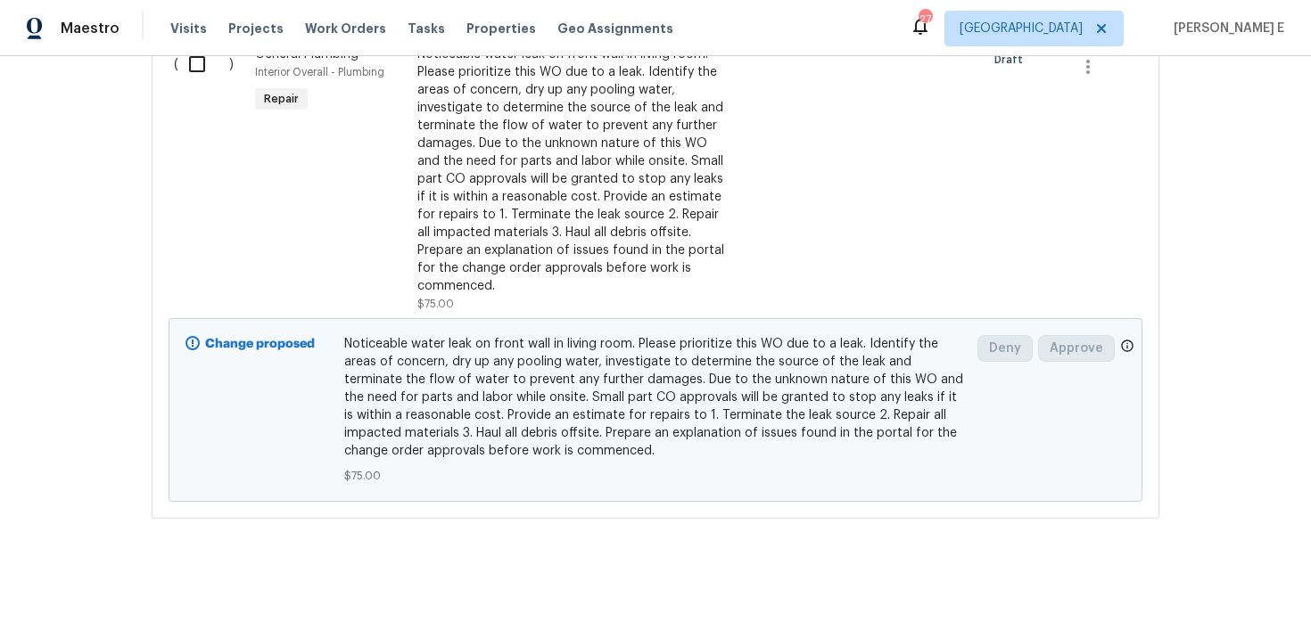
click at [191, 72] on input "checkbox" at bounding box center [203, 63] width 51 height 37
checkbox input "true"
click at [1206, 592] on button "Create Work Order" at bounding box center [1208, 578] width 147 height 33
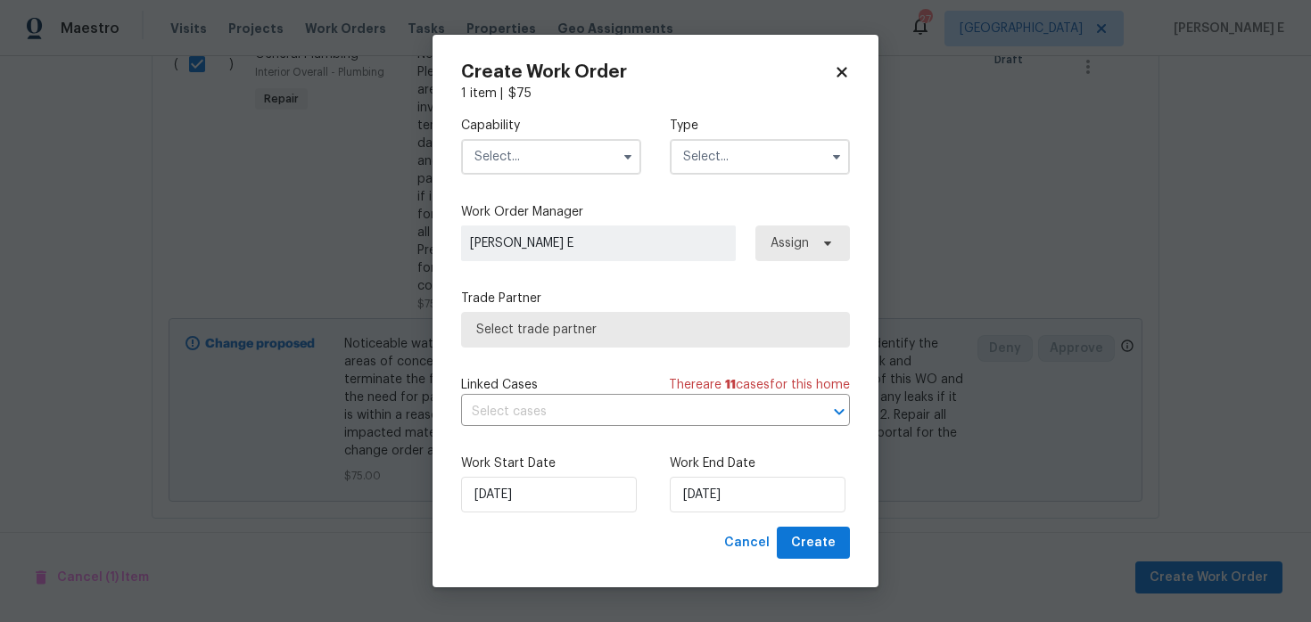
click at [598, 156] on input "text" at bounding box center [551, 157] width 180 height 36
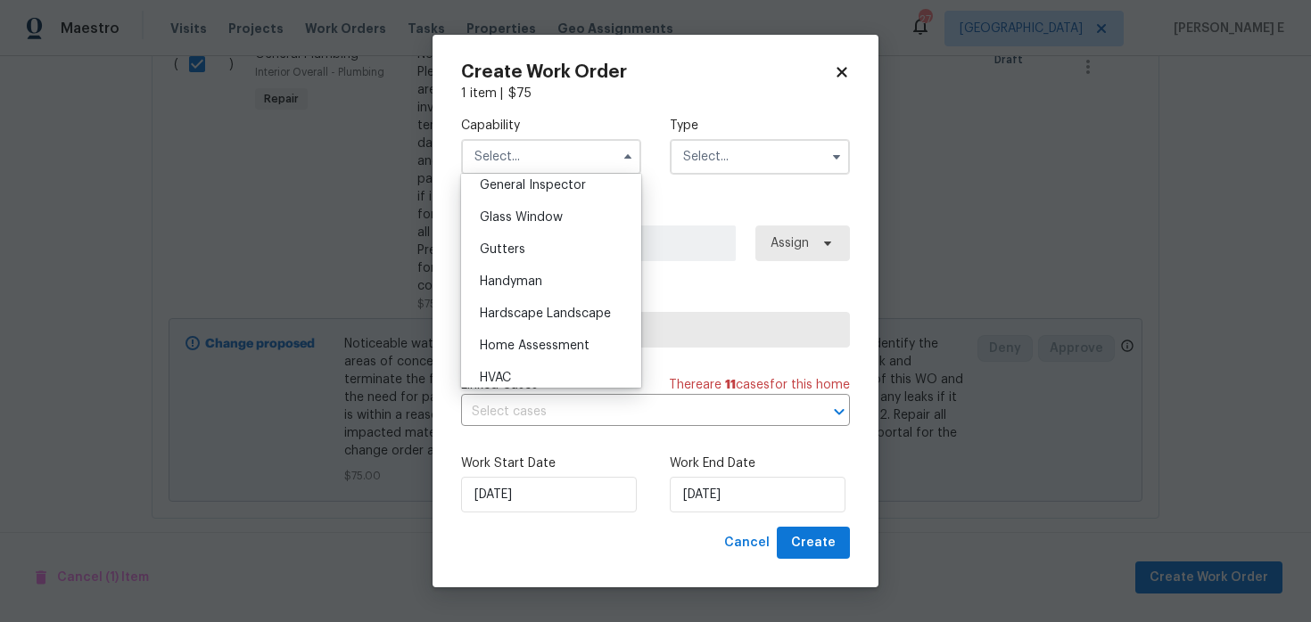
scroll to position [895, 0]
click at [563, 288] on div "Handyman" at bounding box center [550, 280] width 171 height 32
type input "Handyman"
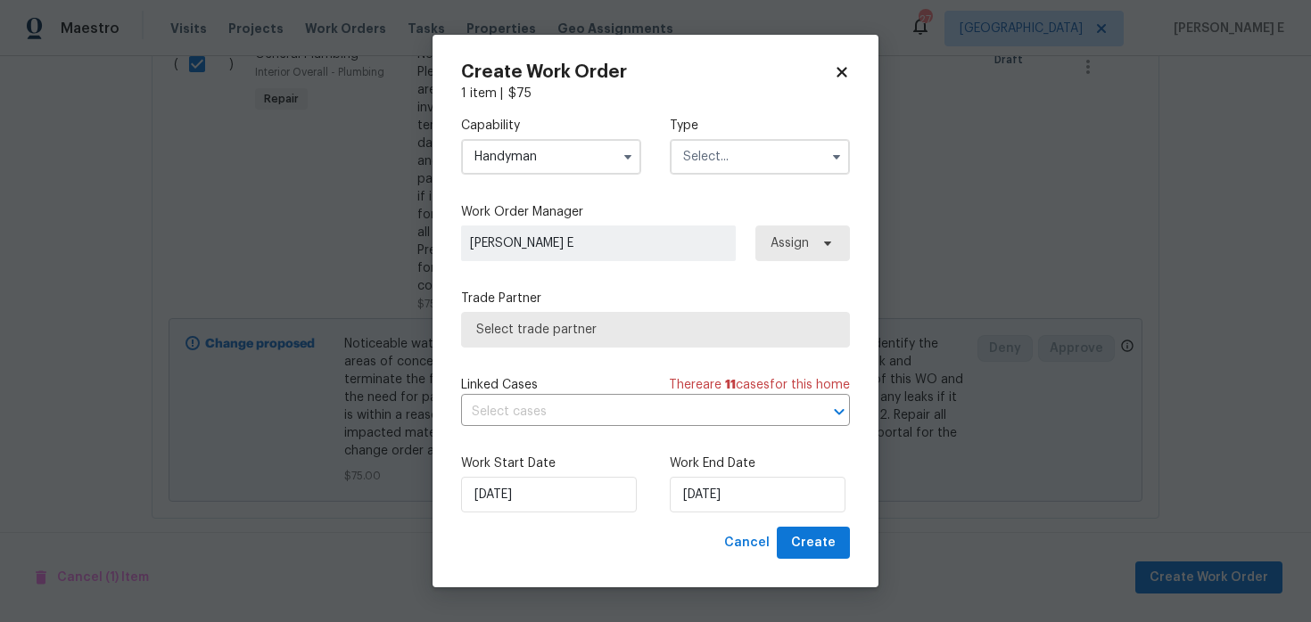
click at [732, 154] on input "text" at bounding box center [760, 157] width 180 height 36
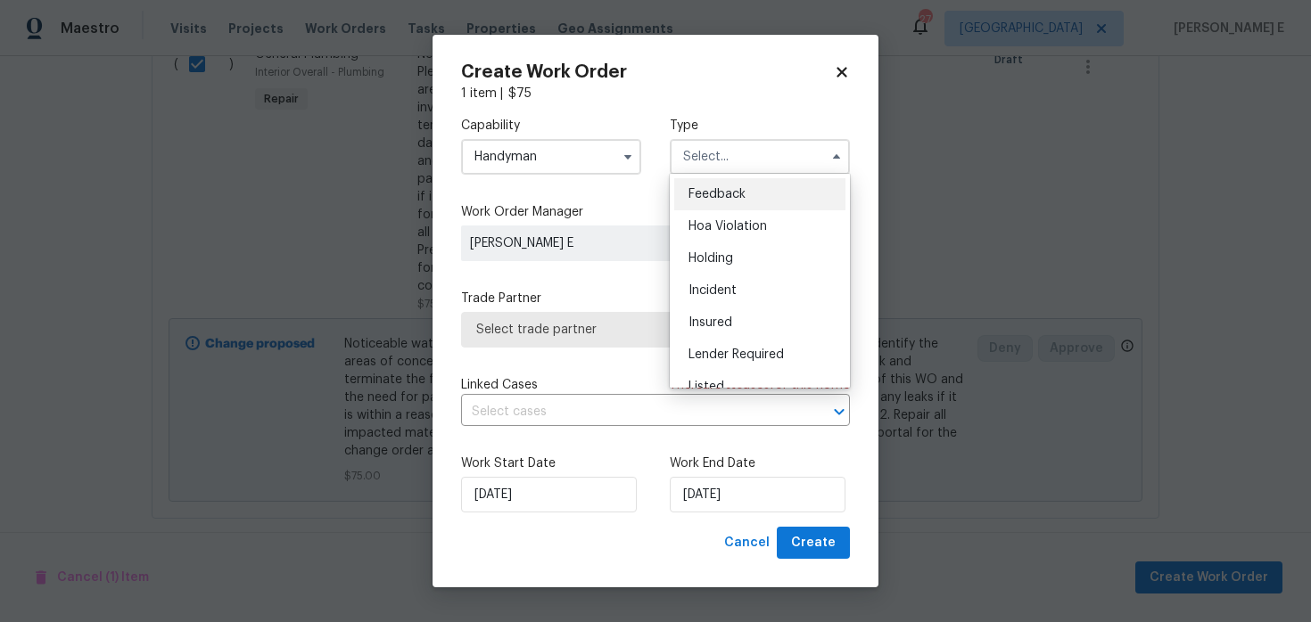
click at [715, 189] on span "Feedback" at bounding box center [716, 194] width 57 height 12
type input "Feedback"
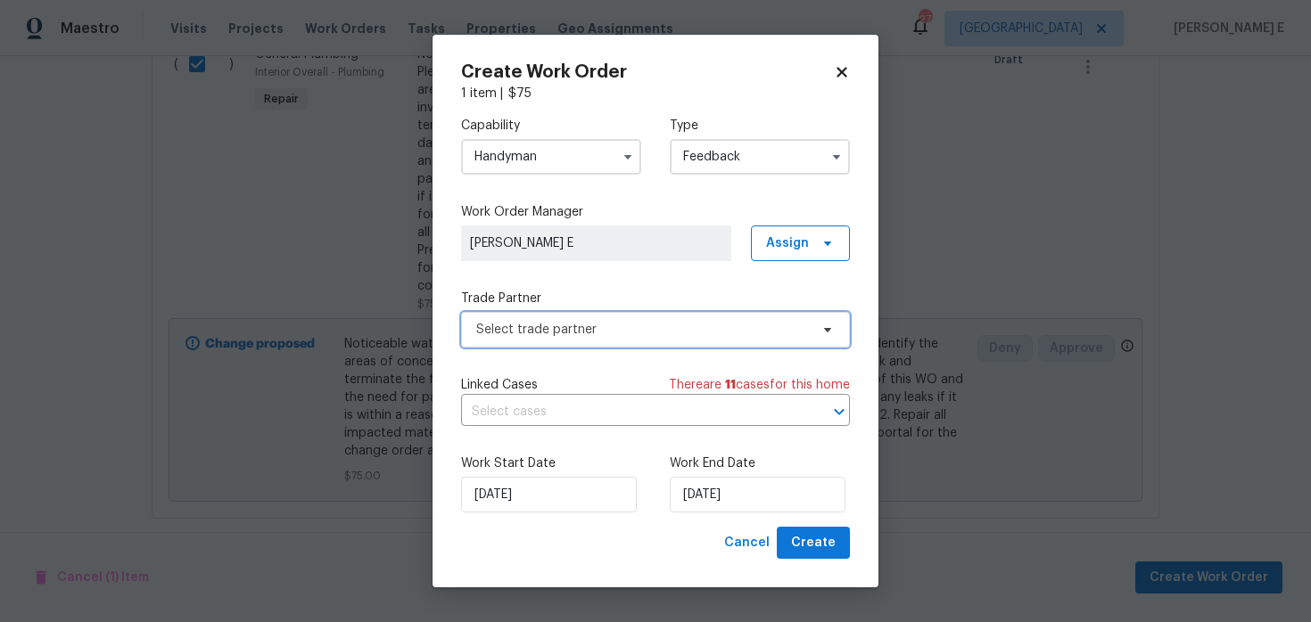
click at [561, 334] on span "Select trade partner" at bounding box center [642, 330] width 333 height 18
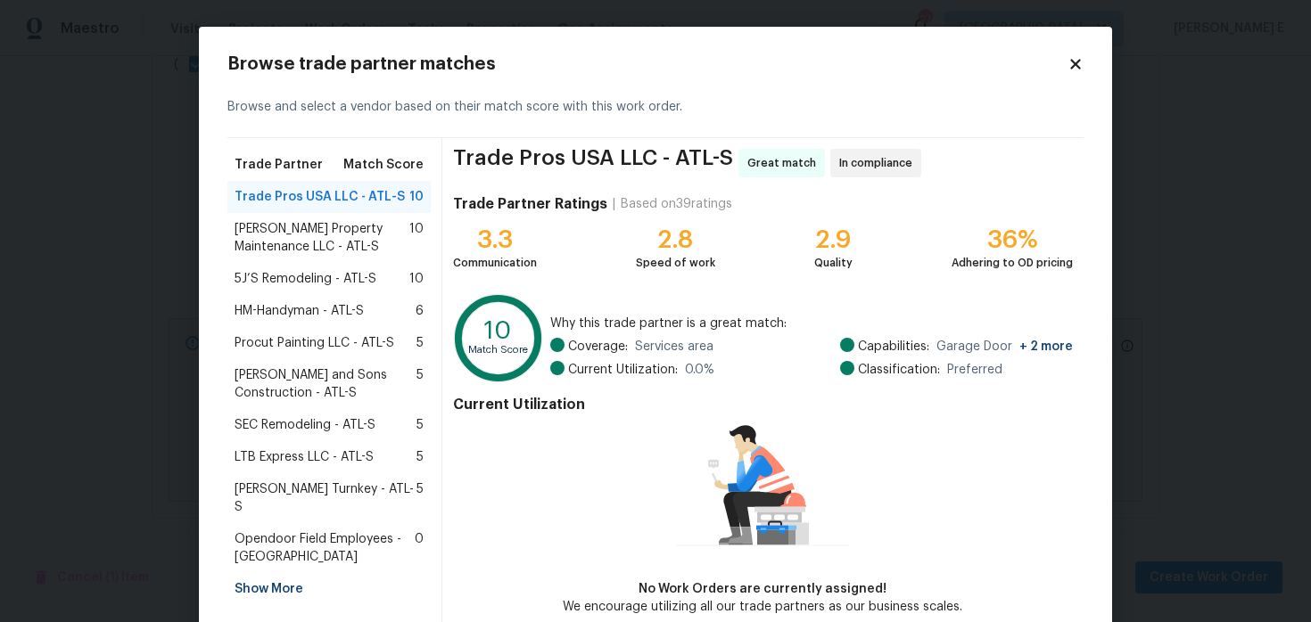
click at [298, 231] on span "[PERSON_NAME] Property Maintenance LLC - ATL-S" at bounding box center [321, 238] width 175 height 36
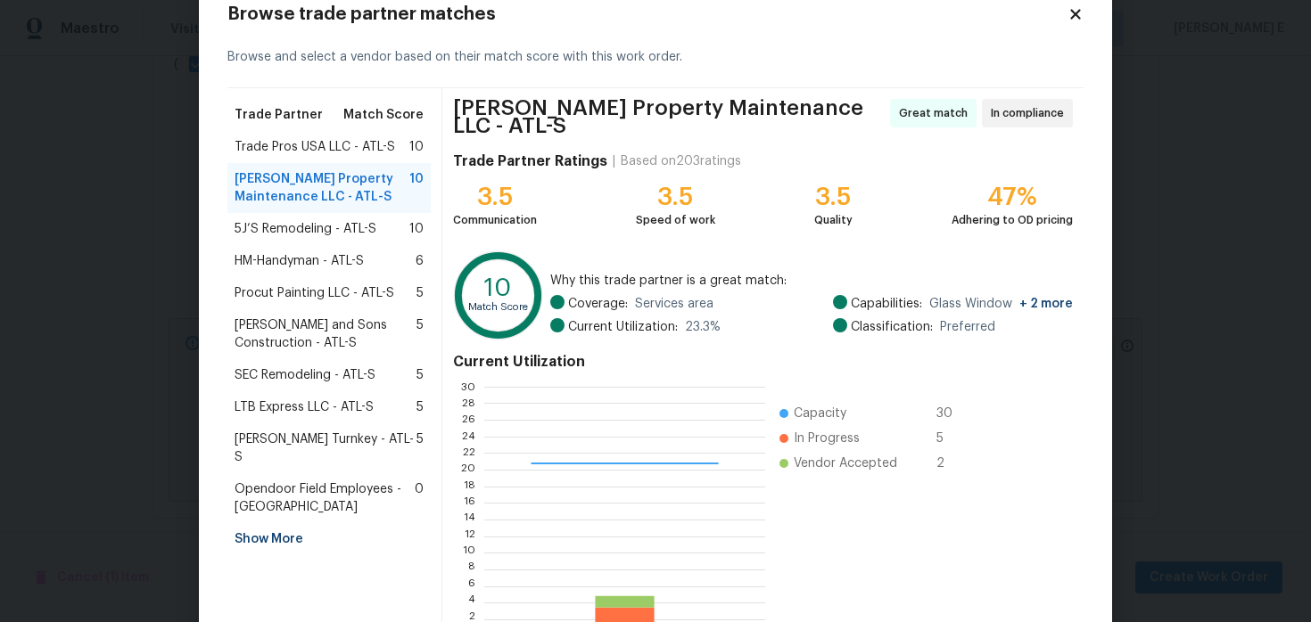
scroll to position [164, 0]
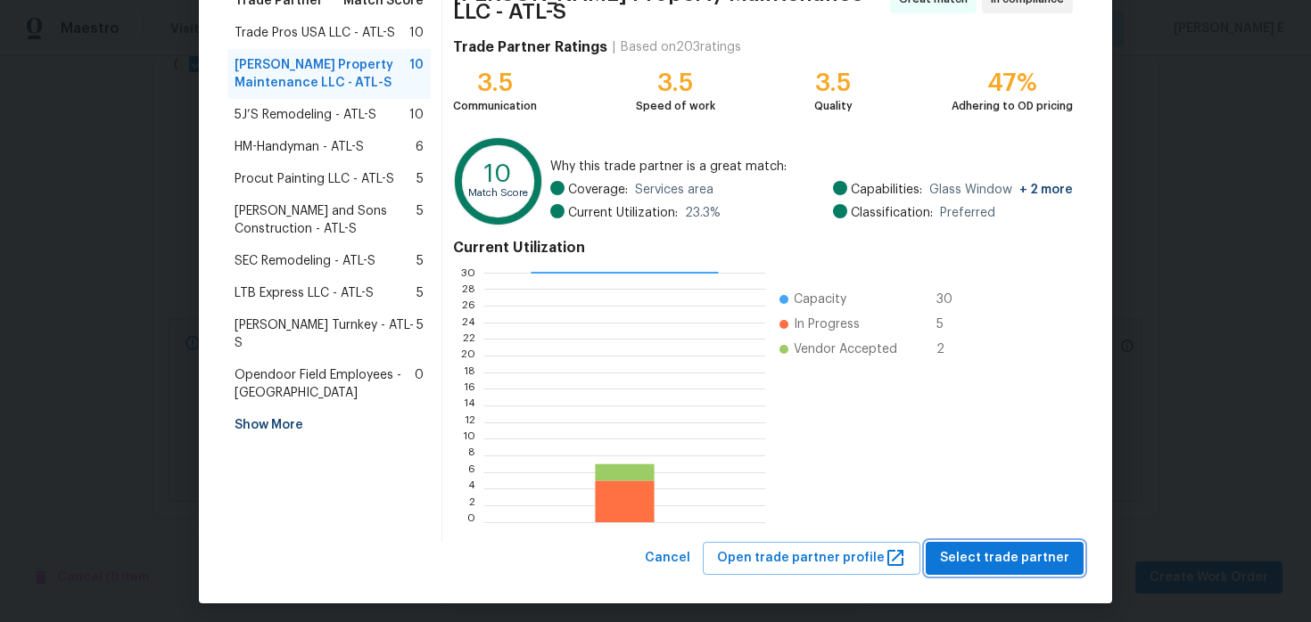
click at [968, 547] on span "Select trade partner" at bounding box center [1004, 558] width 129 height 22
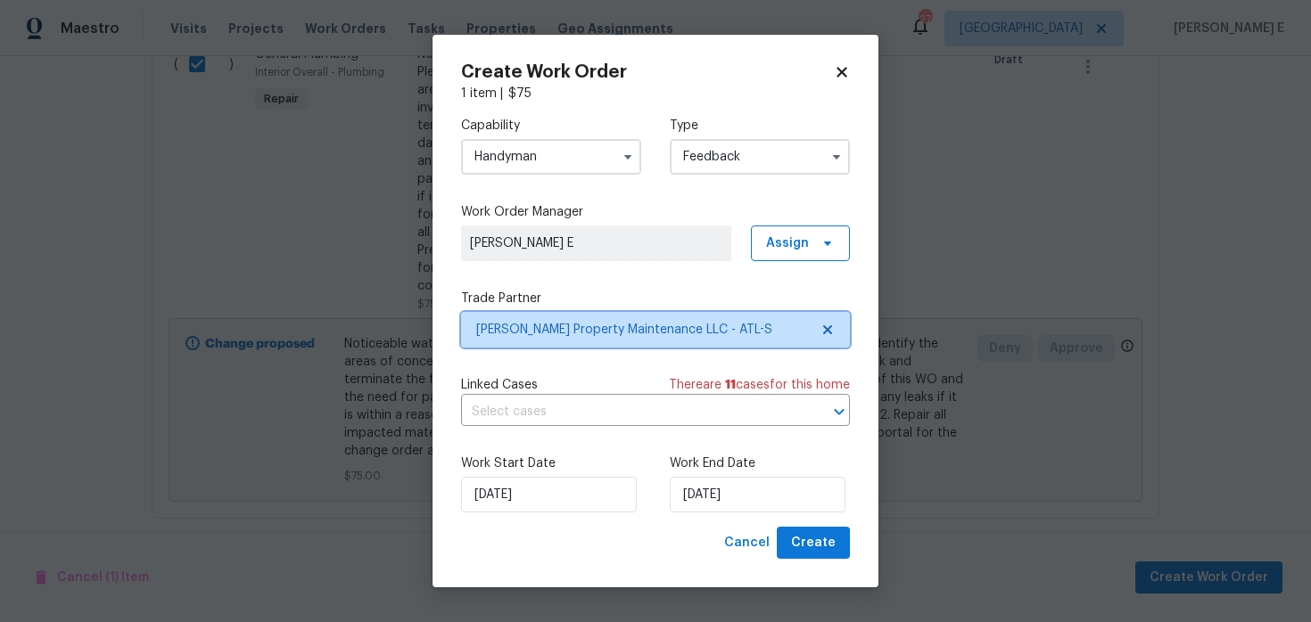
scroll to position [0, 0]
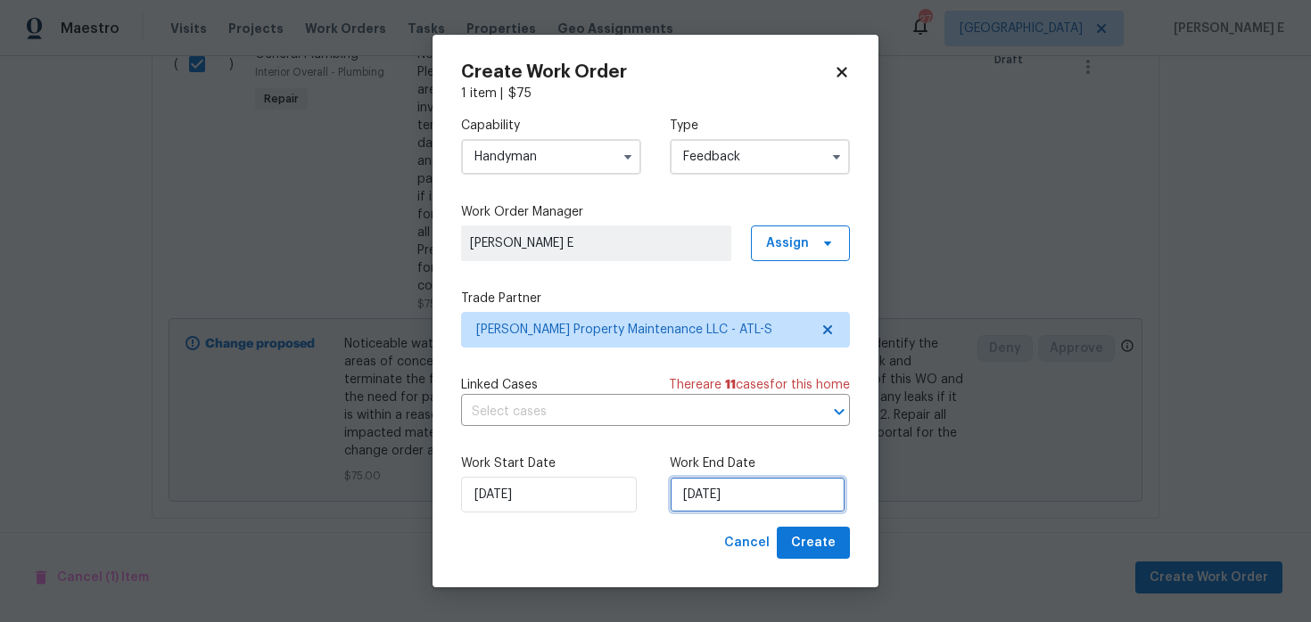
click at [751, 493] on input "14/08/2025" at bounding box center [758, 495] width 176 height 36
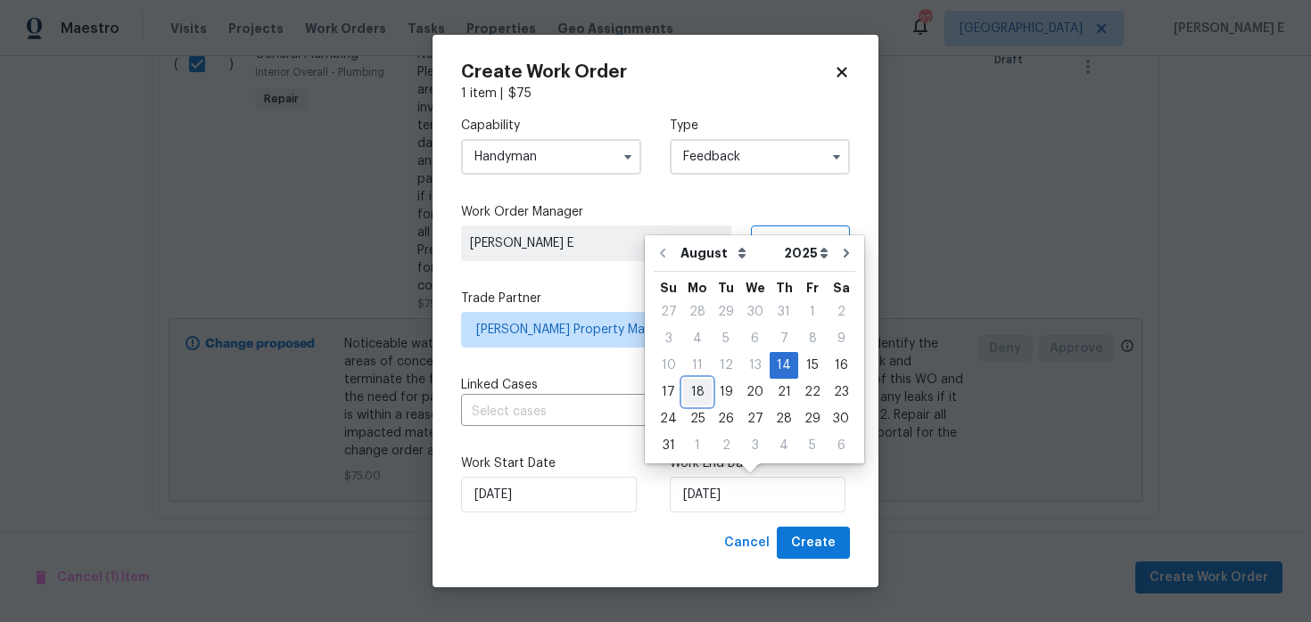
click at [703, 393] on div "18" at bounding box center [697, 392] width 29 height 25
type input "18/08/2025"
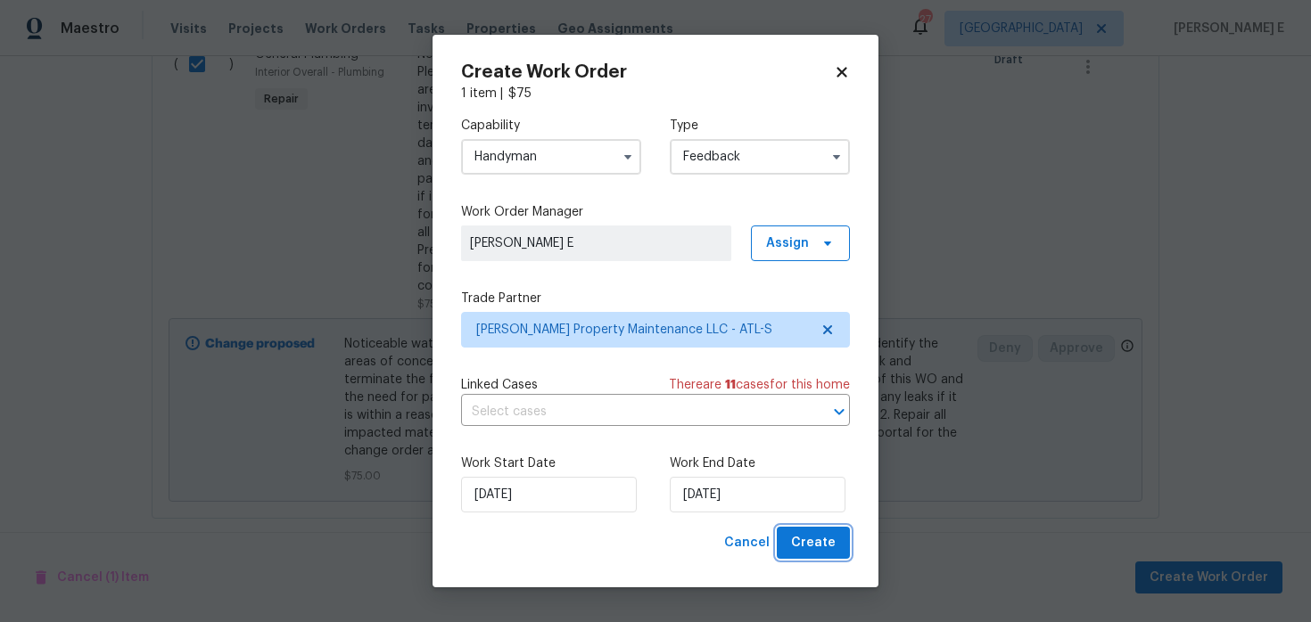
click at [806, 545] on span "Create" at bounding box center [813, 543] width 45 height 22
checkbox input "false"
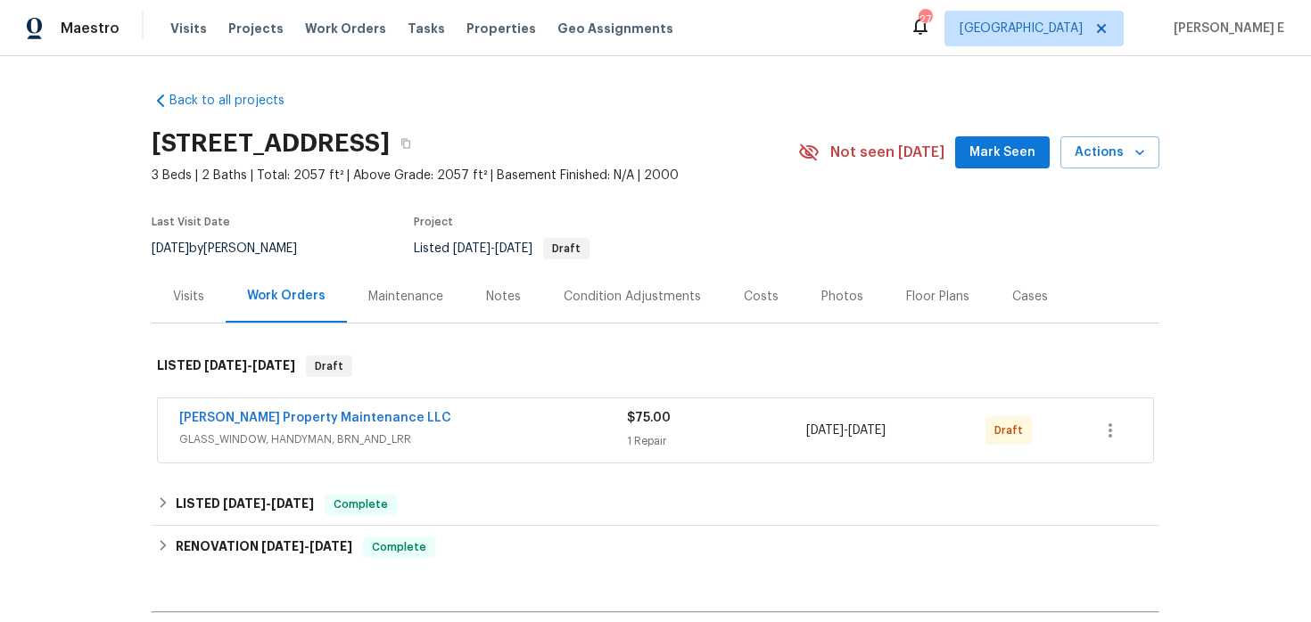
scroll to position [27, 0]
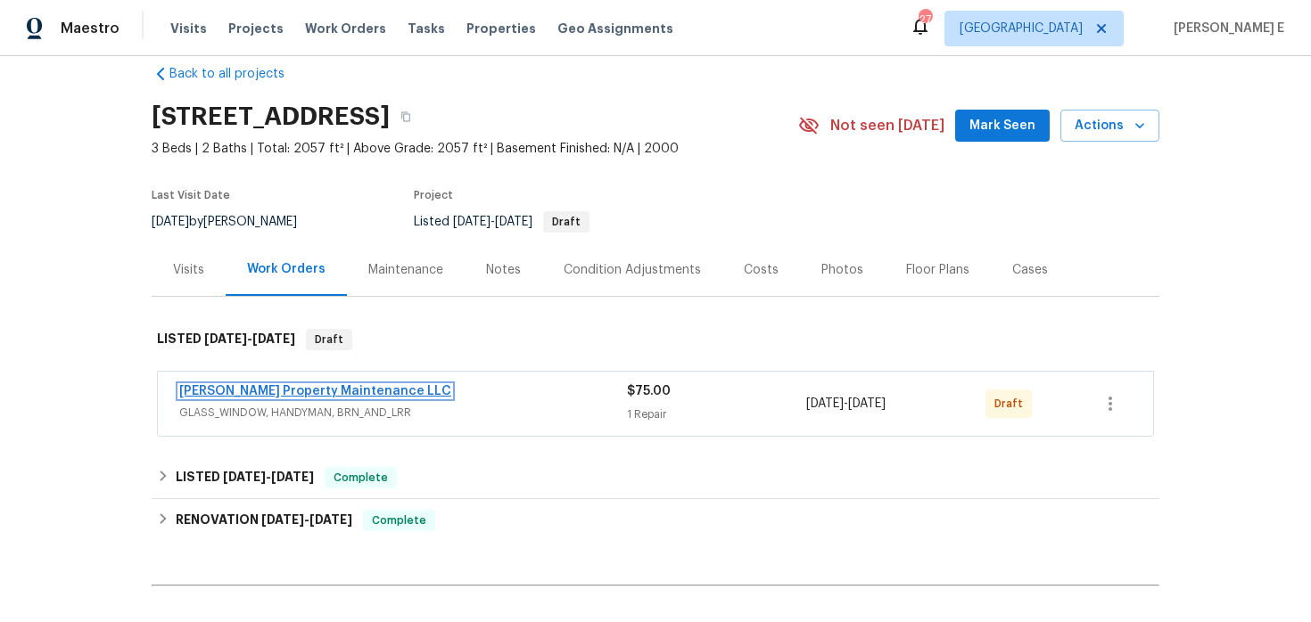
click at [320, 391] on link "[PERSON_NAME] Property Maintenance LLC" at bounding box center [315, 391] width 272 height 12
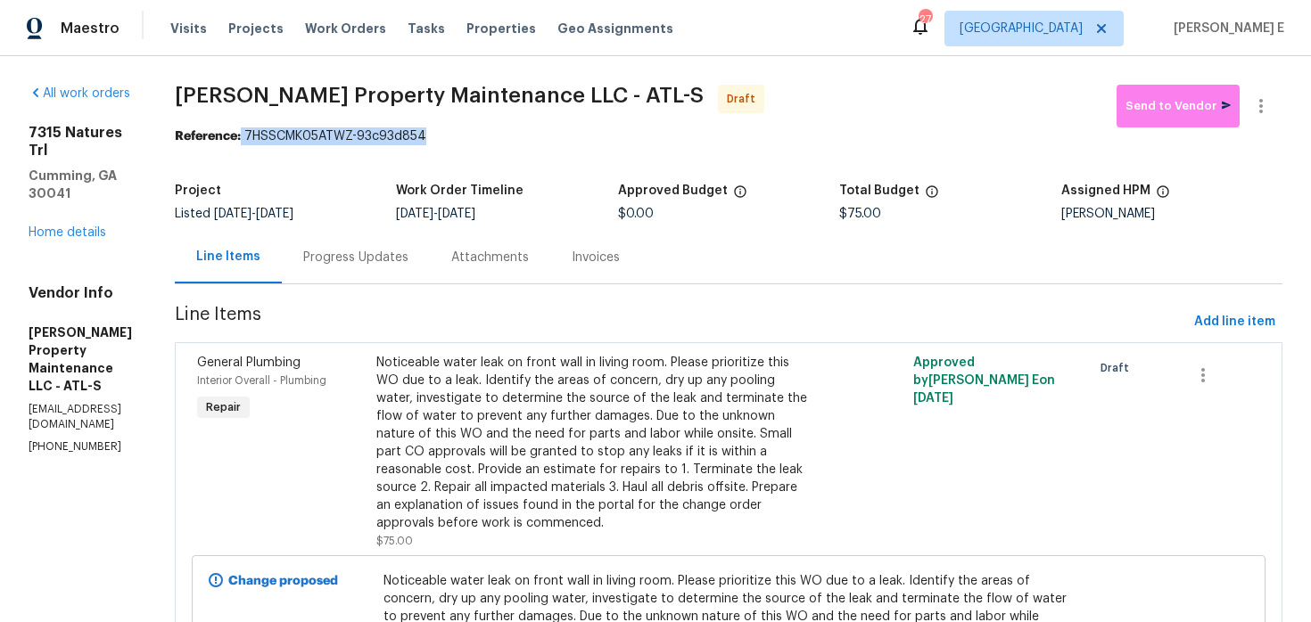
drag, startPoint x: 283, startPoint y: 133, endPoint x: 483, endPoint y: 138, distance: 200.7
click at [483, 138] on div "Reference: 7HSSCMK05ATWZ-93c93d854" at bounding box center [728, 136] width 1107 height 18
copy div "7HSSCMK05ATWZ-93c93d854"
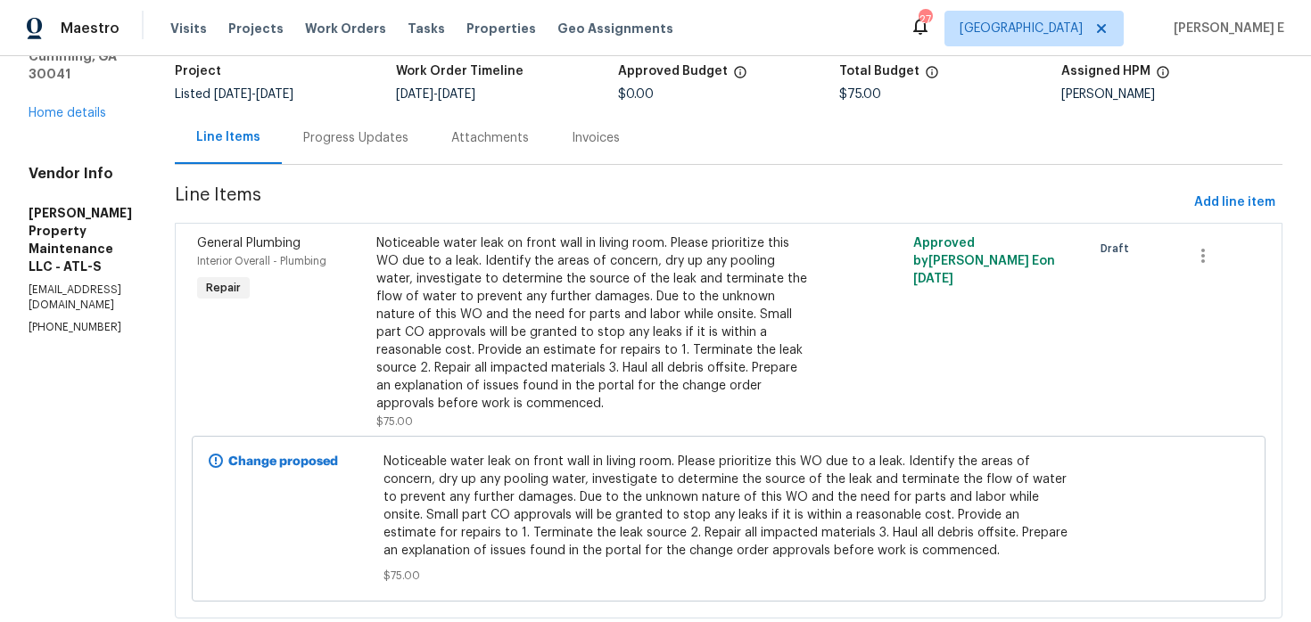
click at [408, 149] on div "Progress Updates" at bounding box center [356, 137] width 148 height 53
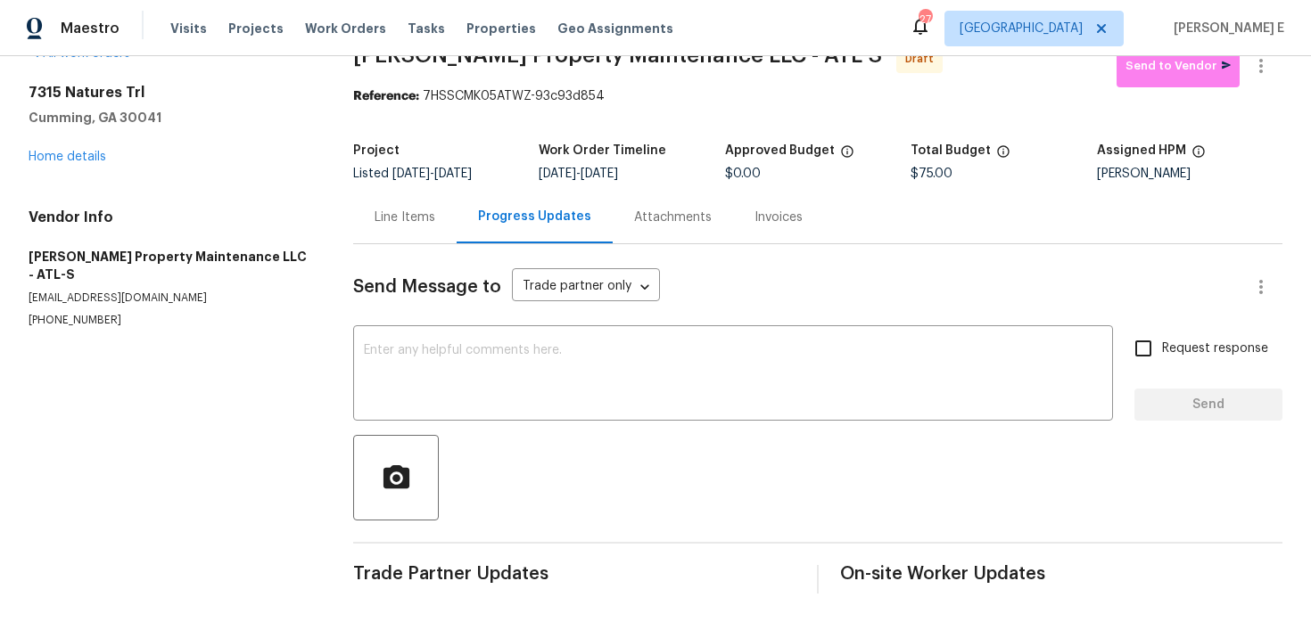
scroll to position [40, 0]
click at [471, 379] on textarea at bounding box center [733, 375] width 738 height 62
paste textarea "Hi this is [PERSON_NAME] with Opendoor. I’m confirming you received the WO for …"
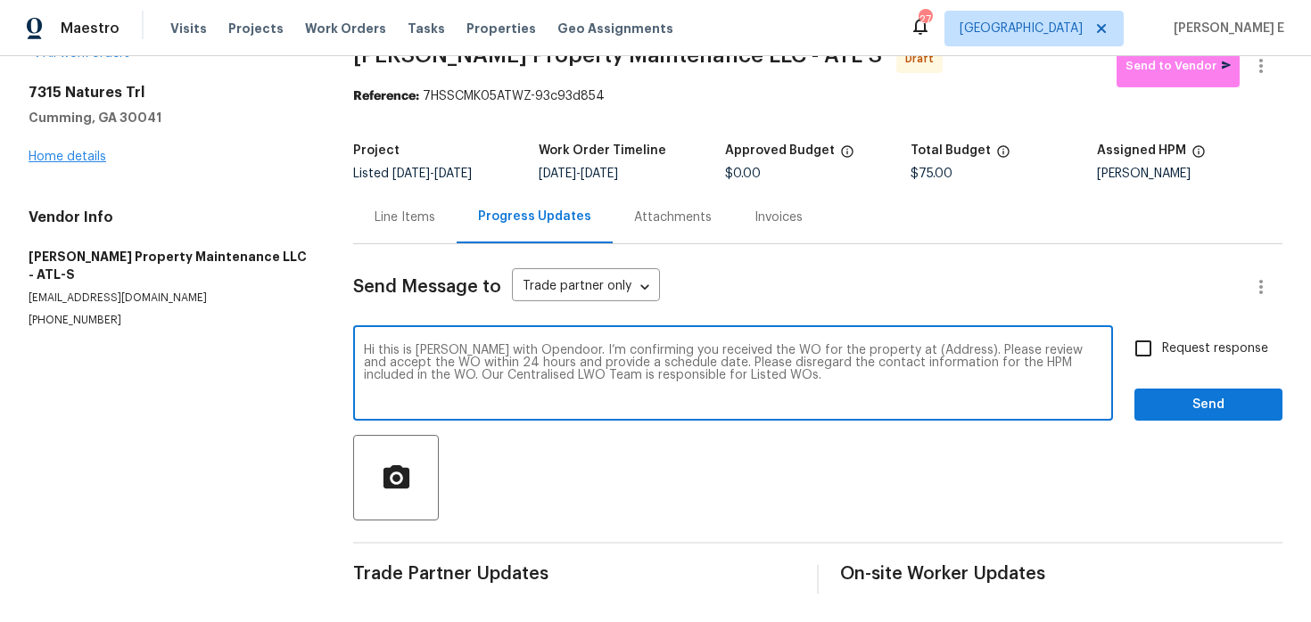
scroll to position [0, 0]
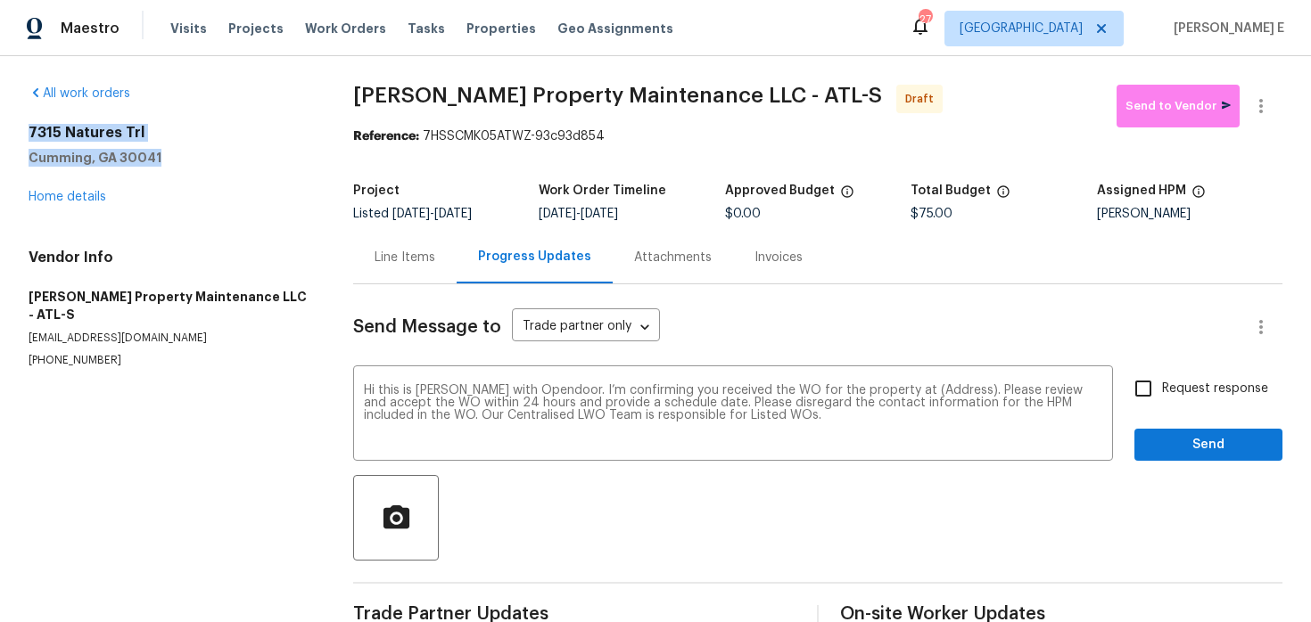
drag, startPoint x: 23, startPoint y: 128, endPoint x: 210, endPoint y: 162, distance: 189.4
click at [210, 162] on div "All work orders [STREET_ADDRESS] Home details Vendor Info [PERSON_NAME] Propert…" at bounding box center [655, 359] width 1311 height 606
copy div "[STREET_ADDRESS]"
click at [933, 388] on textarea "Hi this is [PERSON_NAME] with Opendoor. I’m confirming you received the WO for …" at bounding box center [733, 415] width 738 height 62
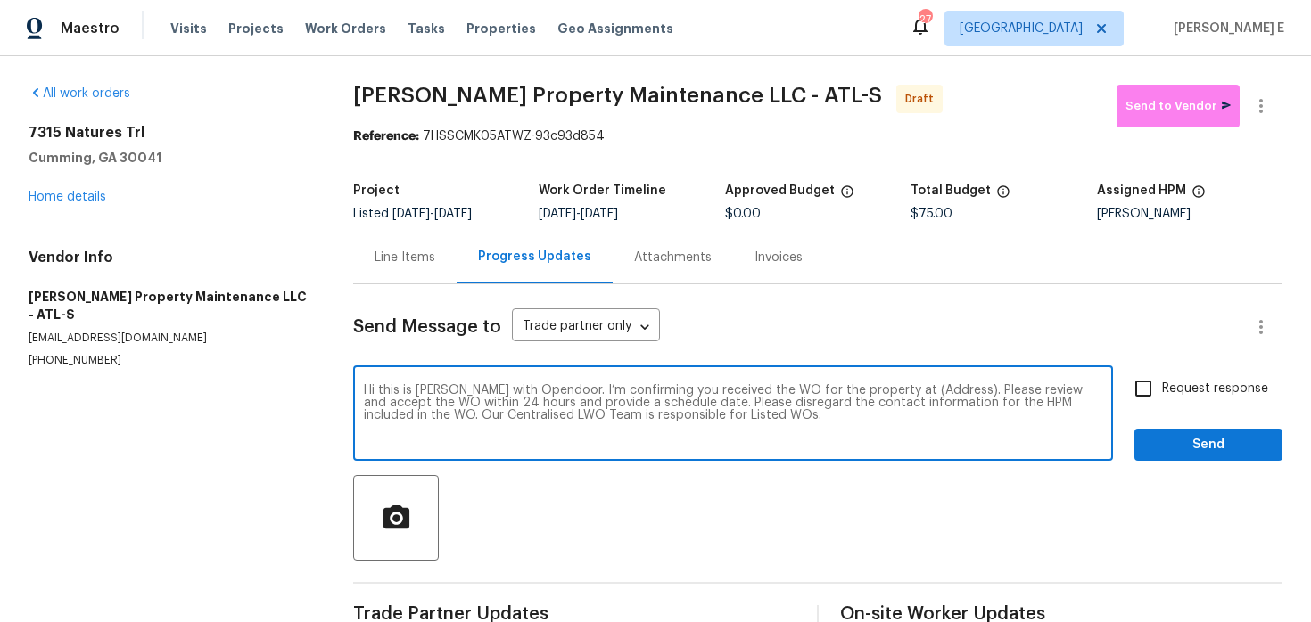
click at [933, 388] on textarea "Hi this is [PERSON_NAME] with Opendoor. I’m confirming you received the WO for …" at bounding box center [733, 415] width 738 height 62
paste textarea "[STREET_ADDRESS]"
type textarea "Hi this is [PERSON_NAME] with Opendoor. I’m confirming you received the WO for …"
click at [1211, 387] on span "Request response" at bounding box center [1215, 389] width 106 height 19
click at [1162, 387] on input "Request response" at bounding box center [1142, 388] width 37 height 37
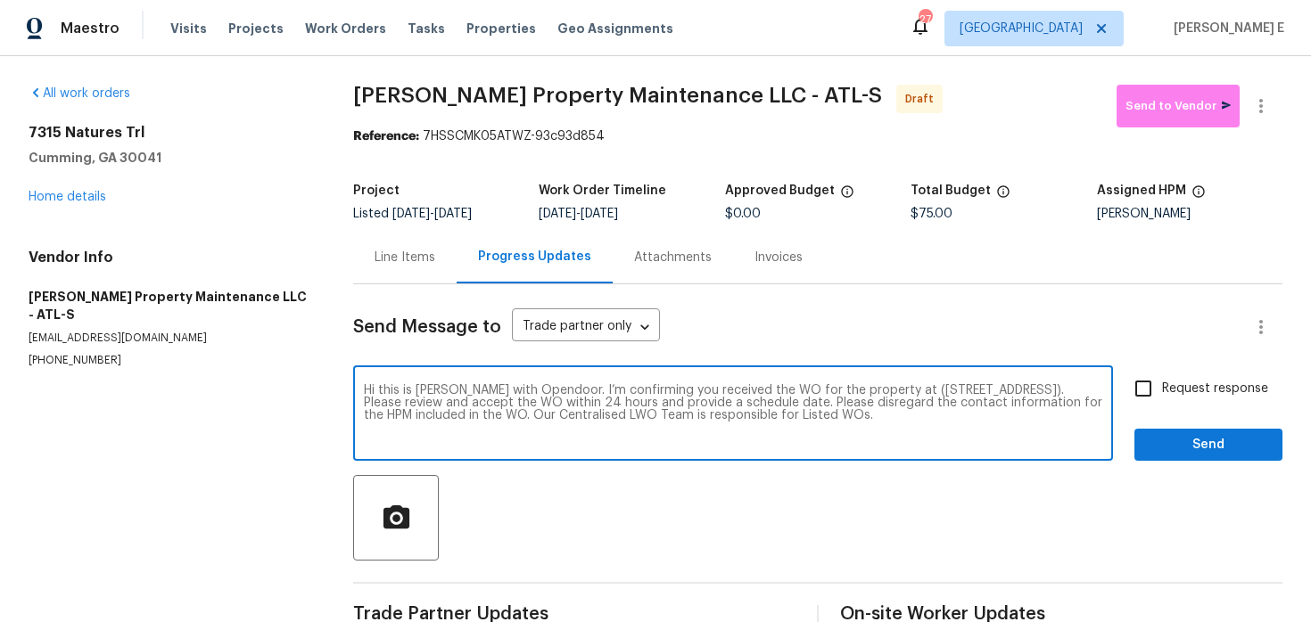
checkbox input "true"
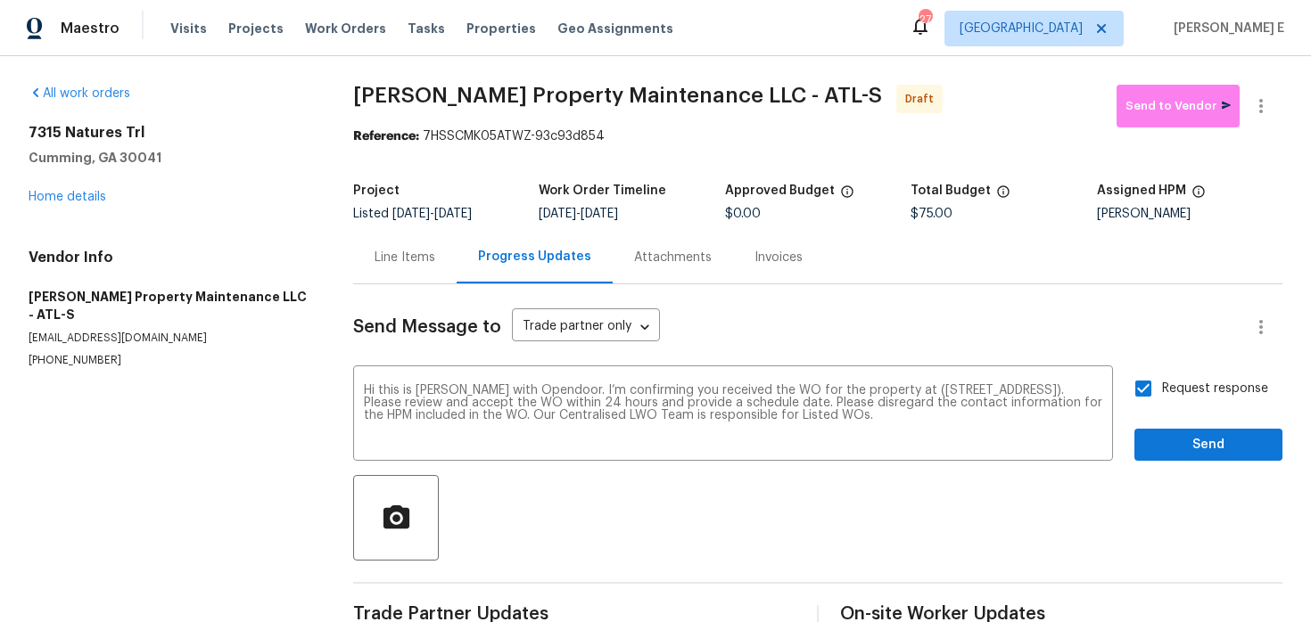
click at [1208, 465] on div "Send Message to Trade partner only Trade partner only ​ Hi this is [PERSON_NAME…" at bounding box center [817, 458] width 929 height 349
click at [1222, 451] on span "Send" at bounding box center [1207, 445] width 119 height 22
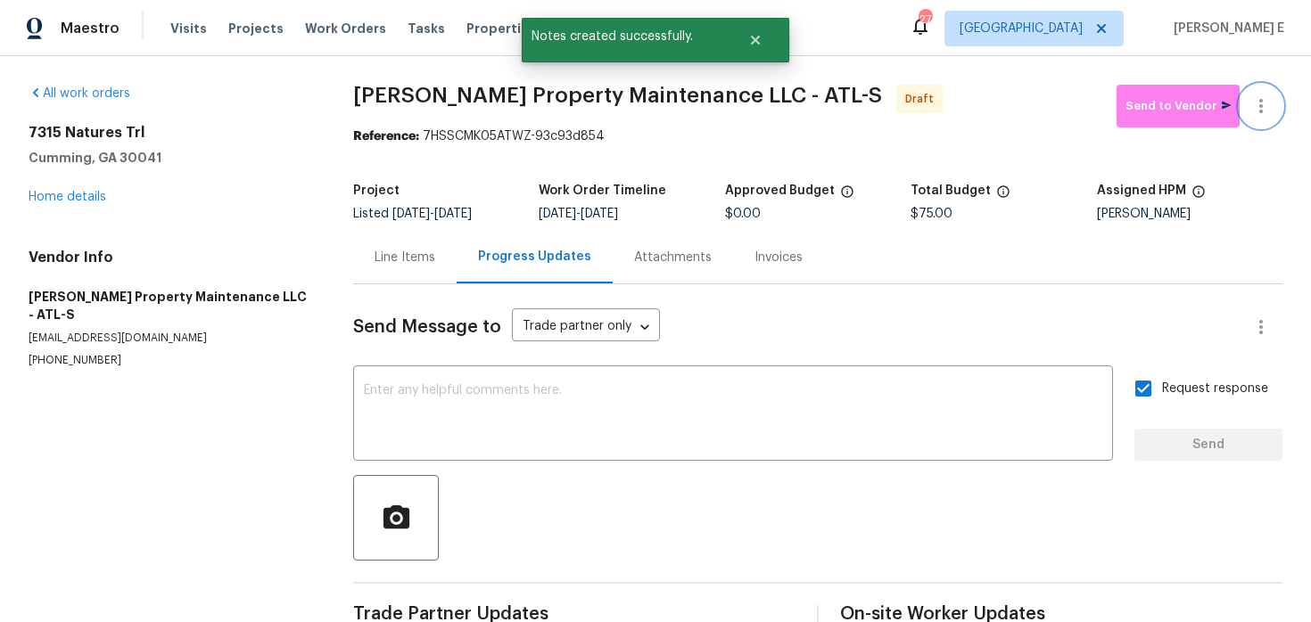
click at [1254, 111] on icon "button" at bounding box center [1260, 105] width 21 height 21
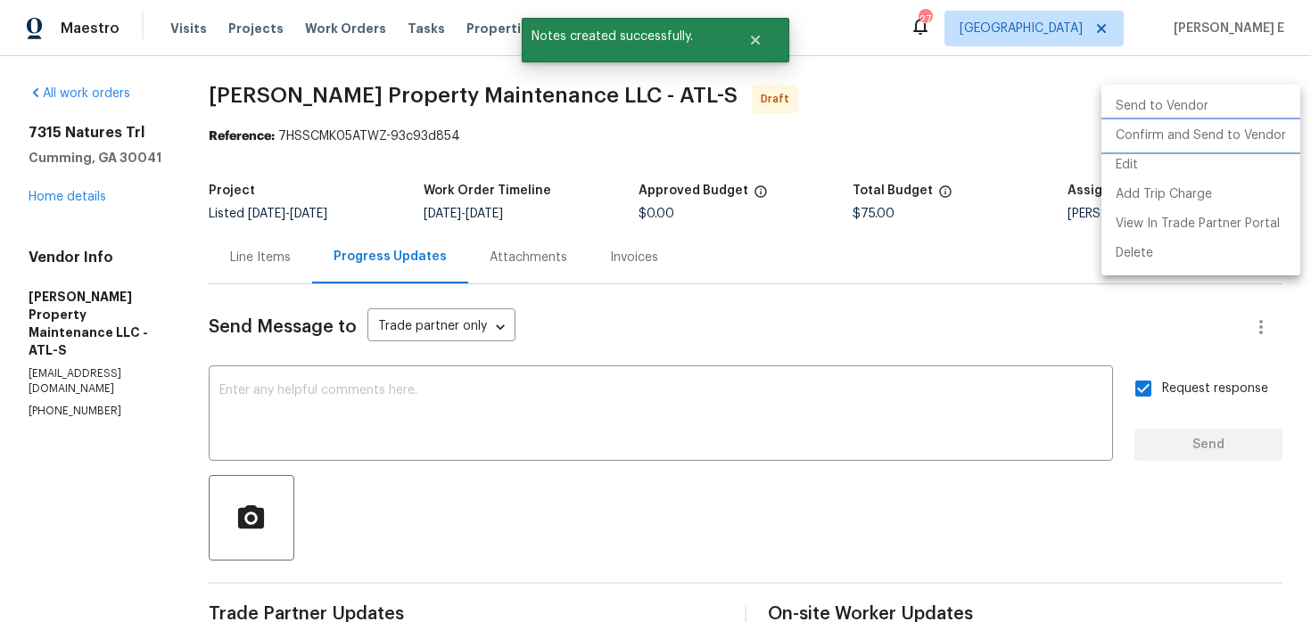
click at [1198, 136] on li "Confirm and Send to Vendor" at bounding box center [1200, 135] width 199 height 29
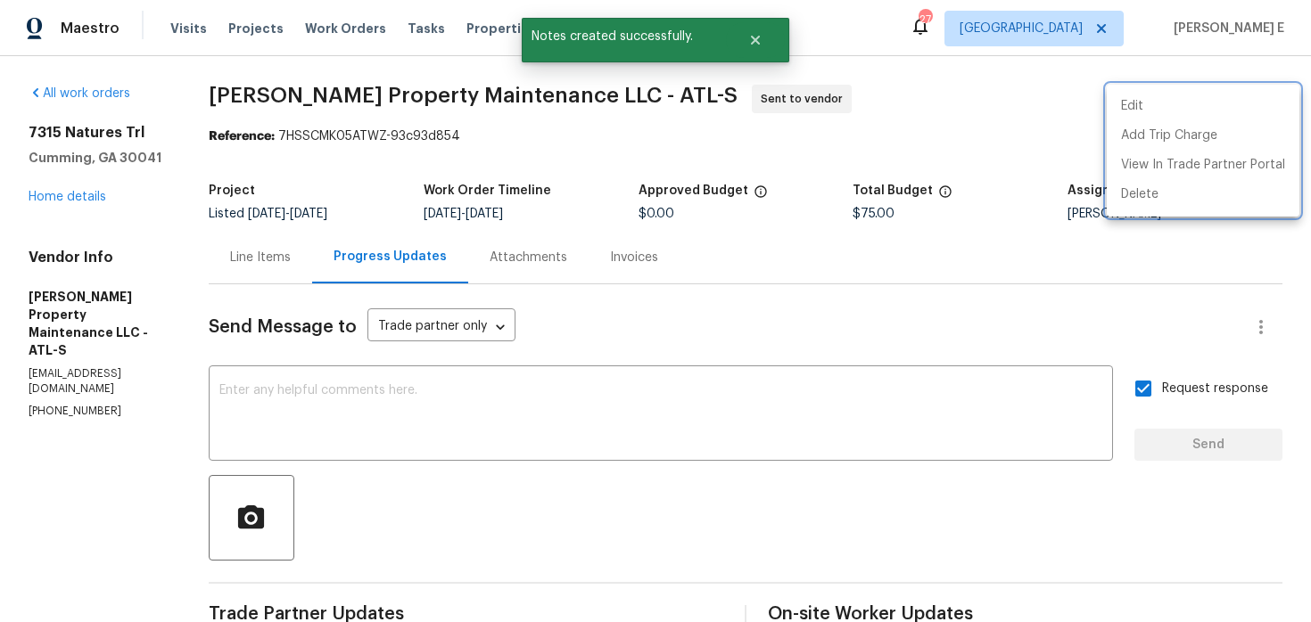
click at [855, 165] on div at bounding box center [655, 311] width 1311 height 622
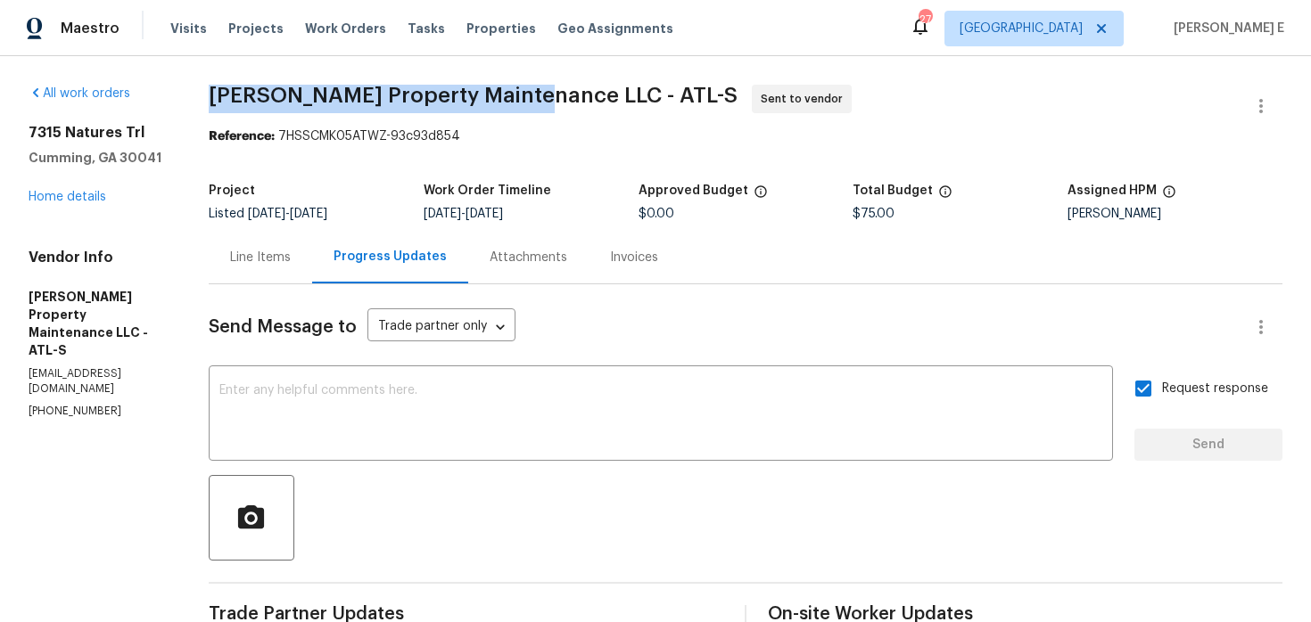
drag, startPoint x: 210, startPoint y: 99, endPoint x: 533, endPoint y: 100, distance: 323.6
click at [533, 100] on div "All work orders [STREET_ADDRESS] Home details Vendor Info [PERSON_NAME] Propert…" at bounding box center [655, 420] width 1311 height 729
copy span "[PERSON_NAME] Property Maintenance LLC"
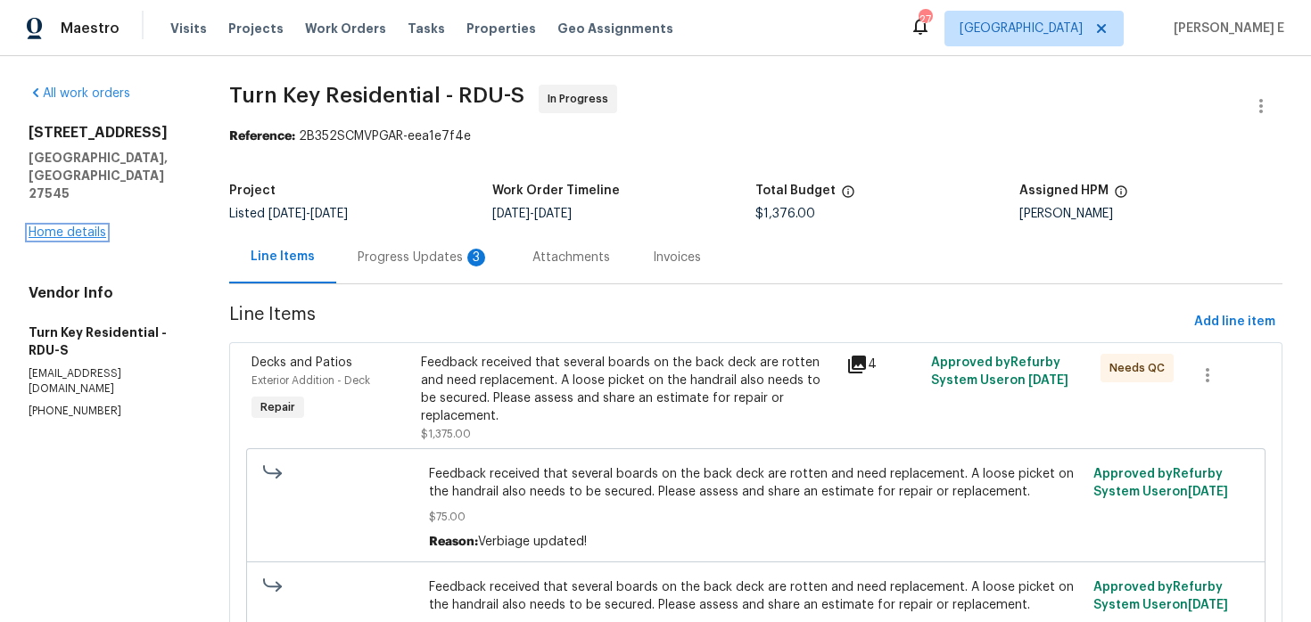
click at [93, 226] on link "Home details" at bounding box center [68, 232] width 78 height 12
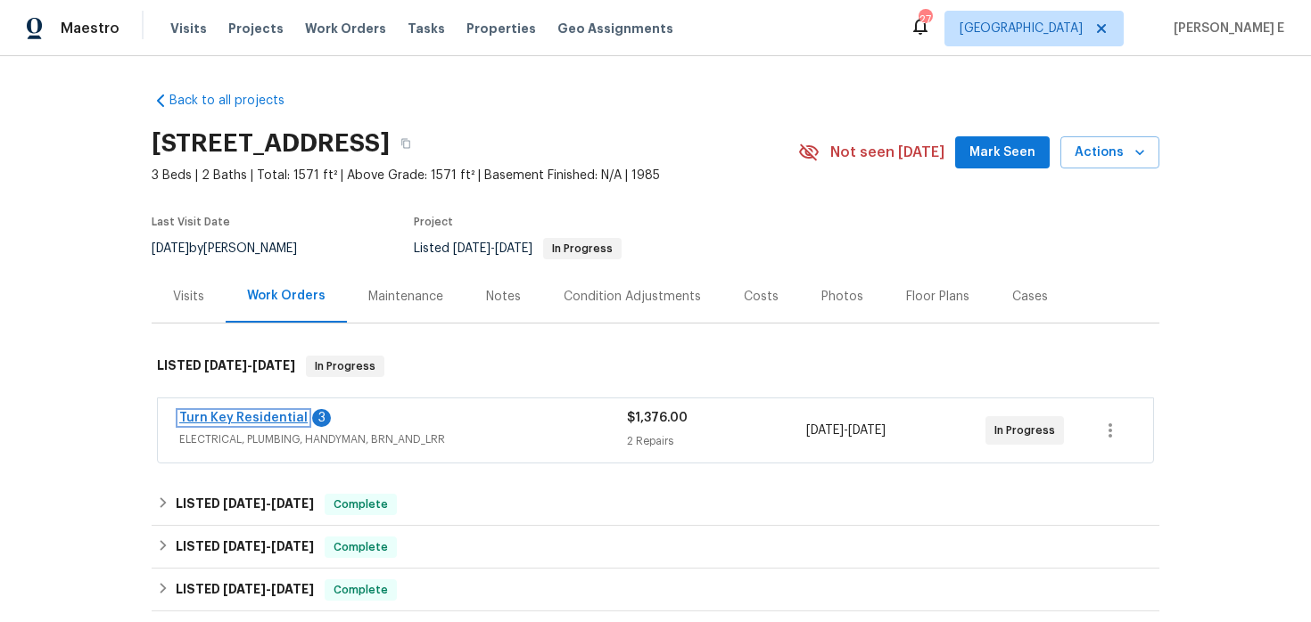
click at [245, 416] on link "Turn Key Residential" at bounding box center [243, 418] width 128 height 12
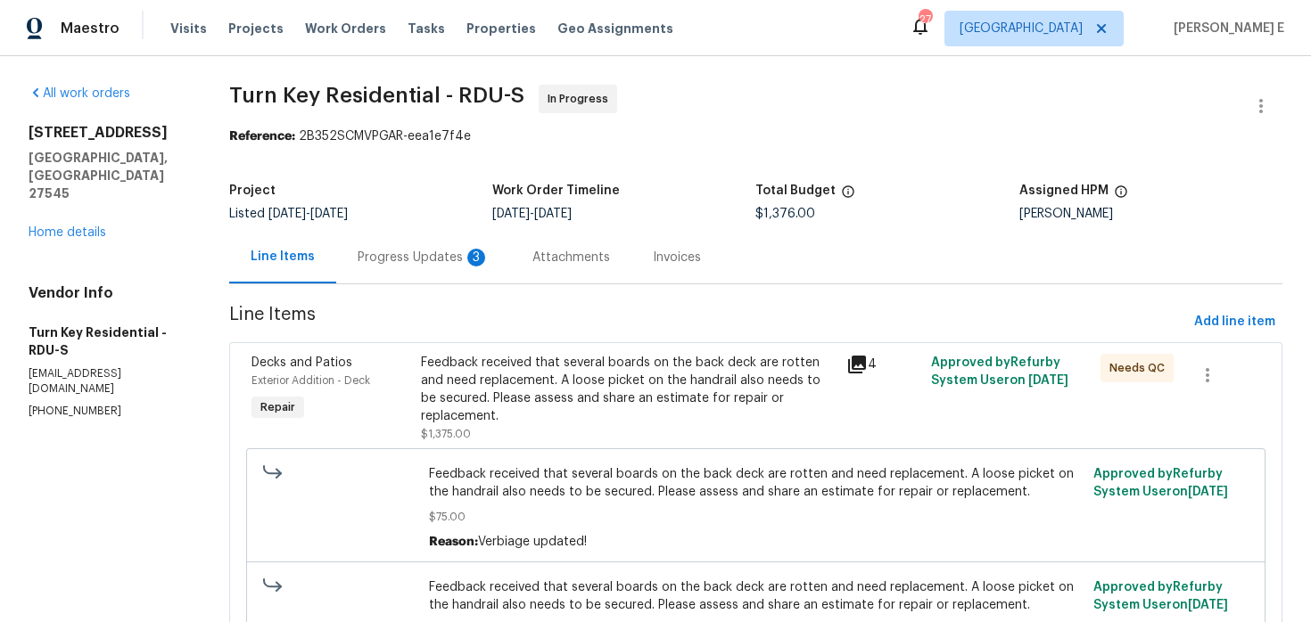
click at [474, 259] on div "Progress Updates 3" at bounding box center [424, 258] width 132 height 18
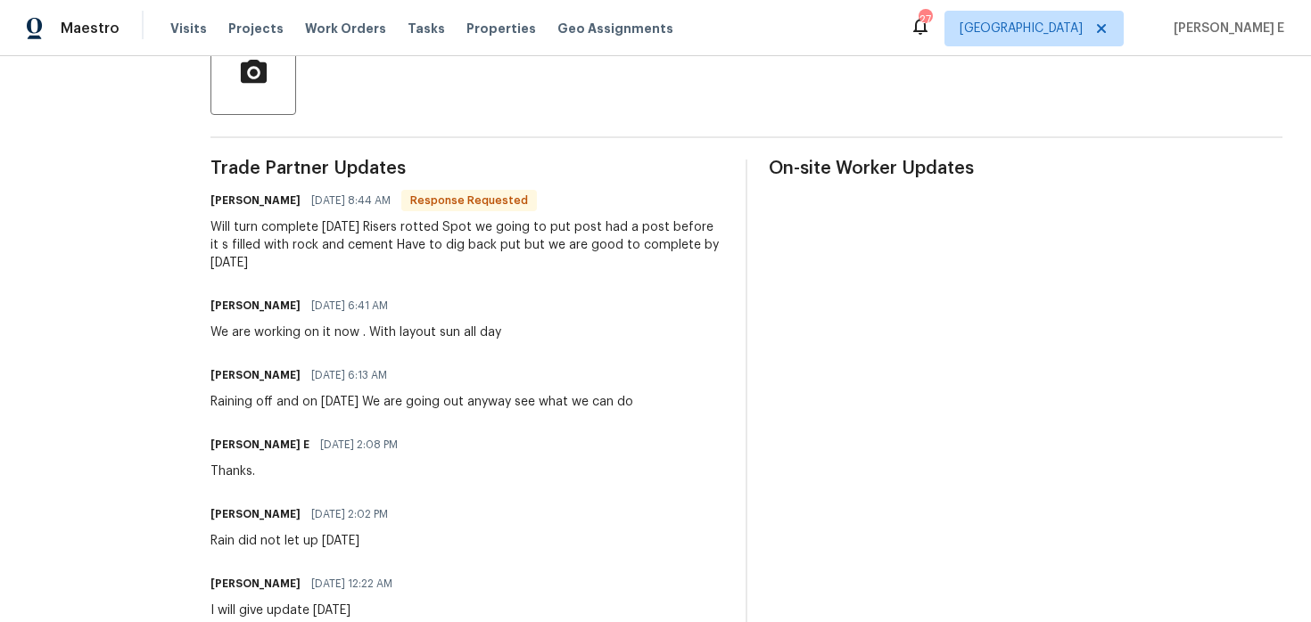
scroll to position [443, 0]
